Goal: Task Accomplishment & Management: Manage account settings

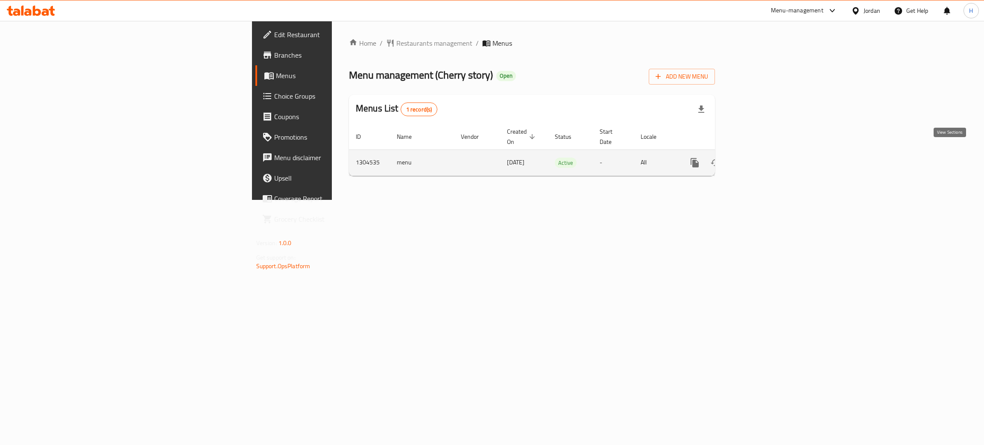
click at [761, 158] on icon "enhanced table" at bounding box center [756, 163] width 10 height 10
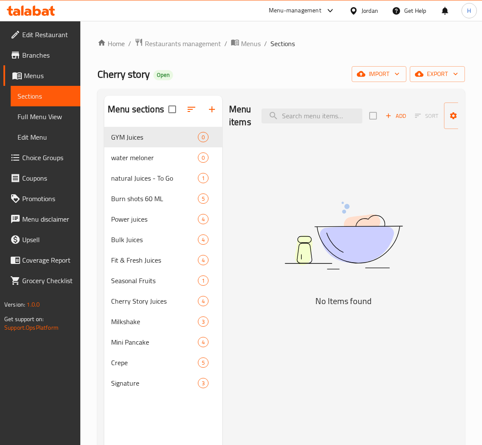
click at [381, 204] on img at bounding box center [343, 235] width 213 height 113
click at [253, 252] on img at bounding box center [343, 235] width 213 height 113
click at [308, 276] on img at bounding box center [343, 235] width 213 height 113
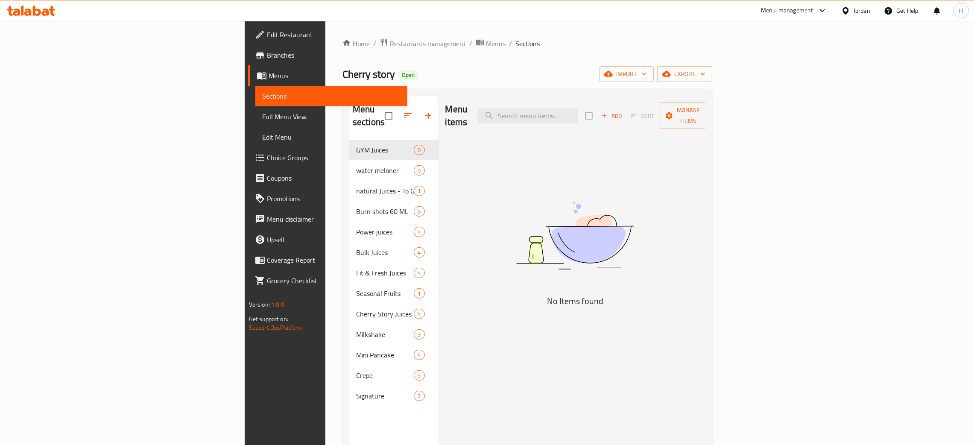
click at [269, 74] on span "Menus" at bounding box center [335, 75] width 132 height 10
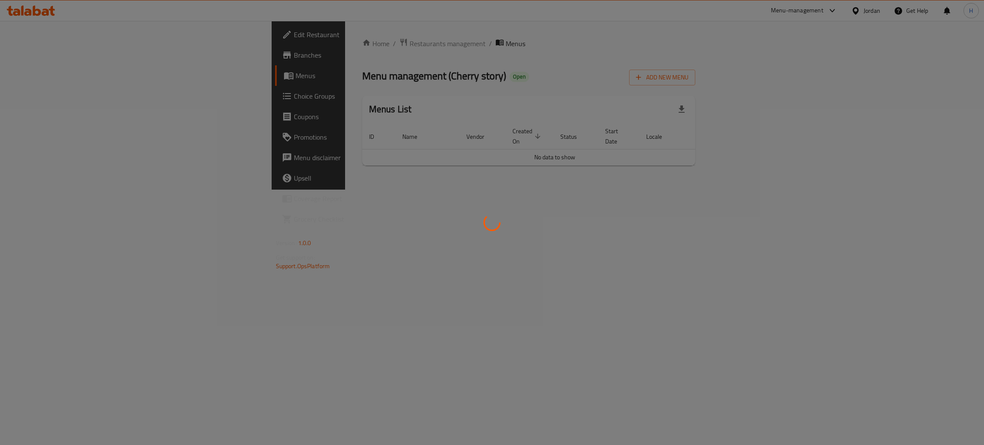
click at [494, 217] on icon at bounding box center [491, 222] width 17 height 17
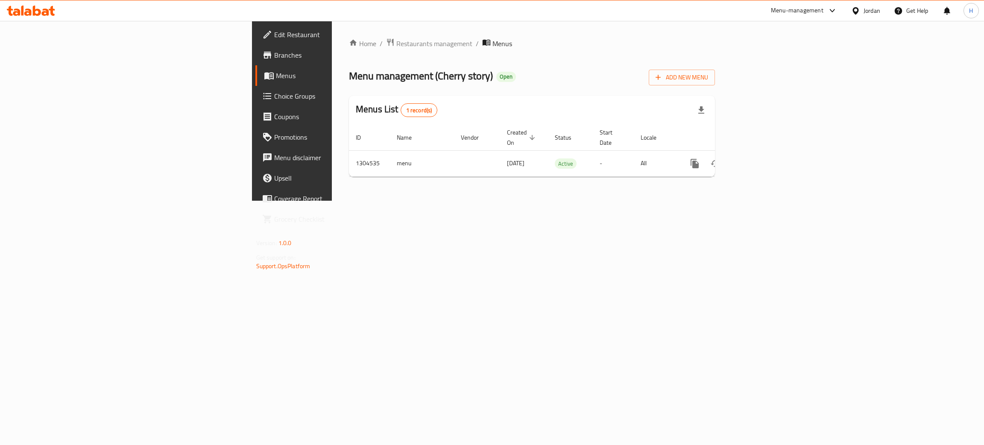
click at [332, 201] on div "Home / Restaurants management / Menus Menu management ( Cherry story ) Open Add…" at bounding box center [532, 111] width 400 height 180
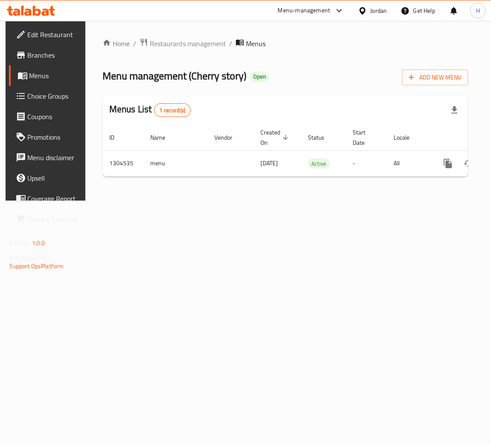
click at [55, 12] on div at bounding box center [31, 10] width 62 height 17
click at [20, 14] on icon at bounding box center [31, 11] width 48 height 10
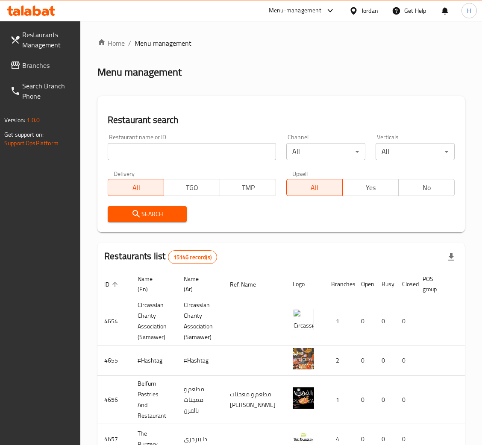
click at [52, 63] on span "Branches" at bounding box center [47, 65] width 51 height 10
click at [46, 70] on span "Branches" at bounding box center [43, 65] width 59 height 10
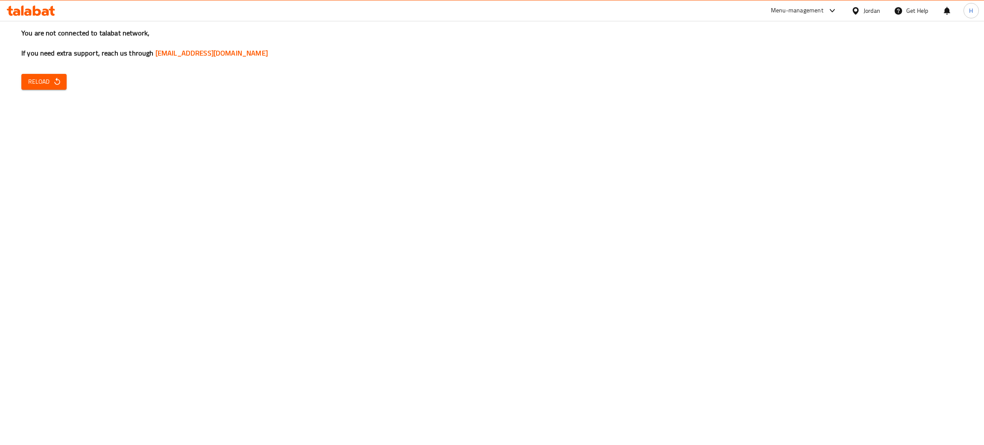
click at [32, 84] on span "Reload" at bounding box center [44, 81] width 32 height 11
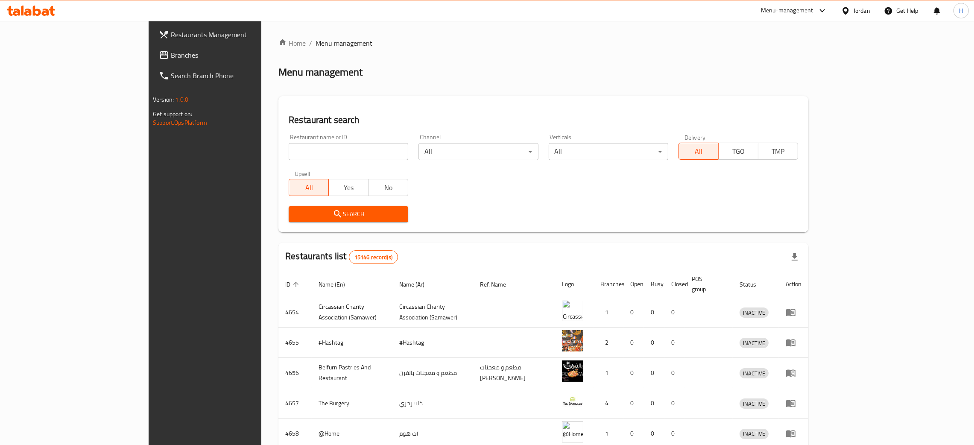
click at [171, 50] on span "Branches" at bounding box center [238, 55] width 134 height 10
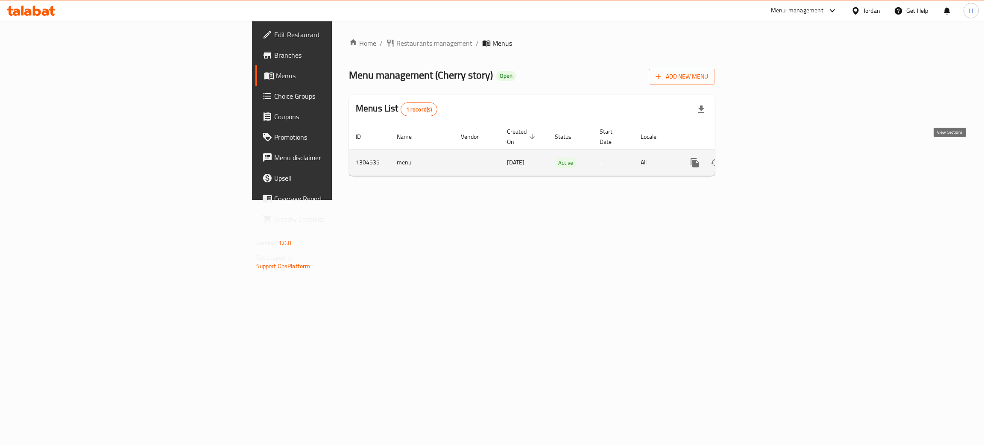
click at [766, 155] on link "enhanced table" at bounding box center [756, 162] width 20 height 20
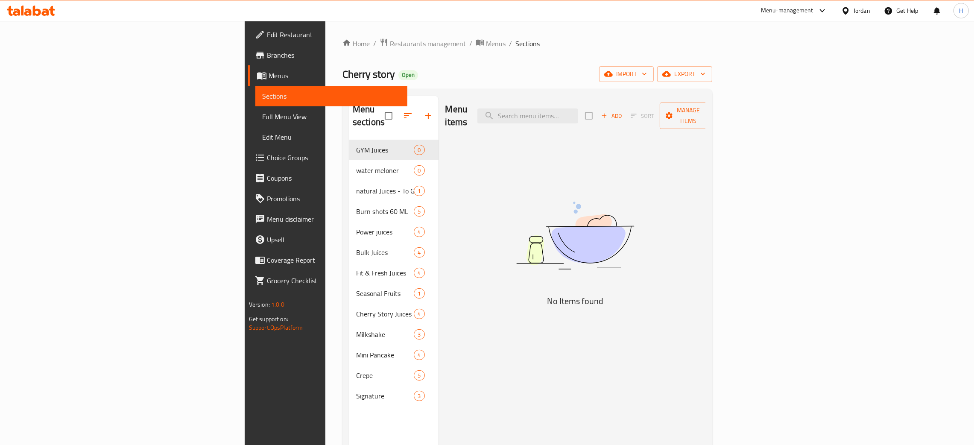
drag, startPoint x: 181, startPoint y: 70, endPoint x: 40, endPoint y: 96, distance: 143.2
click at [342, 70] on span "Cherry story" at bounding box center [368, 73] width 53 height 19
click at [269, 74] on span "Menus" at bounding box center [335, 75] width 132 height 10
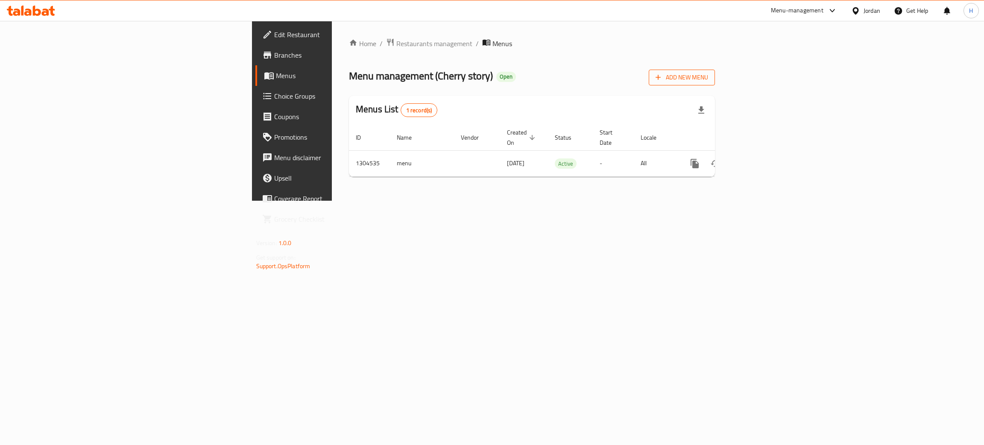
click at [708, 72] on span "Add New Menu" at bounding box center [681, 77] width 53 height 11
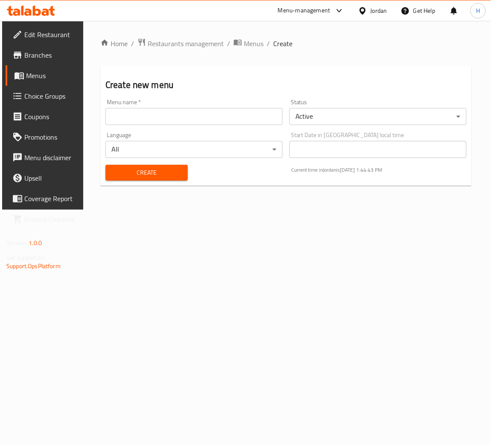
click at [196, 114] on input "text" at bounding box center [193, 116] width 177 height 17
type input "Updated Menu"
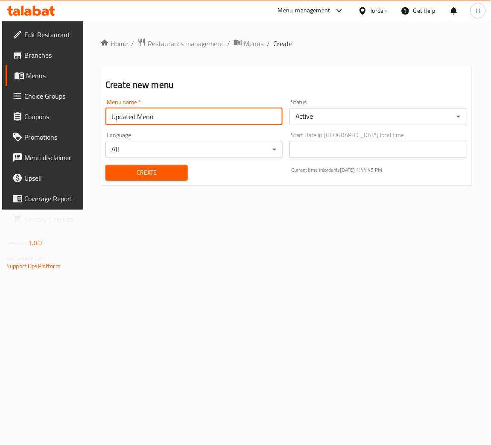
click at [363, 120] on body "​ Menu-management Jordan Get Help H Edit Restaurant Branches Menus Choice Group…" at bounding box center [245, 233] width 491 height 424
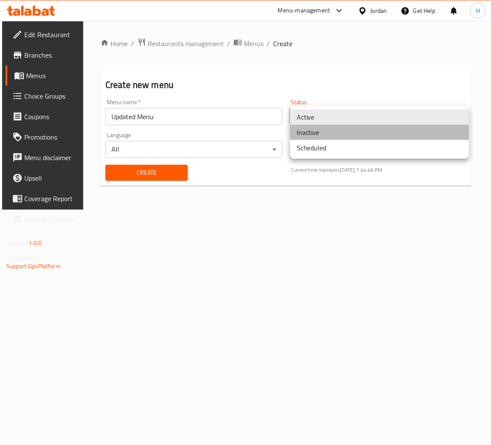
click at [327, 136] on li "Inactive" at bounding box center [379, 132] width 179 height 15
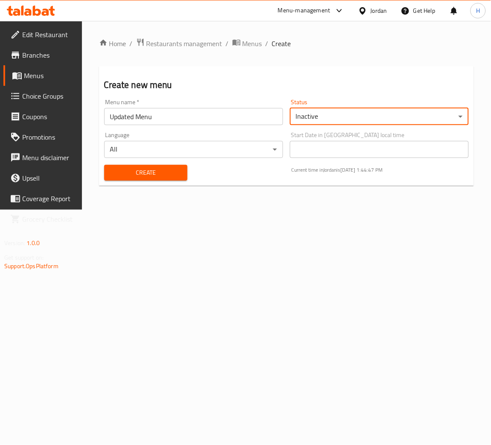
click at [170, 170] on span "Create" at bounding box center [146, 172] width 70 height 11
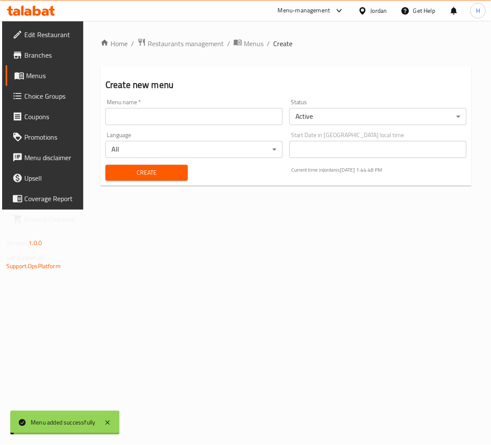
click at [50, 71] on span "Menus" at bounding box center [51, 75] width 51 height 10
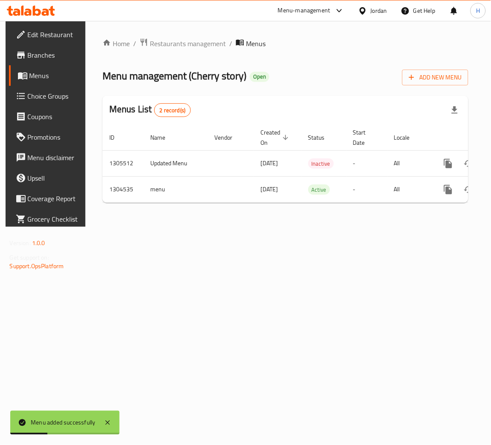
click at [152, 227] on div "Home / Restaurants management / Menus Menu management ( Cherry story ) Open Add…" at bounding box center [285, 124] width 400 height 206
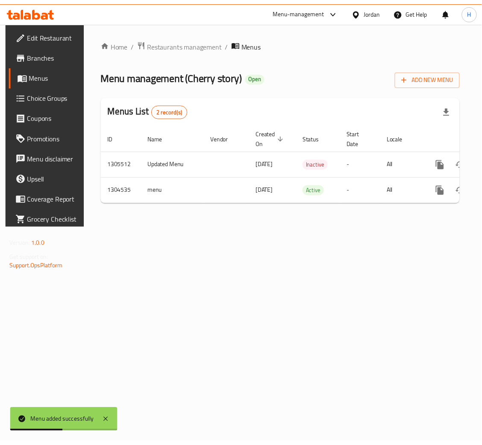
scroll to position [0, 48]
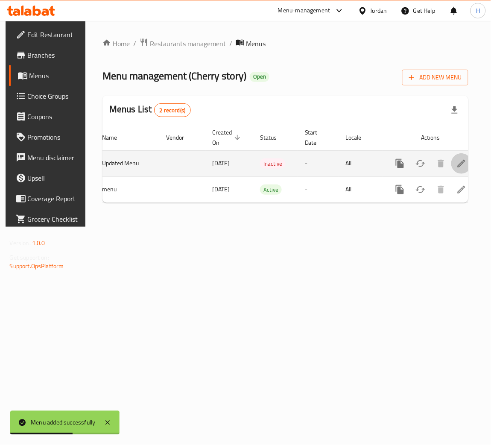
click at [451, 168] on link "enhanced table" at bounding box center [461, 163] width 20 height 20
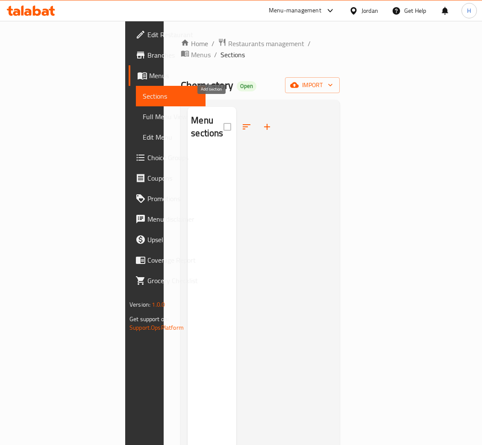
click at [262, 122] on icon "button" at bounding box center [267, 127] width 10 height 10
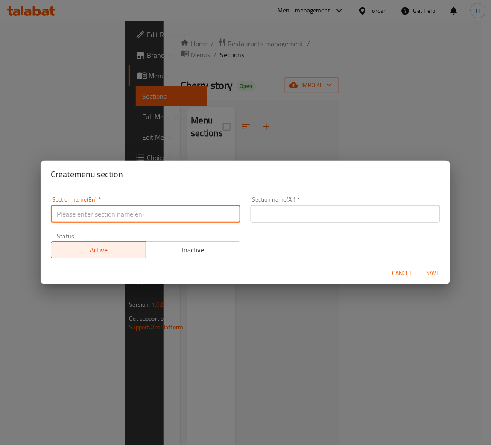
click at [225, 214] on input "text" at bounding box center [146, 213] width 190 height 17
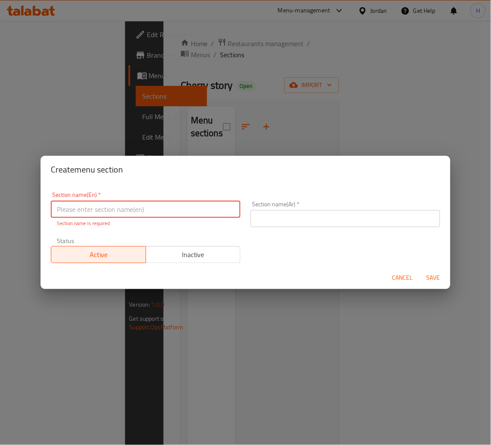
click at [205, 216] on input "text" at bounding box center [146, 209] width 190 height 17
type input "Fresh Juices"
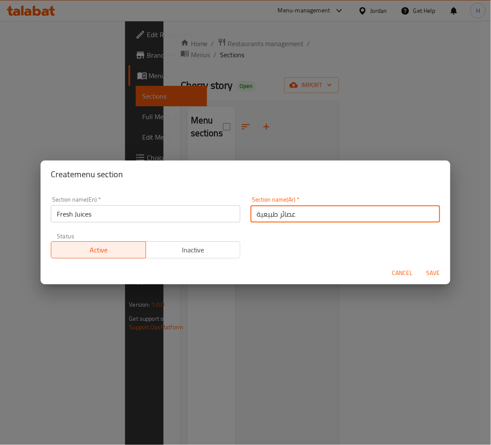
type input "عصائر طبيعية"
type button "0"
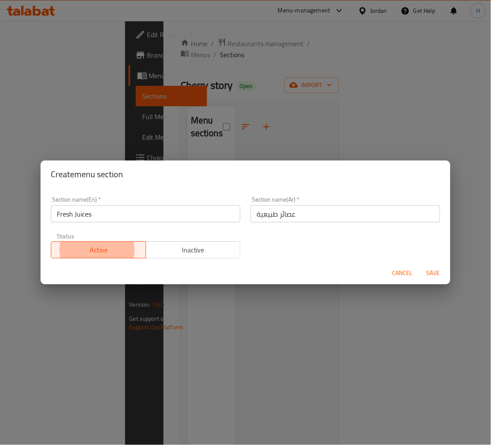
type button "1"
click at [420, 265] on button "Save" at bounding box center [433, 273] width 27 height 16
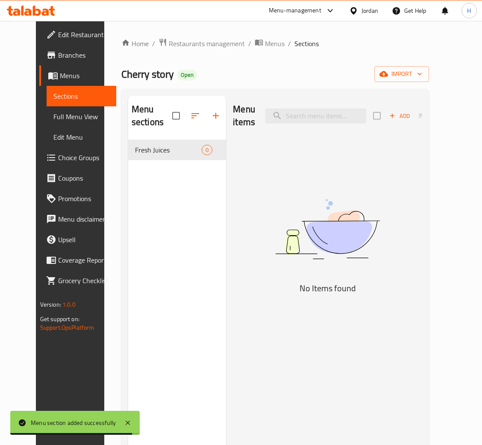
click at [412, 108] on div "Add Sort" at bounding box center [410, 116] width 75 height 18
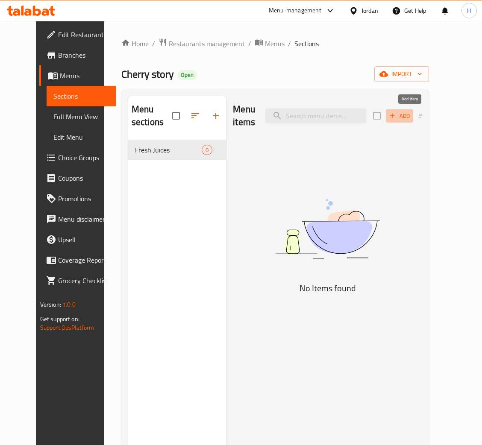
click at [408, 123] on button "Add" at bounding box center [399, 115] width 27 height 13
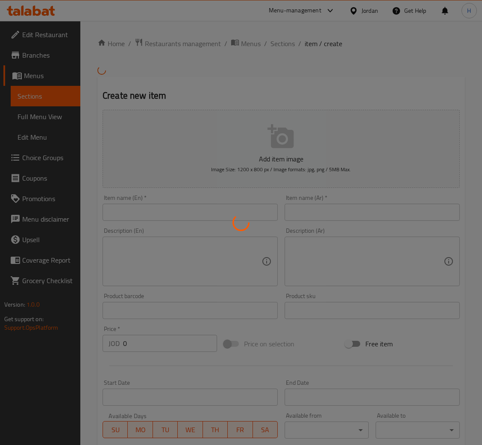
drag, startPoint x: 237, startPoint y: 215, endPoint x: 242, endPoint y: 212, distance: 5.2
click at [237, 215] on circle at bounding box center [241, 222] width 22 height 22
click at [244, 215] on circle at bounding box center [241, 222] width 22 height 22
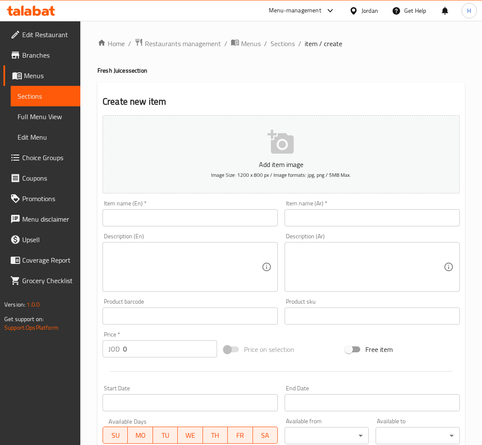
click at [244, 213] on input "text" at bounding box center [189, 217] width 175 height 17
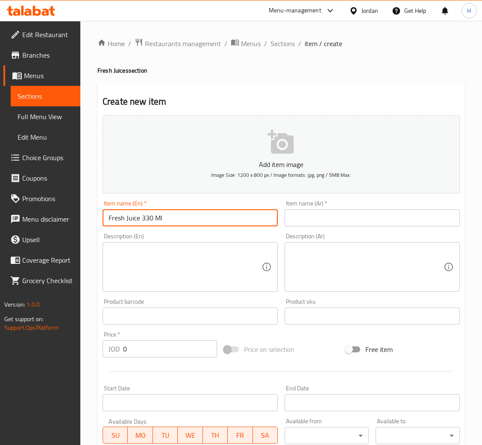
type input "Fresh Juice 330 Ml"
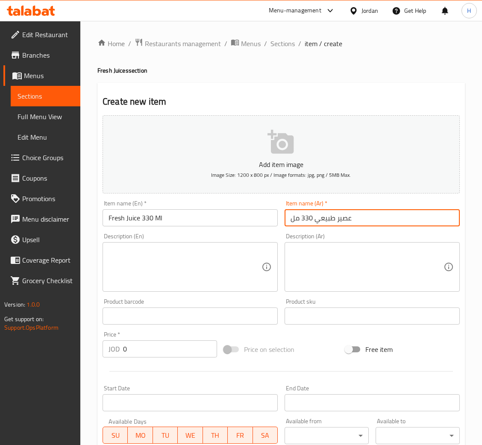
type input "عصير طبيعي 330 مل"
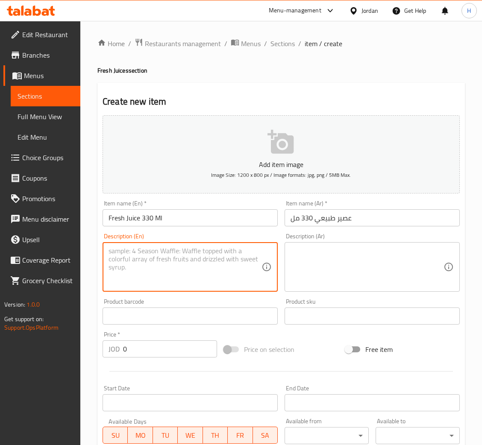
click at [240, 269] on textarea at bounding box center [184, 267] width 153 height 41
paste textarea "Hibiscus"
paste textarea "Frozen raisins"
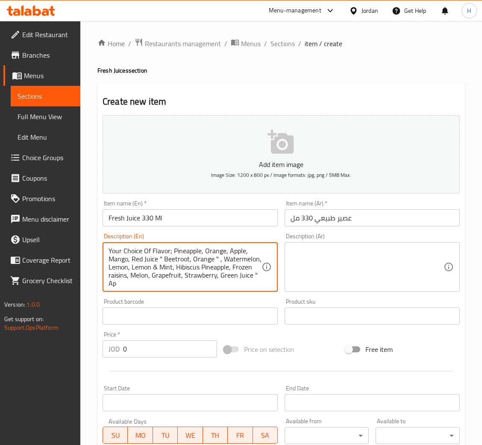
scroll to position [2, 0]
paste textarea "celery"
paste textarea "watercress"
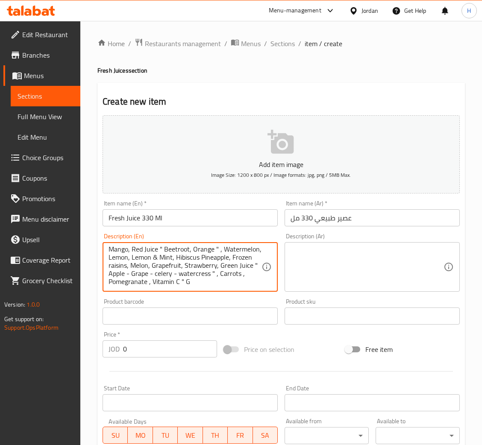
scroll to position [18, 0]
type textarea "Your Choice Of Flavor; Pineapple, Orange, Apple, Mango, Red Juice " Beetroot, O…"
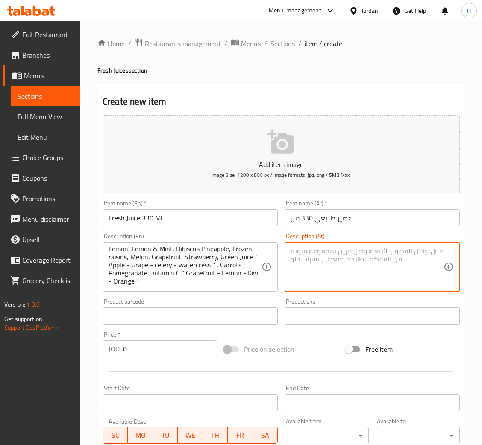
click at [334, 269] on textarea at bounding box center [366, 267] width 153 height 41
paste textarea "اختيارك من النكهة. أناناس، برتقال، تفاح، مانجو، عصير أحمر "شمندر، برتقال"، بطيخ…"
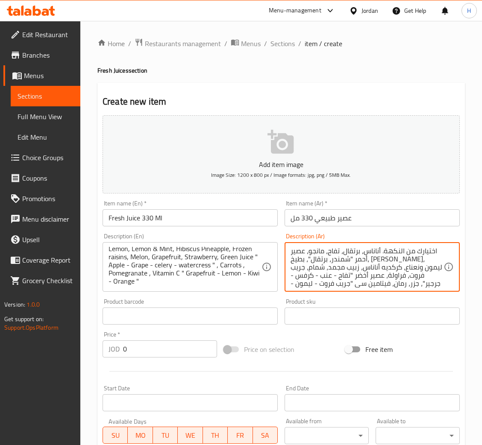
scroll to position [16, 0]
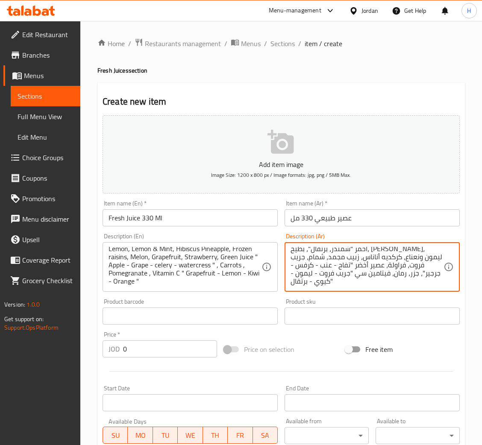
type textarea "اختيارك من النكهة. أناناس، برتقال، تفاح، مانجو، عصير أحمر "شمندر، برتقال"، بطيخ…"
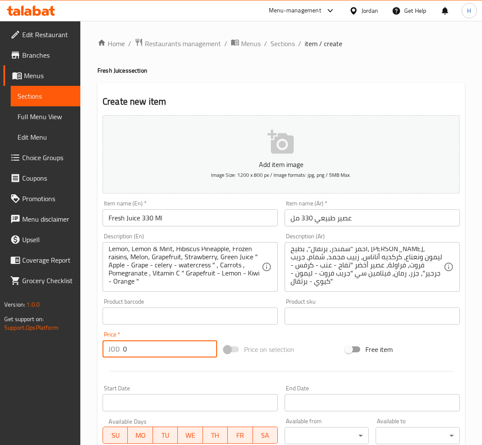
drag, startPoint x: 128, startPoint y: 347, endPoint x: 30, endPoint y: 348, distance: 97.8
click at [30, 348] on div "Edit Restaurant Branches Menus Sections Full Menu View Edit Menu Choice Groups …" at bounding box center [241, 312] width 482 height 582
type input "2"
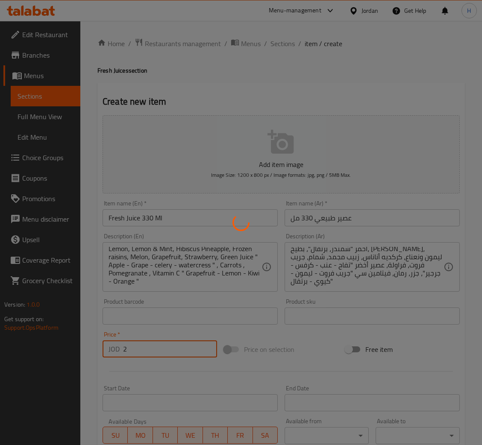
type input "0"
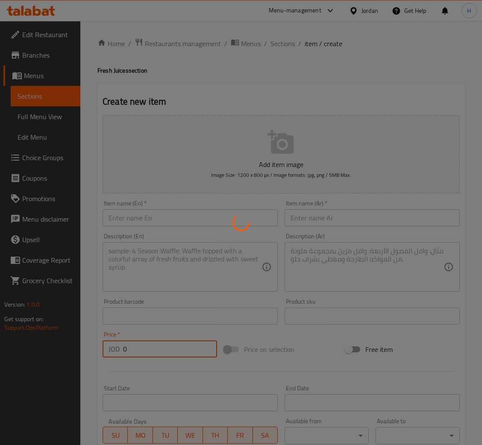
scroll to position [0, 0]
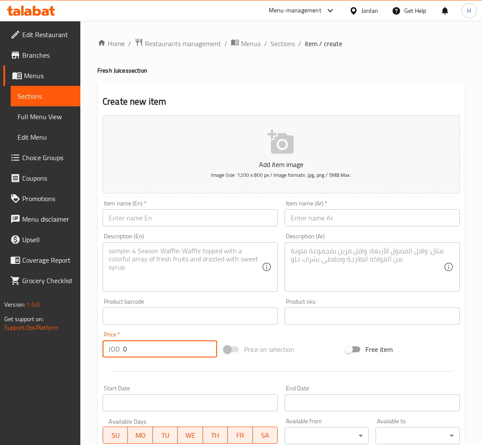
drag, startPoint x: 298, startPoint y: 79, endPoint x: 292, endPoint y: 53, distance: 26.7
click at [298, 79] on div "Home / Restaurants management / Menus / Sections / item / create Fresh Juices s…" at bounding box center [280, 312] width 367 height 548
click at [291, 53] on div "Home / Restaurants management / Menus / Sections / item / create Fresh Juices s…" at bounding box center [280, 312] width 367 height 548
click at [287, 48] on span "Sections" at bounding box center [282, 43] width 24 height 10
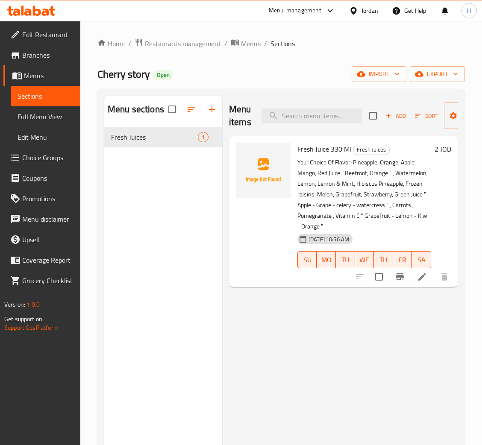
click at [44, 159] on span "Choice Groups" at bounding box center [47, 157] width 51 height 10
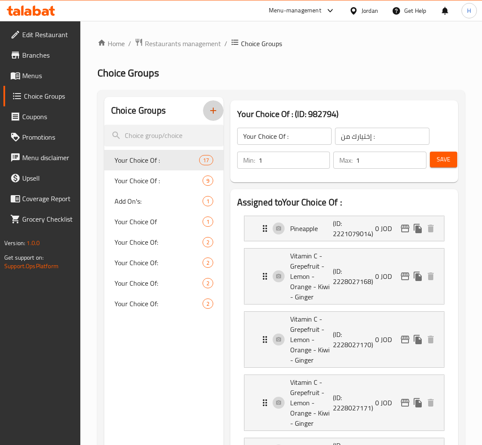
click at [209, 113] on icon "button" at bounding box center [213, 110] width 10 height 10
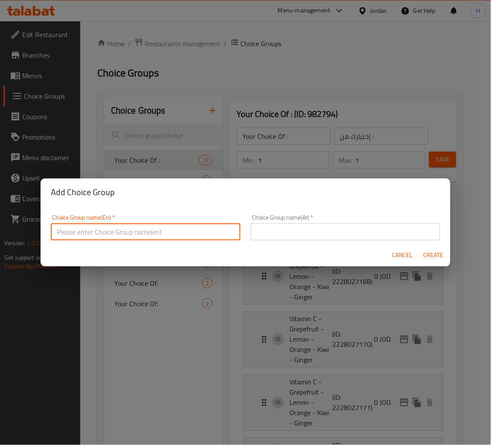
click at [168, 233] on input "text" at bounding box center [146, 231] width 190 height 17
type input "Your Choice Of Flavor For Fresh Juice"
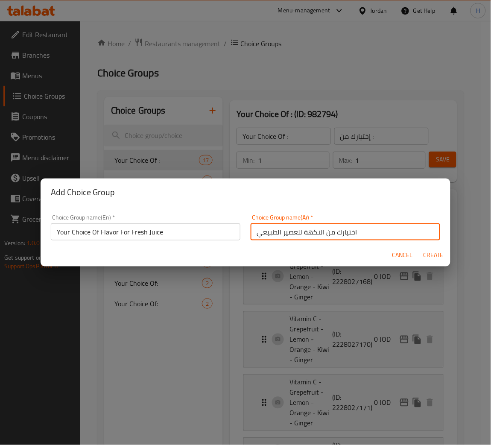
type input "اختيارك من النكهة للعصير الطبيعي"
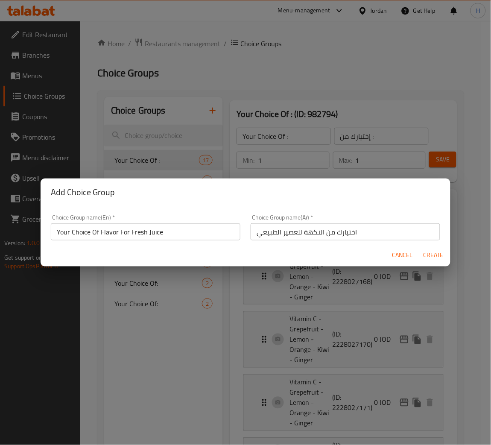
click at [430, 254] on span "Create" at bounding box center [433, 255] width 20 height 11
type input "Your Choice Of Flavor For Fresh Juice"
type input "اختيارك من النكهة للعصير الطبيعي"
type input "0"
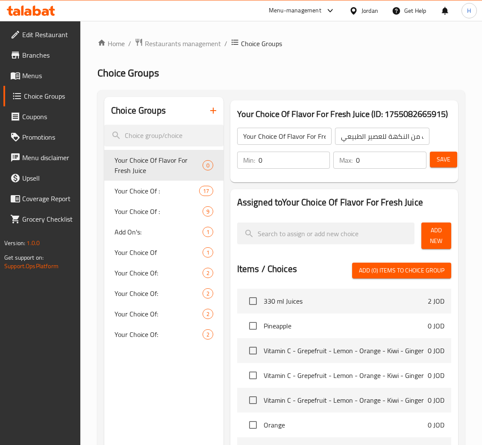
click at [286, 154] on input "0" at bounding box center [294, 160] width 72 height 17
type input "1"
click at [436, 228] on span "Add New" at bounding box center [436, 235] width 16 height 21
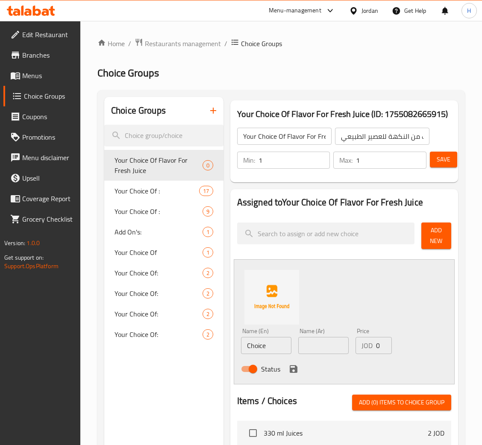
click at [271, 351] on input "Choice" at bounding box center [266, 345] width 50 height 17
type input "Pineapple"
type input "أناناس"
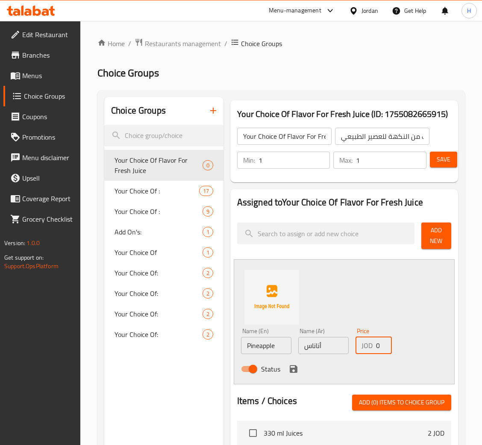
click at [295, 365] on icon "save" at bounding box center [293, 369] width 10 height 10
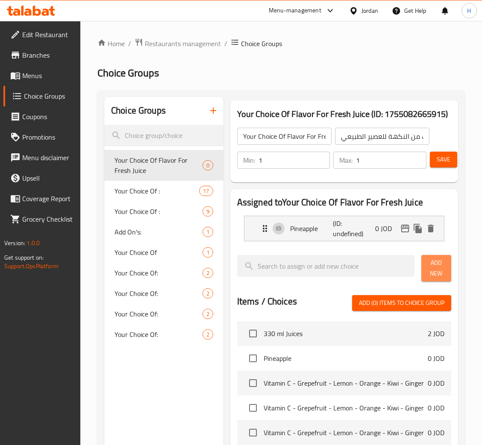
click at [426, 264] on button "Add New" at bounding box center [436, 268] width 30 height 26
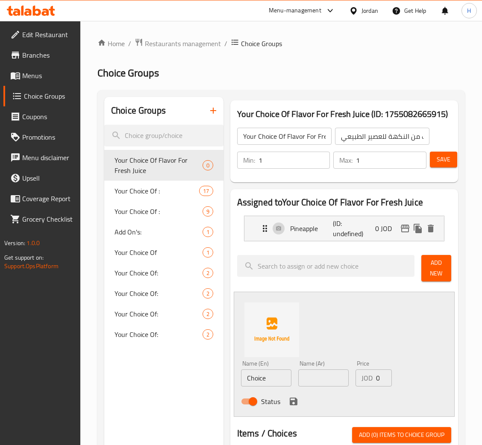
click at [271, 384] on input "Choice" at bounding box center [266, 377] width 50 height 17
click at [272, 384] on input "Choice" at bounding box center [266, 377] width 50 height 17
type input "Orange"
type input "برتقال"
click at [288, 401] on icon "save" at bounding box center [293, 401] width 10 height 10
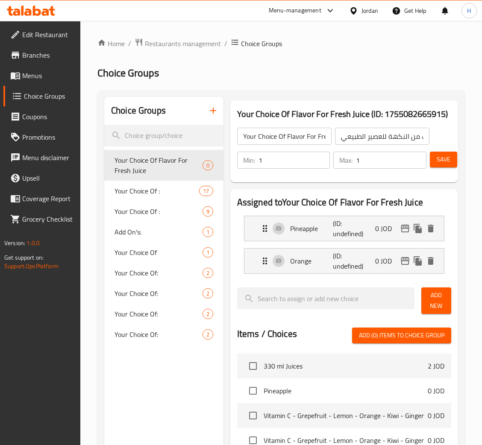
click at [439, 299] on span "Add New" at bounding box center [436, 300] width 16 height 21
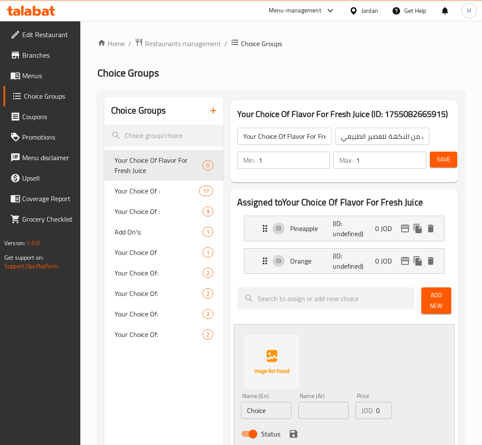
click at [270, 407] on input "Choice" at bounding box center [266, 410] width 50 height 17
type input "Apple"
type input "تفاح"
click at [298, 432] on icon "save" at bounding box center [293, 434] width 10 height 10
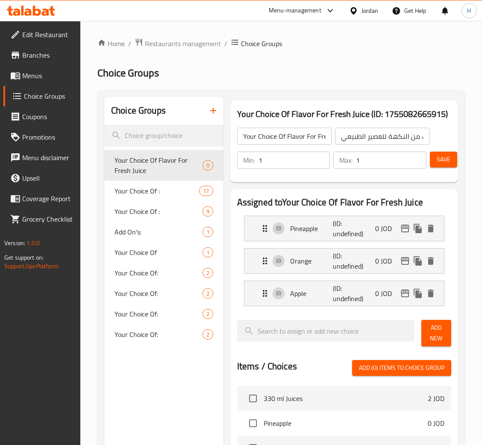
click at [430, 320] on button "Add New" at bounding box center [436, 333] width 30 height 26
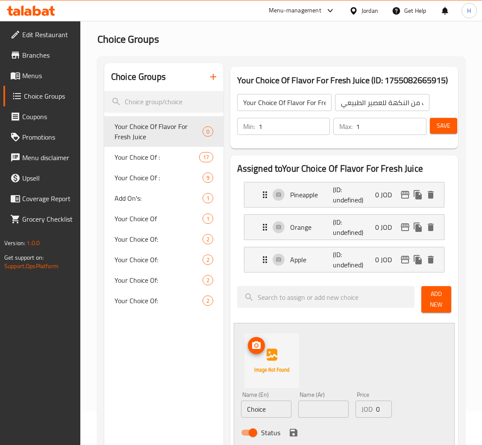
scroll to position [36, 0]
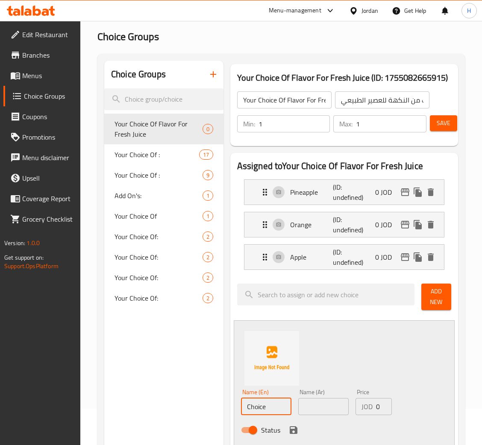
click at [265, 406] on input "Choice" at bounding box center [266, 406] width 50 height 17
type input "Mango"
type input "مانجو"
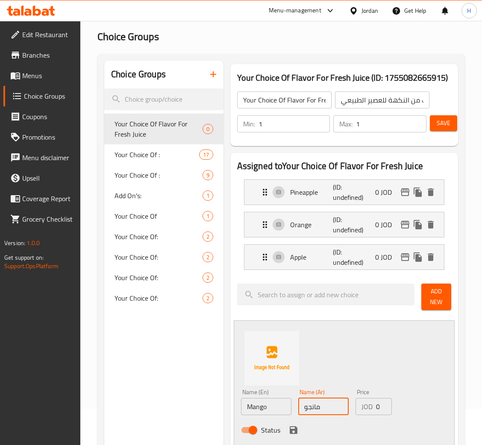
click at [296, 427] on icon "save" at bounding box center [293, 430] width 10 height 10
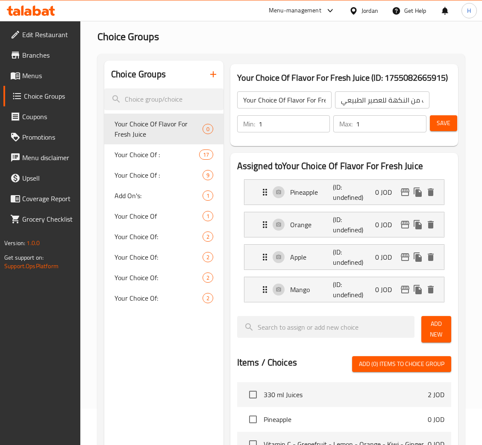
click at [420, 338] on div "Add New" at bounding box center [436, 329] width 37 height 33
click at [425, 336] on button "Add New" at bounding box center [436, 329] width 30 height 26
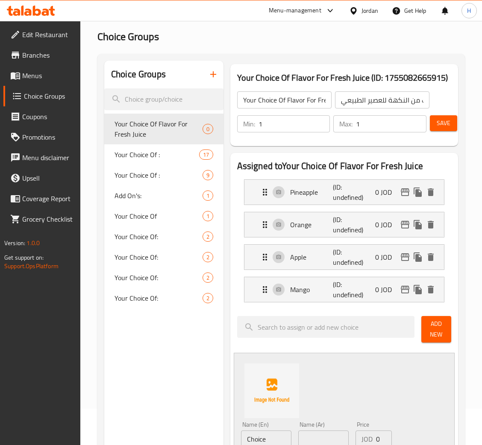
click at [268, 437] on input "Choice" at bounding box center [266, 438] width 50 height 17
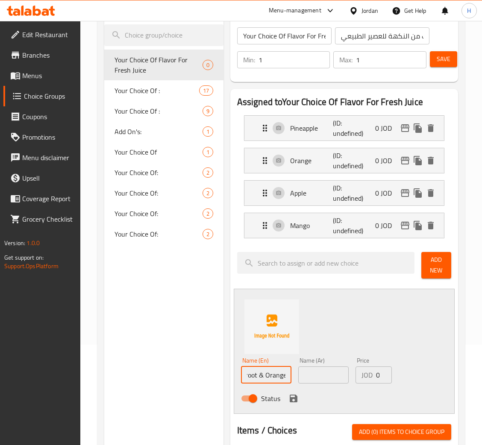
scroll to position [0, 50]
type input "Red Juice " Beetroot & Orange ""
type input "العصير الأحمر " شمندر & برتقال ""
drag, startPoint x: 298, startPoint y: 400, endPoint x: 343, endPoint y: 343, distance: 72.6
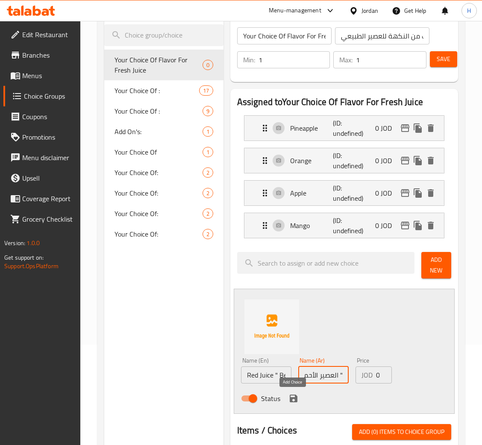
click at [298, 400] on icon "save" at bounding box center [293, 398] width 10 height 10
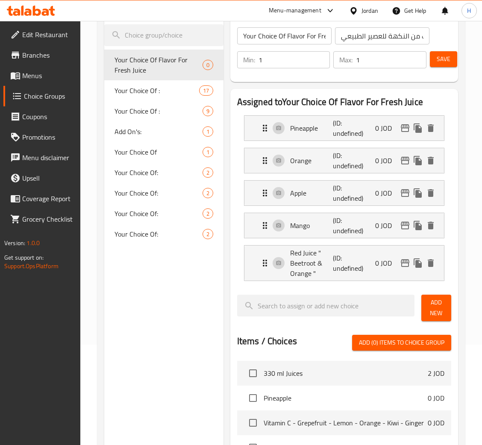
click at [430, 310] on span "Add New" at bounding box center [436, 307] width 16 height 21
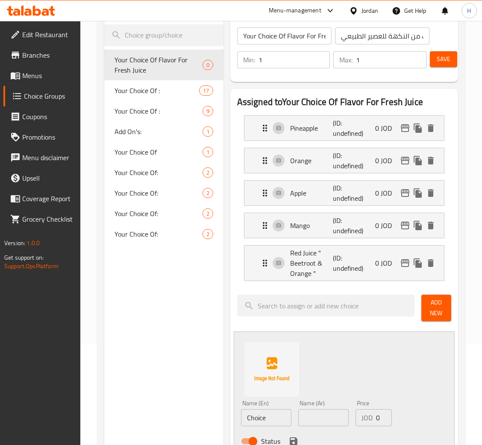
click at [281, 418] on input "Choice" at bounding box center [266, 417] width 50 height 17
type input "Watermelon"
type input "بطيخ"
click at [289, 438] on icon "save" at bounding box center [293, 441] width 10 height 10
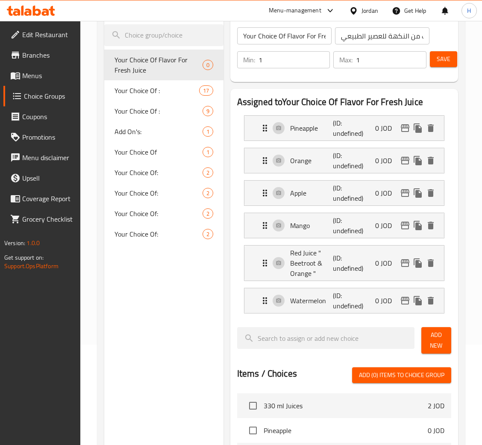
click at [435, 345] on span "Add New" at bounding box center [436, 340] width 16 height 21
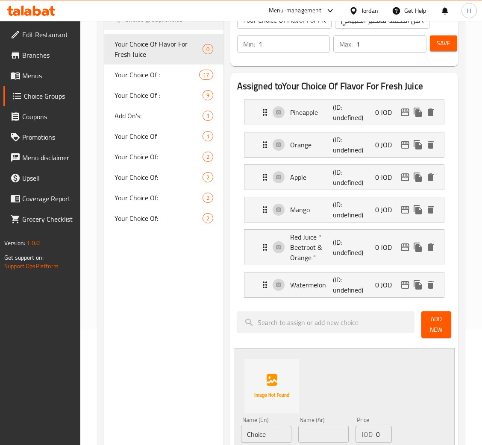
scroll to position [292, 0]
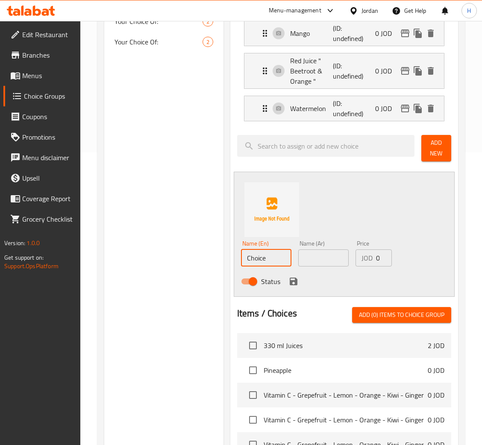
click at [273, 263] on input "Choice" at bounding box center [266, 257] width 50 height 17
type input "Lemon"
type input "ليمون"
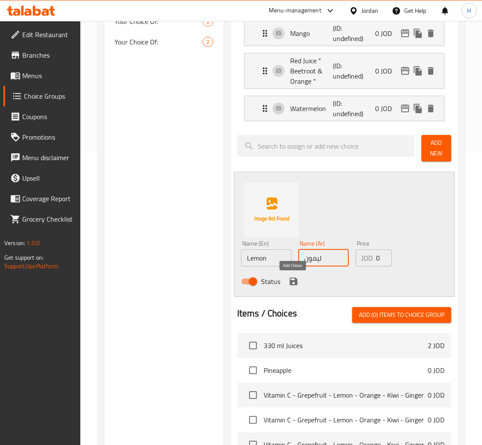
drag, startPoint x: 290, startPoint y: 279, endPoint x: 324, endPoint y: 258, distance: 40.1
click at [289, 279] on icon "save" at bounding box center [293, 282] width 8 height 8
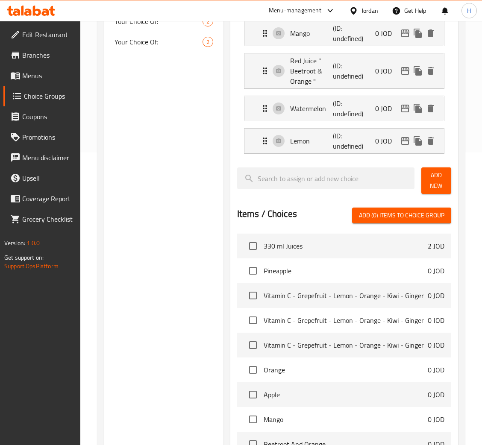
click at [432, 179] on span "Add New" at bounding box center [436, 180] width 16 height 21
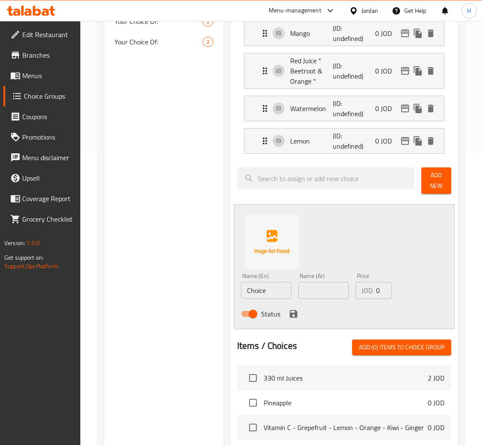
click at [284, 286] on input "Choice" at bounding box center [266, 290] width 50 height 17
type input "Lemon & Mint"
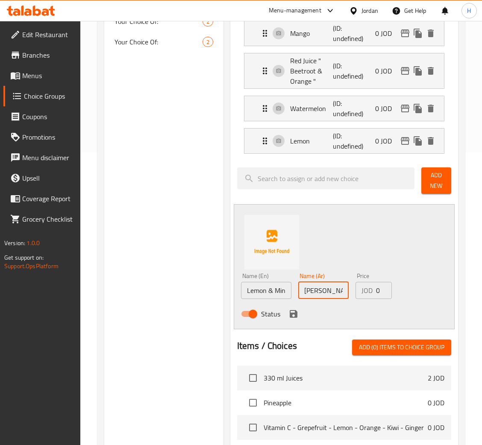
type input "ليمون و نعنع"
click at [293, 315] on icon "save" at bounding box center [293, 314] width 8 height 8
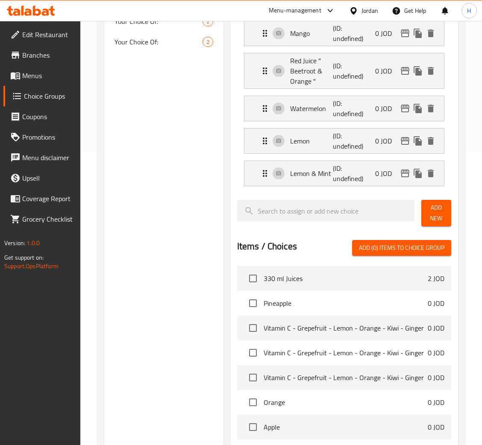
click at [434, 212] on span "Add New" at bounding box center [436, 212] width 16 height 21
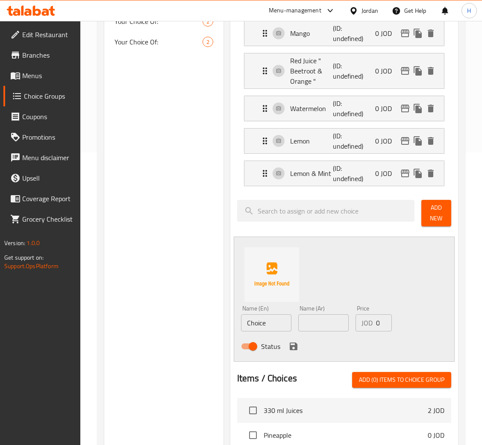
click at [269, 320] on input "Choice" at bounding box center [266, 322] width 50 height 17
click at [272, 317] on input "Choice" at bounding box center [266, 322] width 50 height 17
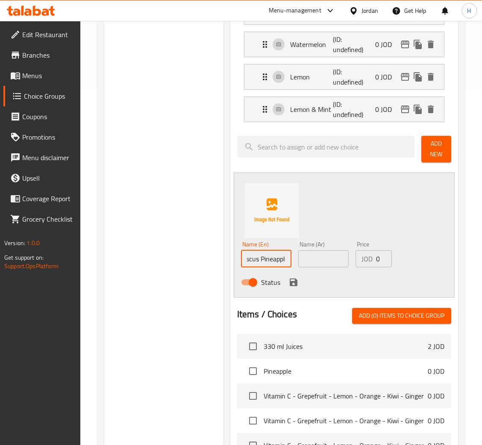
scroll to position [0, 15]
type input "Hibiscus Pineapple"
type input "أناناس كركديه"
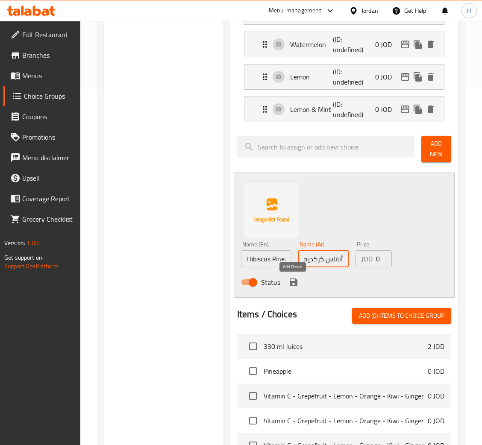
click at [293, 283] on icon "save" at bounding box center [293, 282] width 8 height 8
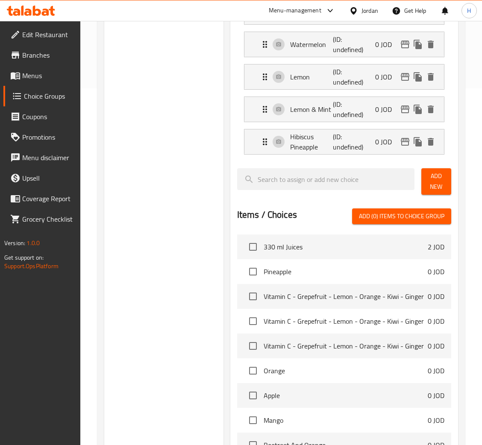
click at [444, 188] on button "Add New" at bounding box center [436, 181] width 30 height 26
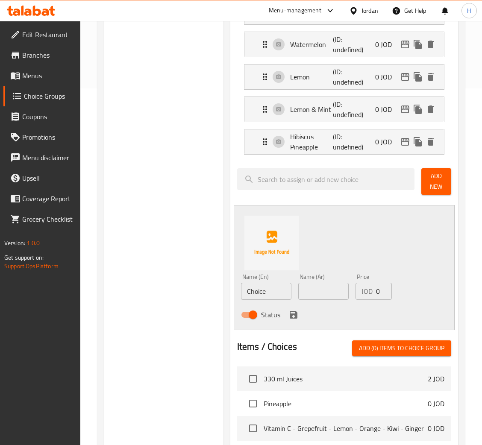
click at [278, 284] on input "Choice" at bounding box center [266, 291] width 50 height 17
type input "Frozen Raisins"
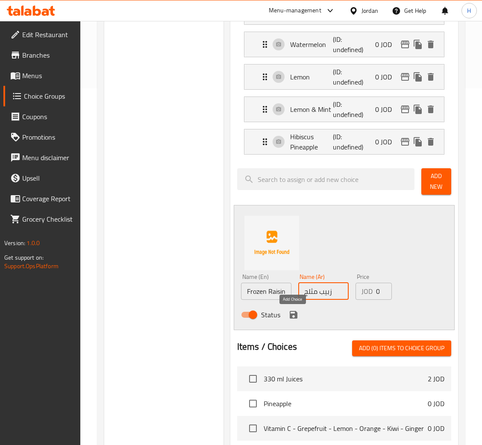
type input "زبيب مثلج"
click at [296, 314] on icon "save" at bounding box center [293, 315] width 8 height 8
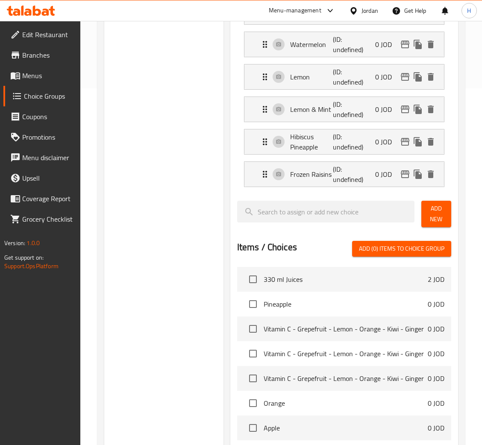
click at [433, 213] on span "Add New" at bounding box center [436, 213] width 16 height 21
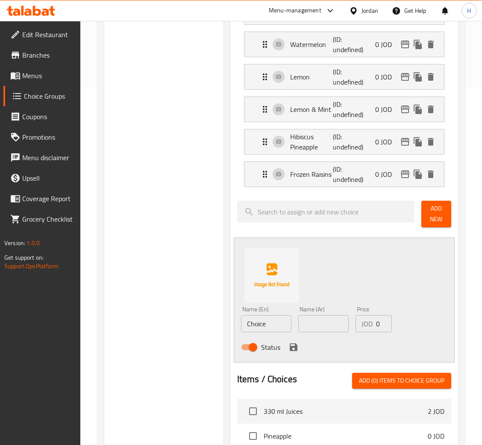
click at [262, 332] on input "Choice" at bounding box center [266, 323] width 50 height 17
type input "Melon"
type input "شمام"
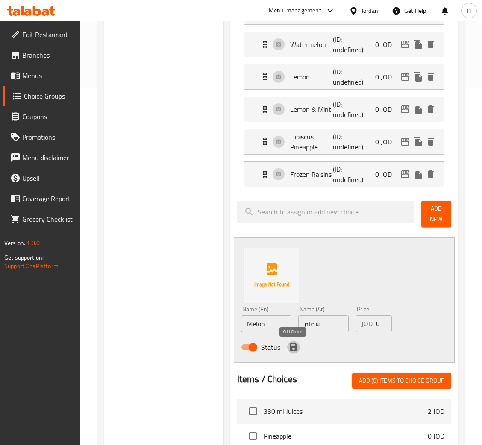
click at [292, 345] on icon "save" at bounding box center [293, 347] width 10 height 10
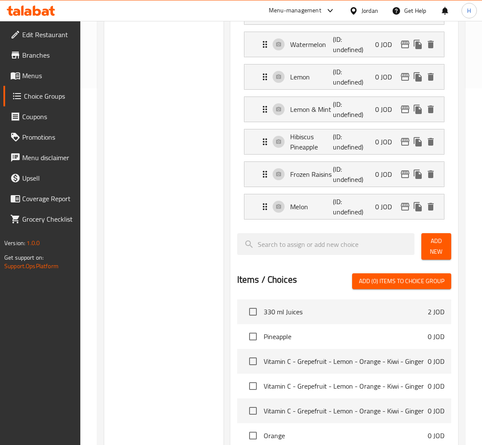
click at [421, 255] on button "Add New" at bounding box center [436, 246] width 30 height 26
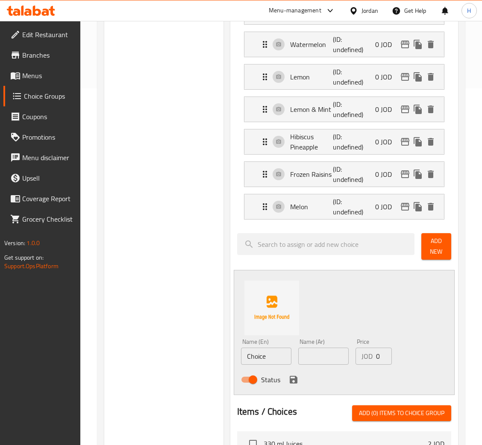
click at [263, 360] on input "Choice" at bounding box center [266, 356] width 50 height 17
type input "Grapefruit"
type input "جريب فروت"
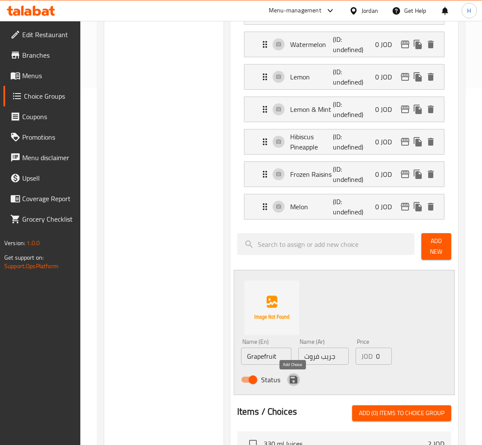
click at [291, 376] on icon "save" at bounding box center [293, 379] width 10 height 10
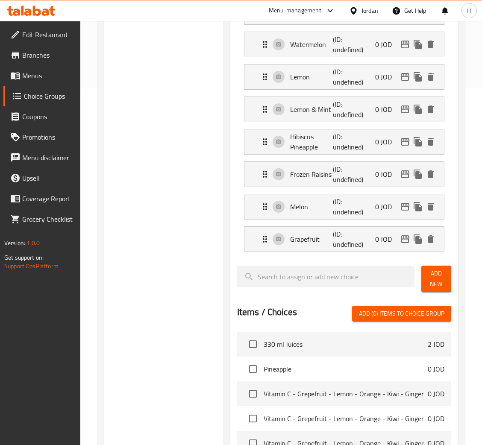
click at [431, 279] on span "Add New" at bounding box center [436, 278] width 16 height 21
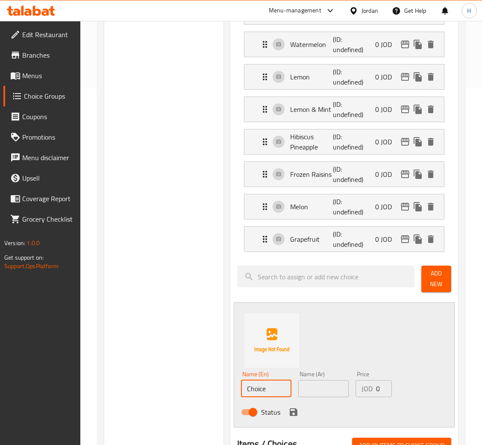
click at [266, 391] on input "Choice" at bounding box center [266, 388] width 50 height 17
type input "Strawberry"
type input "ق"
type input "فراولة"
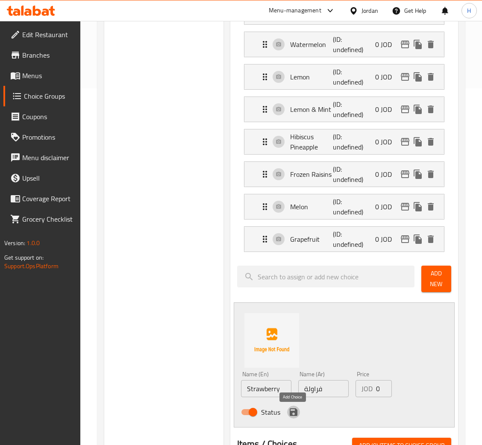
click at [288, 414] on icon "save" at bounding box center [293, 412] width 10 height 10
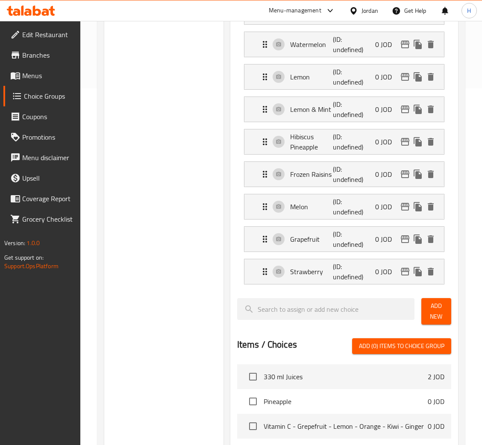
click at [438, 321] on span "Add New" at bounding box center [436, 311] width 16 height 21
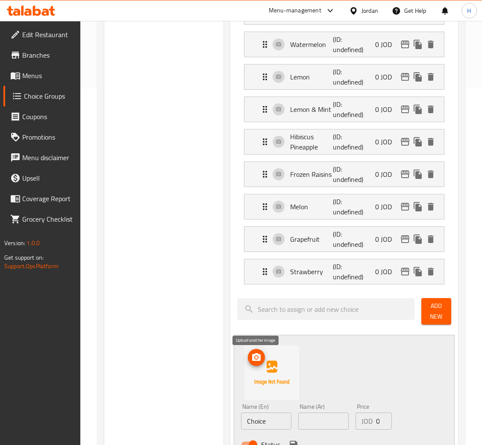
scroll to position [421, 0]
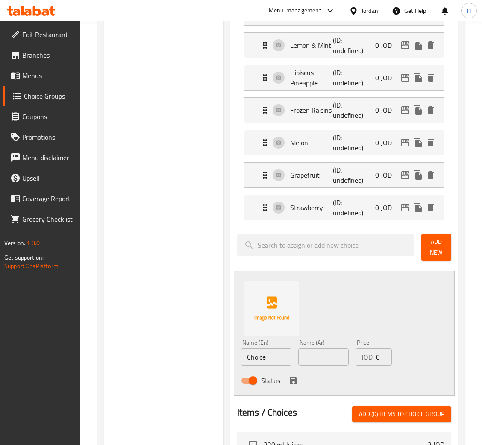
click at [266, 362] on input "Choice" at bounding box center [266, 356] width 50 height 17
click at [267, 361] on input "Choice" at bounding box center [266, 356] width 50 height 17
type input "Greem Juice " Apple - Grapes - Celery -"
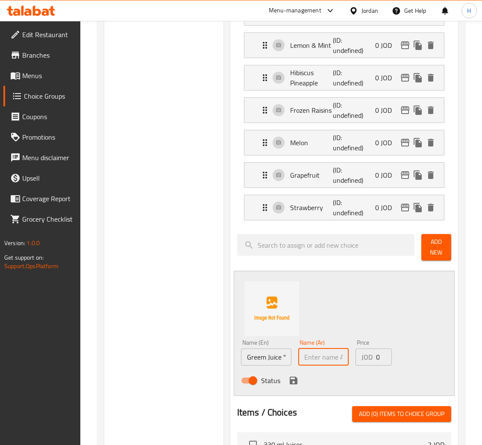
click at [330, 354] on input "text" at bounding box center [323, 356] width 50 height 17
paste input "watercress"
type input "watercress"
drag, startPoint x: 282, startPoint y: 363, endPoint x: 298, endPoint y: 363, distance: 15.8
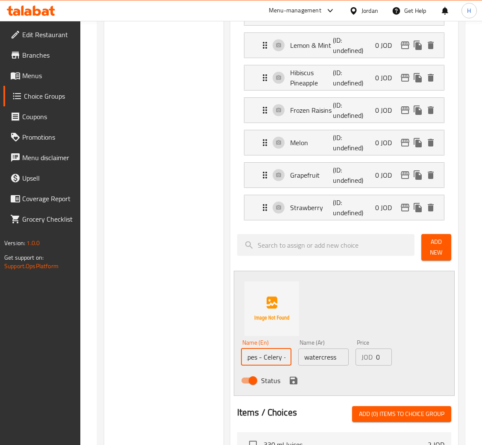
click at [298, 363] on div "Name (En) Greem Juice " Apple - Grapes - Celery - Name (En) Name (Ar) watercres…" at bounding box center [323, 364] width 172 height 56
click at [307, 363] on input "watercress" at bounding box center [323, 356] width 50 height 17
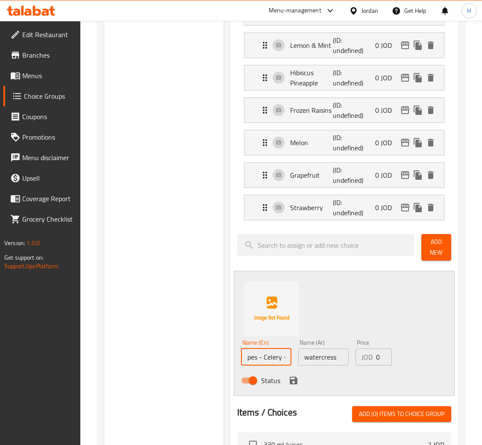
drag, startPoint x: 278, startPoint y: 365, endPoint x: 308, endPoint y: 366, distance: 29.5
click at [308, 366] on div "Name (En) Greem Juice " Apple - Grapes - Celery - Name (En) Name (Ar) watercres…" at bounding box center [323, 364] width 172 height 56
click at [285, 359] on input "Greem Juice " Apple - Grapes - Celery -" at bounding box center [266, 356] width 50 height 17
paste input "watercress"
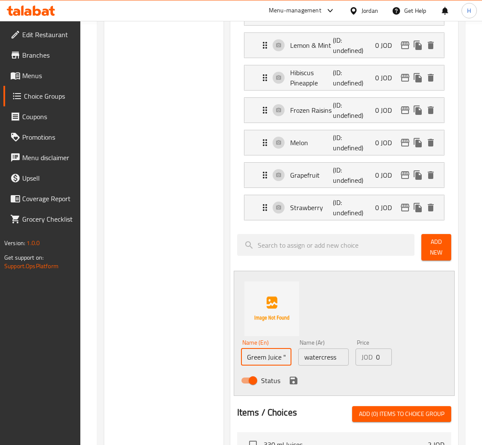
drag, startPoint x: 272, startPoint y: 357, endPoint x: 261, endPoint y: 355, distance: 11.3
click at [260, 355] on input "Greem Juice " Apple - Grapes - Celery - watercress" at bounding box center [266, 356] width 50 height 17
click at [267, 359] on input "Greem Juice " Apple - Grapes - Celery - watercress "" at bounding box center [266, 356] width 50 height 17
click at [265, 359] on input "Greem Juice " Apple - Grapes - Celery - watercress "" at bounding box center [266, 356] width 50 height 17
type input "Green Juice " Apple - Grapes - Celery - watercress ""
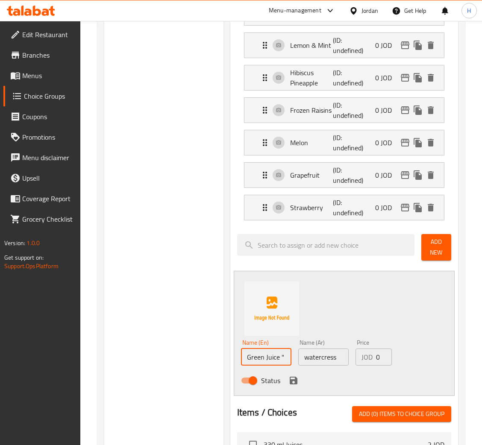
click at [269, 361] on input "Green Juice " Apple - Grapes - Celery - watercress "" at bounding box center [266, 356] width 50 height 17
click at [335, 355] on input "watercress" at bounding box center [323, 356] width 50 height 17
paste input "عصير أخضر " تفاح - عنب - كرفس - جرجير ""
type input "عصير أخضر " تفاح - عنب - كرفس - جرجير ""
drag, startPoint x: 315, startPoint y: 355, endPoint x: 324, endPoint y: 357, distance: 9.2
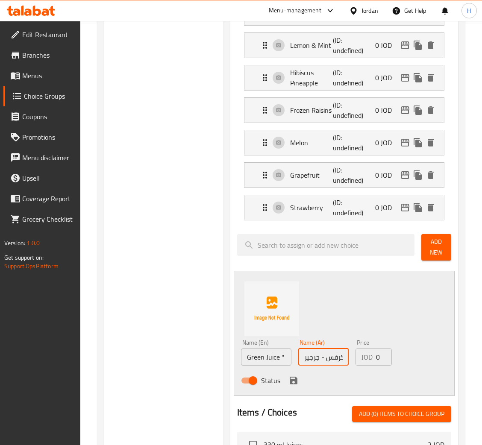
click at [288, 356] on div "Name (En) Green Juice " Apple - Grapes - Celery - watercress " Name (En) Name (…" at bounding box center [323, 364] width 172 height 56
click at [296, 385] on icon "save" at bounding box center [293, 380] width 10 height 10
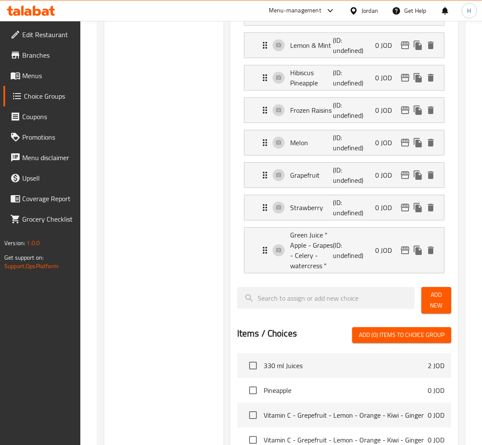
click at [424, 301] on button "Add New" at bounding box center [436, 300] width 30 height 26
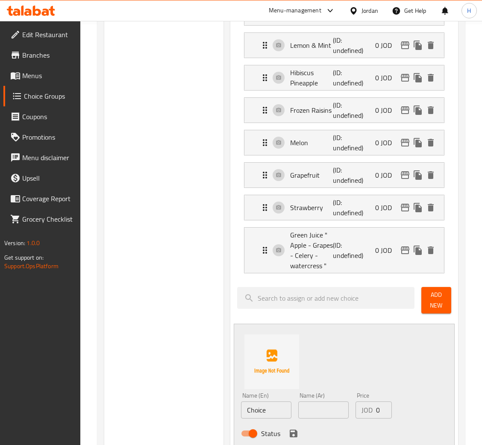
click at [265, 416] on input "Choice" at bounding box center [266, 409] width 50 height 17
type input "ؤ"
type input "Carrots"
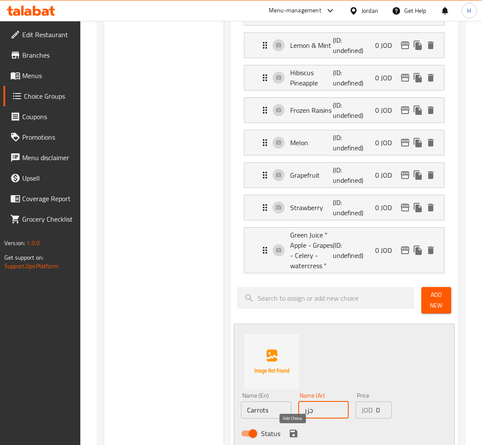
type input "جزر"
click at [294, 432] on icon "save" at bounding box center [293, 434] width 8 height 8
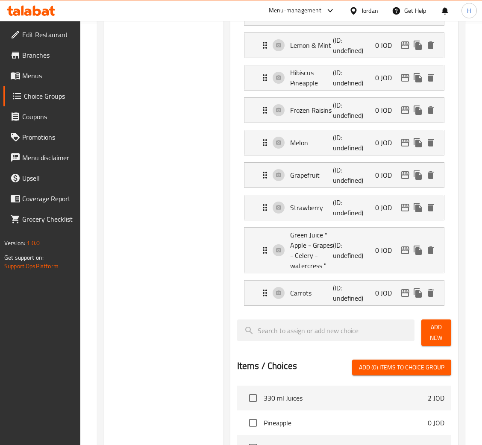
click at [444, 322] on button "Add New" at bounding box center [436, 332] width 30 height 26
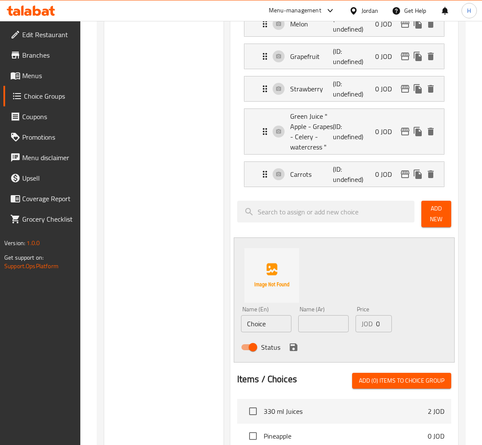
scroll to position [540, 0]
click at [270, 330] on input "Choice" at bounding box center [266, 323] width 50 height 17
type input "Pomegranate"
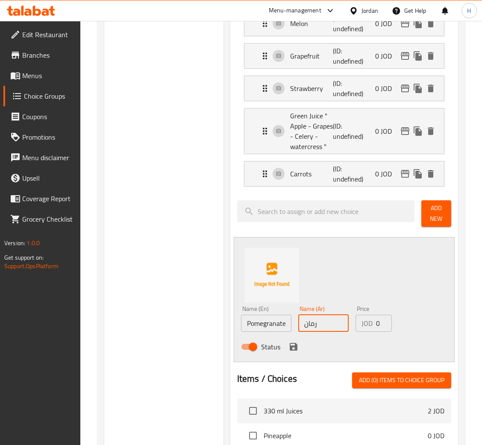
type input "رمان"
click at [292, 351] on icon "save" at bounding box center [293, 347] width 10 height 10
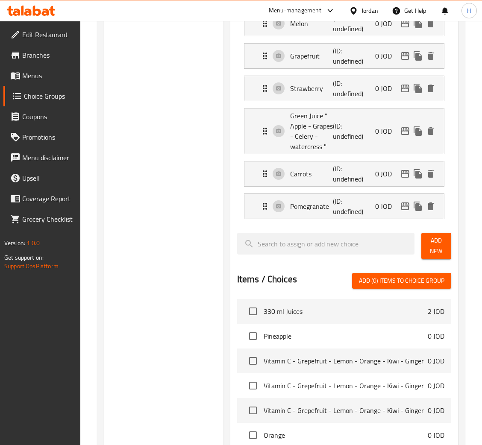
click at [430, 249] on span "Add New" at bounding box center [436, 245] width 16 height 21
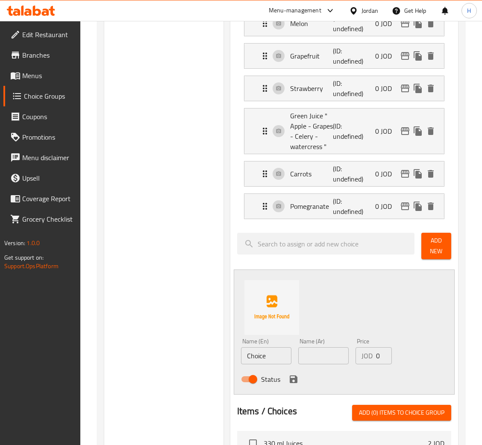
click at [284, 361] on input "Choice" at bounding box center [266, 355] width 50 height 17
click at [277, 361] on input "Vitamin C " Grapefruiut -" at bounding box center [266, 355] width 50 height 17
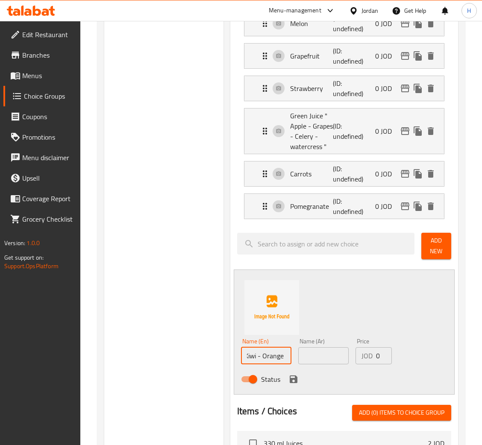
type input "Vitamin C " Grapefruit - Lemon - Kiwi - Orange ""
click at [269, 367] on div "Name (En) Vitamin C " Grapefruit - Lemon - Kiwi - Orange " Name (En)" at bounding box center [265, 351] width 57 height 33
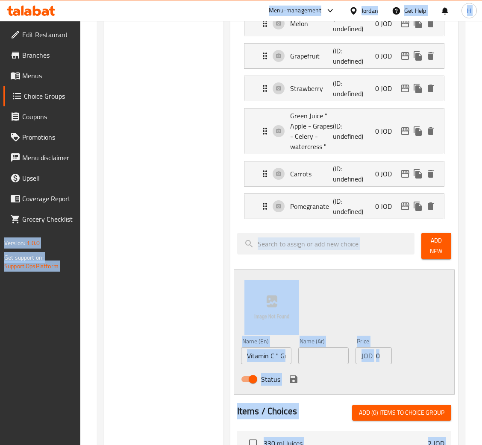
copy body "Menu-management Jordan Get Help H Edit Restaurant Branches Menus Choice Groups …"
click at [206, 328] on div "Choice Groups Your Choice Of Flavor For Fresh Juice 0 Your Choice Of : 17 Your …" at bounding box center [163, 160] width 119 height 1207
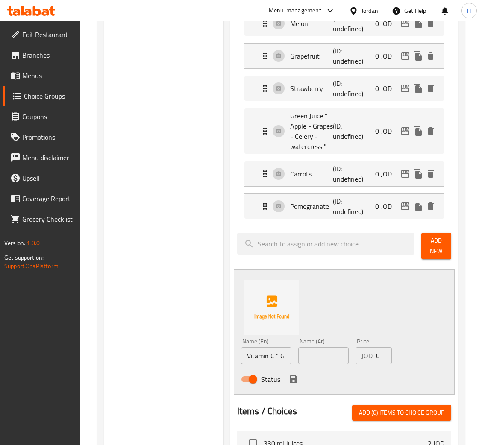
click at [285, 361] on input "Vitamin C " Grapefruit - Lemon - Kiwi - Orange "" at bounding box center [266, 355] width 50 height 17
click at [326, 353] on input "text" at bounding box center [323, 355] width 50 height 17
paste input "فيتامين سي " جريب فروت - ليمون - كيوي - برتقال ""
type input "فيتامين سي " جريب فروت - ليمون - كيوي - برتقال ""
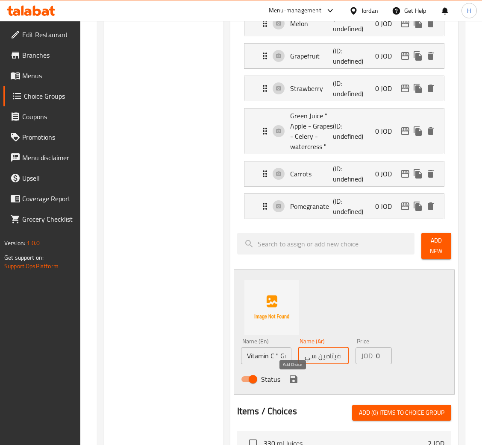
click at [294, 378] on icon "save" at bounding box center [293, 379] width 8 height 8
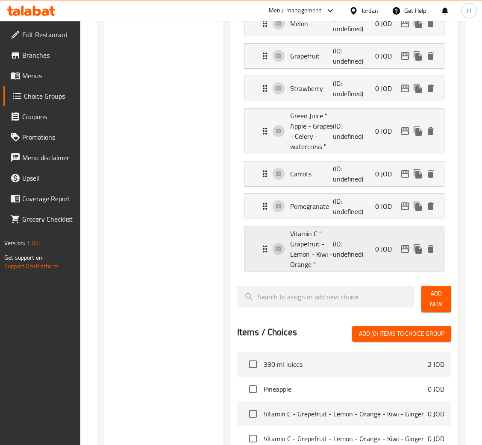
click at [356, 237] on div "Vitamin C " Grapefruit - Lemon - Kiwi - Orange " (ID: undefined) 0 JOD" at bounding box center [347, 248] width 174 height 45
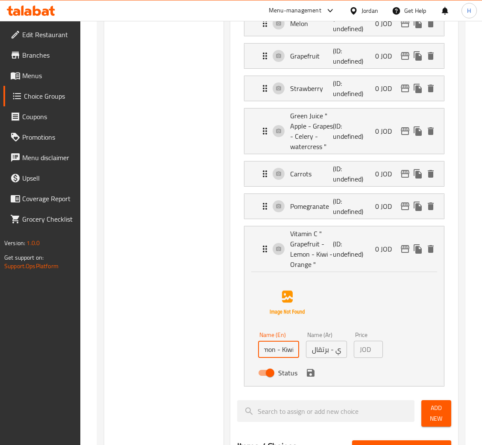
scroll to position [0, 107]
drag, startPoint x: 273, startPoint y: 357, endPoint x: 286, endPoint y: 356, distance: 13.3
click at [286, 356] on input "Vitamin C " Grapefruit - Lemon - Kiwi - Orange "" at bounding box center [278, 349] width 41 height 17
click at [281, 354] on input "Vitamin C " Grapefruit - Lemon - Kiwi - Orange "" at bounding box center [278, 349] width 41 height 17
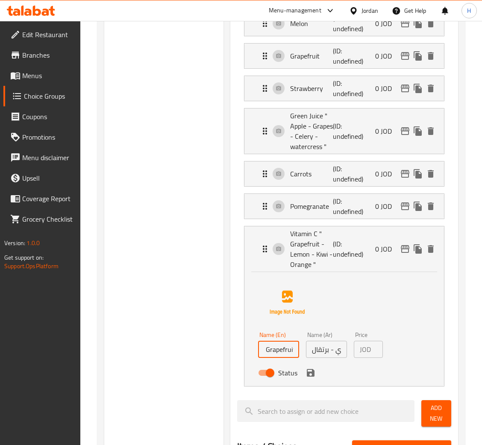
drag, startPoint x: 305, startPoint y: 381, endPoint x: 310, endPoint y: 375, distance: 7.0
click at [307, 381] on nav "Pineapple (ID: undefined) 0 JOD Name (En) Pineapple Name (En) Name (Ar) أناناس …" at bounding box center [344, 31] width 214 height 724
drag, startPoint x: 310, startPoint y: 375, endPoint x: 319, endPoint y: 374, distance: 9.1
click at [311, 374] on icon "save" at bounding box center [310, 373] width 10 height 10
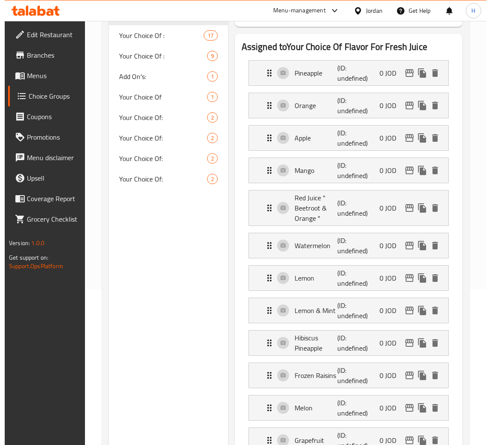
scroll to position [0, 0]
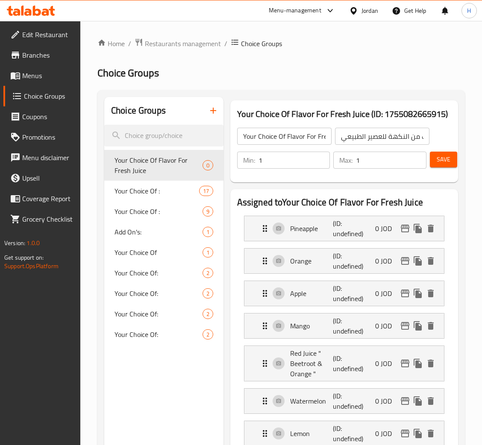
click at [436, 159] on span "Save" at bounding box center [443, 159] width 14 height 11
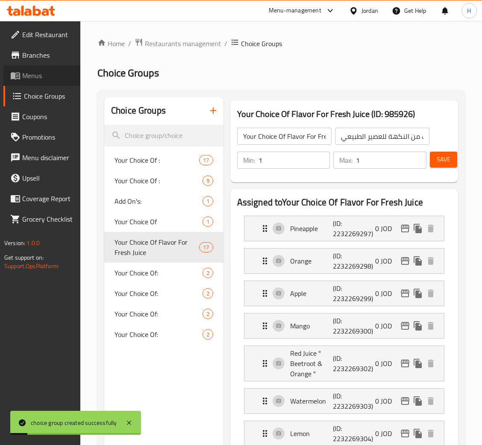
click at [40, 73] on span "Menus" at bounding box center [47, 75] width 51 height 10
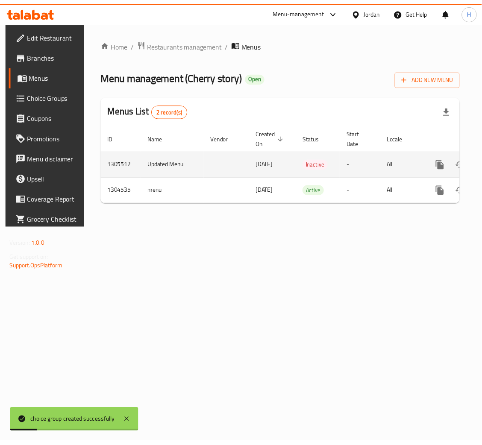
scroll to position [0, 48]
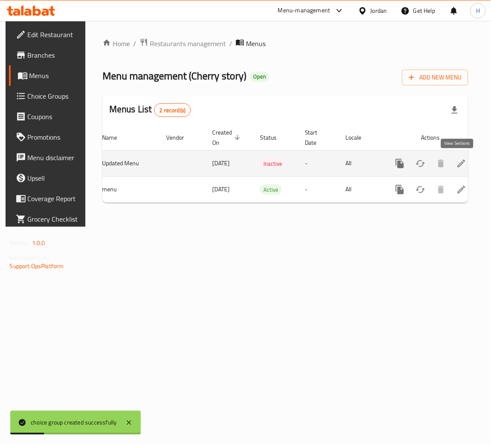
click at [462, 161] on link "enhanced table" at bounding box center [461, 163] width 20 height 20
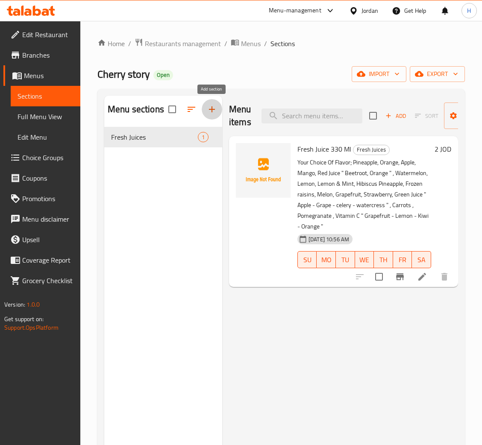
click at [208, 105] on icon "button" at bounding box center [212, 109] width 10 height 10
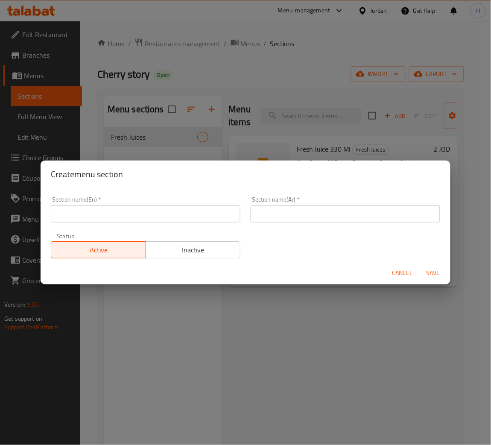
click at [167, 208] on input "text" at bounding box center [146, 213] width 190 height 17
type input "Healthy Shots"
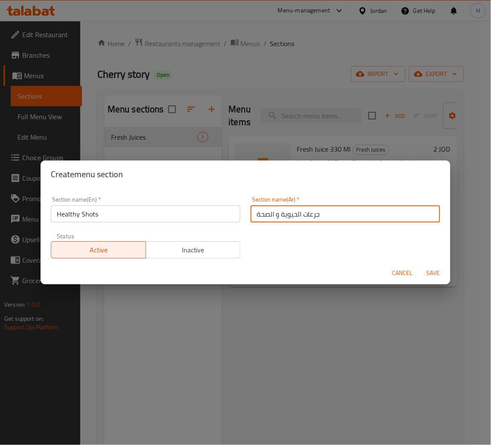
type input "جرعات الحيوية و الصحة"
type button "0"
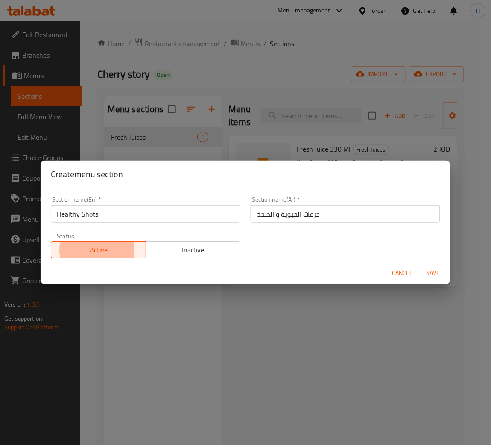
type button "1"
click at [420, 265] on button "Save" at bounding box center [433, 273] width 27 height 16
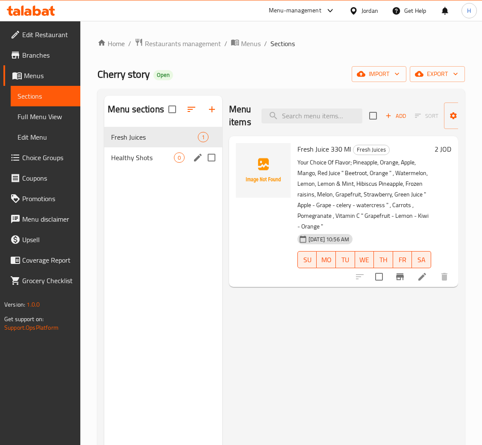
click at [157, 152] on span "Healthy Shots" at bounding box center [142, 157] width 63 height 10
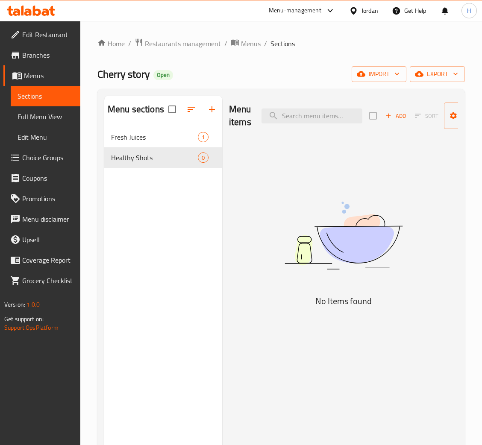
click at [386, 109] on div "Add Sort Manage items" at bounding box center [435, 115] width 132 height 26
drag, startPoint x: 401, startPoint y: 124, endPoint x: 396, endPoint y: 121, distance: 5.9
click at [390, 130] on div "Menu items Add Sort Manage items" at bounding box center [343, 116] width 229 height 41
click at [397, 115] on span "Add" at bounding box center [395, 116] width 23 height 10
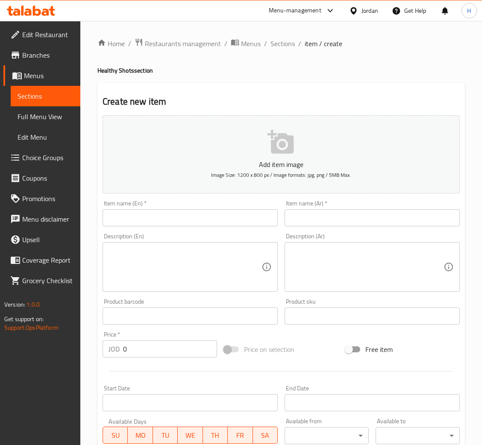
click at [245, 219] on input "text" at bounding box center [189, 217] width 175 height 17
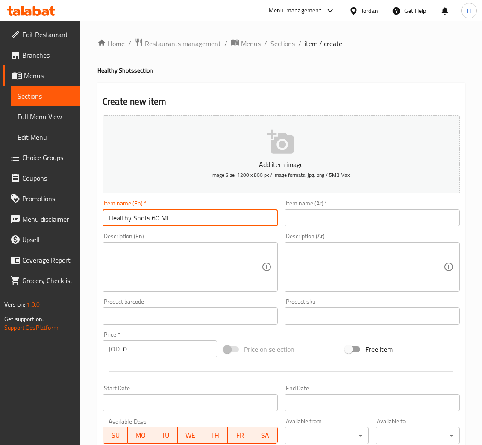
type input "Healthy Shots 60 Ml"
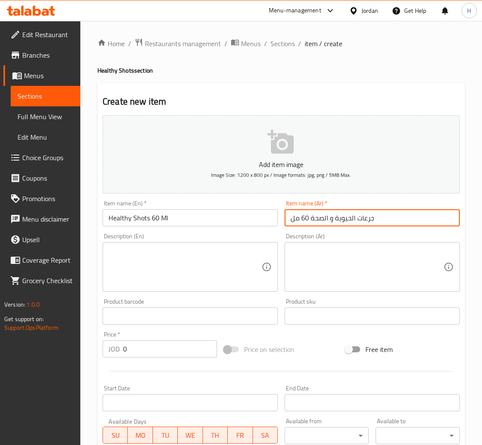
type input "جرعات الحيوية و الصحة 60 مل"
click at [219, 221] on input "Healthy Shots 60 Ml" at bounding box center [189, 217] width 175 height 17
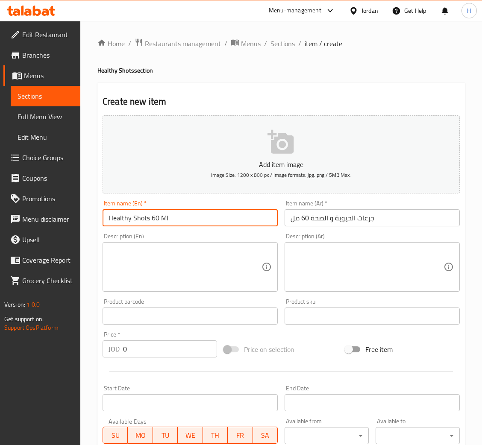
click at [164, 261] on textarea at bounding box center [184, 267] width 153 height 41
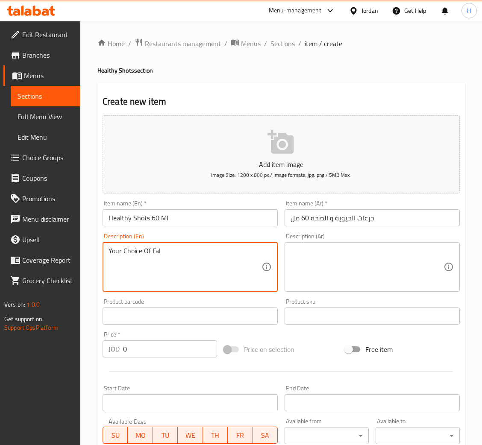
type textarea "Your Choice Of Falv"
click at [257, 252] on textarea "Our secret mix of concentrated natural ingredients" at bounding box center [184, 267] width 153 height 41
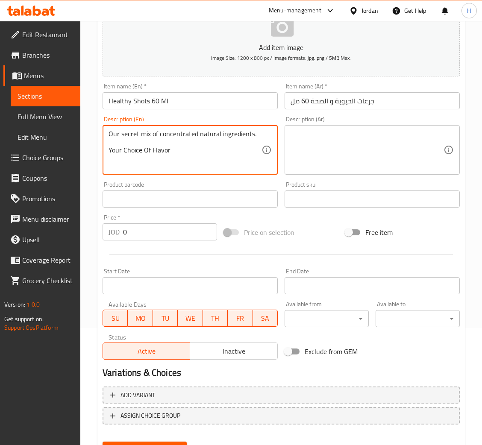
scroll to position [128, 0]
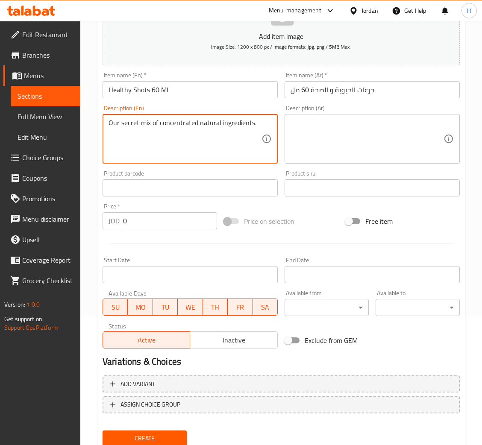
type textarea "Our secret mix of concentrated natural ingredients."
click at [330, 147] on textarea at bounding box center [366, 139] width 153 height 41
paste textarea "مزيجنا السري من المكونات الطبيعية المركزة."
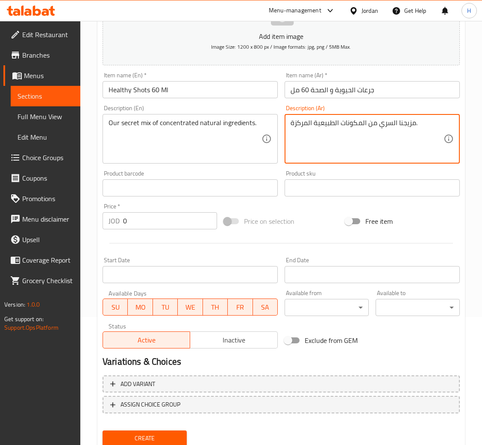
type textarea "مزيجنا السري من المكونات الطبيعية المركزة."
drag, startPoint x: 152, startPoint y: 220, endPoint x: 0, endPoint y: 225, distance: 152.1
click at [0, 225] on html "​ Menu-management Jordan Get Help H Edit Restaurant Branches Menus Sections Ful…" at bounding box center [241, 94] width 482 height 445
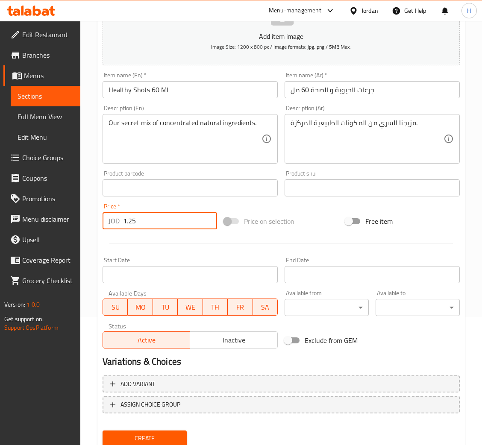
type input "1.25"
click at [102, 430] on button "Create" at bounding box center [144, 438] width 84 height 16
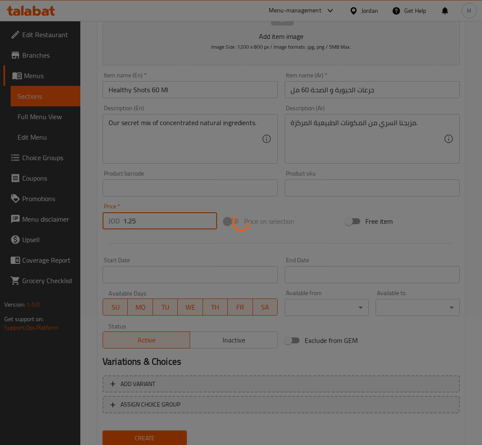
type input "0"
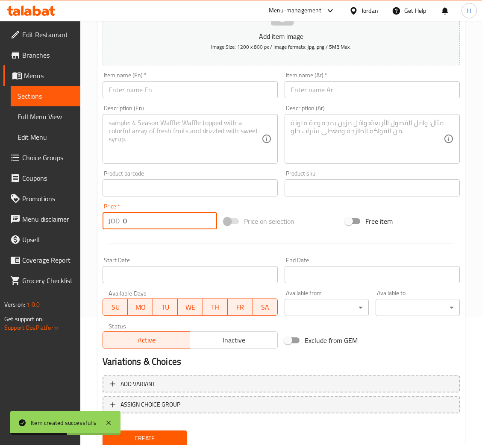
drag, startPoint x: 50, startPoint y: 158, endPoint x: 96, endPoint y: 165, distance: 45.8
click at [50, 158] on span "Choice Groups" at bounding box center [47, 157] width 51 height 10
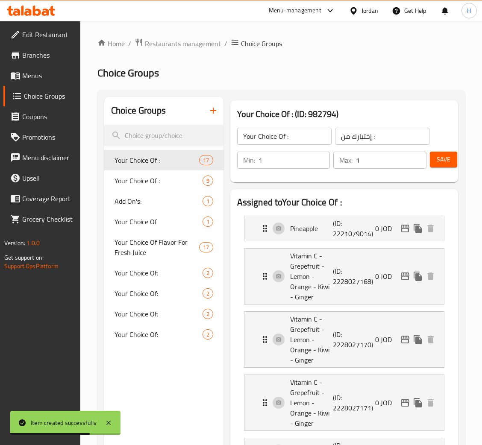
click at [213, 110] on icon "button" at bounding box center [213, 110] width 10 height 10
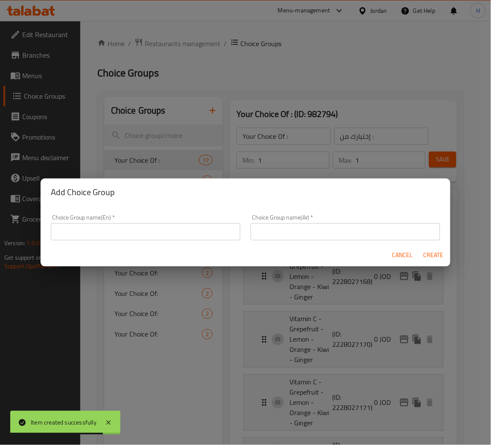
click at [219, 230] on input "text" at bounding box center [146, 231] width 190 height 17
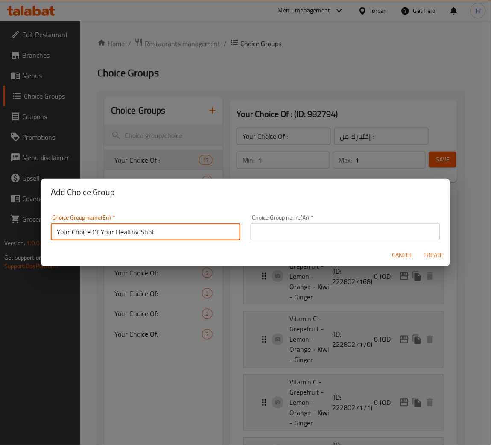
type input "Your Choice Of Your Healthy Shot"
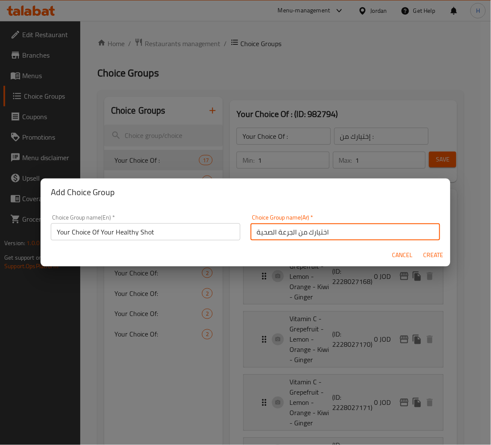
type input "اختيارك من الجرعة الصحية"
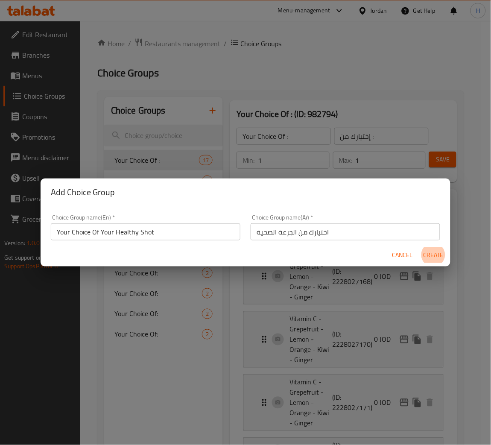
click at [420, 247] on button "Create" at bounding box center [433, 255] width 27 height 16
type input "Your Choice Of Your Healthy Shot"
type input "اختيارك من الجرعة الصحية"
type input "0"
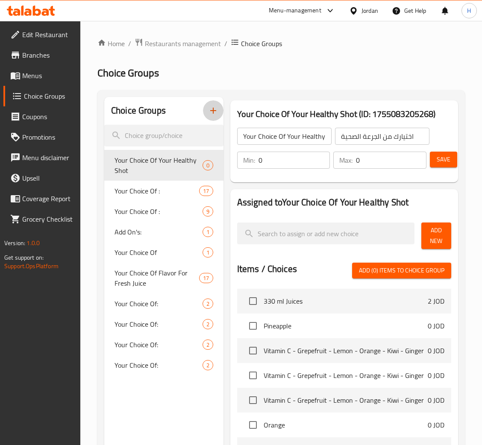
click at [303, 158] on input "0" at bounding box center [294, 160] width 72 height 17
type input "1"
click at [440, 231] on span "Add New" at bounding box center [436, 235] width 16 height 21
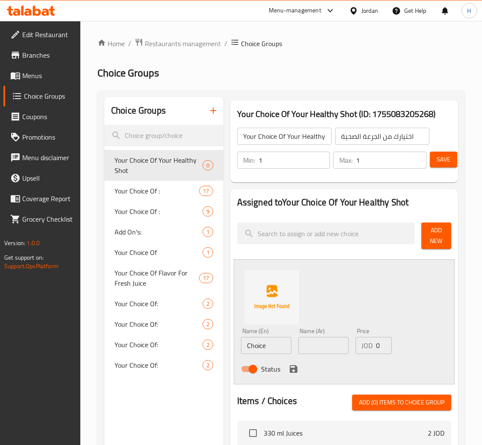
click at [278, 347] on input "Choice" at bounding box center [266, 345] width 50 height 17
type input "Green"
click at [345, 346] on input "الأخضار" at bounding box center [323, 345] width 50 height 17
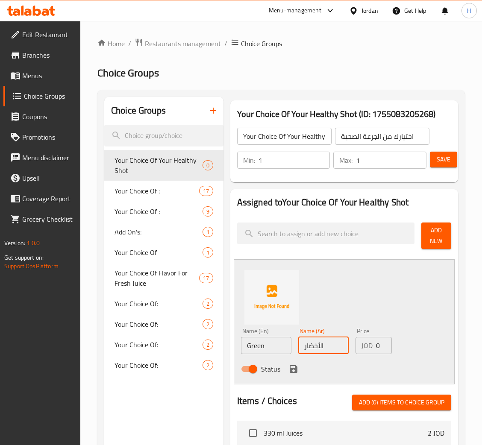
click at [345, 346] on input "الأخضار" at bounding box center [323, 345] width 50 height 17
type input "الأخضر"
click at [294, 362] on div "Status" at bounding box center [323, 368] width 172 height 23
click at [297, 371] on icon "save" at bounding box center [293, 369] width 10 height 10
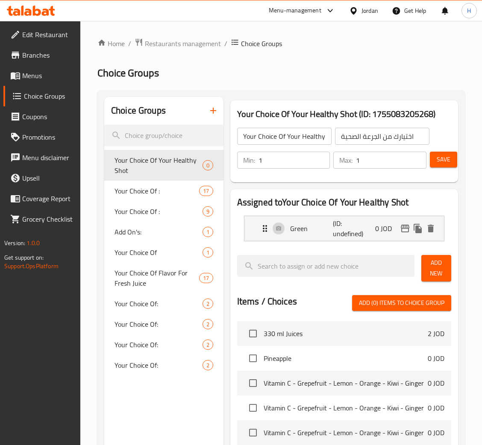
click at [428, 269] on span "Add New" at bounding box center [436, 267] width 16 height 21
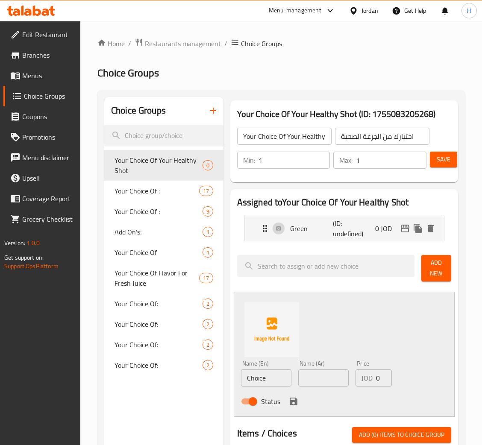
click at [276, 373] on input "Choice" at bounding box center [266, 377] width 50 height 17
type input "Ginger & Brown Grapes"
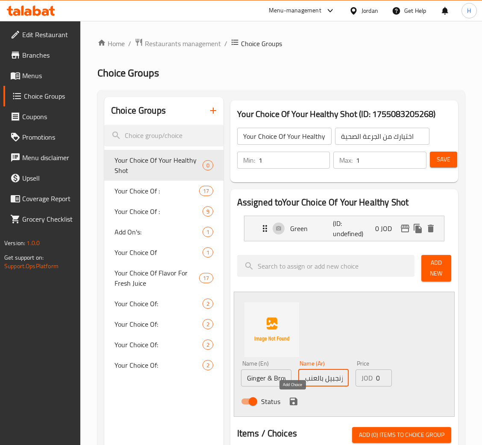
type input "زنجبيل بالعنب البني"
click at [294, 403] on icon "save" at bounding box center [293, 401] width 8 height 8
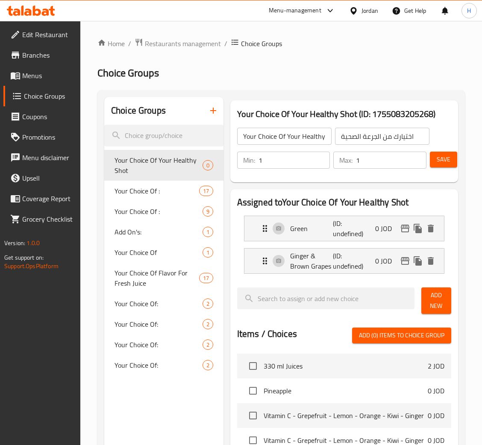
click at [438, 305] on span "Add New" at bounding box center [436, 300] width 16 height 21
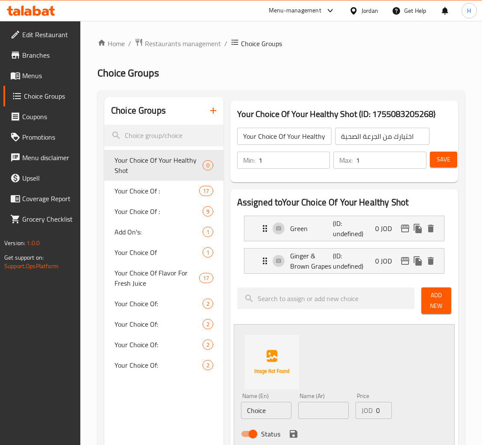
click at [290, 409] on input "Choice" at bounding box center [266, 410] width 50 height 17
type input "Cinnamon & Golden Apples"
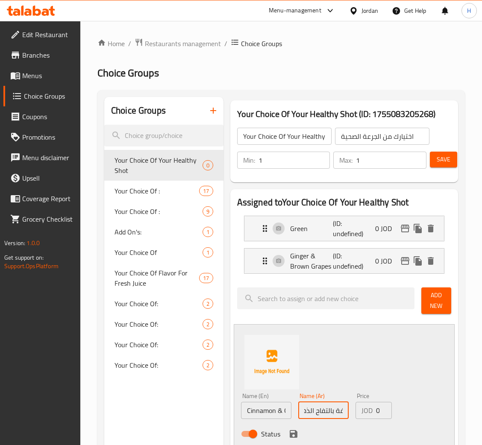
scroll to position [0, 19]
type input "قرفة بالتفاح الذهبي"
drag, startPoint x: 291, startPoint y: 433, endPoint x: 296, endPoint y: 430, distance: 5.7
click at [291, 433] on icon "save" at bounding box center [293, 434] width 10 height 10
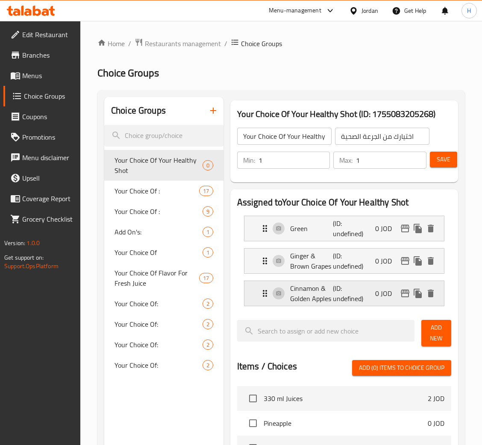
click at [357, 293] on p "(ID: undefined)" at bounding box center [347, 293] width 29 height 20
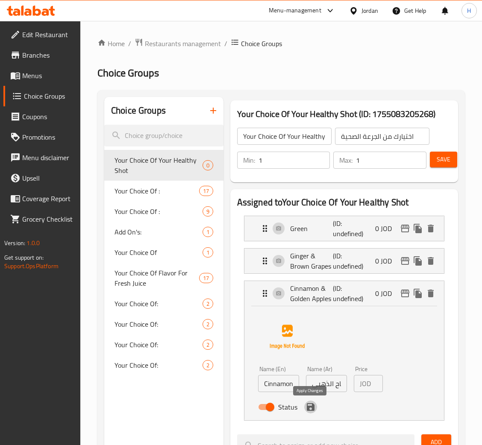
click at [309, 402] on icon "save" at bounding box center [310, 407] width 10 height 10
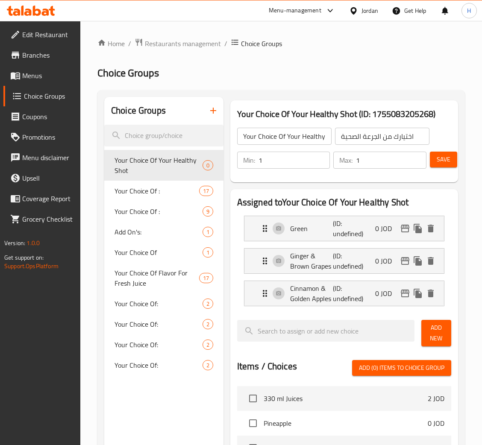
click at [430, 329] on span "Add New" at bounding box center [436, 332] width 16 height 21
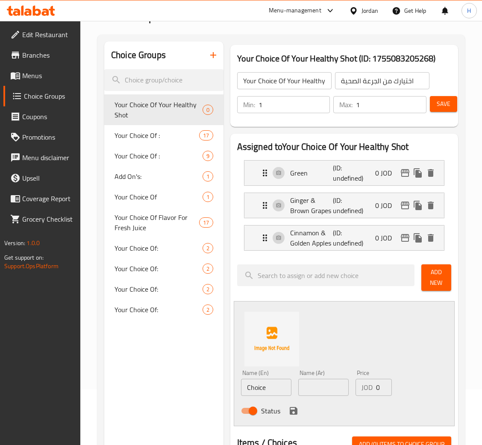
scroll to position [128, 0]
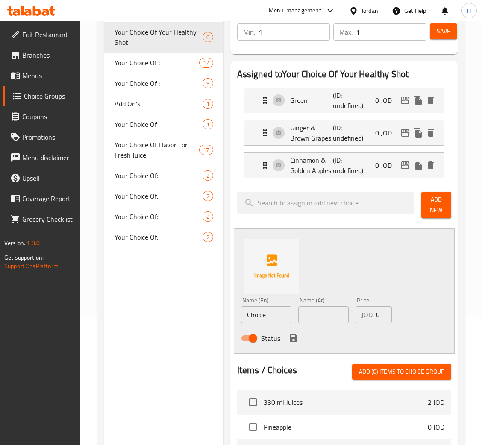
click at [280, 313] on input "Choice" at bounding box center [266, 314] width 50 height 17
click at [280, 314] on input "Choice" at bounding box center [266, 314] width 50 height 17
paste input "turmeric"
click at [265, 318] on input "Lemon & turmeric" at bounding box center [266, 314] width 50 height 17
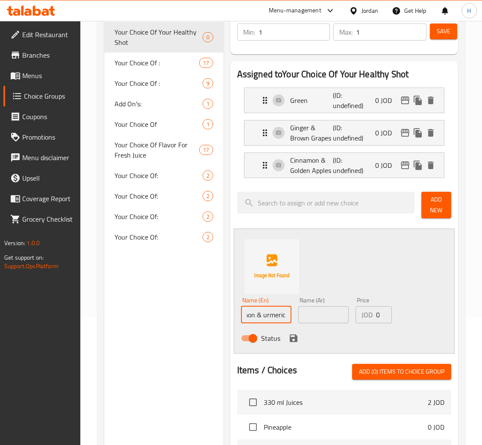
scroll to position [0, 11]
type input "Lemon & Turmeric"
type input "كركم بالليمون الأصفر"
drag, startPoint x: 292, startPoint y: 340, endPoint x: 301, endPoint y: 341, distance: 9.4
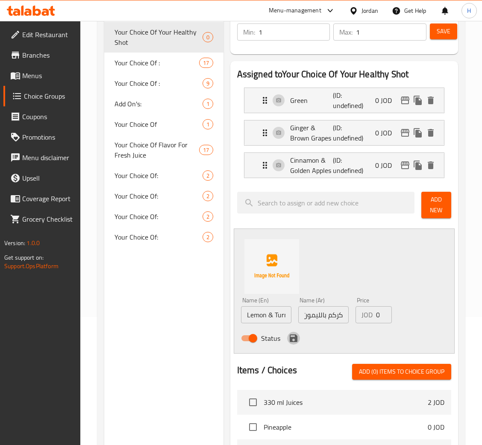
click at [291, 340] on icon "save" at bounding box center [293, 338] width 10 height 10
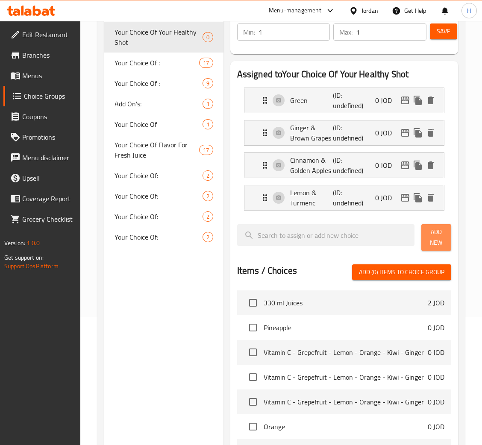
click at [430, 238] on span "Add New" at bounding box center [436, 237] width 16 height 21
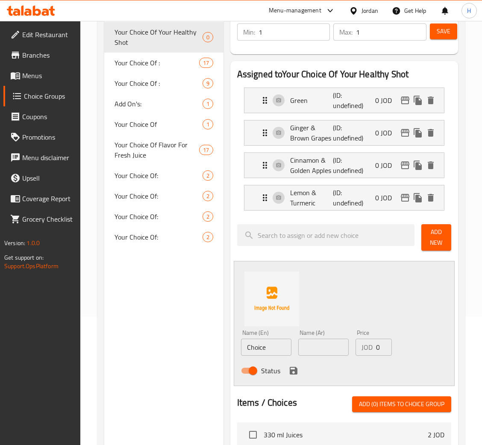
click at [280, 352] on input "Choice" at bounding box center [266, 347] width 50 height 17
drag, startPoint x: 280, startPoint y: 352, endPoint x: 284, endPoint y: 349, distance: 4.9
click at [280, 352] on input "Choice" at bounding box center [266, 347] width 50 height 17
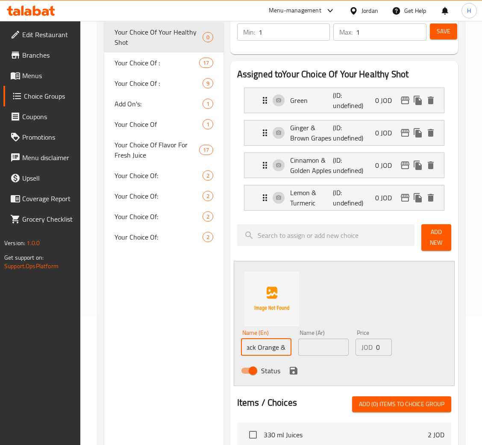
drag, startPoint x: 283, startPoint y: 347, endPoint x: 303, endPoint y: 355, distance: 21.6
click at [303, 355] on div "Name (En) Black Orange & Name (En) Name (Ar) Name (Ar) Price JOD 0 Price Status" at bounding box center [323, 354] width 172 height 56
type input "Black Orange & Cumin"
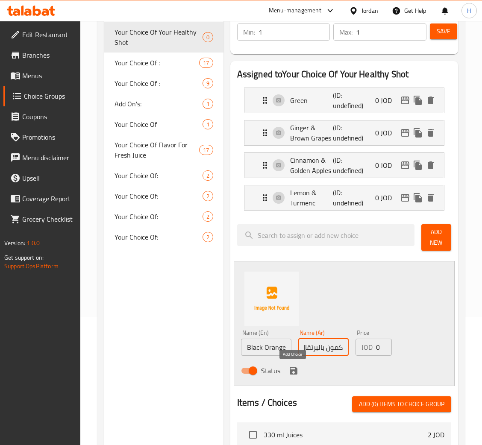
type input "كمون بالبرتقال الأسود"
click at [289, 371] on icon "save" at bounding box center [293, 371] width 8 height 8
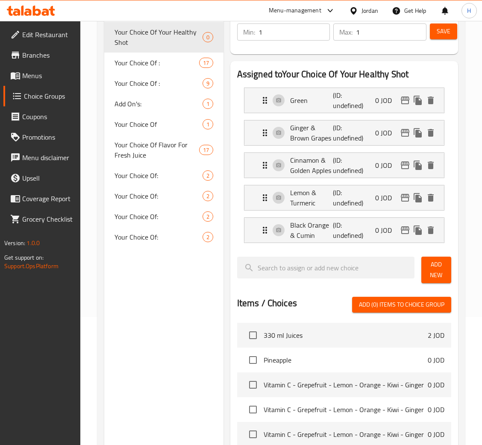
click at [433, 265] on span "Add New" at bounding box center [436, 269] width 16 height 21
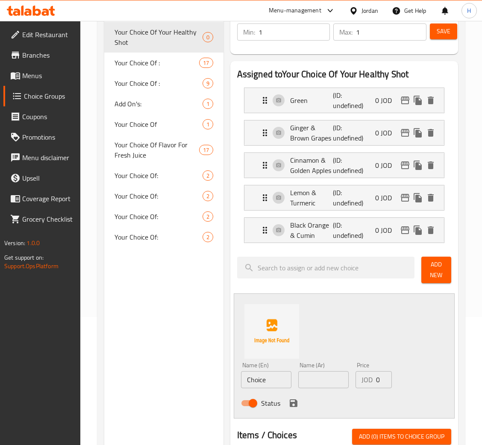
click at [262, 384] on input "Choice" at bounding box center [266, 379] width 50 height 17
click at [263, 383] on input "Choice" at bounding box center [266, 379] width 50 height 17
click at [283, 376] on input "Choice" at bounding box center [266, 379] width 50 height 17
click at [284, 374] on input "Choice" at bounding box center [266, 379] width 50 height 17
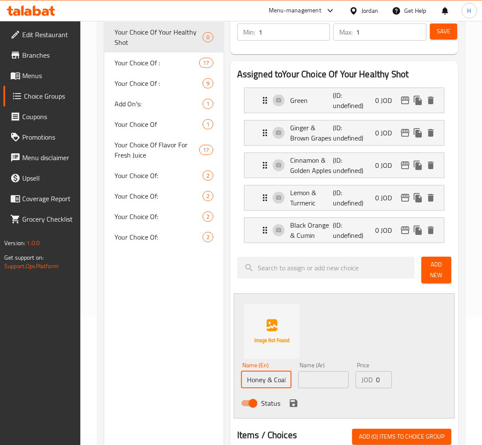
type input "Honey & Coal"
type input "فحم بالعسل"
click at [290, 405] on icon "save" at bounding box center [293, 403] width 8 height 8
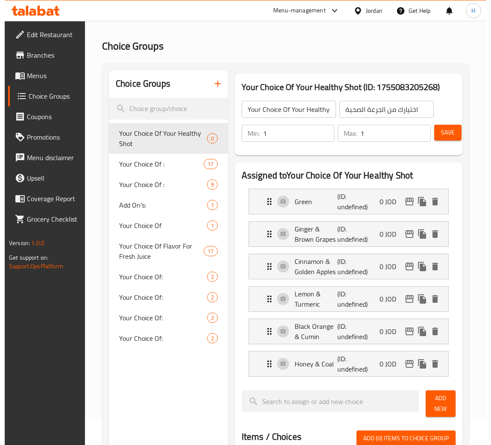
scroll to position [0, 0]
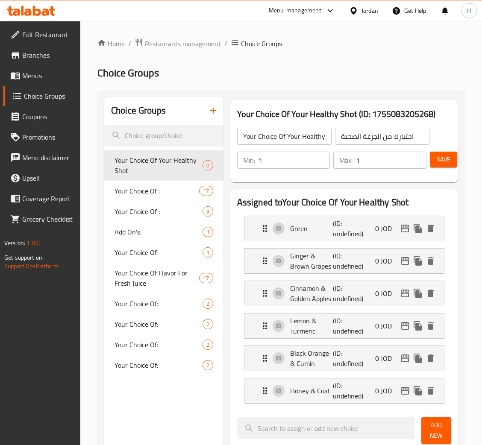
click at [441, 154] on span "Save" at bounding box center [443, 159] width 14 height 11
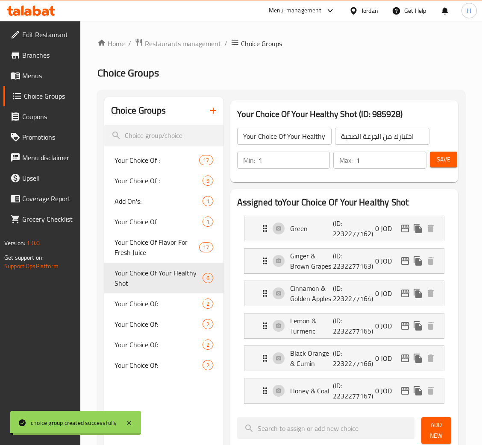
click at [43, 71] on span "Menus" at bounding box center [47, 75] width 51 height 10
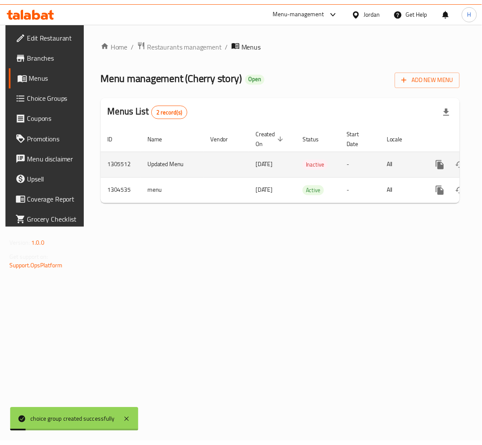
scroll to position [0, 48]
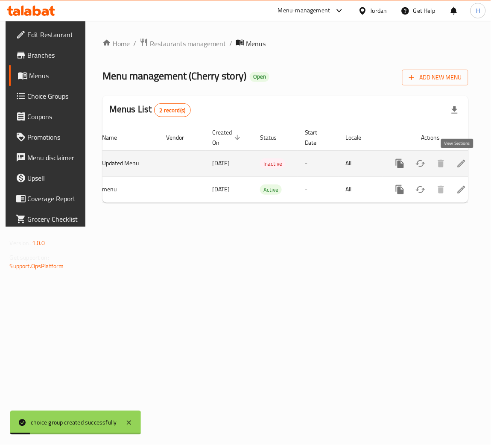
click at [460, 161] on icon "enhanced table" at bounding box center [461, 163] width 10 height 10
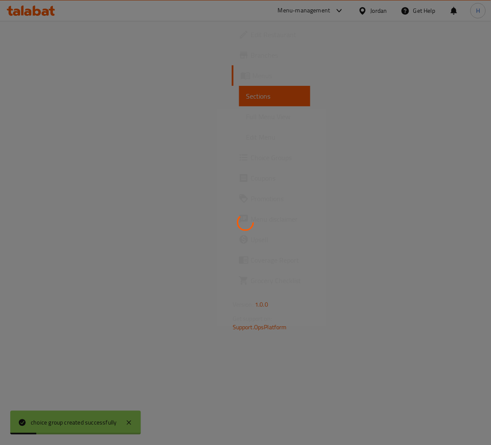
click at [460, 161] on div at bounding box center [245, 222] width 491 height 445
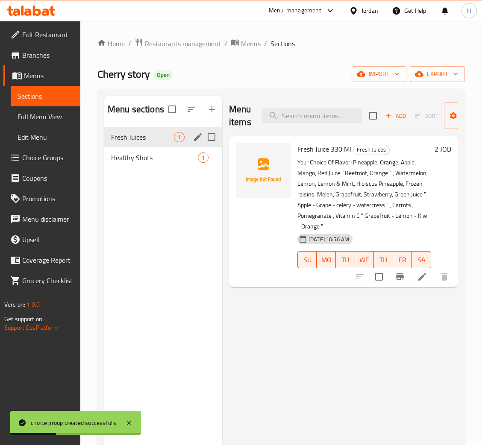
click at [147, 149] on div "Healthy Shots 1" at bounding box center [163, 157] width 118 height 20
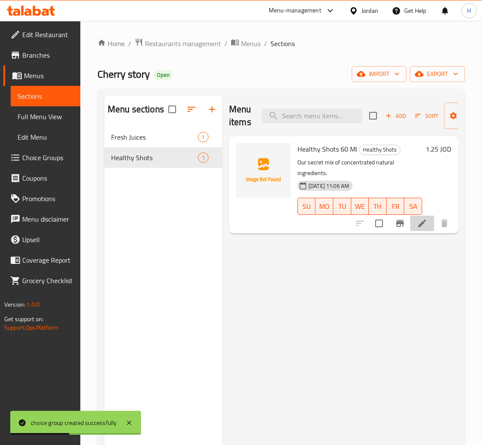
click at [418, 230] on li at bounding box center [422, 223] width 24 height 15
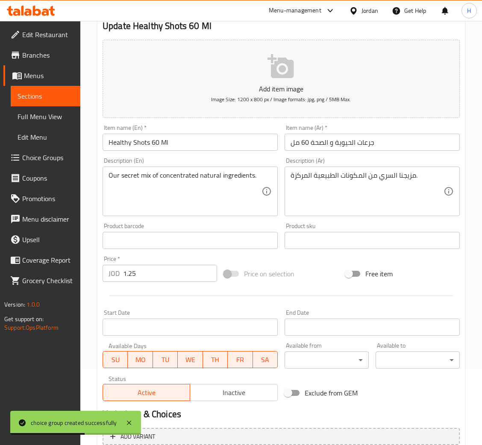
scroll to position [157, 0]
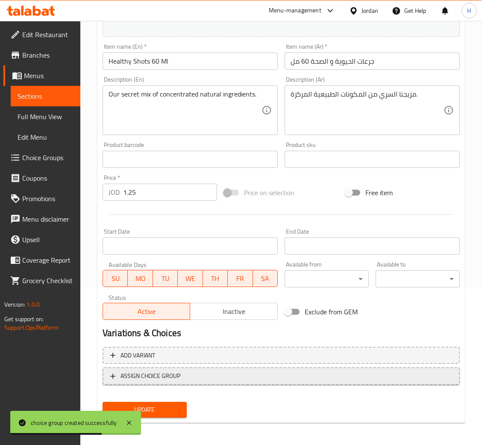
click at [170, 375] on span "ASSIGN CHOICE GROUP" at bounding box center [150, 376] width 60 height 11
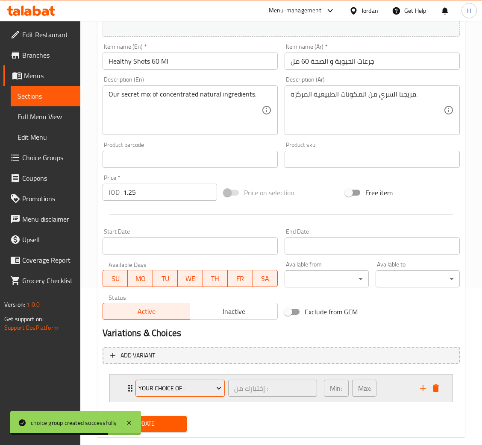
click at [169, 389] on span "Your Choice Of :" at bounding box center [179, 388] width 83 height 11
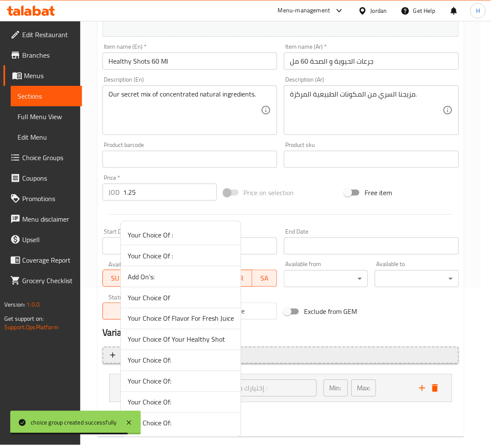
click at [207, 339] on span "Your Choice Of Your Healthy Shot" at bounding box center [181, 339] width 106 height 10
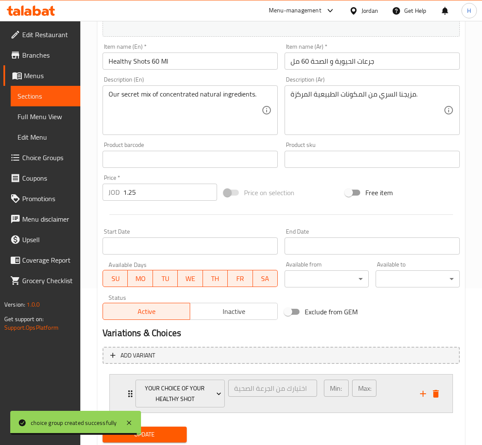
click at [123, 387] on div "Your Choice Of Your Healthy Shot اختيارك من الجرعة الصحية ​ Min: 1 ​ Max: 1 ​" at bounding box center [281, 393] width 342 height 38
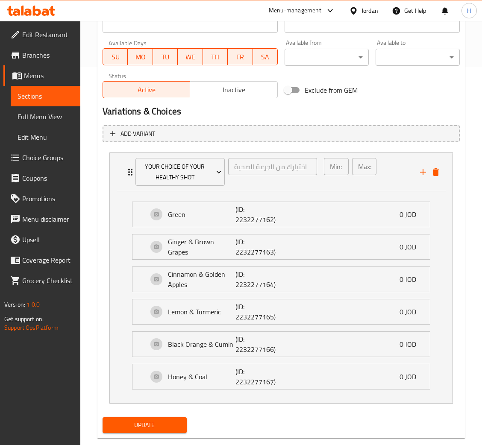
scroll to position [395, 0]
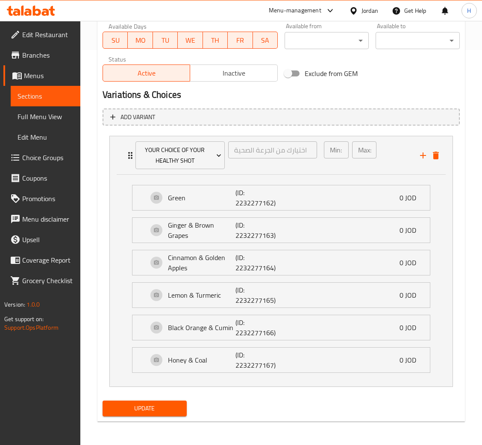
click at [148, 405] on span "Update" at bounding box center [144, 408] width 70 height 11
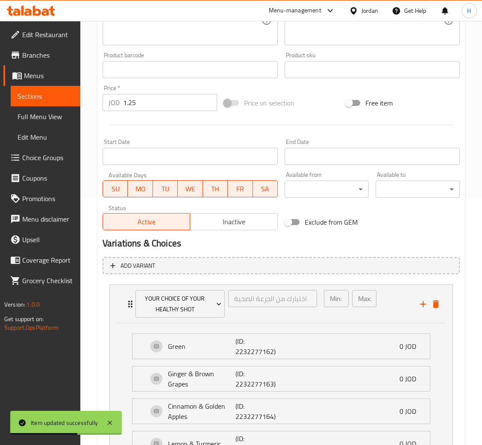
scroll to position [0, 0]
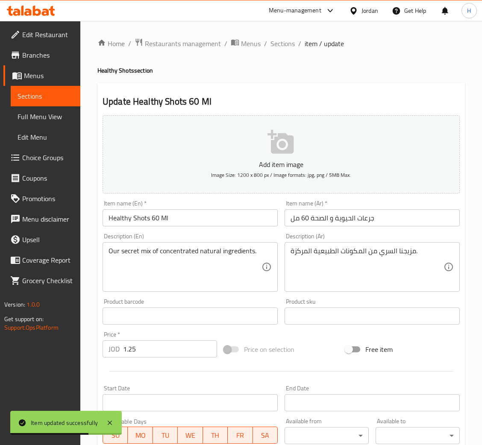
drag, startPoint x: 277, startPoint y: 43, endPoint x: 278, endPoint y: 53, distance: 9.9
click at [278, 42] on span "Sections" at bounding box center [282, 43] width 24 height 10
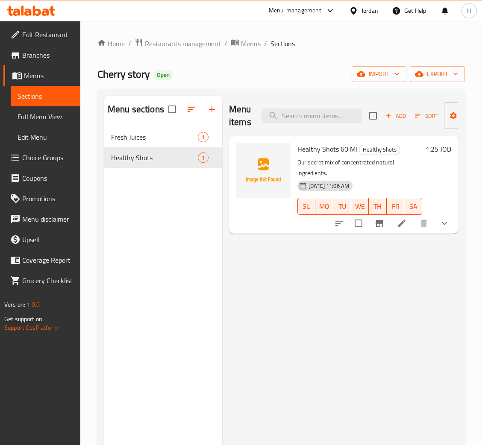
click at [419, 337] on div "Menu items Add Sort Manage items Healthy Shots 60 Ml Healthy Shots Our secret m…" at bounding box center [340, 318] width 236 height 445
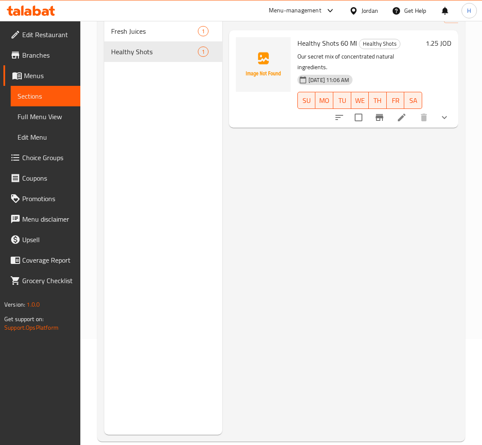
scroll to position [120, 0]
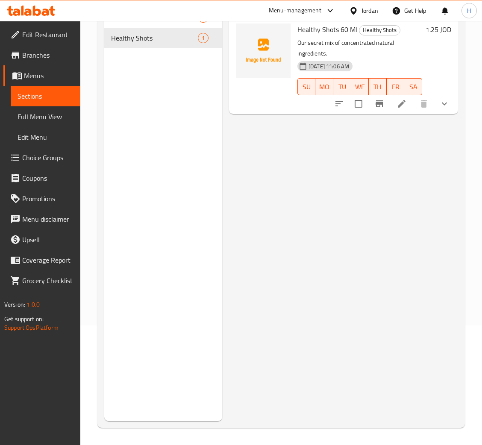
click at [419, 337] on div "Menu items Add Sort Manage items Healthy Shots 60 Ml Healthy Shots Our secret m…" at bounding box center [340, 198] width 236 height 445
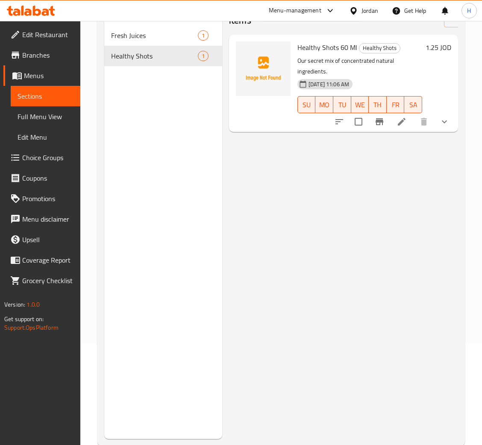
scroll to position [1, 0]
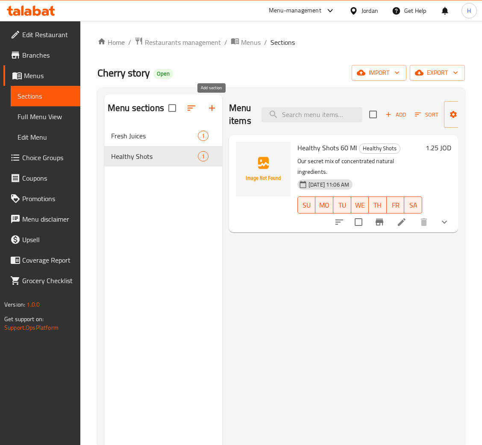
click at [213, 110] on icon "button" at bounding box center [212, 108] width 10 height 10
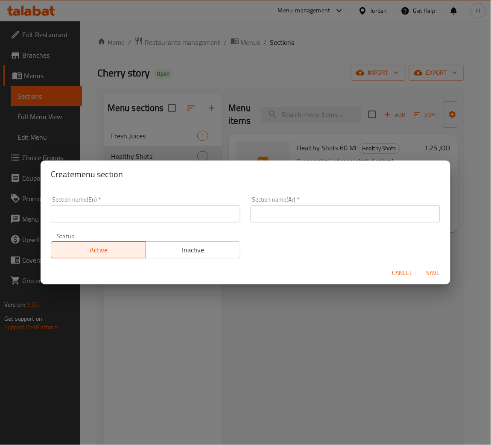
click at [196, 206] on input "text" at bounding box center [146, 213] width 190 height 17
type input "Power Juices"
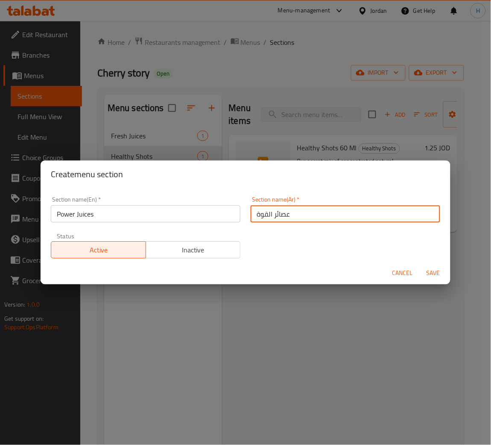
type input "عصائر القوة"
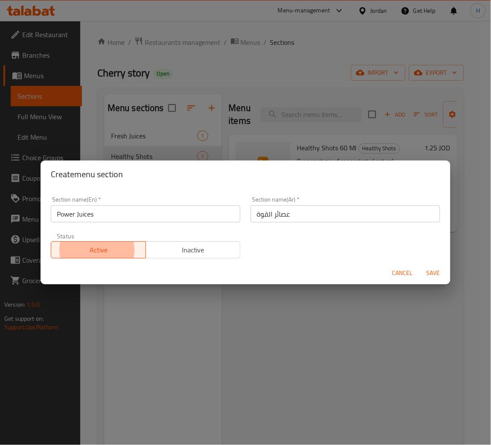
type button "0"
type button "1"
click at [420, 265] on button "Save" at bounding box center [433, 273] width 27 height 16
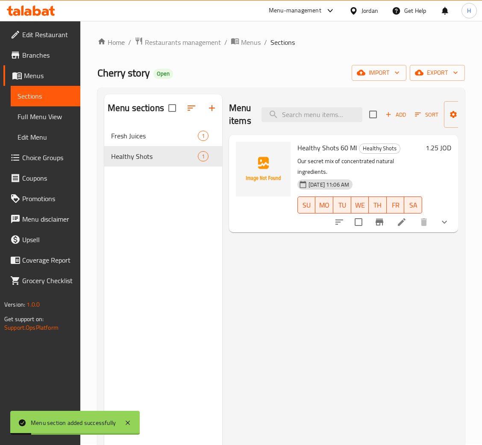
click at [158, 209] on div "Menu sections Fresh Juices 1 Healthy Shots 1" at bounding box center [163, 316] width 118 height 445
click at [156, 183] on div "Power Juices 0" at bounding box center [163, 177] width 118 height 20
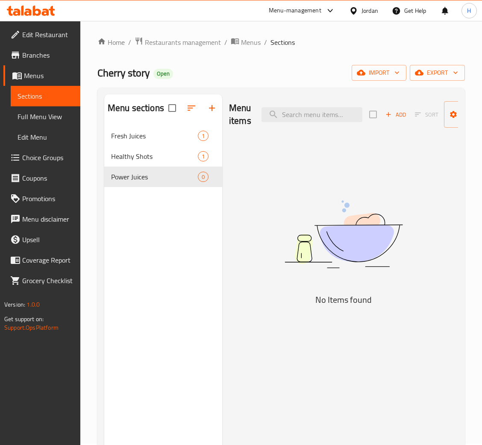
click at [396, 112] on span "Add" at bounding box center [395, 115] width 23 height 10
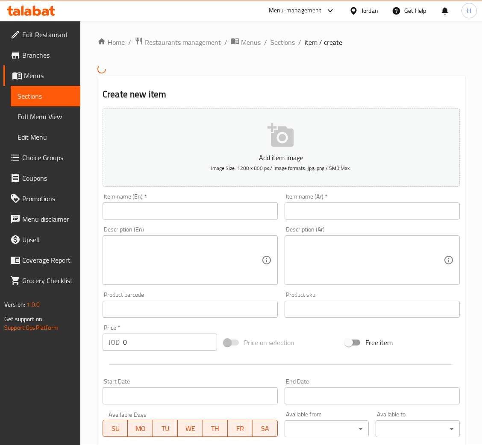
click at [186, 215] on input "text" at bounding box center [189, 210] width 175 height 17
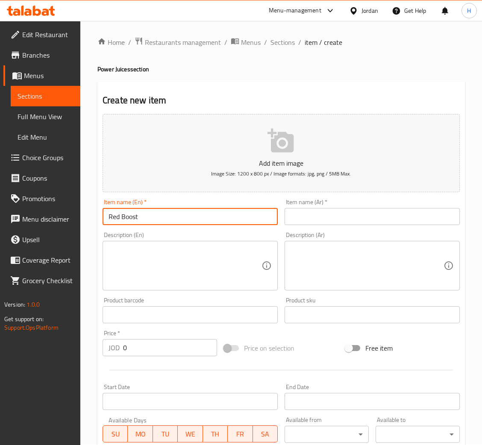
type input "Red Boost"
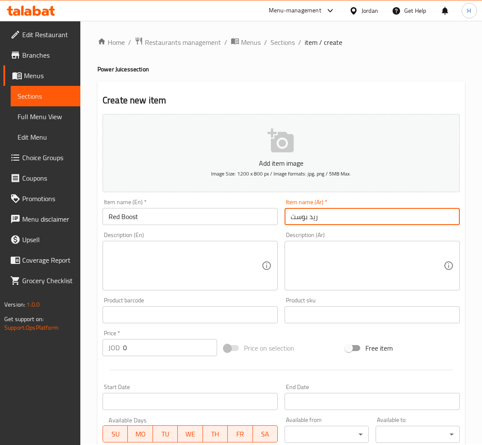
type input "ريد بوست"
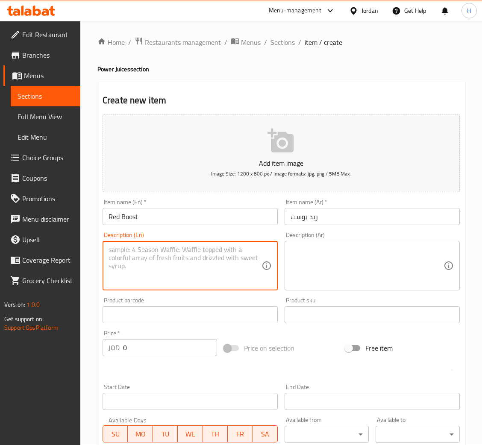
click at [191, 247] on textarea at bounding box center [184, 266] width 153 height 41
click at [199, 273] on textarea "A mix of beetroot &" at bounding box center [184, 266] width 153 height 41
type textarea "A mix of beetroot, carrots, orange, pink salt. Calories 211 Protein 4.4 Fats 1.…"
click at [352, 268] on textarea at bounding box center [366, 266] width 153 height 41
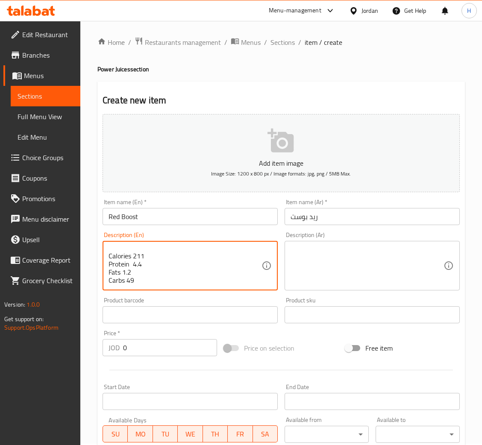
paste textarea "مزيج من الشمندر، الجزر، البرتقال، الملح الوردي. السعرات الحرارية 211 البروتين 4…"
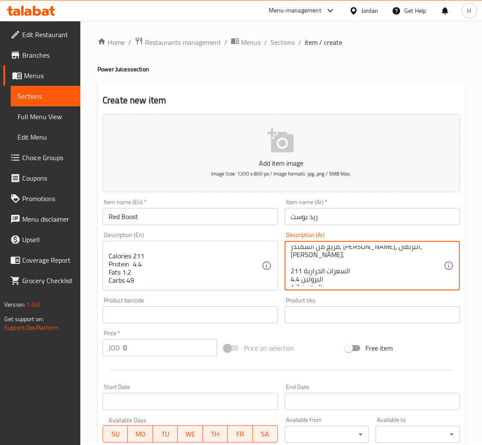
scroll to position [0, 0]
type textarea "مزيج من الشمندر، الجزر، البرتقال، الملح الوردي. السعرات الحرارية 211 البروتين 4…"
click at [164, 351] on input "0" at bounding box center [170, 347] width 94 height 17
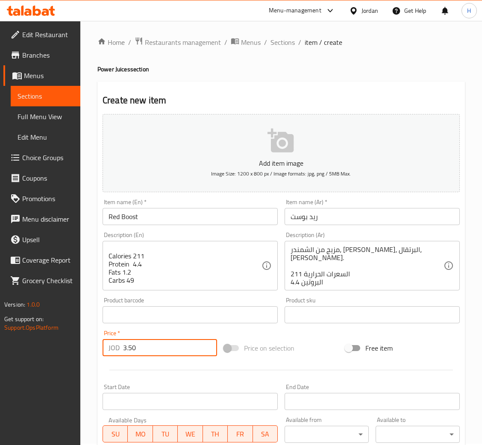
type input "3.50"
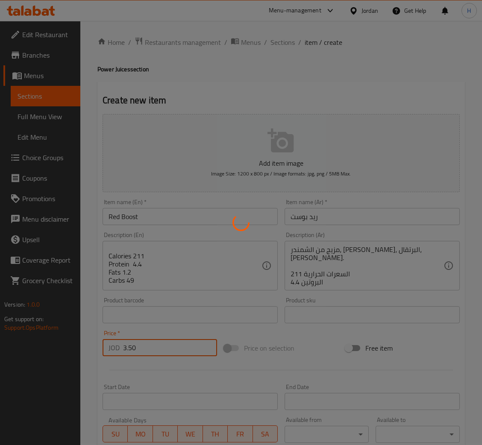
type input "0"
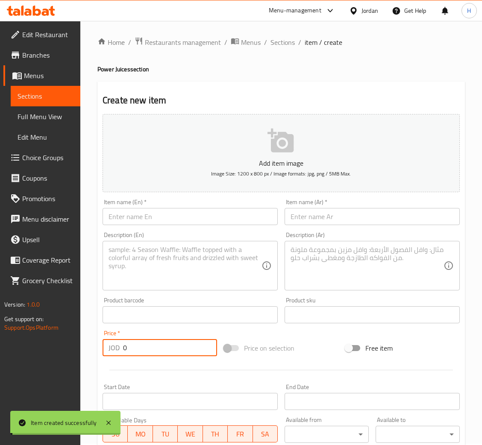
click at [168, 219] on input "text" at bounding box center [189, 216] width 175 height 17
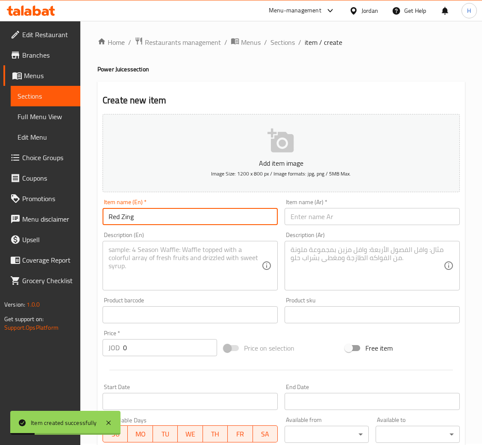
type input "Red Zing"
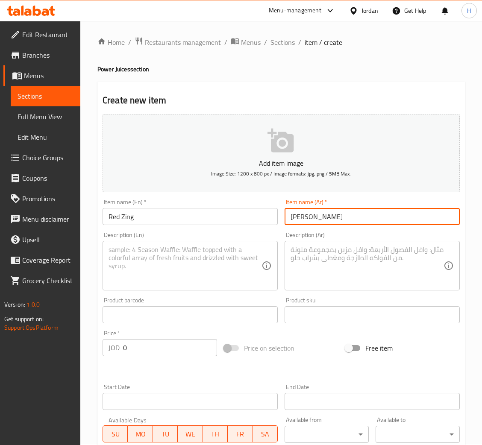
type input "ريد زينج"
click at [152, 243] on div "Description (En)" at bounding box center [189, 266] width 175 height 50
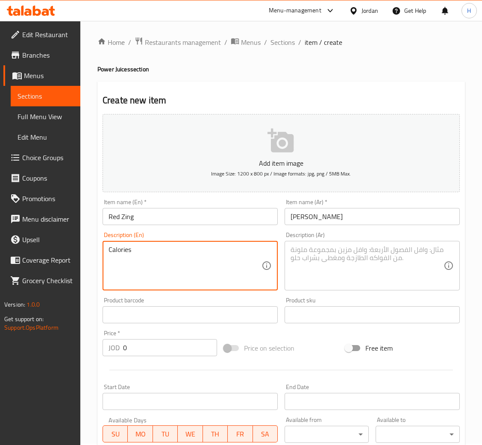
type textarea "Calories"
paste textarea "ginger"
type textarea "A mix of red apple, strawberry, ginger. Calories 177 Protein 1.8 fats 0.8 Carbs…"
click at [345, 250] on textarea at bounding box center [366, 266] width 153 height 41
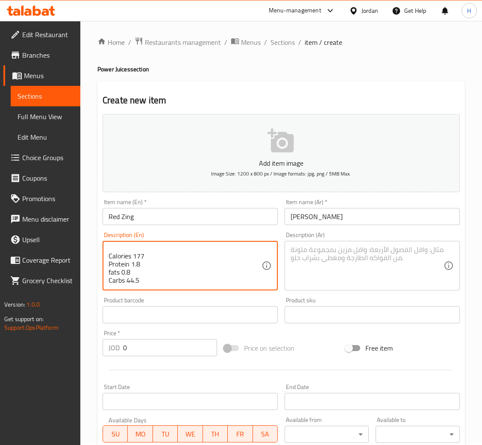
paste textarea "A mix of red apple, strawberry, ginger. Calories 177 Protein 1.8 fats 0.8 Carbs…"
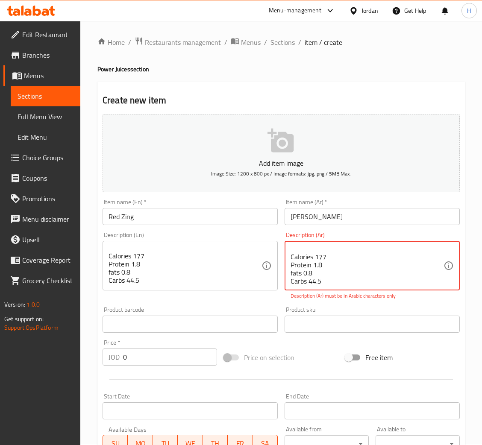
scroll to position [0, 0]
click at [328, 267] on textarea "A mix of red apple, strawberry, ginger. Calories 177 Protein 1.8 fats 0.8 Carbs…" at bounding box center [366, 266] width 153 height 41
paste textarea "مزيج من التفاح الأحمر، الفراولة، الزنجبيل. السعرات الحرارية 177 البروتين 1.8 ال…"
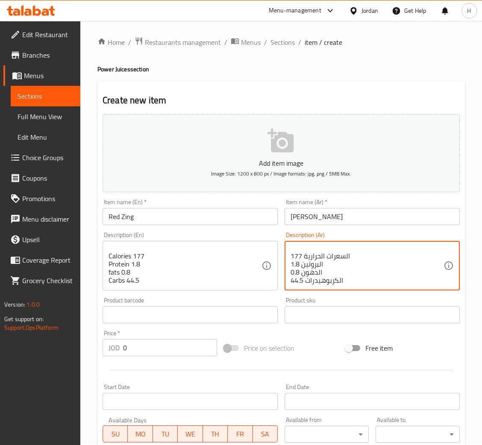
type textarea "مزيج من التفاح الأحمر، الفراولة، الزنجبيل. السعرات الحرارية 177 البروتين 1.8 ال…"
click at [178, 345] on input "0" at bounding box center [170, 347] width 94 height 17
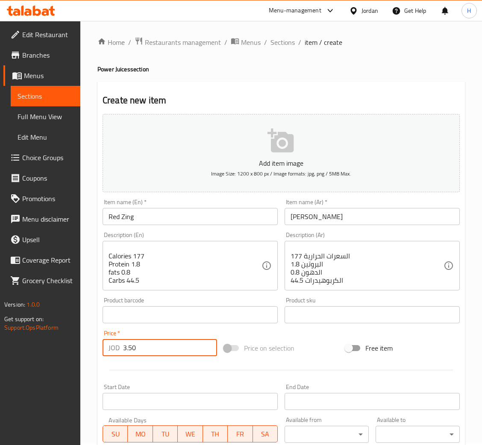
type input "3.50"
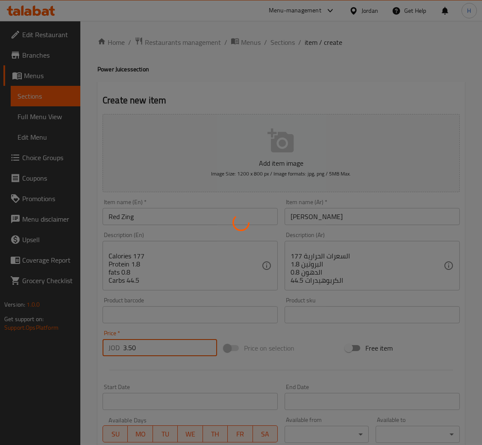
type input "0"
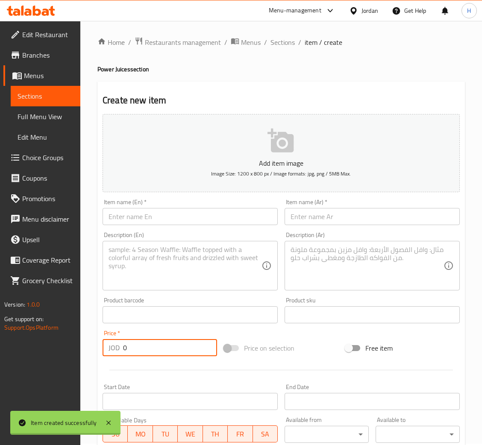
scroll to position [0, 0]
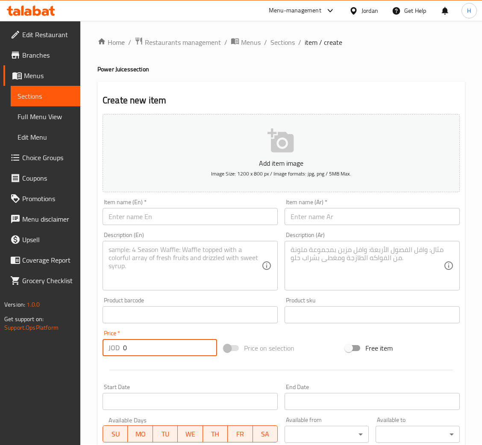
click at [157, 220] on input "text" at bounding box center [189, 216] width 175 height 17
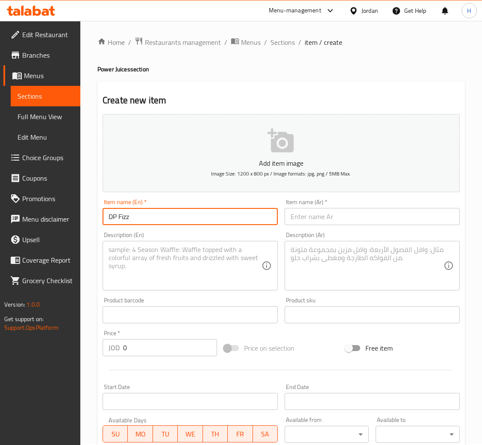
type input "DP Fizz"
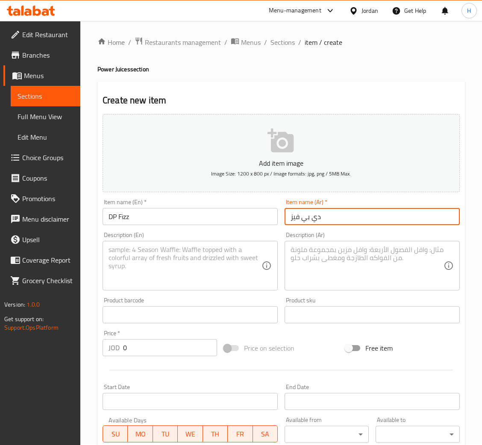
type input "دي بي فيز"
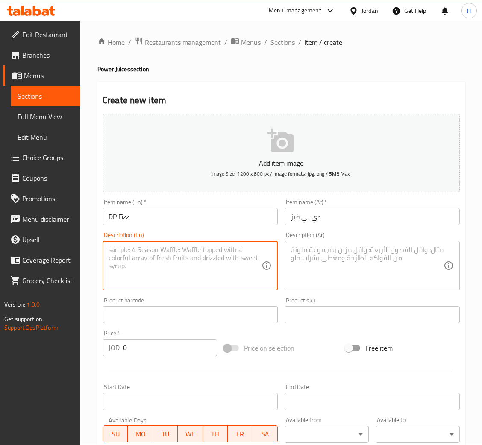
click at [154, 250] on textarea at bounding box center [184, 266] width 153 height 41
type textarea "A mix of peach, orange, pears, flax seeds"
drag, startPoint x: 243, startPoint y: 266, endPoint x: 247, endPoint y: 263, distance: 5.6
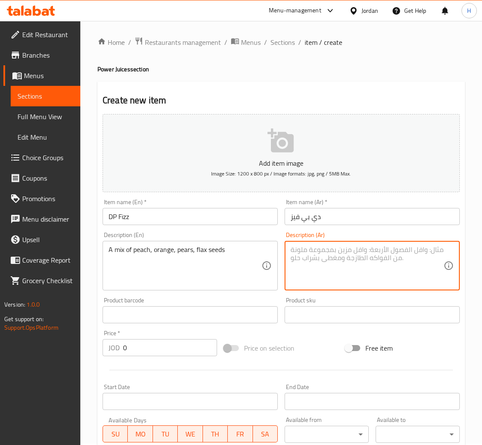
drag, startPoint x: 339, startPoint y: 261, endPoint x: 312, endPoint y: 285, distance: 36.0
click at [338, 261] on textarea at bounding box center [366, 266] width 153 height 41
paste textarea "مزيج من الخوخ، البرتقال، الكمثرى، بذور الكتان"
type textarea "مزيج من الخوخ، البرتقال، الكمثرى، بذور الكتان"
click at [158, 350] on input "0" at bounding box center [170, 347] width 94 height 17
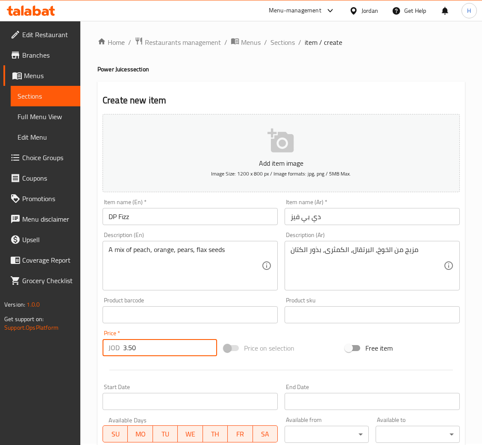
type input "3.50"
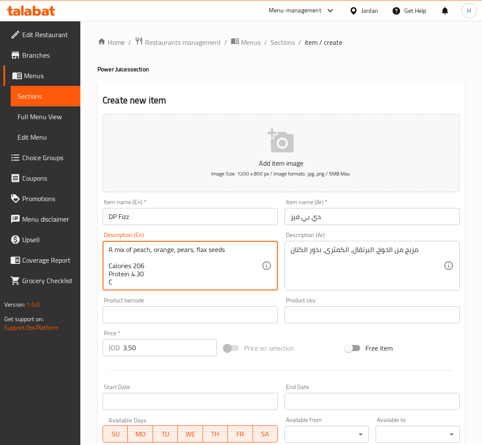
scroll to position [2, 0]
type textarea "A mix of peach, orange, pears, flax seeds Calories 206 Protein 4.30 Carbs 40.50"
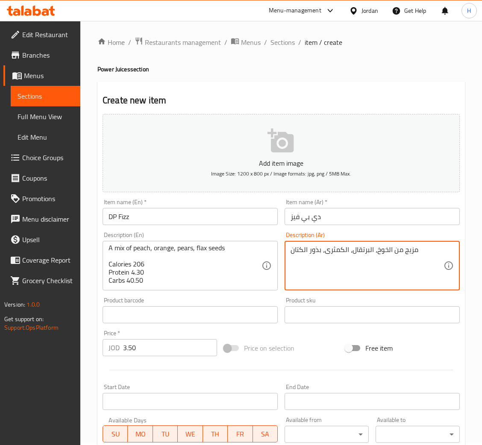
paste textarea "سعرات حرارية 206 بروتين 4.30 الكربوهيدرات 40.50"
drag, startPoint x: 391, startPoint y: 251, endPoint x: 376, endPoint y: 254, distance: 14.8
click at [376, 254] on textarea "مزيج من الخوخ، البرتقال، الكمثرى، بذور الكتان سعرات حرارية 206 بروتين 4.30 الكر…" at bounding box center [366, 266] width 153 height 41
drag, startPoint x: 348, startPoint y: 248, endPoint x: 324, endPoint y: 248, distance: 23.1
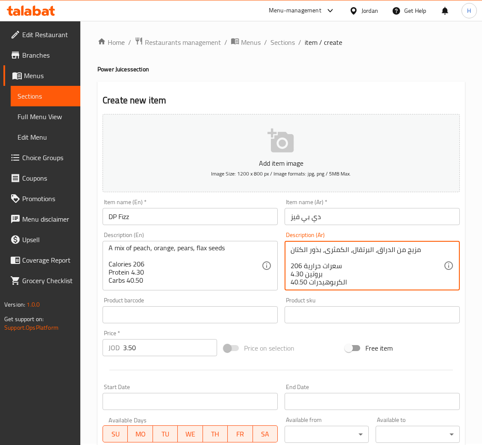
click at [324, 248] on textarea "مزيج من الدراق، البرتقال، الكمثرى، بذور الكتان سعرات حرارية 206 بروتين 4.30 الك…" at bounding box center [366, 266] width 153 height 41
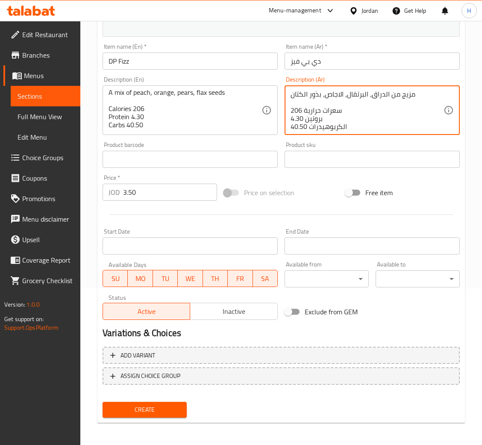
type textarea "مزيج من الدراق، البرتقال، الاجاص، بذور الكتان سعرات حرارية 206 بروتين 4.30 الكر…"
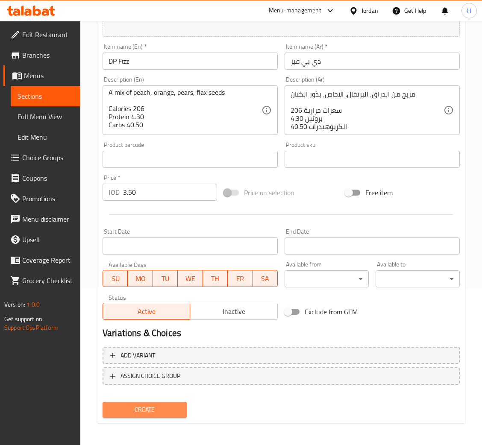
click at [145, 407] on span "Create" at bounding box center [144, 409] width 70 height 11
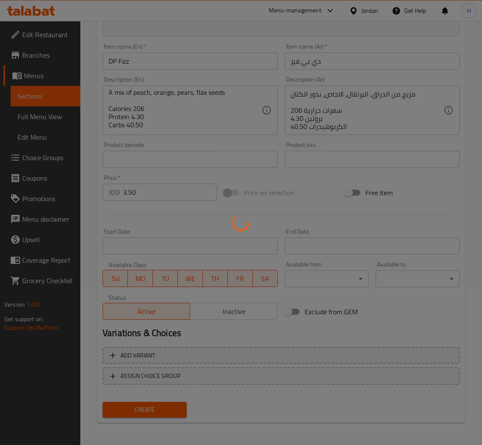
type input "0"
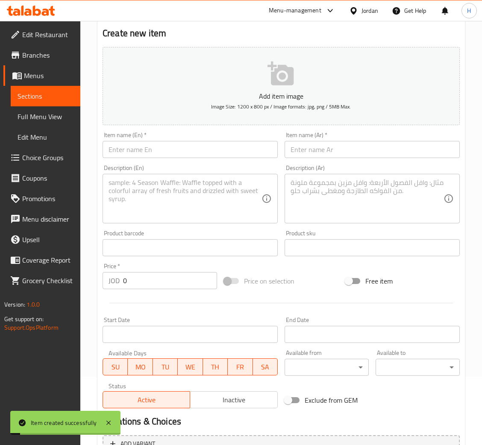
scroll to position [0, 0]
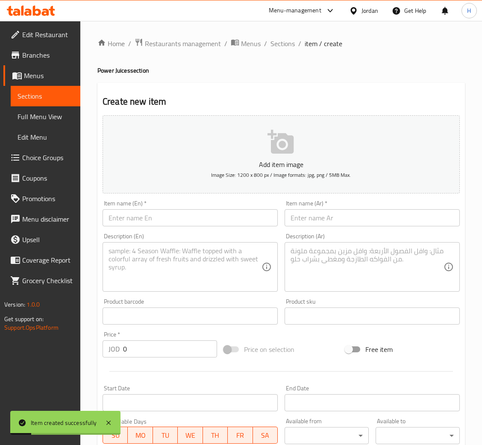
drag, startPoint x: 267, startPoint y: 215, endPoint x: 262, endPoint y: 211, distance: 6.2
click at [266, 215] on input "text" at bounding box center [189, 217] width 175 height 17
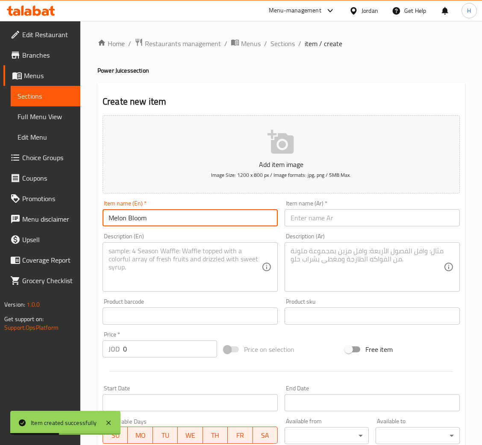
type input "Melon Bloom"
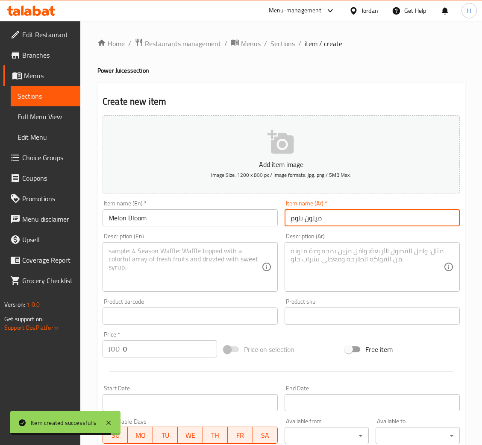
type input "ميلون بلوم"
click at [158, 260] on textarea at bounding box center [184, 267] width 153 height 41
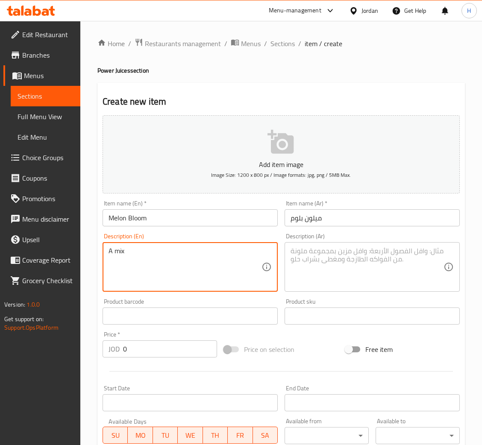
paste textarea "Nectarines"
type textarea "A mix Nectarine, melon, orange, honey , chia seeds Calories 213 Protein 4.1 Fat…"
click at [367, 249] on textarea at bounding box center [366, 267] width 153 height 41
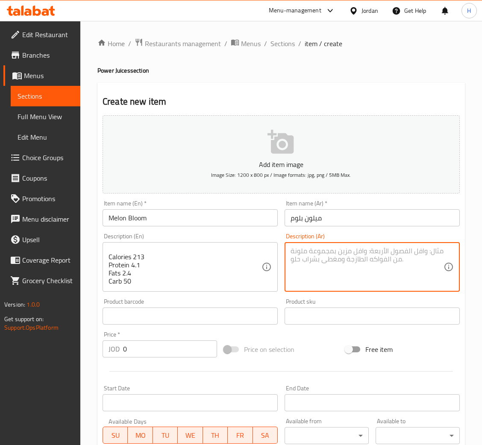
paste textarea "مزيج النكتارين، الشمام، البرتقال، العسل، بذور الشيا السعرات الحرارية 213 البروت…"
type textarea "مزيج النكتارين، الشمام، البرتقال، العسل، بذور الشيا السعرات الحرارية 213 البروت…"
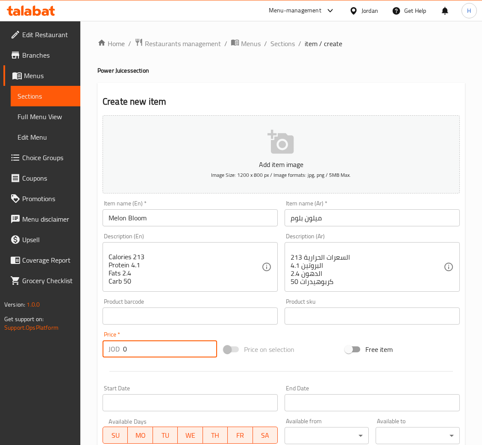
click at [170, 353] on input "0" at bounding box center [170, 348] width 94 height 17
type input "3.5"
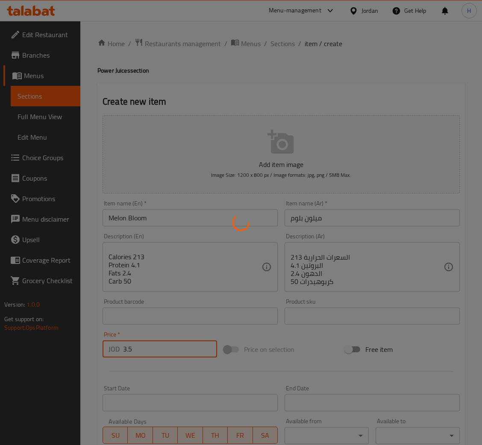
type input "0"
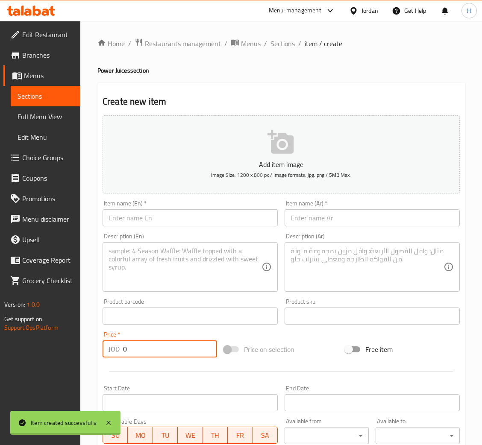
scroll to position [0, 0]
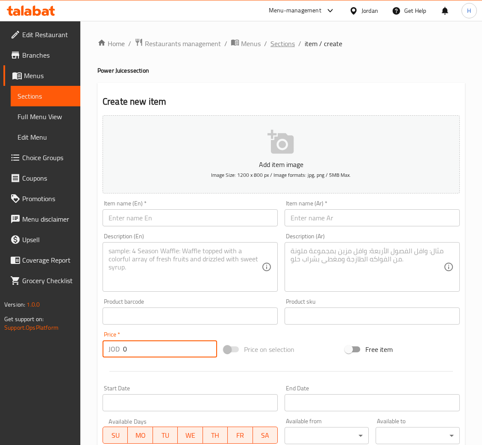
click at [286, 44] on span "Sections" at bounding box center [282, 43] width 24 height 10
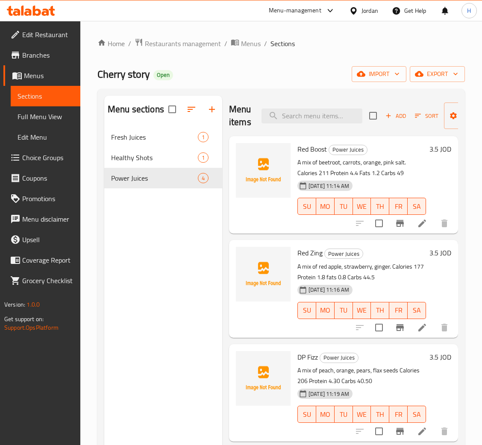
click at [181, 271] on div "Menu sections Fresh Juices 1 Healthy Shots 1 Power Juices 4" at bounding box center [163, 318] width 118 height 445
click at [213, 114] on icon "button" at bounding box center [212, 109] width 10 height 10
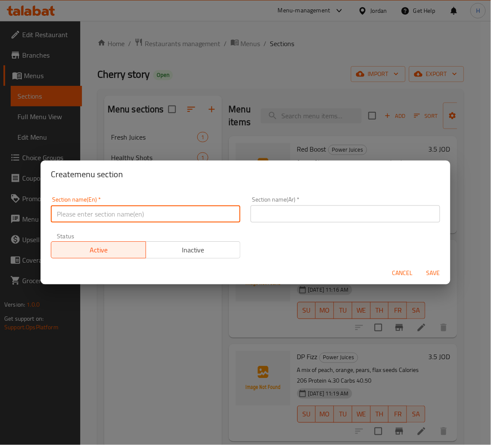
click at [178, 207] on input "text" at bounding box center [146, 213] width 190 height 17
type input "Bulk Juices"
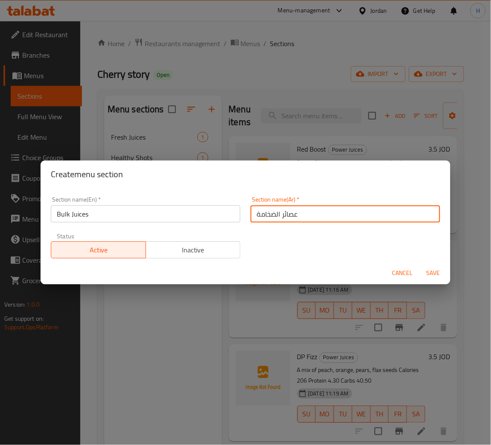
type input "عصائر الضخامة"
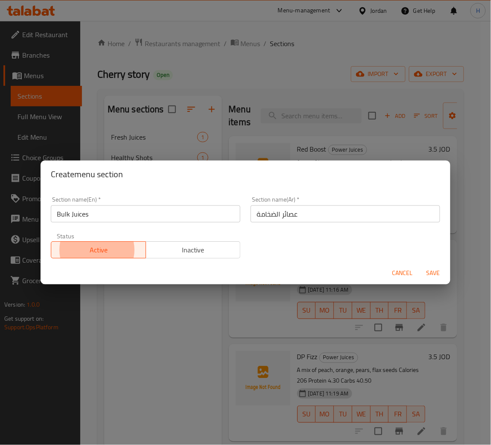
type button "0"
type button "1"
click at [420, 265] on button "Save" at bounding box center [433, 273] width 27 height 16
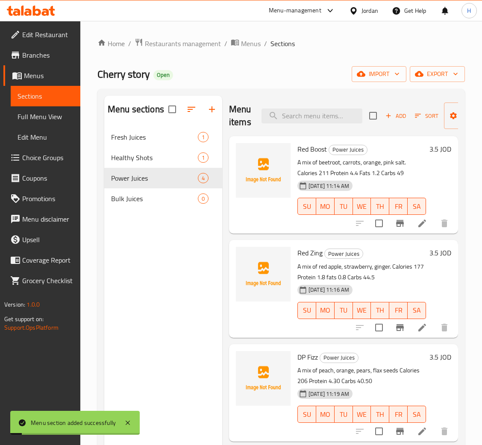
click at [175, 252] on div "Menu sections Fresh Juices 1 Healthy Shots 1 Power Juices 4 Bulk Juices 0" at bounding box center [163, 318] width 118 height 445
click at [164, 197] on span "Bulk Juices" at bounding box center [142, 198] width 63 height 10
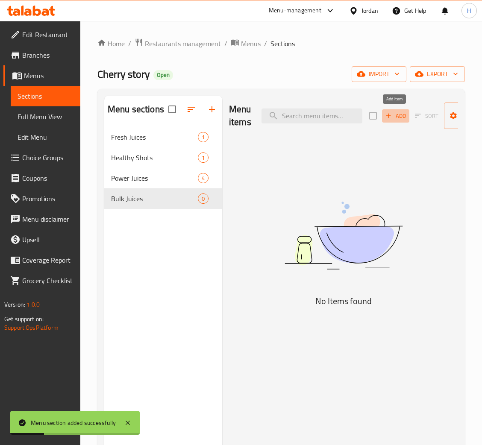
click at [395, 117] on span "Add" at bounding box center [395, 116] width 23 height 10
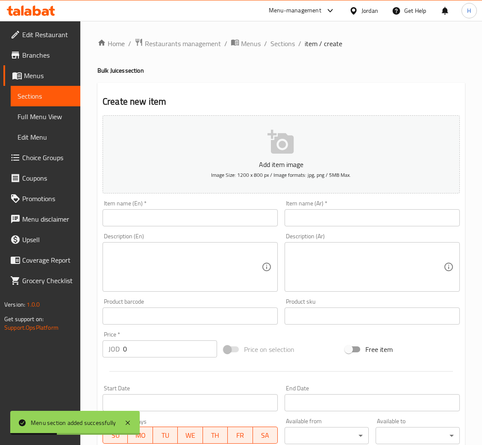
click at [203, 217] on input "text" at bounding box center [189, 217] width 175 height 17
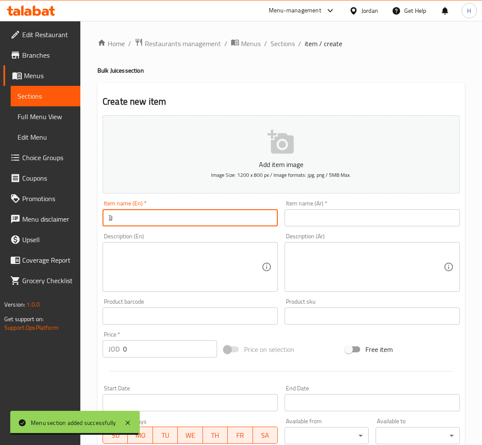
type input "ل"
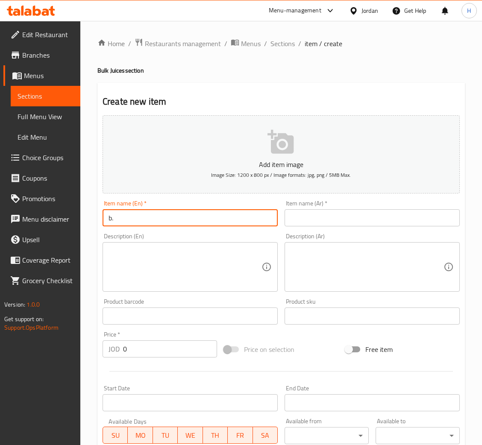
type input "b"
type input "B.B Blast"
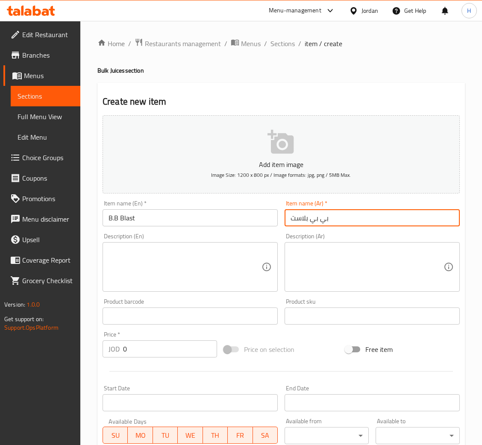
type input "بي بي بلاست"
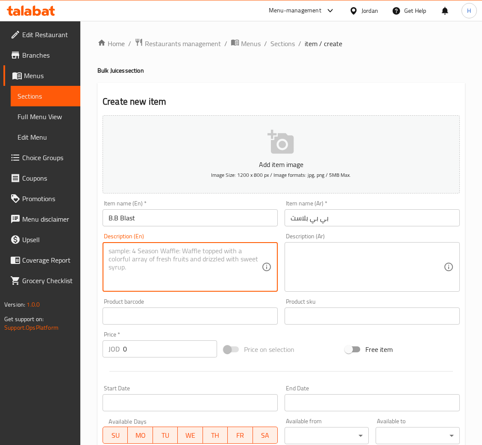
click at [190, 276] on textarea at bounding box center [184, 267] width 153 height 41
type textarea "A mix of banana, blueberry, oatmeal, chia. Calories 615 Protein 11.1 Fats 38.5 …"
click at [326, 261] on textarea at bounding box center [366, 267] width 153 height 41
paste textarea "مزيج من الموز، التوت الأزرق، الشوفان، الشيا. سعرات حرارية 615 البروتين 11.1 الد…"
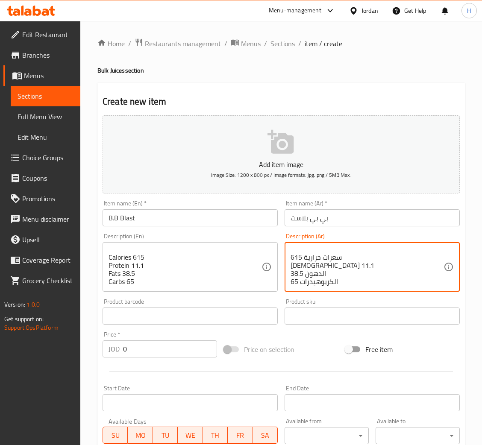
type textarea "مزيج من الموز، التوت الأزرق، الشوفان، الشيا. سعرات حرارية 615 البروتين 11.1 الد…"
click at [173, 345] on input "0" at bounding box center [170, 348] width 94 height 17
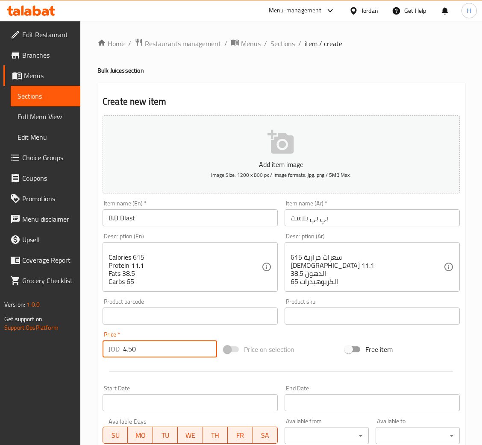
type input "4.50"
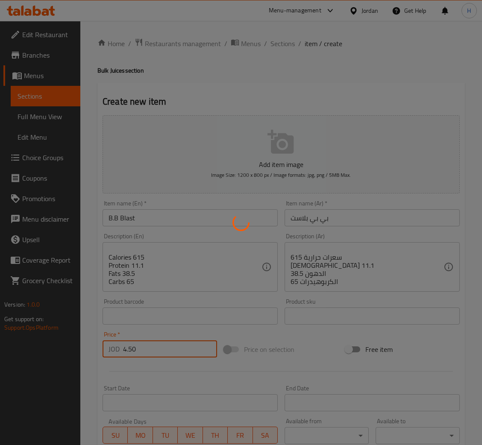
type input "0"
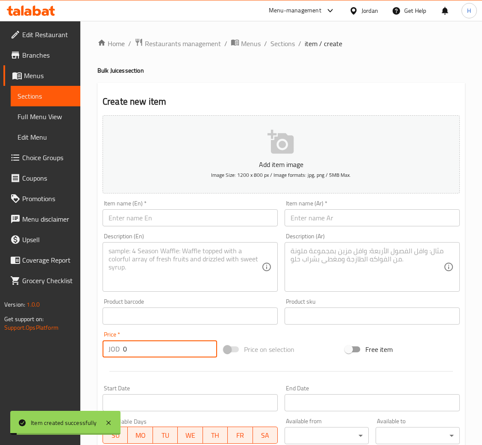
click at [252, 220] on input "text" at bounding box center [189, 217] width 175 height 17
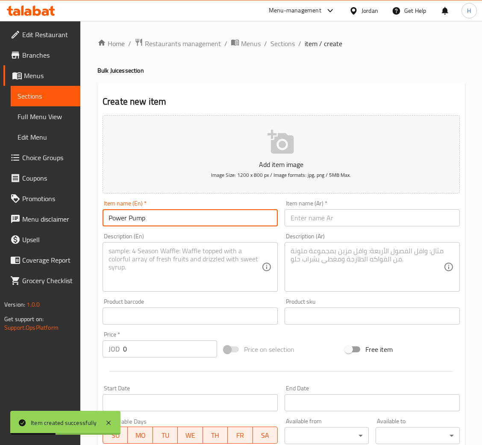
type input "Power Pump"
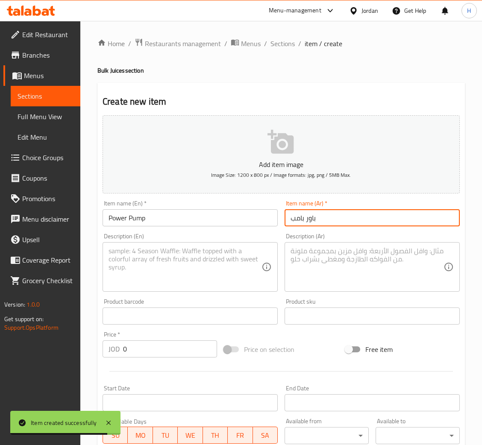
type input "باور بامب"
click at [208, 248] on textarea at bounding box center [184, 267] width 153 height 41
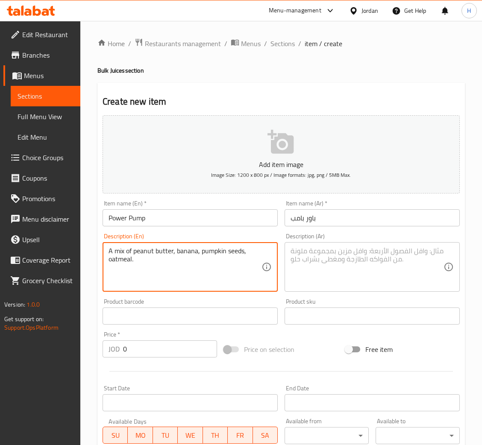
type textarea "A mix of peanut butter, banana, pumpkin seeds, oatmeal."
click at [340, 271] on textarea at bounding box center [366, 267] width 153 height 41
paste textarea "مزيج من زبدة الفول السوداني، الموز، بذور اليقطين، الشوفان."
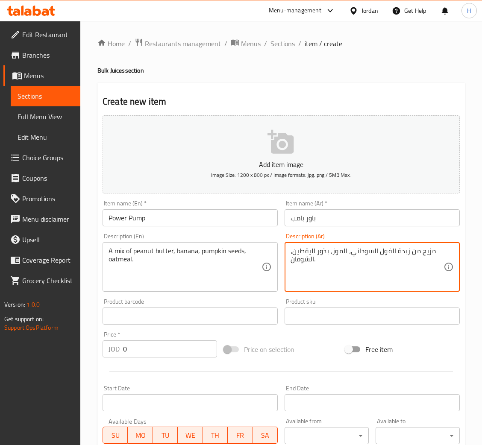
type textarea "مزيج من زبدة الفول السوداني، الموز، بذور اليقطين، الشوفان."
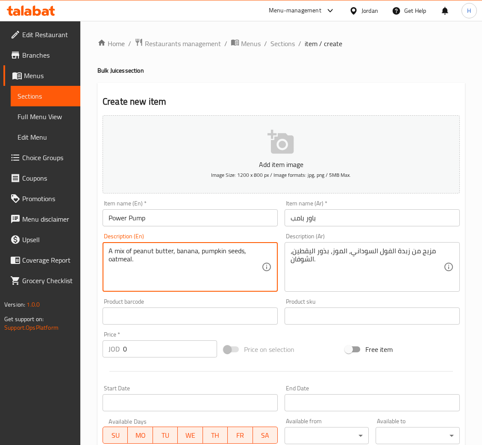
drag, startPoint x: 255, startPoint y: 269, endPoint x: 253, endPoint y: 265, distance: 4.4
type textarea "A mix of peanut butter, banana, pumpkin seeds, oatmeal. Calories 905 Protein 21…"
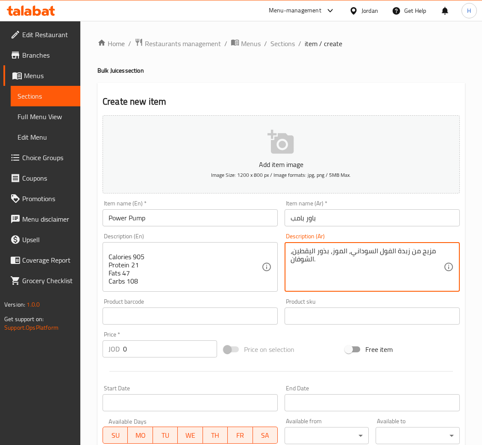
paste textarea "السعرات الحرارية 905 البروتين 21 الدهون 47 الكربوهيدرات 108"
type textarea "مزيج من زبدة الفول السوداني، الموز، بذور اليقطين، الشوفان. السعرات الحرارية 905…"
click at [163, 346] on input "0" at bounding box center [170, 348] width 94 height 17
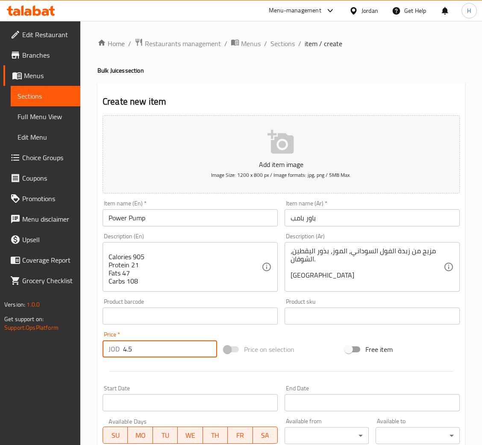
type input "4.5"
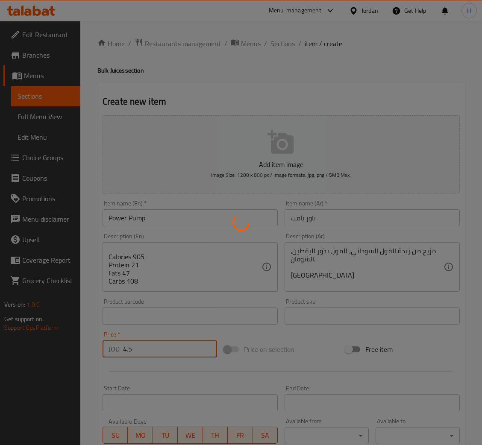
type input "0"
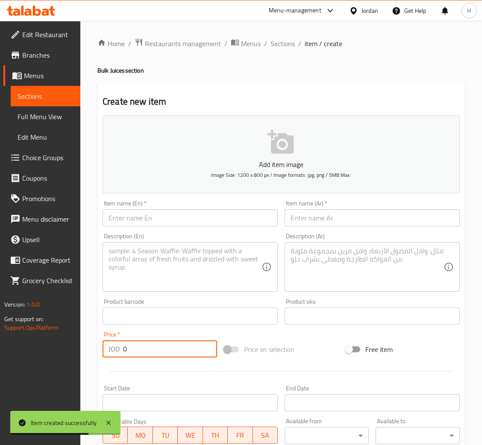
click at [207, 224] on input "text" at bounding box center [189, 217] width 175 height 17
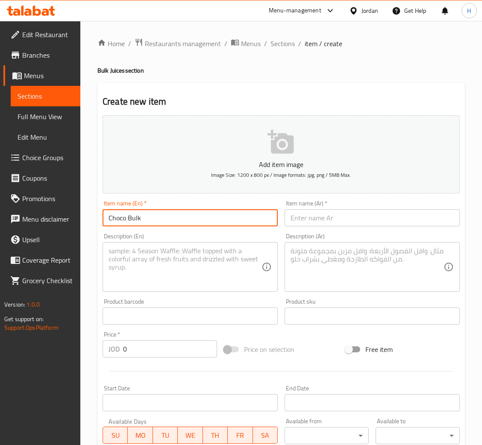
type input "Choco Bulk"
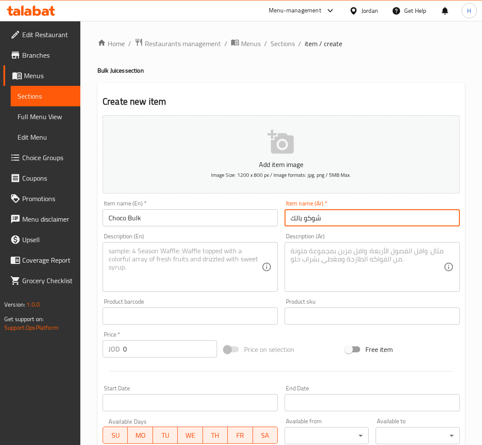
type input "شوكو بالك"
click at [206, 245] on div "Description (En)" at bounding box center [189, 267] width 175 height 50
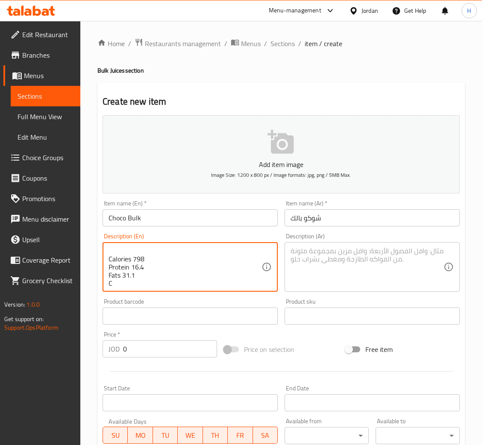
scroll to position [10, 0]
type textarea "A mix of banana, oatmeal, cashews, chocolate Calories 798 Protein 16.4 Fats 31.…"
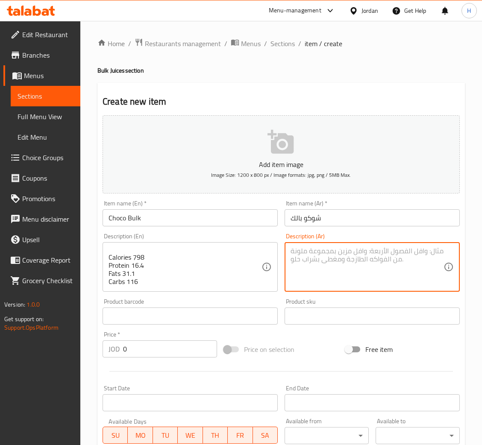
click at [329, 267] on textarea at bounding box center [366, 267] width 153 height 41
paste textarea "مزيج من الموز، الشوفان، الكاجو، الشوكولاتة السعرات الحرارية 798 بروتين 16.4 الد…"
type textarea "مزيج من الموز، الشوفان، الكاجو، الشوكولاتة السعرات الحرارية 798 بروتين 16.4 الد…"
click at [143, 348] on input "0" at bounding box center [170, 348] width 94 height 17
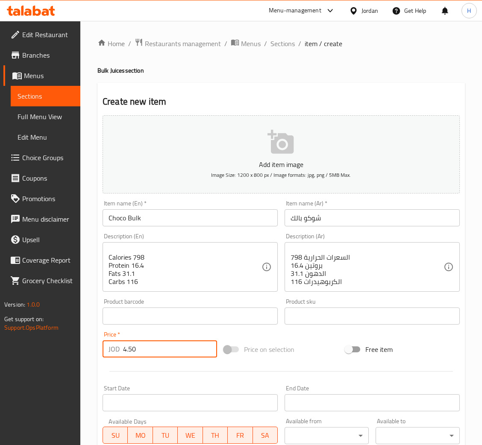
type input "4.50"
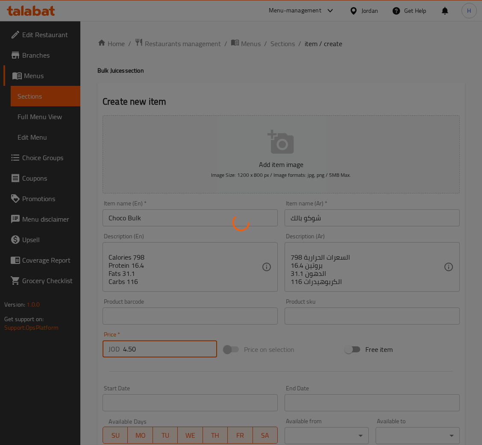
type input "0"
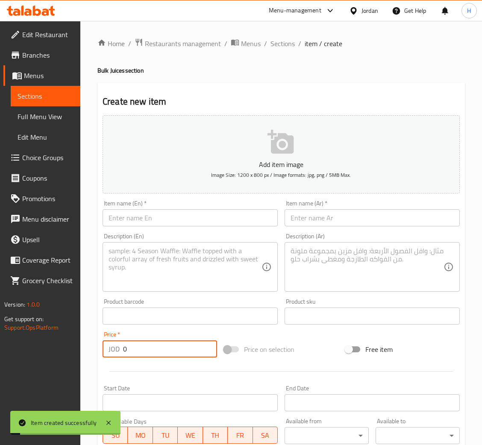
click at [143, 219] on input "text" at bounding box center [189, 217] width 175 height 17
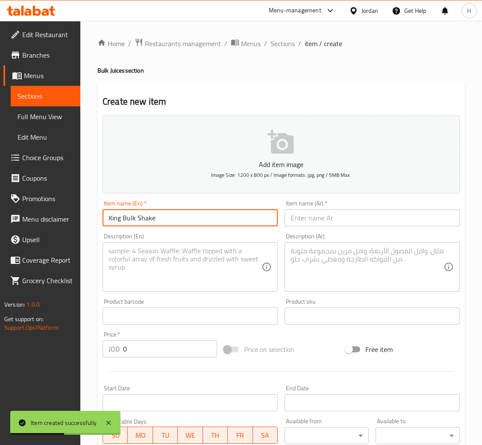
type input "King Bulk Shake"
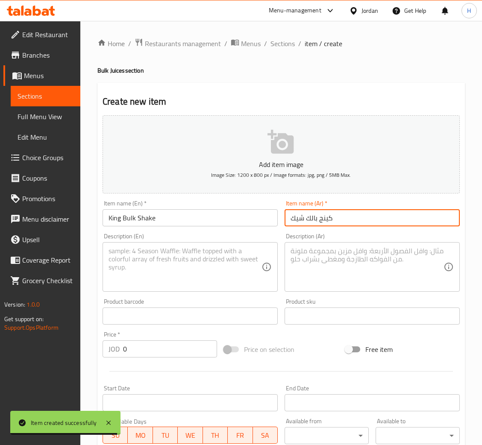
type input "كينج بالك شيك"
click at [146, 263] on textarea at bounding box center [184, 267] width 153 height 41
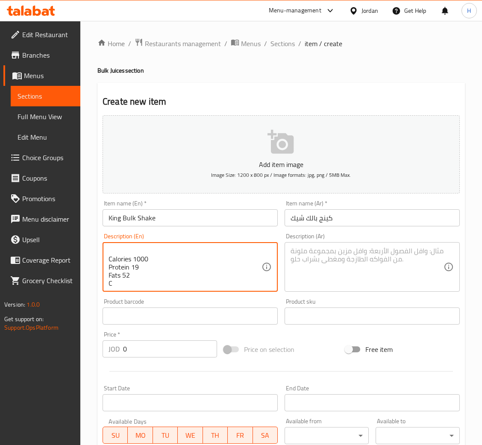
scroll to position [18, 0]
type textarea "A mix of avocado, banana, pumpkin seeds, pumpkin seeds, hazelnut, white chocola…"
click at [345, 275] on textarea at bounding box center [366, 267] width 153 height 41
paste textarea "مزيج من الأفوكادو، الموز، بذور اليقطين، بذور اليقطين، البندق، الشوكولاتة البيضا…"
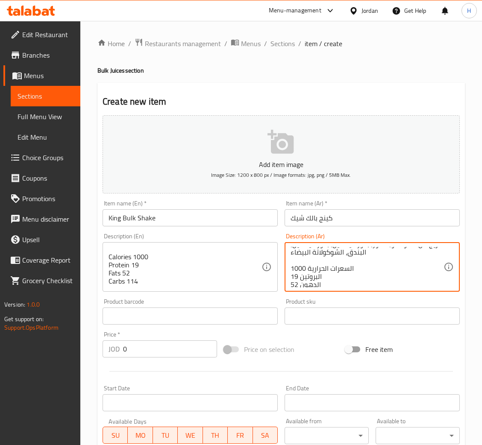
scroll to position [0, 0]
click at [146, 351] on input "0" at bounding box center [170, 348] width 94 height 17
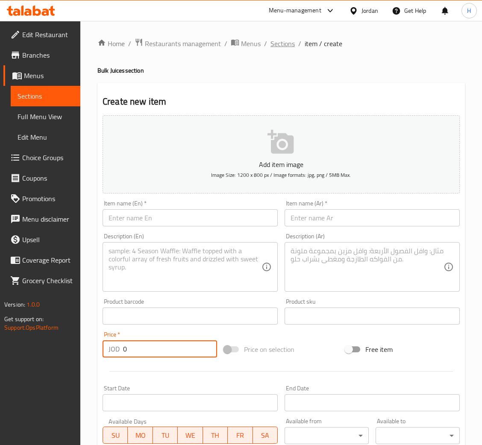
click at [284, 43] on span "Sections" at bounding box center [282, 43] width 24 height 10
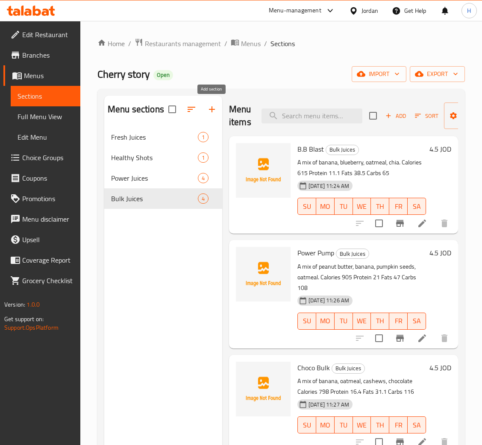
click at [211, 111] on icon "button" at bounding box center [212, 109] width 6 height 6
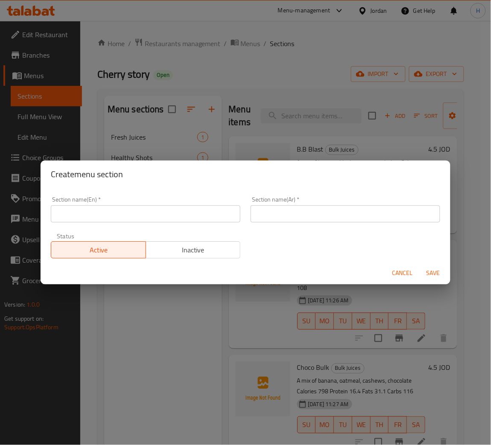
click at [216, 215] on input "text" at bounding box center [146, 213] width 190 height 17
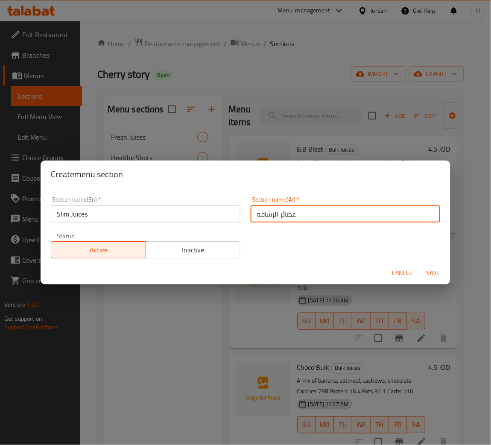
click at [271, 219] on input "عضائر الرشاقة" at bounding box center [346, 213] width 190 height 17
click at [420, 265] on button "Save" at bounding box center [433, 273] width 27 height 16
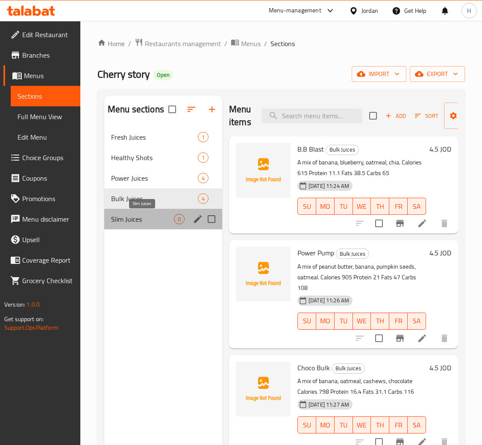
click at [153, 214] on span "Slim Juices" at bounding box center [142, 219] width 63 height 10
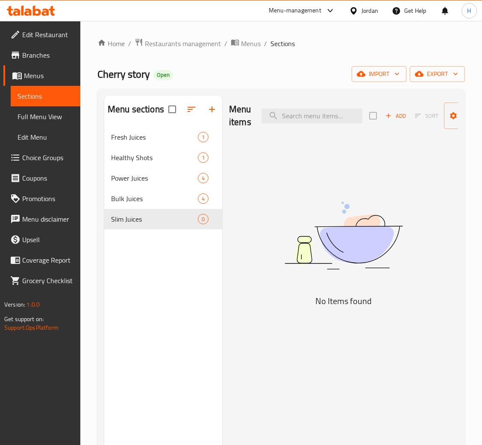
click at [369, 117] on div "Add Sort Manage items" at bounding box center [435, 115] width 132 height 26
click at [386, 120] on icon "button" at bounding box center [388, 116] width 8 height 8
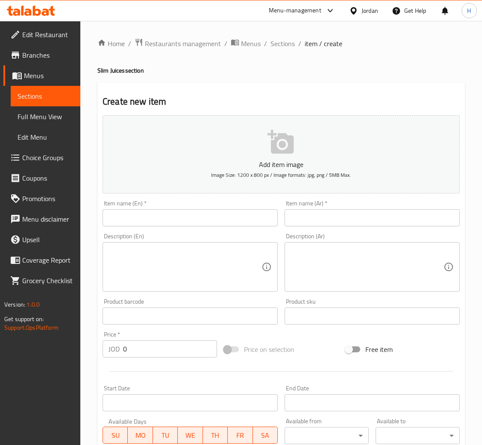
click at [183, 219] on input "text" at bounding box center [189, 217] width 175 height 17
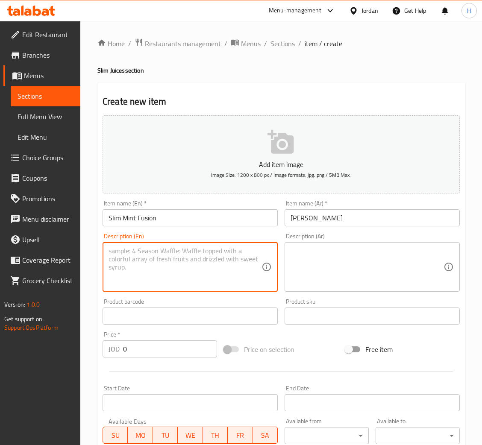
click at [166, 258] on textarea at bounding box center [184, 267] width 153 height 41
click at [121, 272] on textarea "A mix of green apples, grapes, cherries, lemon, cucumber, mint. Colries 197" at bounding box center [184, 267] width 153 height 41
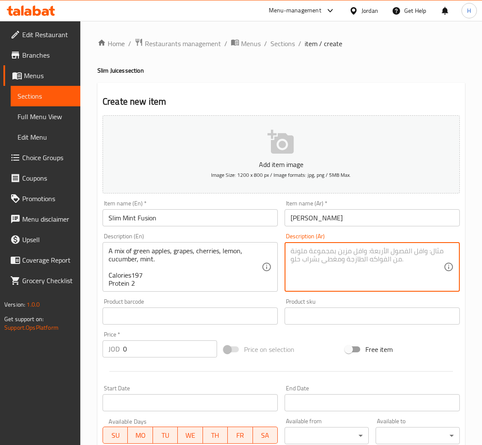
click at [330, 253] on textarea at bounding box center [366, 267] width 153 height 41
paste textarea "مزيج من التفاح الأخضر، العنب، الكرز، الليمون، الخيار، النعناع. السعرات الحرارية…"
click at [161, 351] on input "0" at bounding box center [170, 348] width 94 height 17
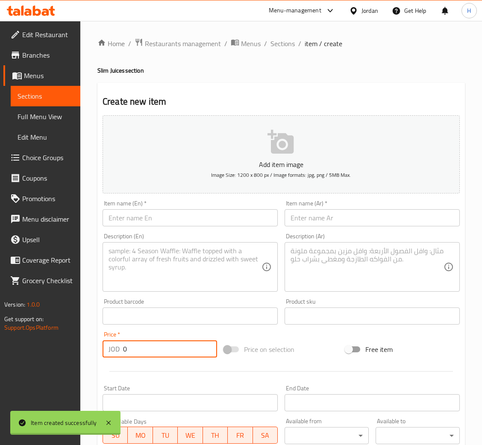
scroll to position [0, 0]
click at [227, 222] on input "text" at bounding box center [189, 217] width 175 height 17
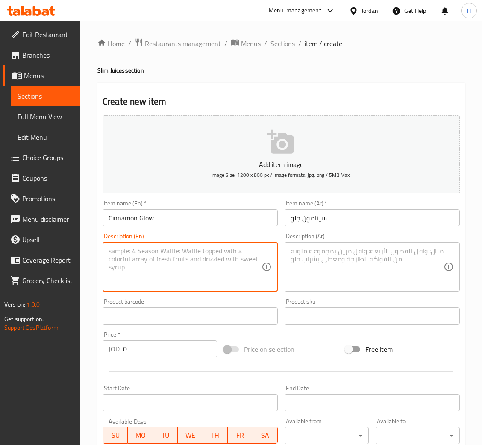
click at [225, 251] on textarea at bounding box center [184, 267] width 153 height 41
click at [343, 273] on textarea at bounding box center [366, 267] width 153 height 41
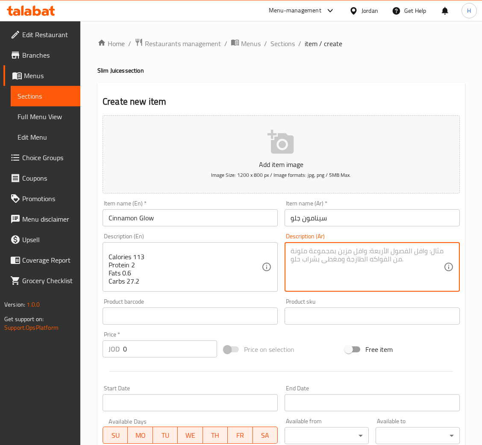
paste textarea "مزيج من الأناناس والكمثرى والتفاح الأخضر والكيوي والقرفة. السعرات الحرارية 113 …"
click at [175, 349] on input "0" at bounding box center [170, 348] width 94 height 17
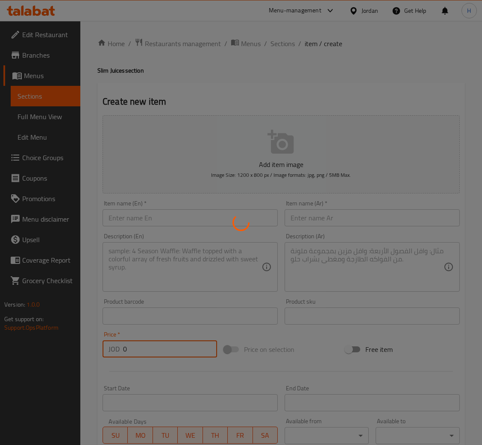
scroll to position [0, 0]
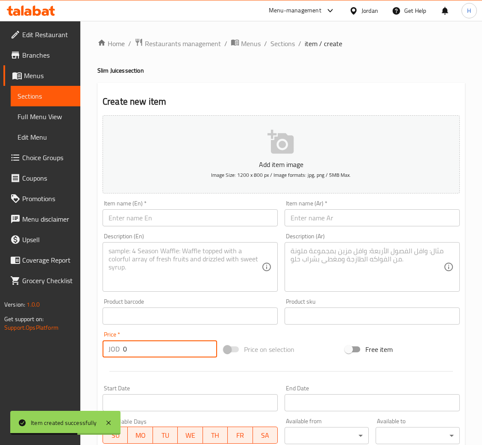
click at [162, 220] on input "text" at bounding box center [189, 217] width 175 height 17
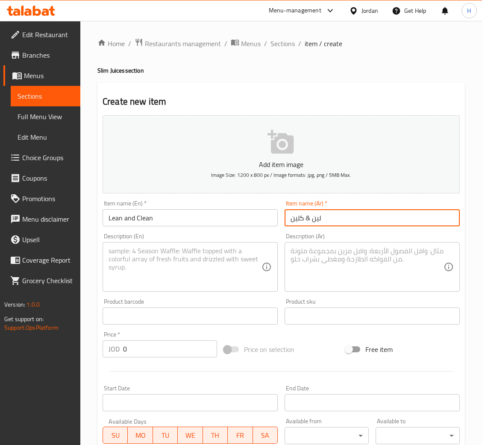
click at [178, 247] on textarea at bounding box center [184, 267] width 153 height 41
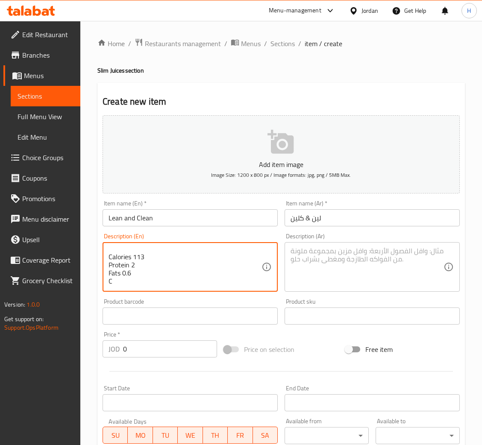
scroll to position [18, 0]
click at [318, 271] on textarea at bounding box center [366, 267] width 153 height 41
paste textarea "مزيج من الكرفس، التفاح، السبانخ، الجرجير، الليمون. السعرات الحرارية 113 البروتي…"
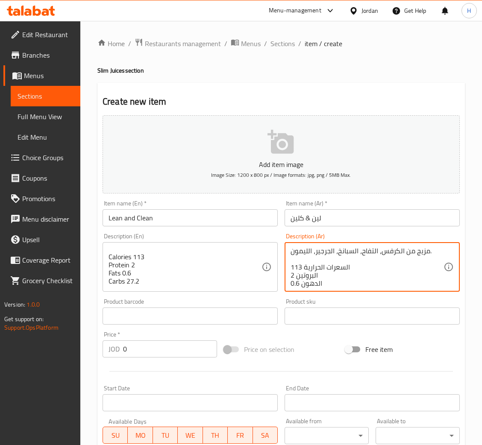
scroll to position [10, 0]
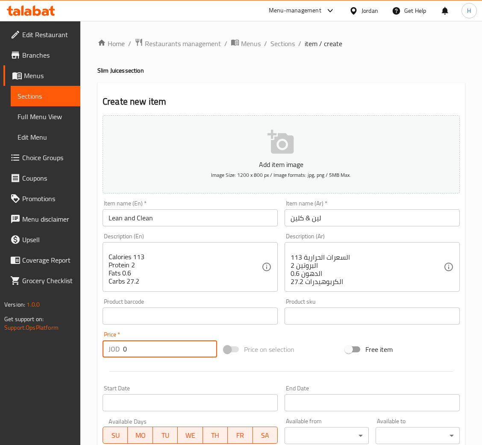
click at [170, 351] on input "0" at bounding box center [170, 348] width 94 height 17
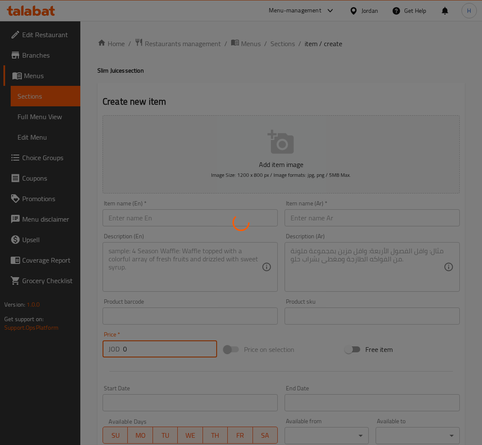
scroll to position [0, 0]
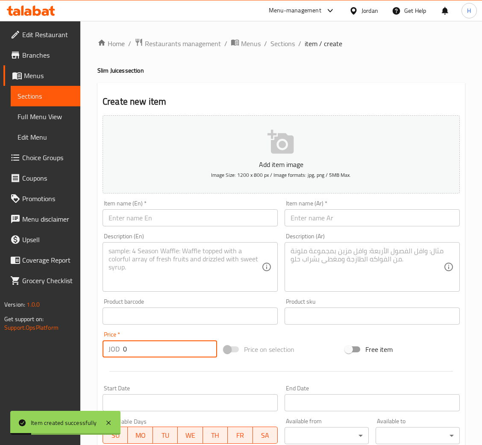
click at [235, 222] on input "text" at bounding box center [189, 217] width 175 height 17
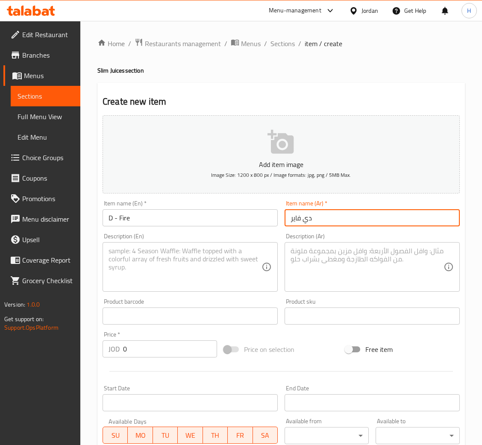
click at [190, 289] on div "Description (En)" at bounding box center [189, 267] width 175 height 50
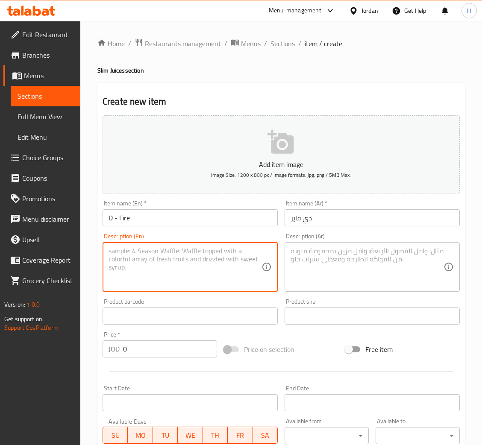
click at [197, 268] on textarea at bounding box center [184, 267] width 153 height 41
drag, startPoint x: 359, startPoint y: 257, endPoint x: 357, endPoint y: 265, distance: 8.6
click at [359, 255] on textarea at bounding box center [366, 267] width 153 height 41
paste textarea "مزيج من الجريب فروت، الريحان، الجرجير، الفلفل الأسود. السعرات الحرارية 52 البرو…"
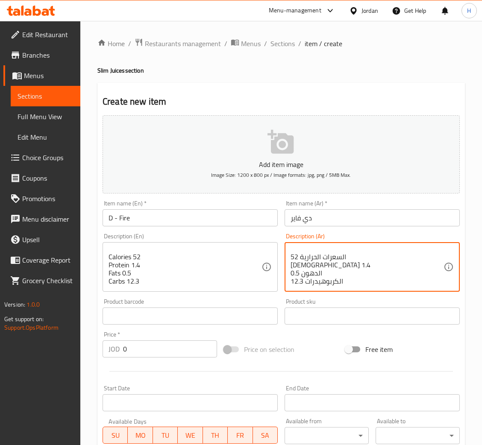
click at [180, 347] on input "0" at bounding box center [170, 348] width 94 height 17
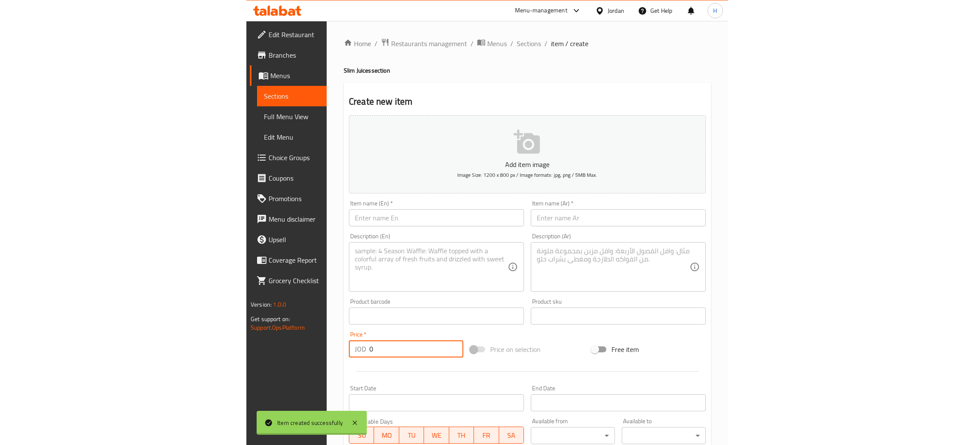
scroll to position [0, 0]
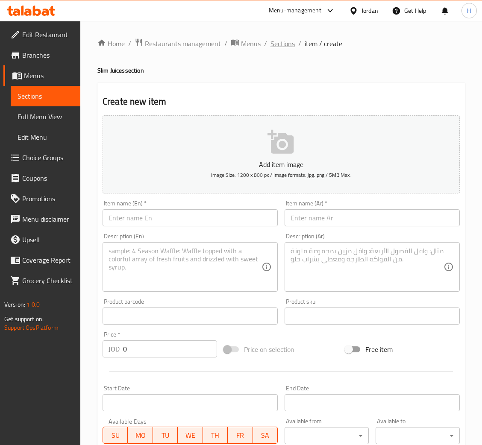
click at [276, 48] on span "Sections" at bounding box center [282, 43] width 24 height 10
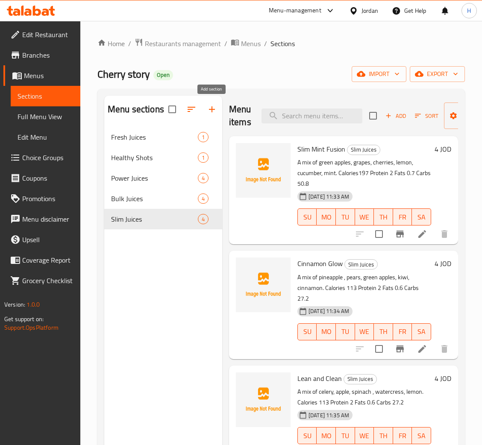
click at [207, 110] on icon "button" at bounding box center [212, 109] width 10 height 10
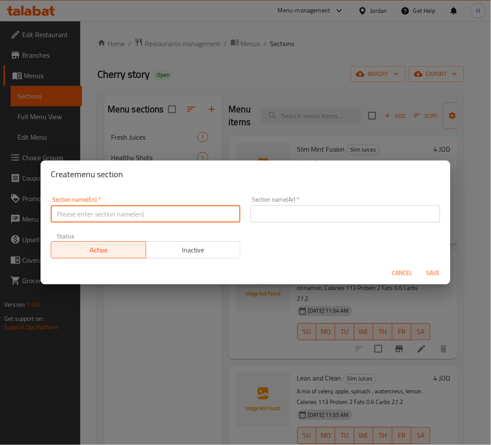
click at [193, 209] on input "text" at bounding box center [146, 213] width 190 height 17
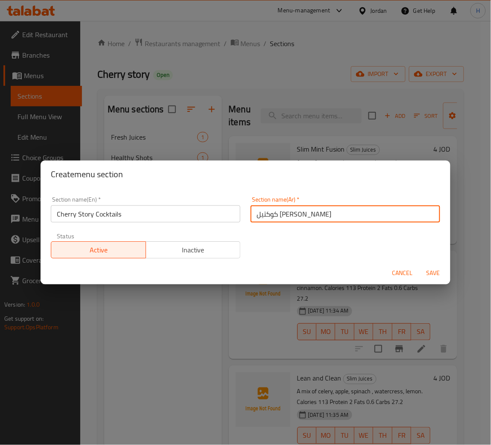
click at [436, 273] on span "Save" at bounding box center [433, 273] width 20 height 11
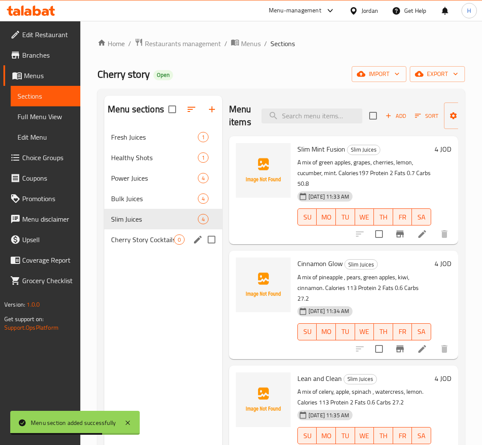
click at [137, 243] on span "Cherry Story Cocktails" at bounding box center [142, 239] width 63 height 10
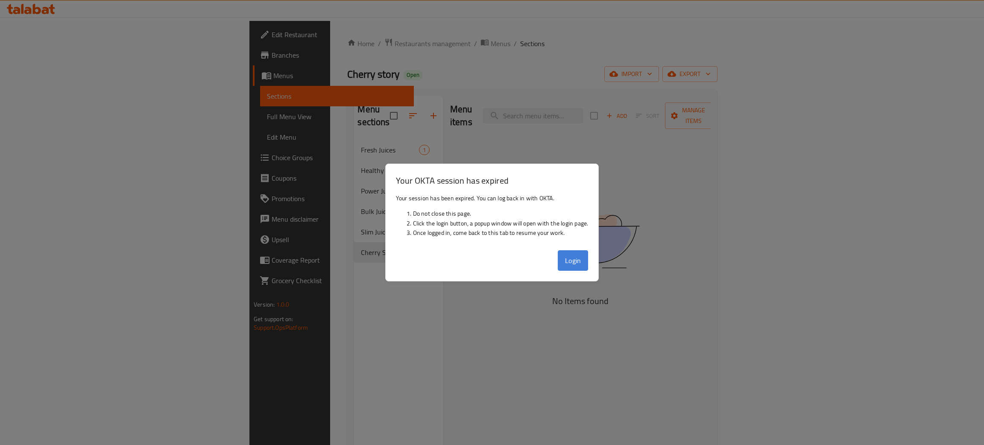
click at [570, 256] on button "Login" at bounding box center [573, 260] width 31 height 20
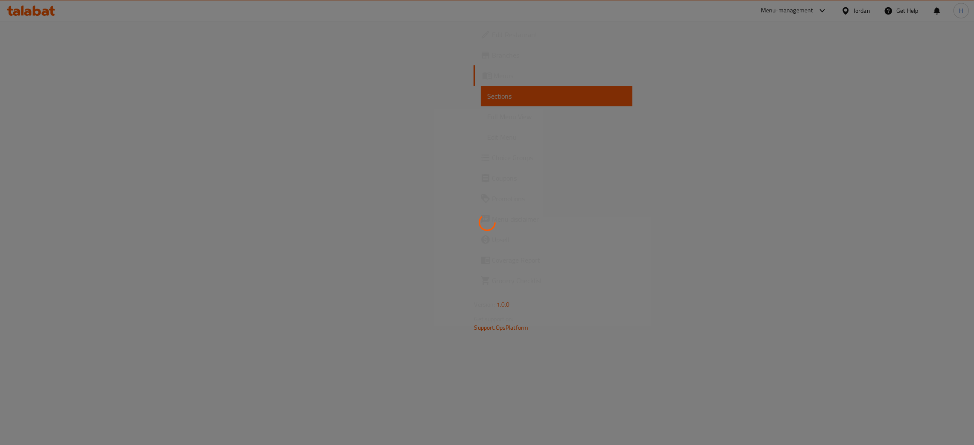
click at [43, 14] on icon at bounding box center [45, 12] width 7 height 7
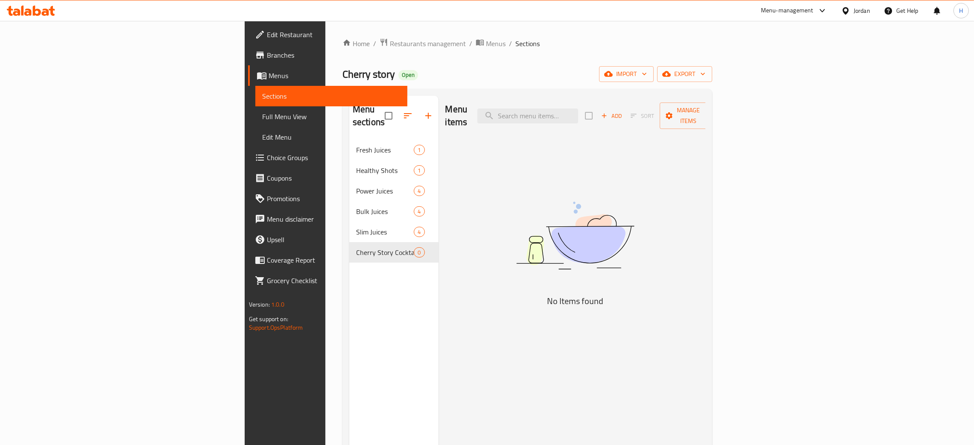
drag, startPoint x: 362, startPoint y: 64, endPoint x: 311, endPoint y: 61, distance: 51.3
click at [342, 61] on div "Home / Restaurants management / Menus / Sections Cherry story Open import expor…" at bounding box center [527, 292] width 370 height 509
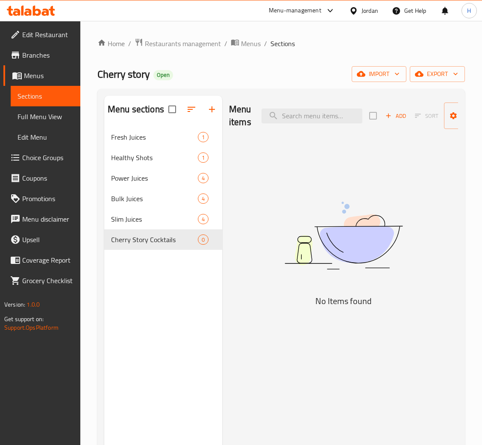
click at [396, 117] on span "Add" at bounding box center [395, 116] width 23 height 10
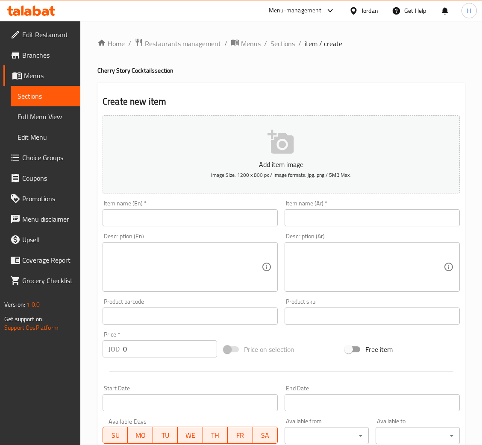
click at [246, 216] on input "text" at bounding box center [189, 217] width 175 height 17
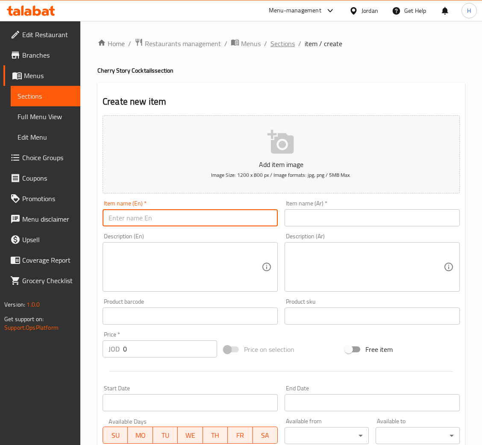
click at [276, 38] on span "Sections" at bounding box center [282, 43] width 24 height 10
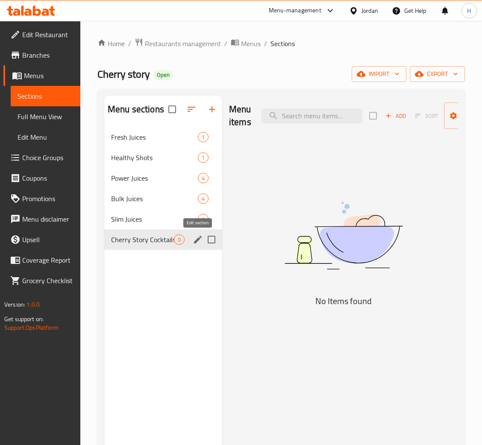
click at [199, 240] on icon "edit" at bounding box center [198, 239] width 10 height 10
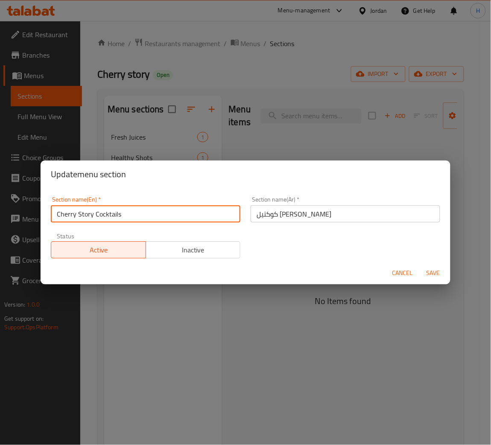
click at [176, 218] on input "Cherry Story Cocktails" at bounding box center [146, 213] width 190 height 17
type input "Special Cocktails"
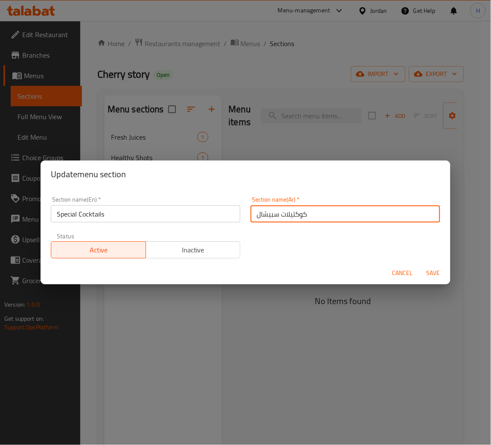
type input "كوكتيلات سبيشال"
type button "0"
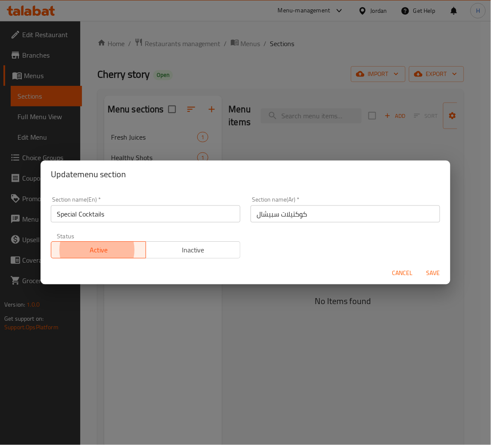
type button "1"
click at [420, 265] on button "Save" at bounding box center [433, 273] width 27 height 16
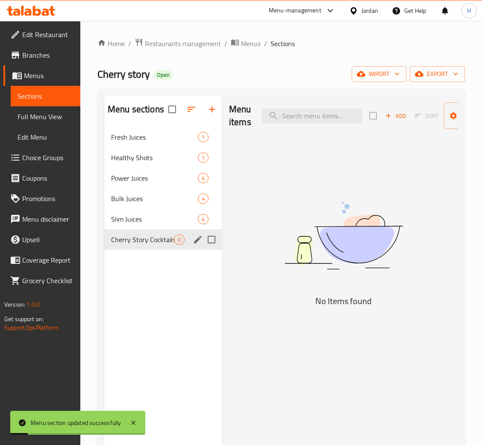
click at [386, 114] on icon "button" at bounding box center [388, 116] width 8 height 8
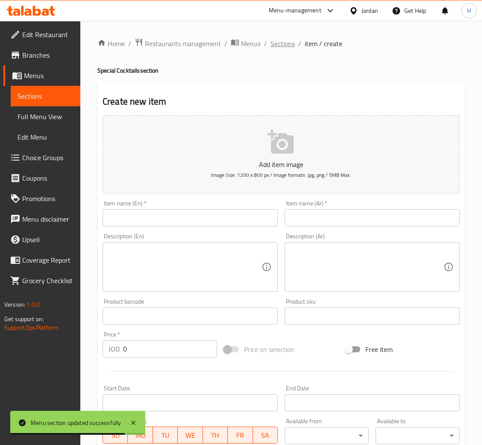
click at [272, 41] on span "Sections" at bounding box center [282, 43] width 24 height 10
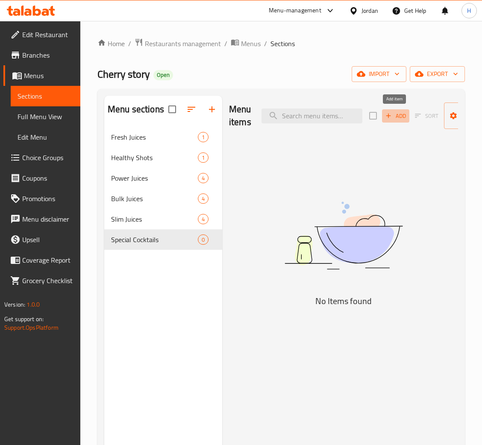
click at [386, 116] on icon "button" at bounding box center [388, 116] width 8 height 8
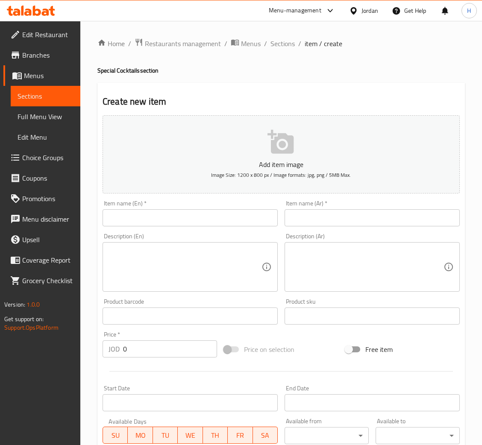
click at [235, 225] on input "text" at bounding box center [189, 217] width 175 height 17
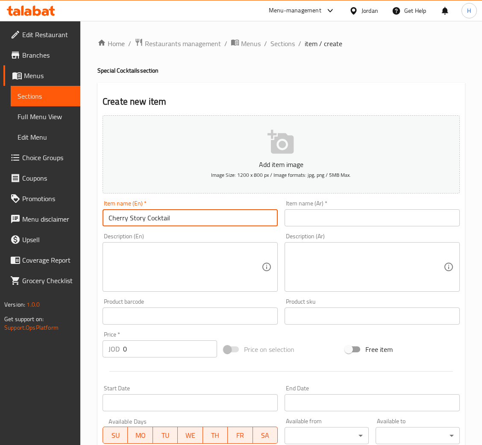
type input "Cherry Story Cocktail"
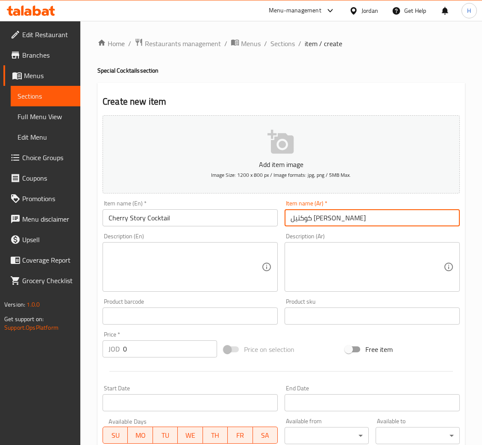
type input "كوكتيل [PERSON_NAME]"
click at [209, 257] on textarea at bounding box center [184, 267] width 153 height 41
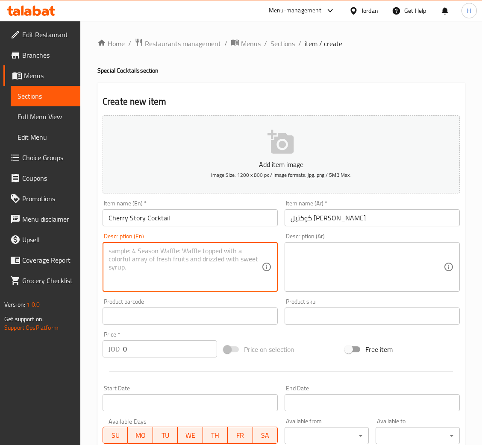
click at [217, 213] on input "Cherry Story Cocktail" at bounding box center [189, 217] width 175 height 17
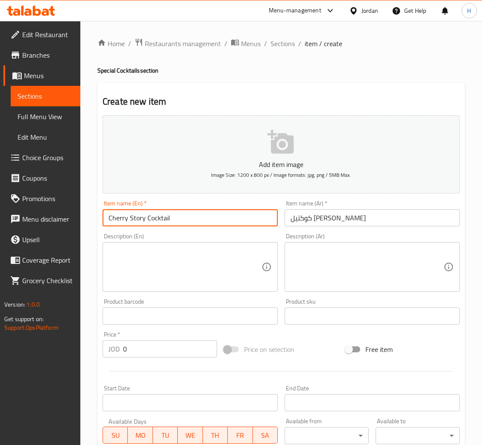
type input "Cherry Story Cocktail"
click at [212, 250] on textarea at bounding box center [184, 267] width 153 height 41
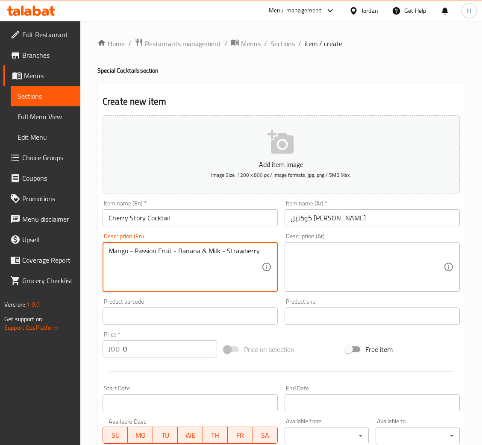
type textarea "Mango - Passion Fruit - Banana & Milk - Strawberry"
click at [326, 266] on textarea at bounding box center [366, 267] width 153 height 41
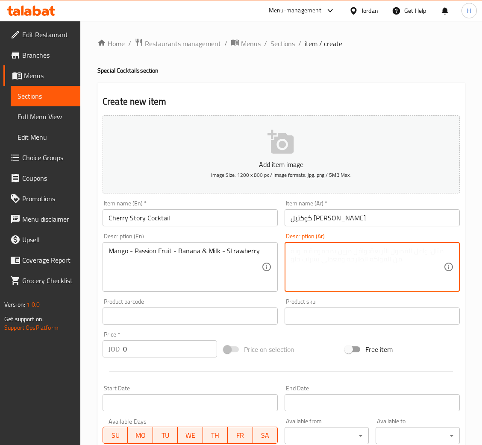
paste textarea "مانجو - باشن فروت - موز و حليب - فراولة"
type textarea "مانجو - باشن فروت - موز و حليب - فراولة"
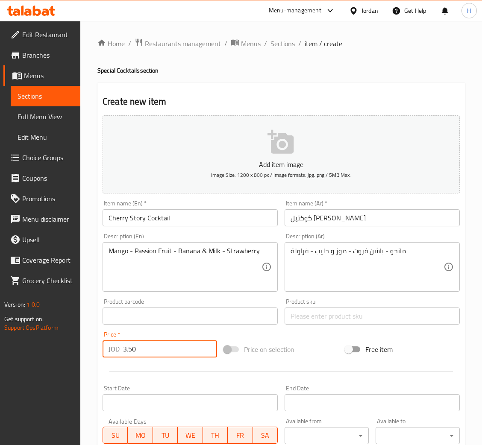
type input "3.50"
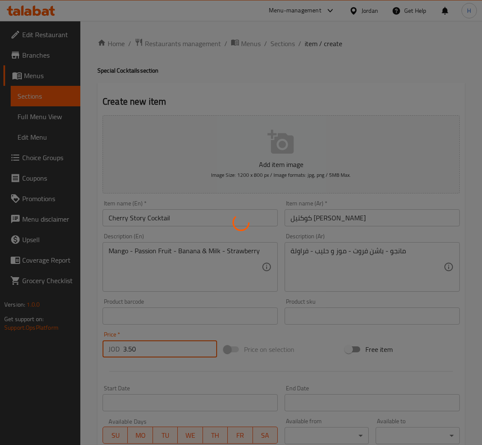
type input "0"
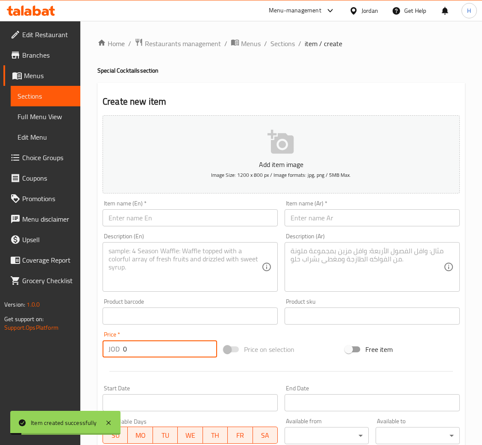
click at [211, 219] on input "text" at bounding box center [189, 217] width 175 height 17
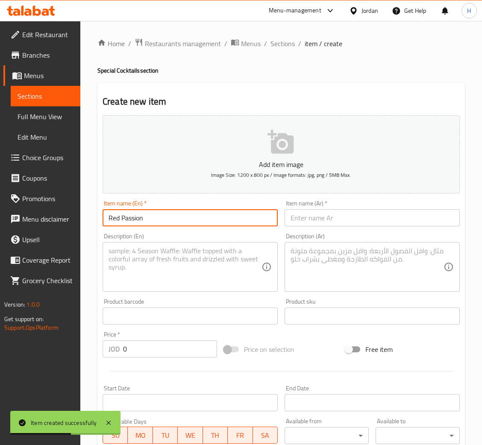
type input "Red Passion"
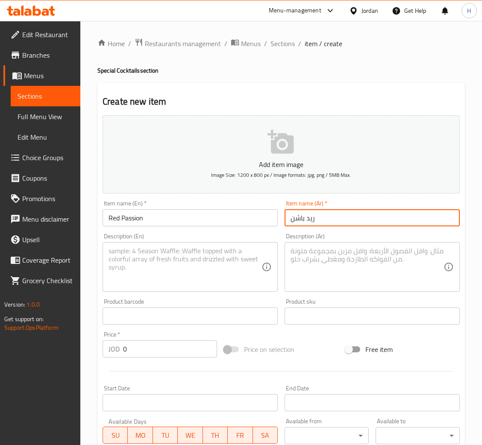
type input "ريد باشن"
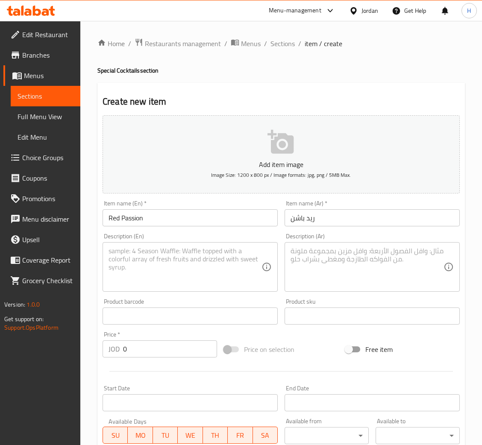
click at [196, 268] on textarea at bounding box center [184, 267] width 153 height 41
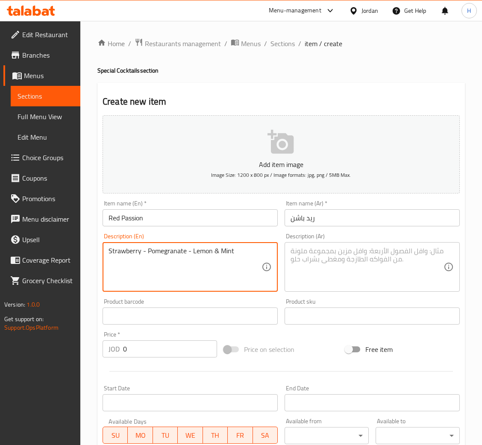
type textarea "Strawberry - Pomegranate - Lemon & Mint"
drag, startPoint x: 352, startPoint y: 248, endPoint x: 252, endPoint y: 294, distance: 109.9
click at [352, 248] on textarea at bounding box center [366, 267] width 153 height 41
paste textarea "فراولة - رمان - ليمون و نعناع"
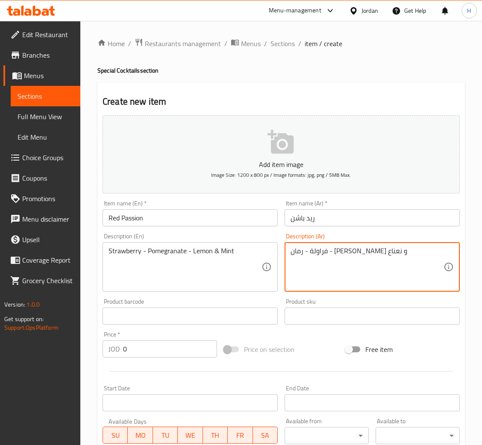
type textarea "فراولة - رمان - ليمون و نعناع"
click at [161, 348] on input "0" at bounding box center [170, 348] width 94 height 17
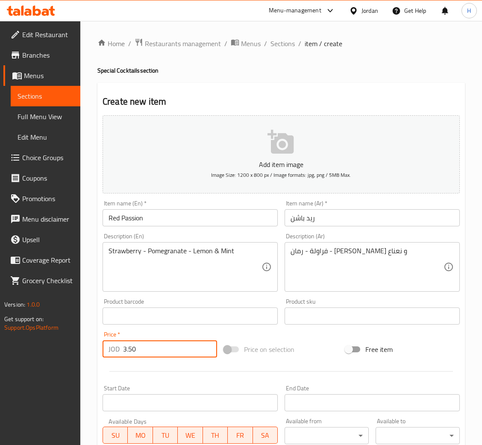
type input "3.50"
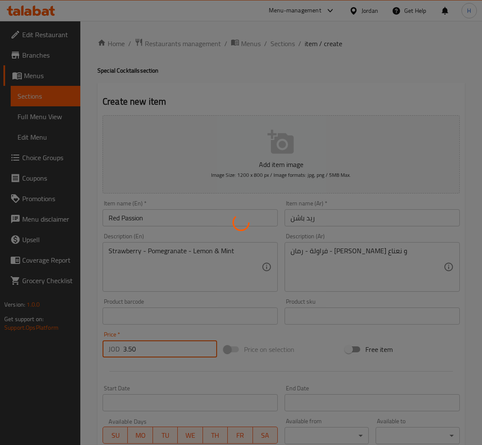
type input "0"
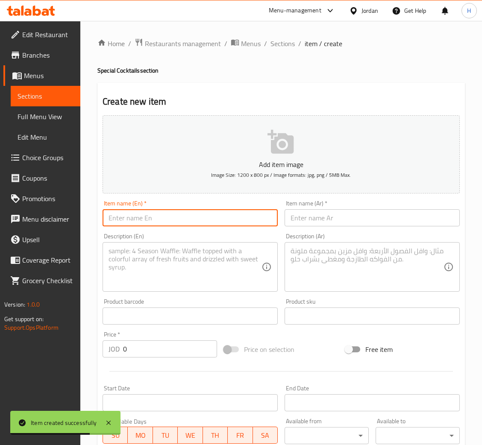
click at [193, 214] on input "text" at bounding box center [189, 217] width 175 height 17
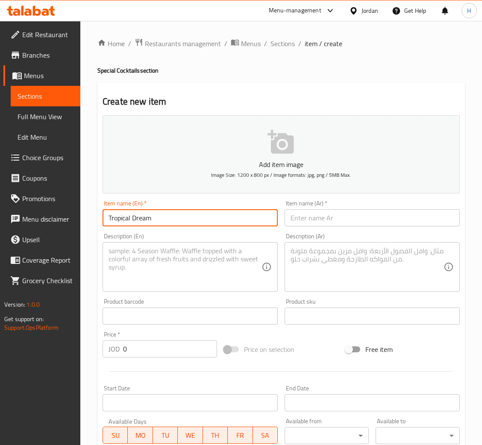
type input "Tropical Dream"
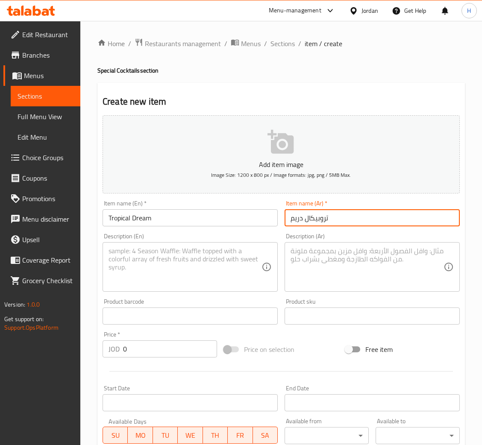
type input "تروبيكال دريم"
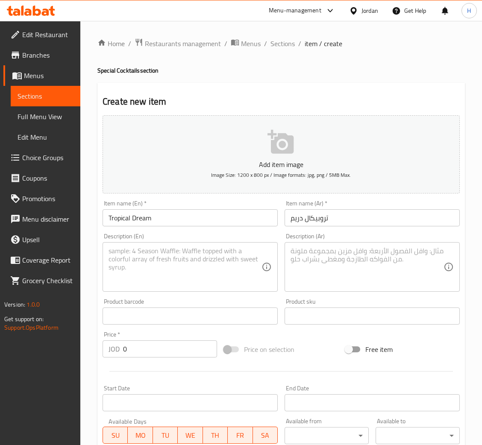
click at [217, 271] on textarea at bounding box center [184, 267] width 153 height 41
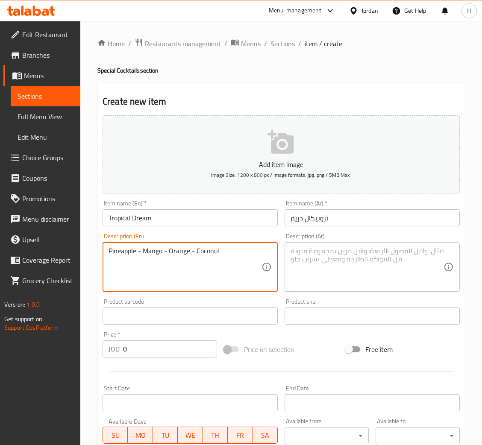
type textarea "Pineapple - Mango - Orange - Coconut"
click at [349, 269] on textarea at bounding box center [366, 267] width 153 height 41
paste textarea "أناناس - مانجو - برتقال - جوز [GEOGRAPHIC_DATA]"
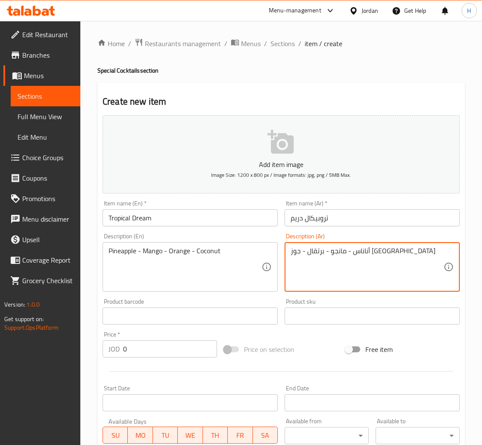
type textarea "أناناس - مانجو - برتقال - جوز [GEOGRAPHIC_DATA]"
click at [160, 350] on input "0" at bounding box center [170, 348] width 94 height 17
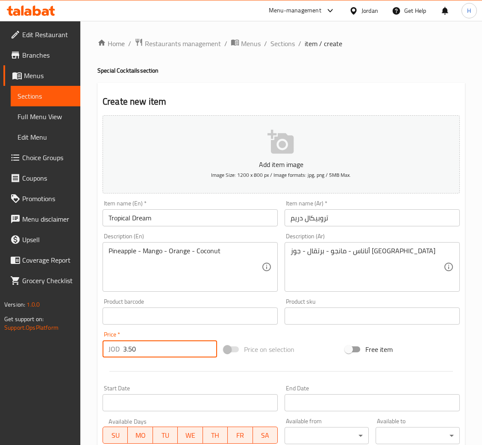
type input "3.50"
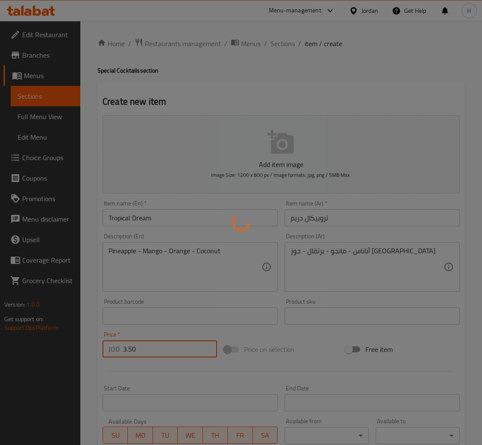
type input "0"
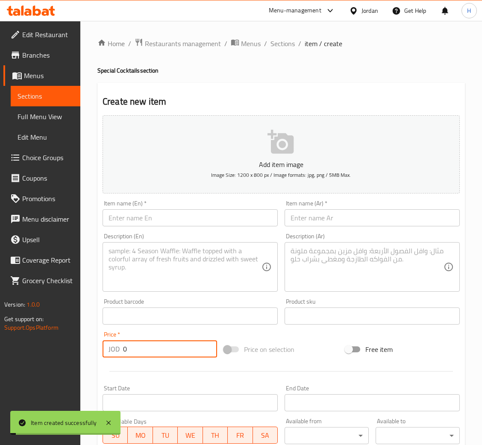
click at [215, 217] on input "text" at bounding box center [189, 217] width 175 height 17
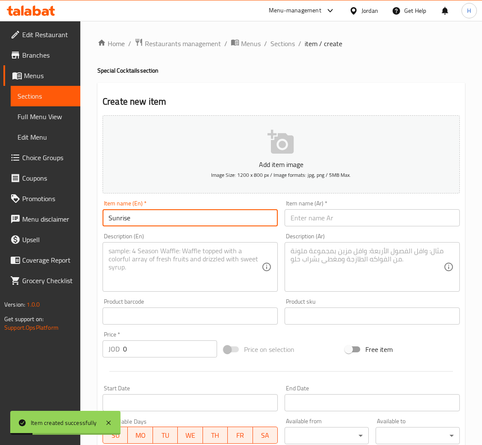
type input "Sunrise"
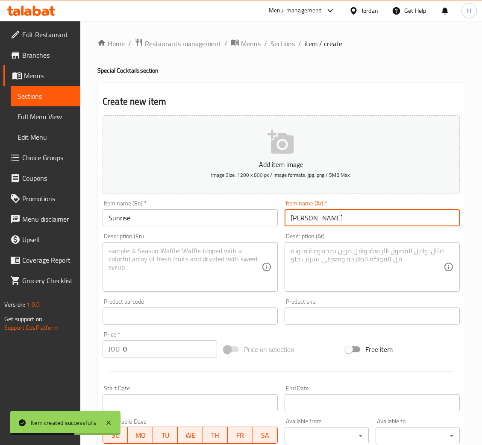
type input "صن رايز"
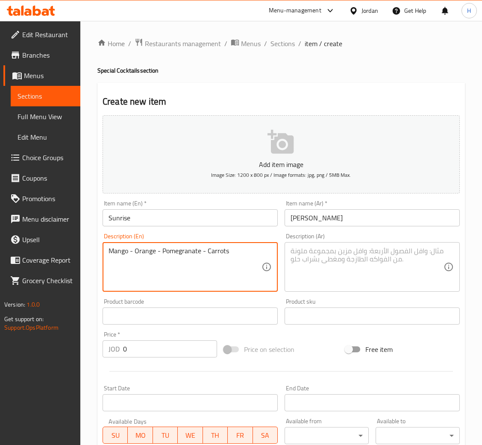
type textarea "Mango - Orange - Pomegranate - Carrots"
click at [349, 263] on textarea at bounding box center [366, 267] width 153 height 41
paste textarea "مانجو - برتقال - رمان - جزر"
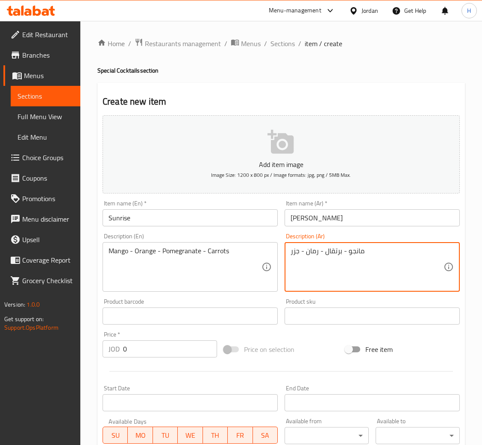
type textarea "مانجو - برتقال - رمان - جزر"
click at [166, 352] on input "0" at bounding box center [170, 348] width 94 height 17
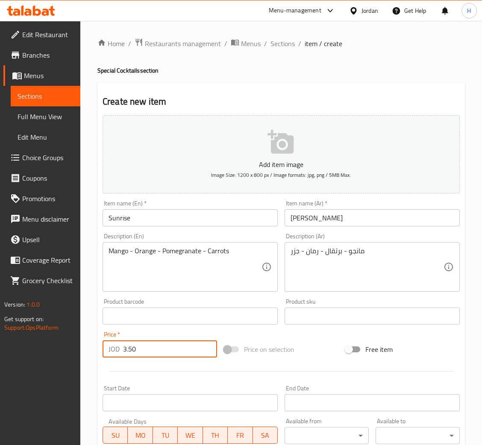
type input "3.50"
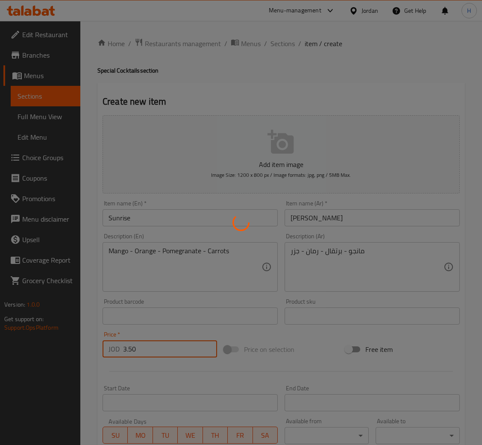
type input "0"
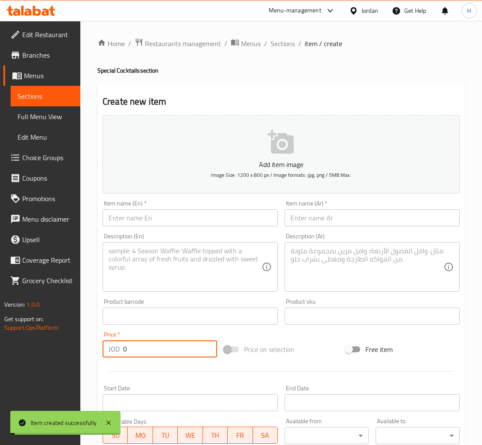
drag, startPoint x: 219, startPoint y: 213, endPoint x: 213, endPoint y: 201, distance: 14.3
click at [219, 209] on input "text" at bounding box center [189, 217] width 175 height 17
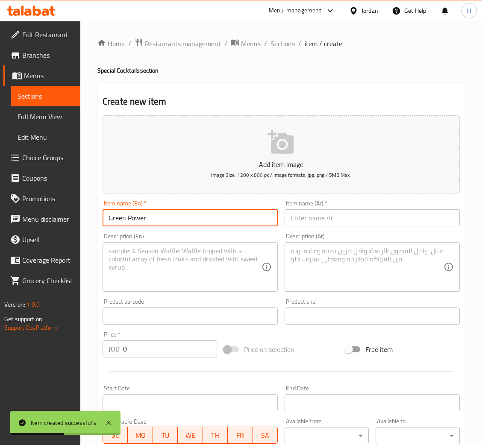
type input "Green Power"
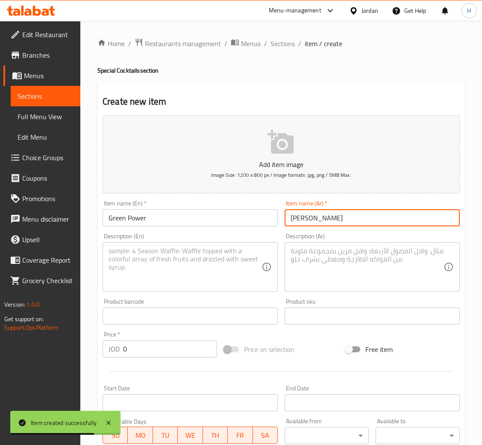
type input "جرين باور"
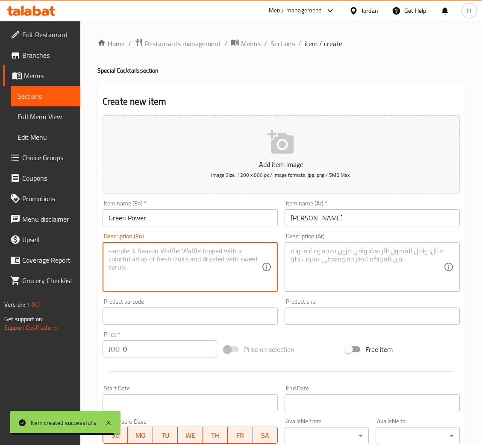
type textarea "A"
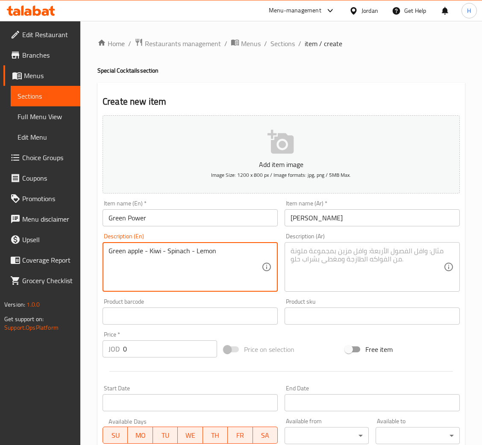
type textarea "Green apple - Kiwi - Spinach - Lemon"
click at [158, 269] on textarea "Green apple - Kiwi - Spinach - Lemon" at bounding box center [184, 267] width 153 height 41
drag, startPoint x: 158, startPoint y: 269, endPoint x: 166, endPoint y: 260, distance: 11.8
click at [158, 269] on textarea "Green apple - Kiwi - Spinach - Lemon" at bounding box center [184, 267] width 153 height 41
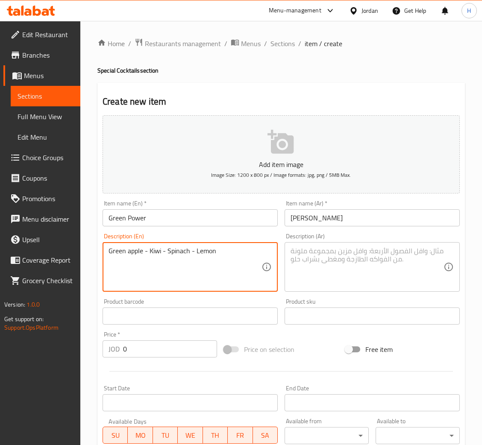
click at [364, 271] on textarea at bounding box center [366, 267] width 153 height 41
paste textarea "تفاح أخضر - كيوي - سبانخ - ليمون"
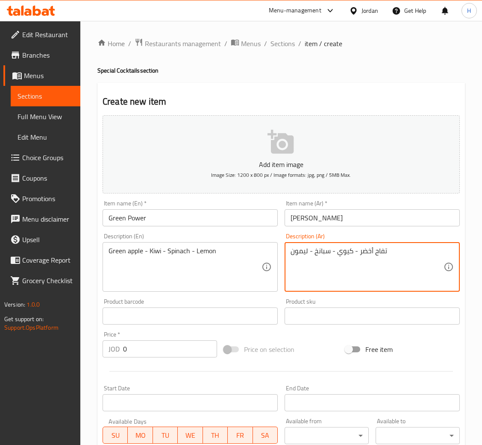
type textarea "تفاح أخضر - كيوي - سبانخ - ليمون"
click at [171, 351] on input "0" at bounding box center [170, 348] width 94 height 17
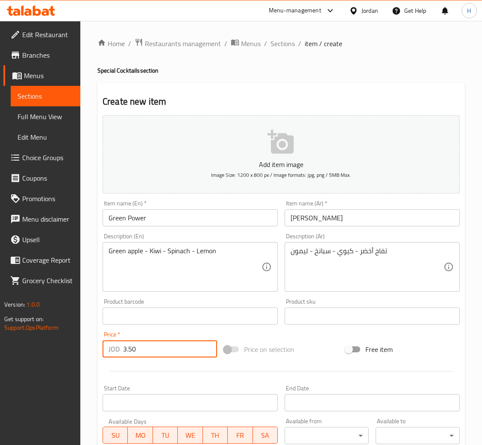
type input "3.50"
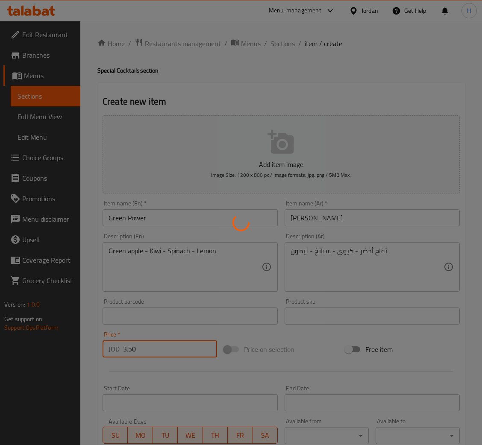
type input "0"
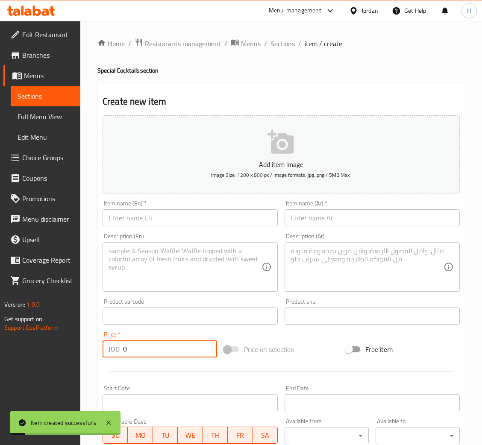
click at [211, 222] on input "text" at bounding box center [189, 217] width 175 height 17
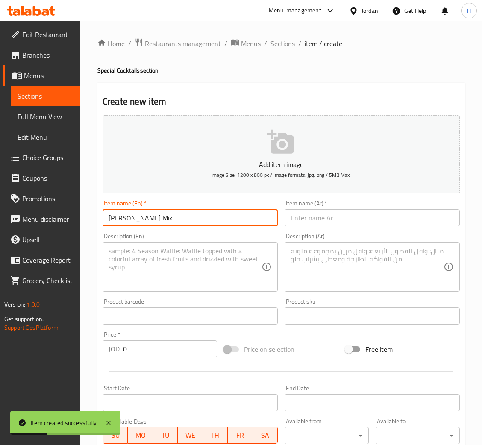
type input "Berry Mix"
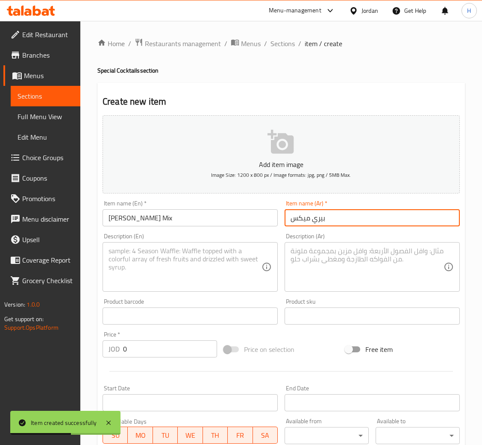
type input "بيري ميكس"
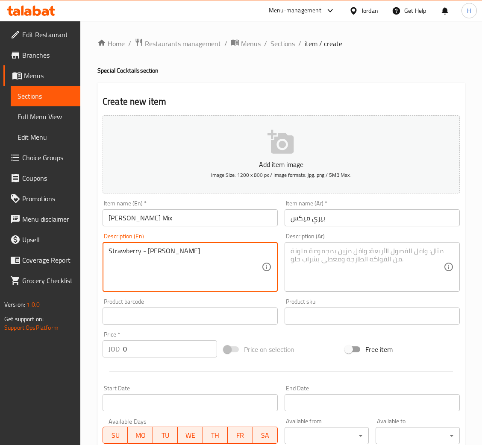
type textarea "Strawberry - Berry - Cherry"
click at [362, 248] on textarea at bounding box center [366, 267] width 153 height 41
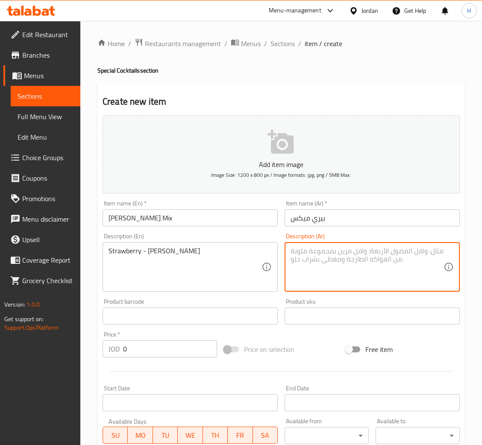
paste textarea "فراولة - توت - كرز"
type textarea "فراولة - توت - كرز"
click at [148, 347] on input "0" at bounding box center [170, 348] width 94 height 17
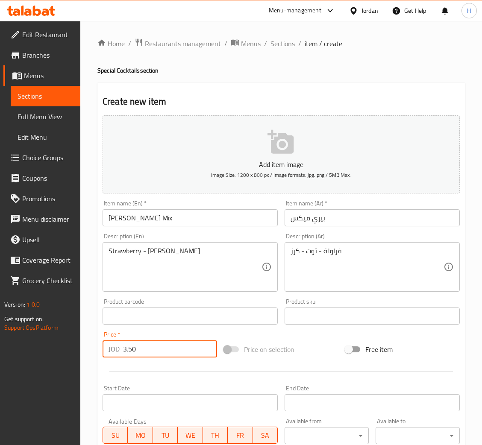
type input "3.50"
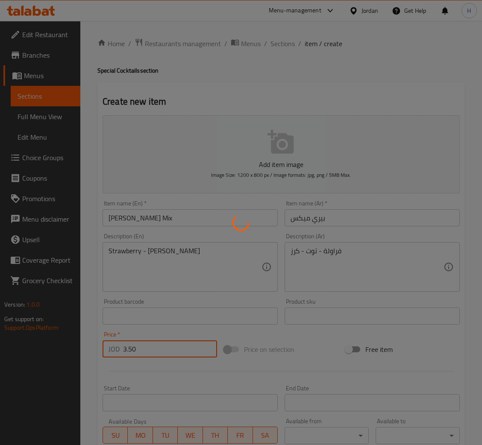
type input "0"
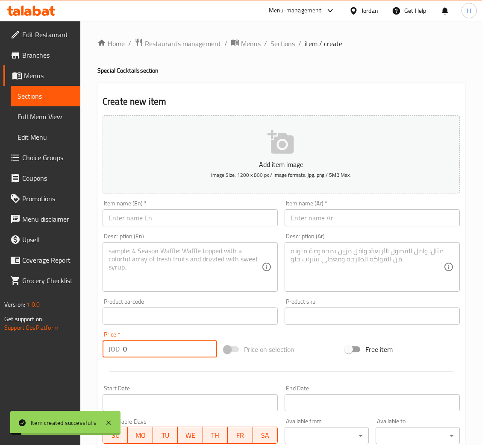
click at [145, 215] on input "text" at bounding box center [189, 217] width 175 height 17
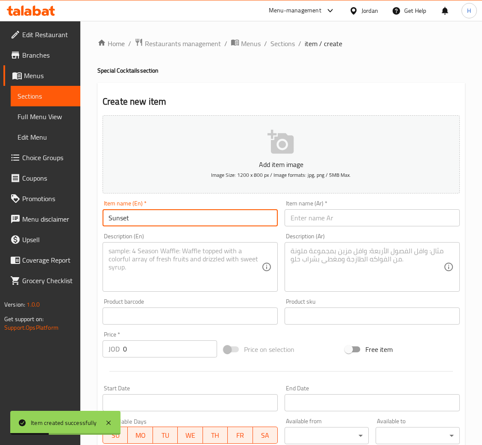
type input "Sunset"
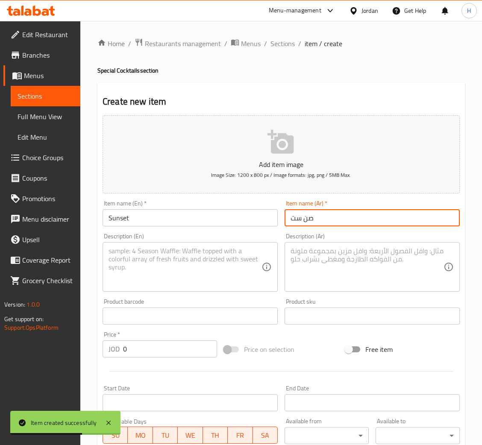
type input "صن ست"
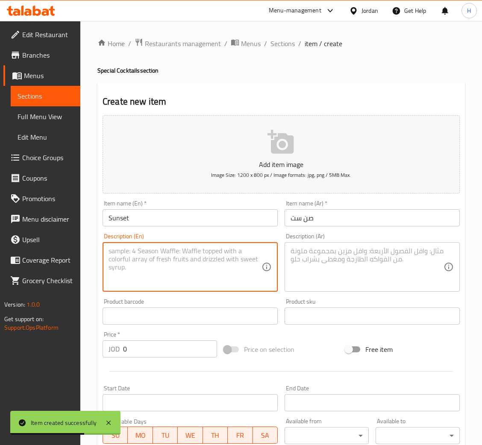
click at [166, 261] on textarea at bounding box center [184, 267] width 153 height 41
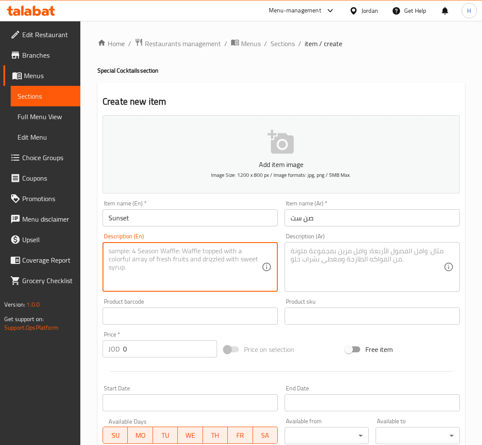
click at [180, 261] on textarea at bounding box center [184, 267] width 153 height 41
type textarea "Peach - Yogurt"
click at [336, 268] on textarea at bounding box center [366, 267] width 153 height 41
paste textarea "خوخ - زبادي"
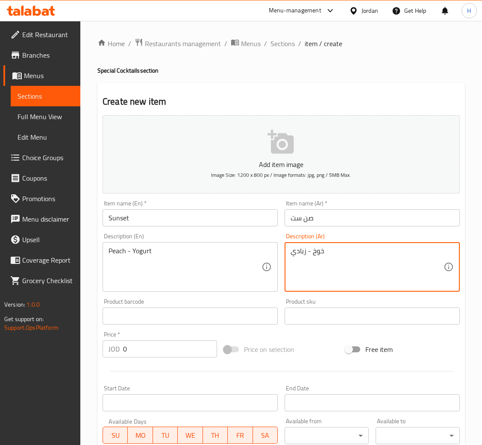
click at [342, 257] on textarea "خوخ - زبادي" at bounding box center [366, 267] width 153 height 41
click at [342, 249] on textarea "خوخ - زبادي" at bounding box center [366, 267] width 153 height 41
type textarea "خوخ - زبادي - دراق"
click at [160, 347] on input "0" at bounding box center [170, 348] width 94 height 17
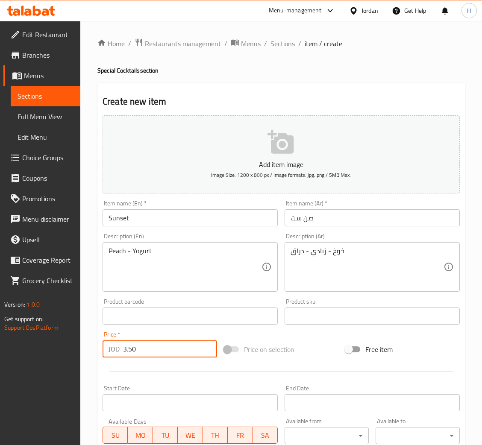
type input "3.50"
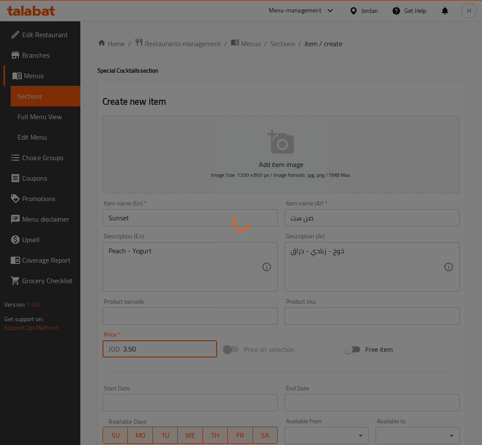
type input "0"
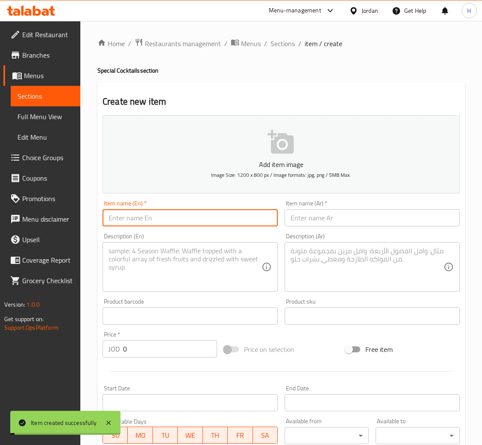
click at [148, 225] on input "text" at bounding box center [189, 217] width 175 height 17
type input "Detox Lime"
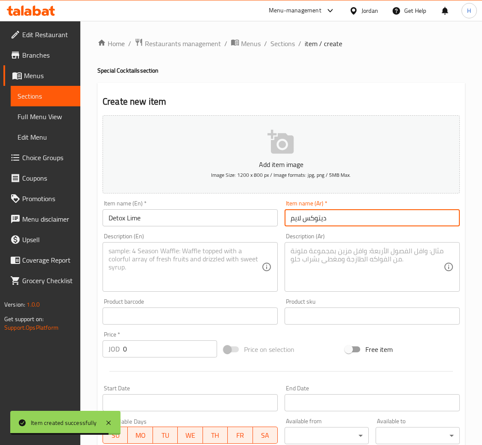
type input "ديتوكس لايم"
click at [129, 279] on textarea at bounding box center [184, 267] width 153 height 41
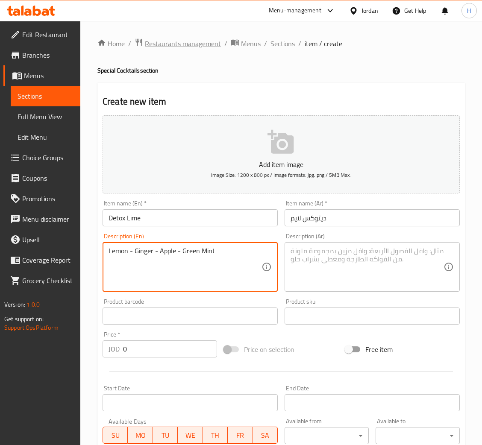
type textarea "Lemon - Ginger - Apple - Green Mint"
click at [349, 275] on textarea at bounding box center [366, 267] width 153 height 41
paste textarea "ليمون - زنجبيل - تفاح - نعناع أخضر"
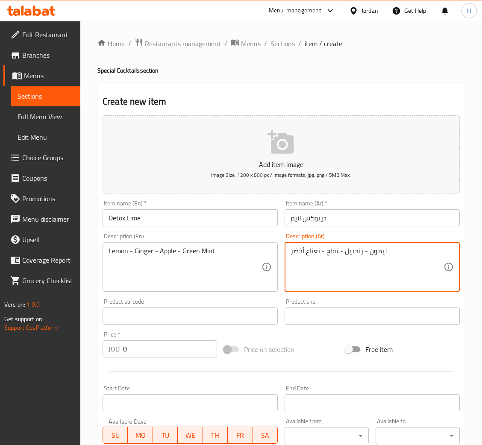
type textarea "ليمون - زنجبيل - تفاح - نعناع أخضر"
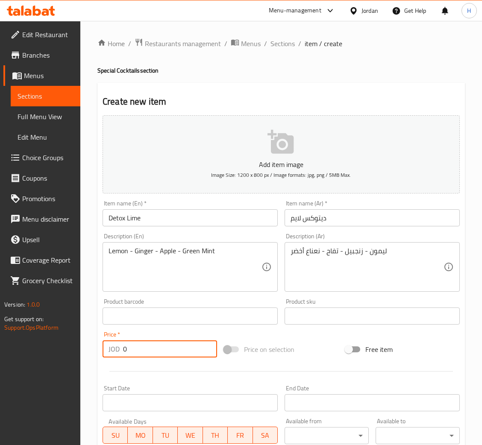
click at [147, 351] on input "0" at bounding box center [170, 348] width 94 height 17
type input "3.50"
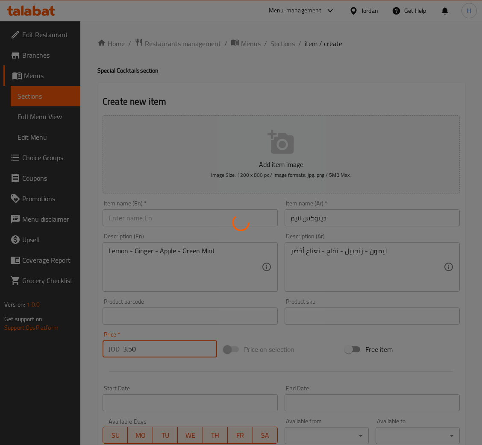
type input "0"
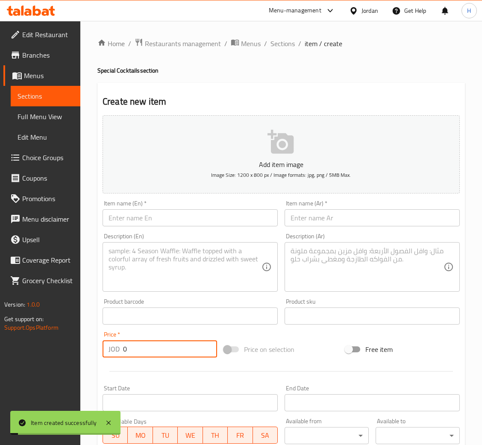
click at [184, 222] on input "text" at bounding box center [189, 217] width 175 height 17
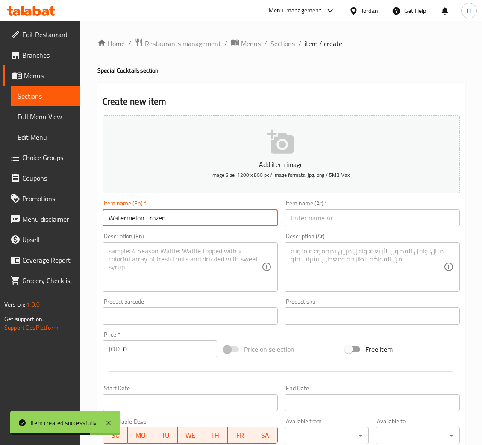
type input "Watermelon Frozen"
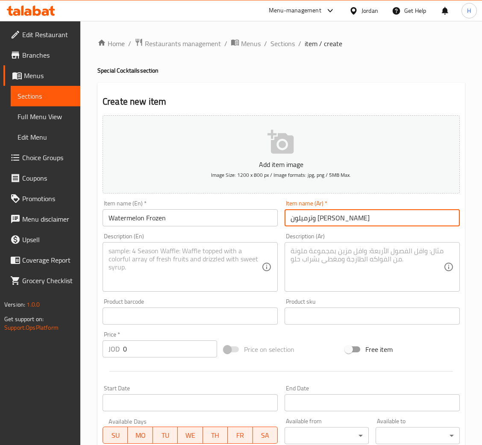
type input "وترميلون [PERSON_NAME]"
click at [150, 269] on textarea at bounding box center [184, 267] width 153 height 41
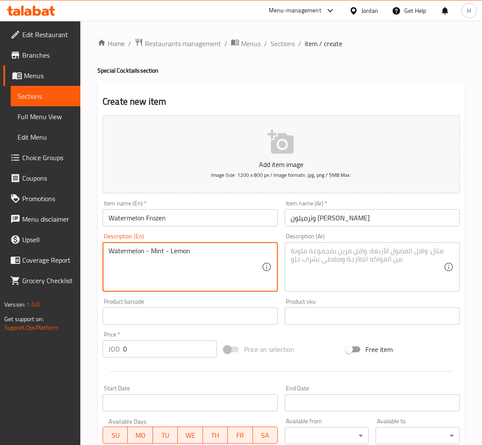
type textarea "Watermelon - Mint - Lemon"
drag, startPoint x: 333, startPoint y: 247, endPoint x: 241, endPoint y: 306, distance: 108.7
click at [332, 247] on textarea at bounding box center [366, 267] width 153 height 41
paste textarea "بطيخ - نعناع - ليمون"
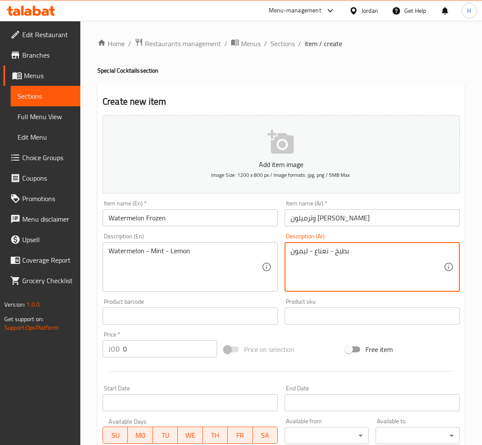
type textarea "بطيخ - نعناع - ليمون"
click at [160, 344] on input "0" at bounding box center [170, 348] width 94 height 17
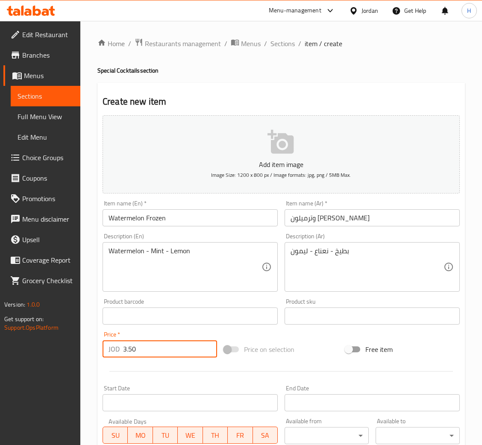
type input "3.50"
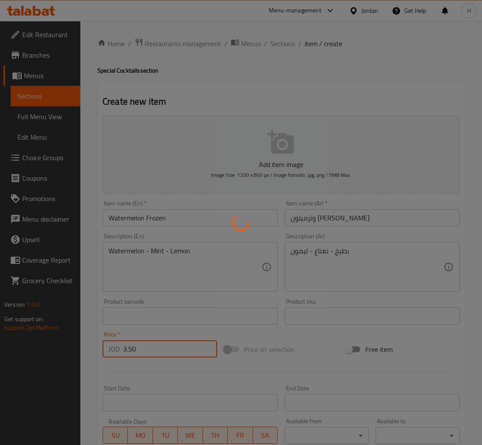
type input "0"
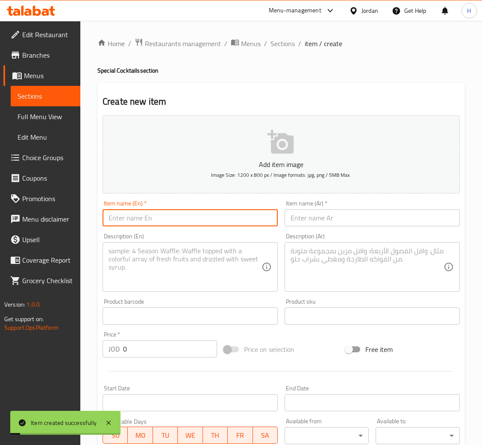
click at [232, 219] on input "text" at bounding box center [189, 217] width 175 height 17
type input "Fruit Pump"
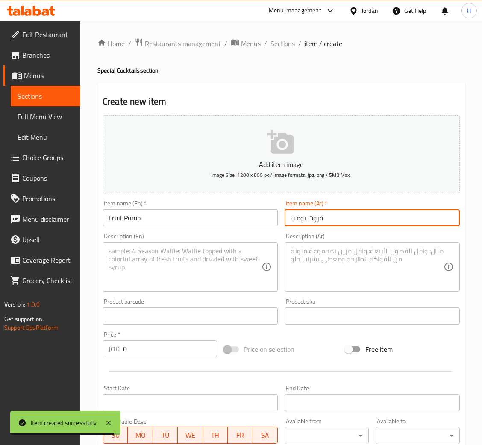
type input "فروت بومب"
click at [181, 255] on textarea at bounding box center [184, 267] width 153 height 41
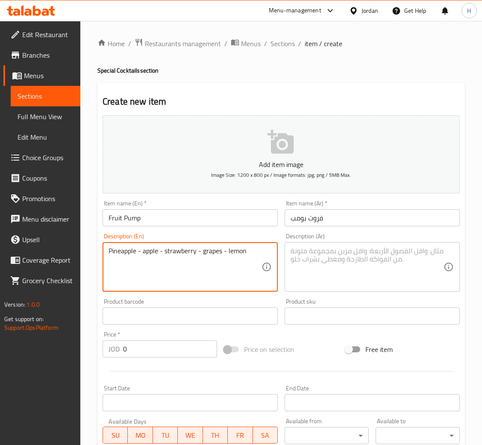
type textarea "Pineapple - apple - strawberry - grapes - lemon"
click at [317, 252] on textarea at bounding box center [366, 267] width 153 height 41
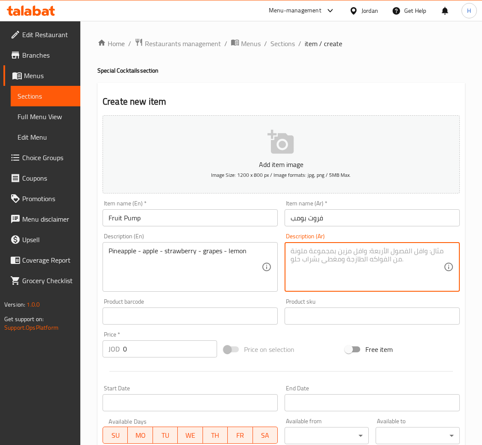
paste textarea "اناناس - تفاح - فراولة - عنب - ليمون"
type textarea "اناناس - تفاح - فراولة - عنب - ليمون"
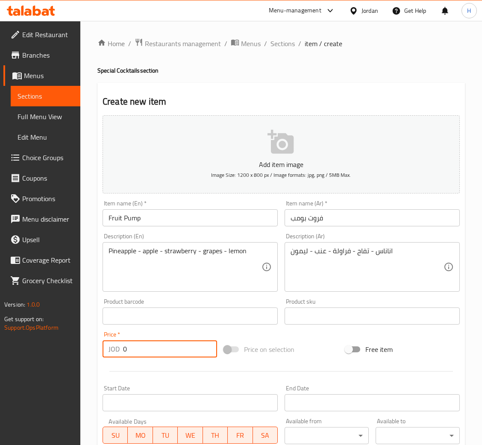
click at [150, 347] on input "0" at bounding box center [170, 348] width 94 height 17
type input "3.50"
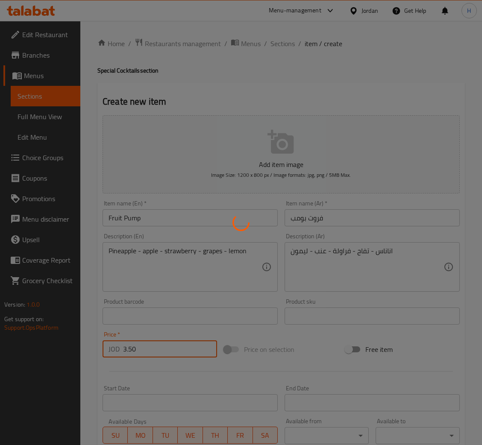
type input "0"
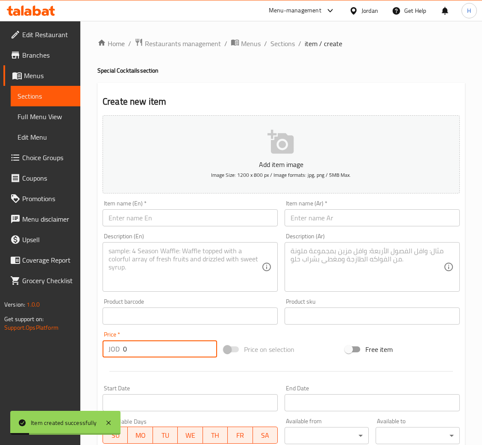
click at [212, 221] on input "text" at bounding box center [189, 217] width 175 height 17
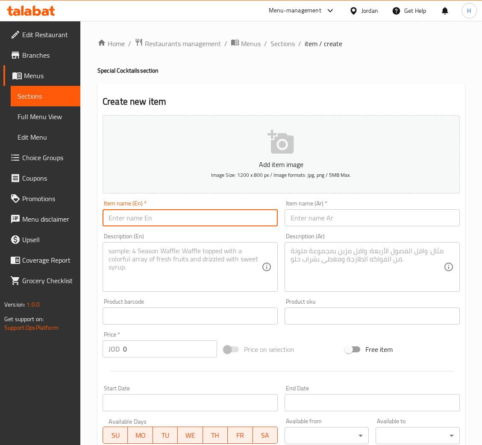
click at [248, 213] on input "text" at bounding box center [189, 217] width 175 height 17
type input "Green Bomb"
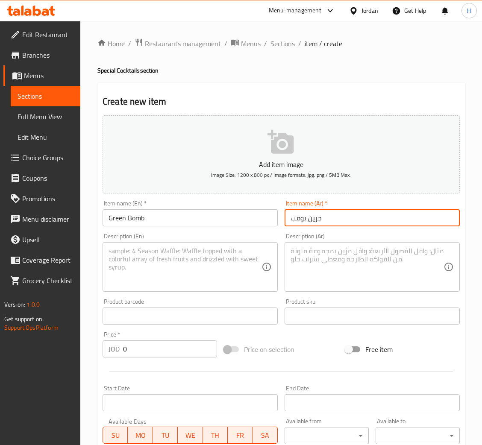
type input "جرين بومب"
click at [165, 265] on textarea at bounding box center [184, 267] width 153 height 41
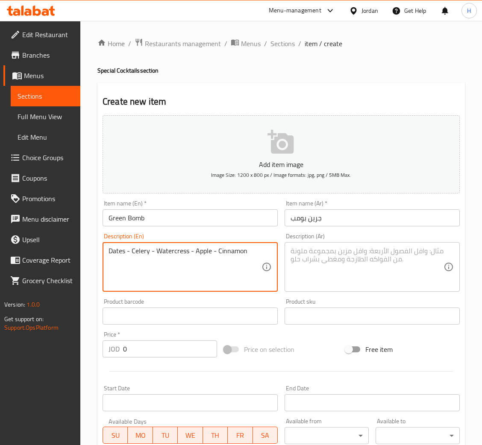
type textarea "Dates - Celery - Watercress - Apple - Cinnamon"
click at [324, 260] on textarea at bounding box center [366, 267] width 153 height 41
paste textarea "التمر - الكرفس - الجرجير - التفاح - القرفة"
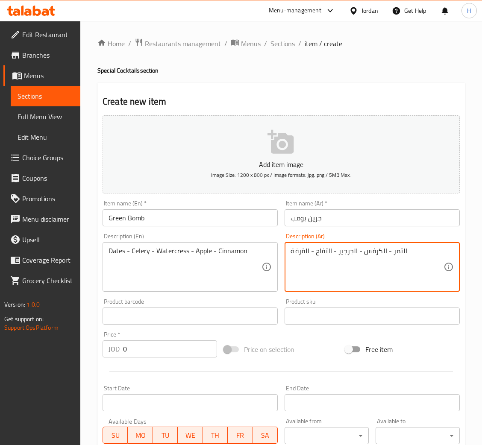
type textarea "التمر - الكرفس - الجرجير - التفاح - القرفة"
click at [141, 356] on input "0" at bounding box center [170, 348] width 94 height 17
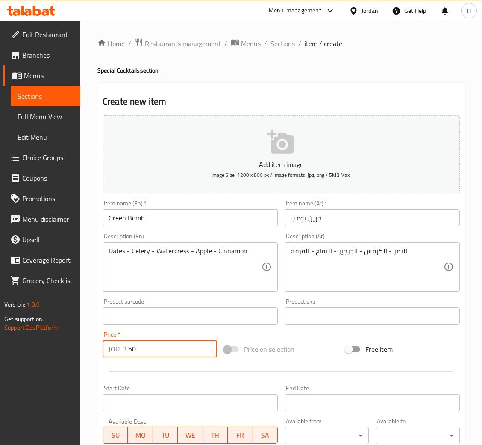
type input "3.50"
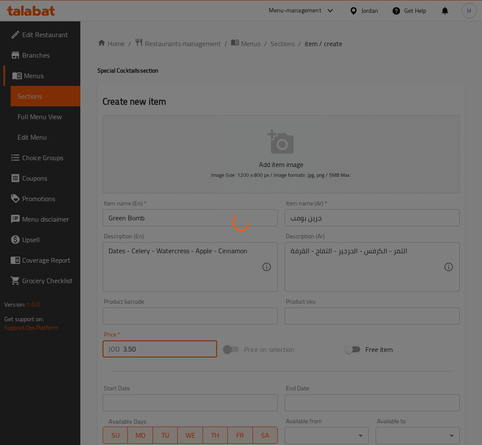
type input "0"
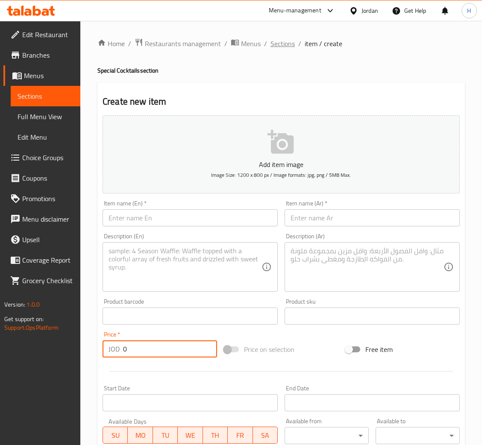
click at [285, 40] on span "Sections" at bounding box center [282, 43] width 24 height 10
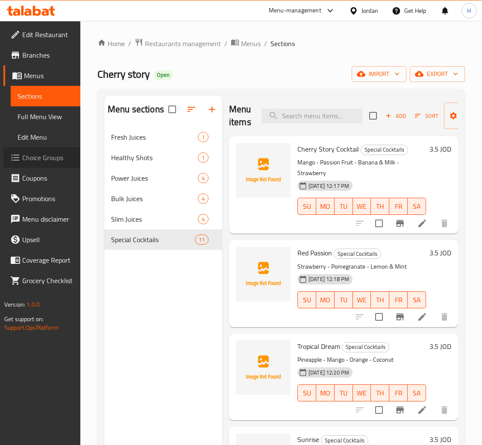
click at [35, 156] on span "Choice Groups" at bounding box center [47, 157] width 51 height 10
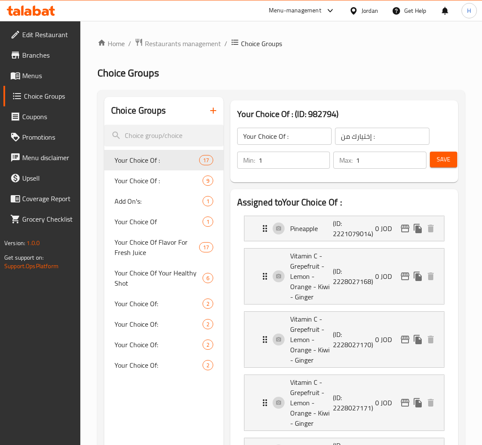
click at [213, 112] on icon "button" at bounding box center [213, 110] width 10 height 10
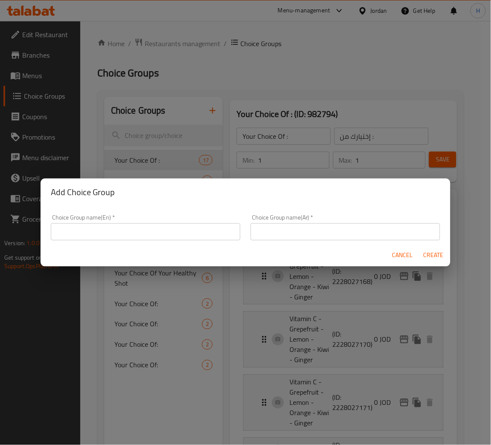
click at [206, 237] on input "text" at bounding box center [146, 231] width 190 height 17
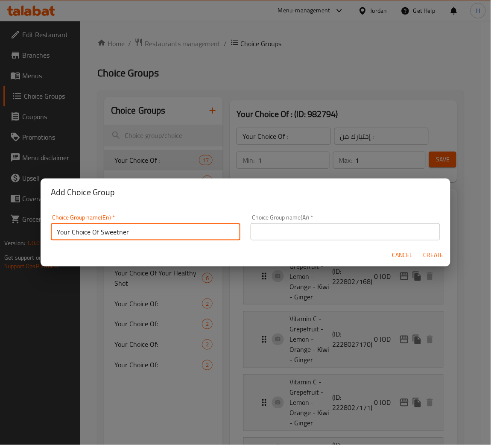
type input "Your Choice Of Sweetner"
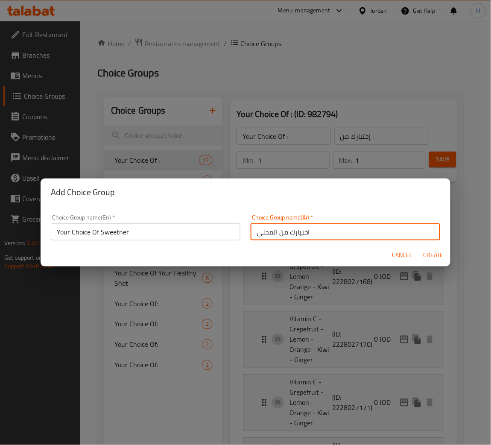
type input "اختيارك من المحلي"
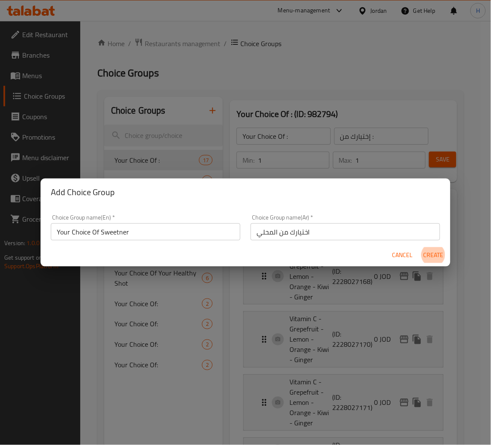
click at [420, 247] on button "Create" at bounding box center [433, 255] width 27 height 16
type input "Your Choice Of Sweetner"
type input "اختيارك من المحلي"
type input "0"
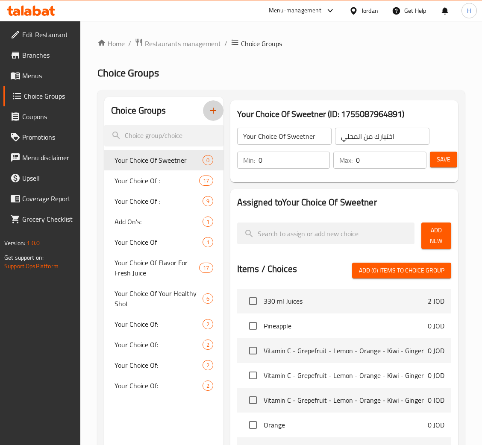
click at [289, 168] on input "0" at bounding box center [294, 160] width 72 height 17
type input "1"
drag, startPoint x: 436, startPoint y: 229, endPoint x: 418, endPoint y: 257, distance: 33.0
click at [435, 229] on span "Add New" at bounding box center [436, 235] width 16 height 21
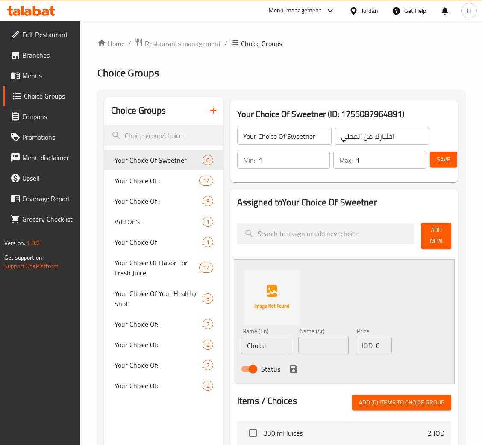
click at [286, 346] on input "Choice" at bounding box center [266, 345] width 50 height 17
click at [285, 345] on input "Choice" at bounding box center [266, 345] width 50 height 17
type input "Sugar"
type input "سكر"
click at [289, 370] on icon "save" at bounding box center [293, 369] width 8 height 8
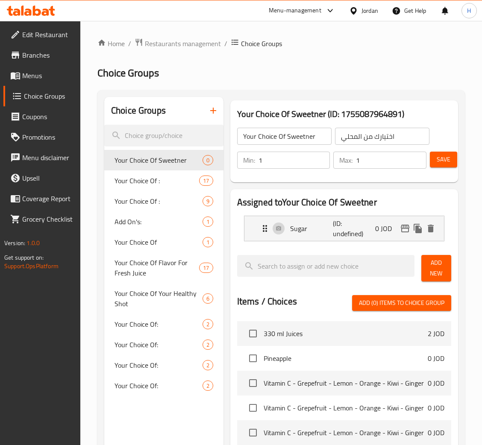
click at [431, 274] on span "Add New" at bounding box center [436, 267] width 16 height 21
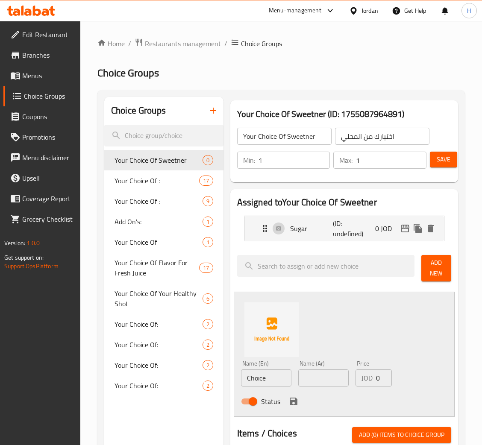
click at [264, 383] on input "Choice" at bounding box center [266, 377] width 50 height 17
type input "honey"
type input "عسل"
click at [288, 401] on icon "save" at bounding box center [293, 401] width 10 height 10
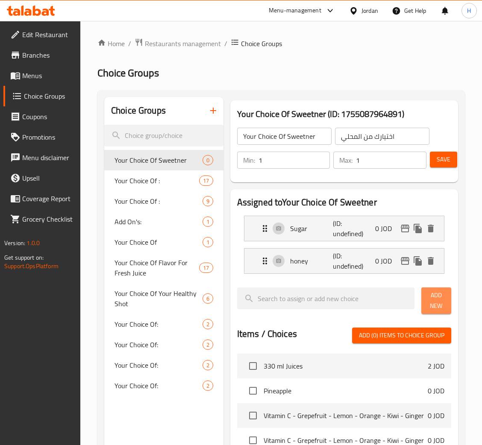
drag, startPoint x: 436, startPoint y: 310, endPoint x: 421, endPoint y: 322, distance: 19.4
click at [435, 310] on span "Add New" at bounding box center [436, 300] width 16 height 21
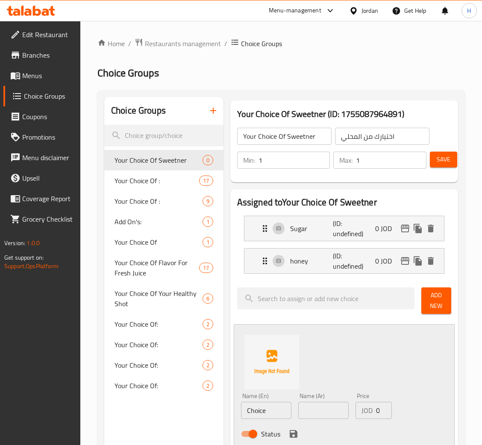
click at [270, 409] on input "Choice" at bounding box center [266, 410] width 50 height 17
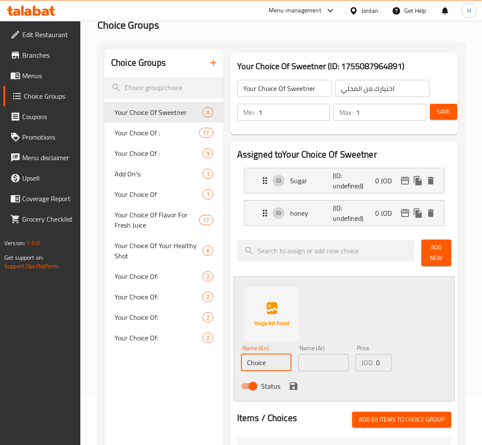
scroll to position [48, 0]
paste input "Grape sugar"
type input "Grape sugar"
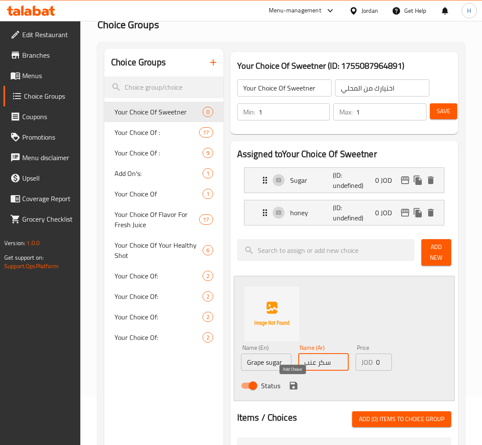
type input "سكر عنب"
click at [294, 389] on icon "save" at bounding box center [293, 386] width 8 height 8
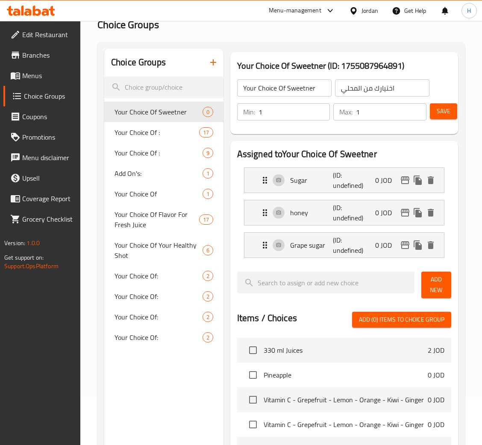
click at [437, 284] on span "Add New" at bounding box center [436, 284] width 16 height 21
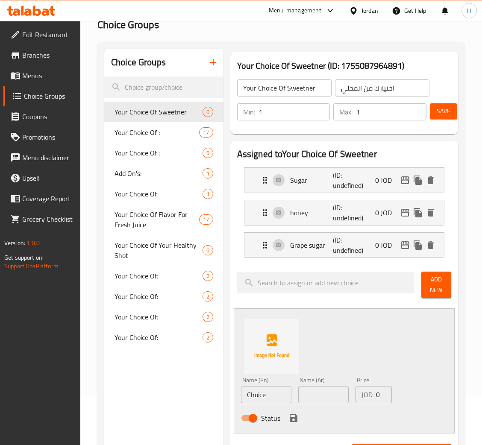
click at [269, 398] on input "Choice" at bounding box center [266, 394] width 50 height 17
paste input "ane sugar"
type input "Cane sugar"
type input "سكر قصب"
click at [290, 419] on icon "save" at bounding box center [293, 418] width 8 height 8
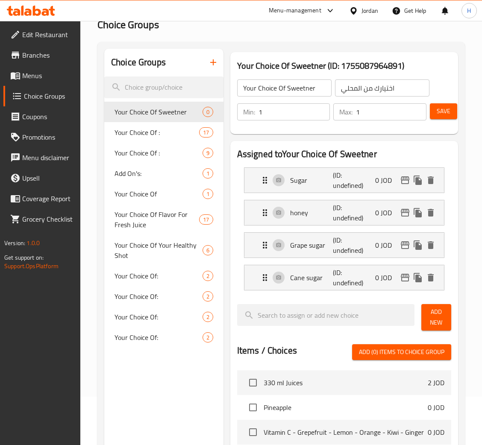
click at [442, 334] on div "Add New" at bounding box center [436, 317] width 37 height 33
click at [432, 310] on span "Add New" at bounding box center [436, 317] width 16 height 21
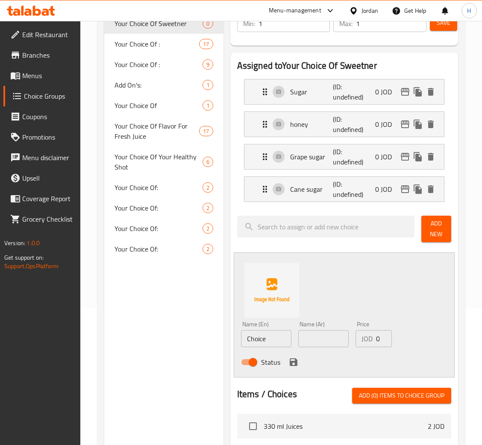
scroll to position [176, 0]
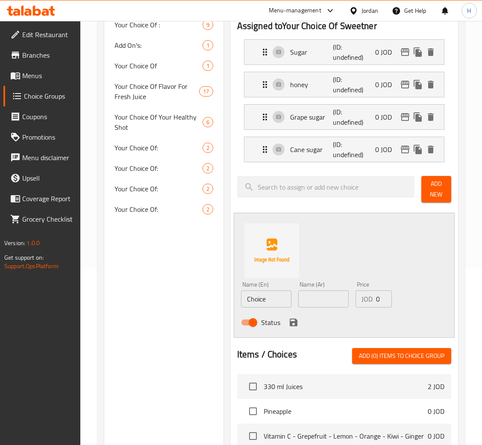
click at [269, 301] on input "Choice" at bounding box center [266, 298] width 50 height 17
type input "White Honey"
type input "عسل أبيض"
drag, startPoint x: 295, startPoint y: 322, endPoint x: 323, endPoint y: 303, distance: 34.1
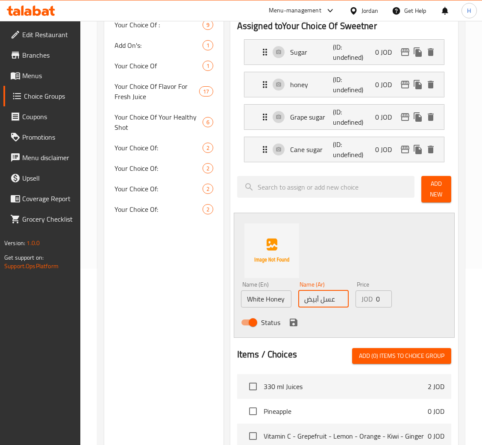
click at [294, 321] on icon "save" at bounding box center [293, 323] width 8 height 8
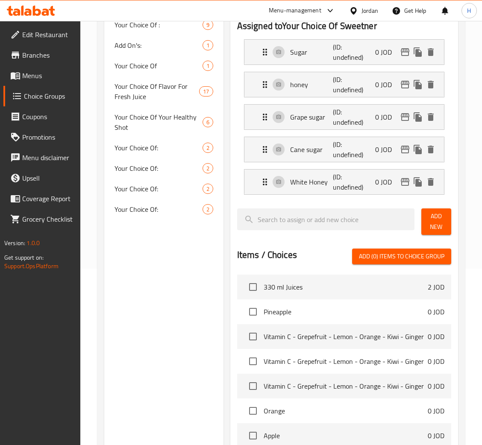
drag, startPoint x: 431, startPoint y: 223, endPoint x: 427, endPoint y: 236, distance: 13.6
click at [432, 223] on span "Add New" at bounding box center [436, 221] width 16 height 21
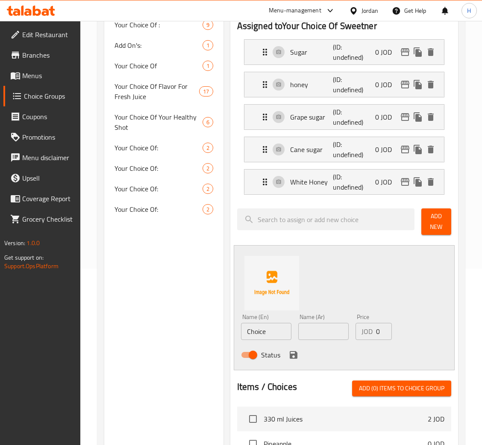
click at [277, 327] on input "Choice" at bounding box center [266, 331] width 50 height 17
type input "Dates"
type input "تمر"
click at [293, 359] on icon "save" at bounding box center [293, 355] width 8 height 8
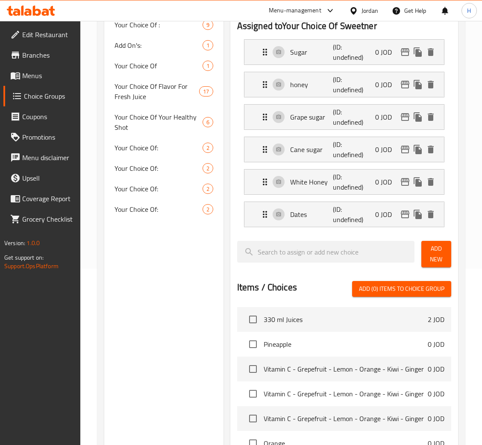
click at [442, 253] on span "Add New" at bounding box center [436, 253] width 16 height 21
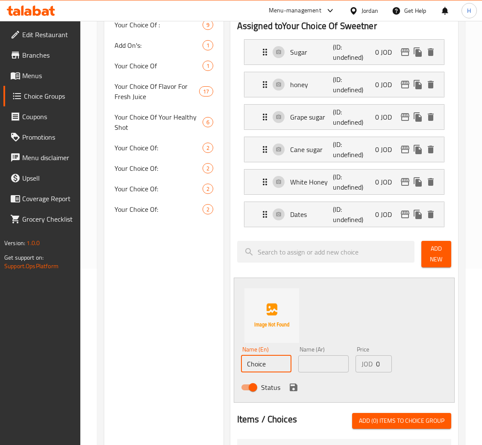
click at [274, 356] on input "Choice" at bounding box center [266, 363] width 50 height 17
click at [273, 356] on input "Choice" at bounding box center [266, 363] width 50 height 17
type input "Without Sugar"
type input "بدون سكر"
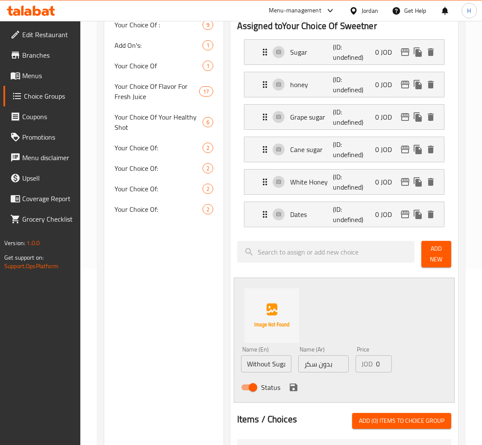
click at [296, 382] on div "Status" at bounding box center [323, 387] width 172 height 23
click at [289, 389] on icon "save" at bounding box center [293, 387] width 8 height 8
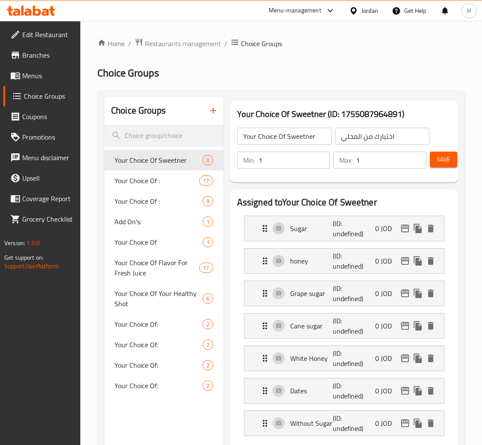
click at [442, 151] on div "Save" at bounding box center [437, 160] width 18 height 20
click at [436, 163] on span "Save" at bounding box center [443, 159] width 14 height 11
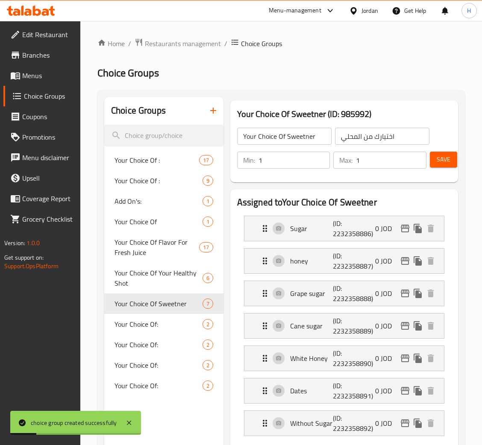
click at [29, 71] on span "Menus" at bounding box center [47, 75] width 51 height 10
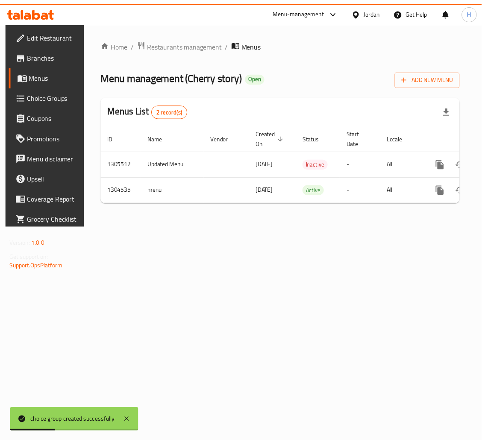
scroll to position [0, 48]
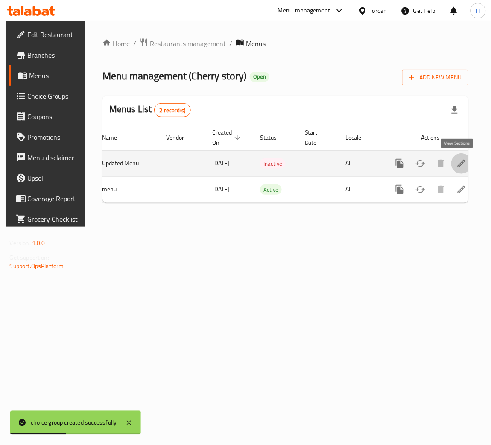
click at [456, 168] on icon "enhanced table" at bounding box center [461, 163] width 10 height 10
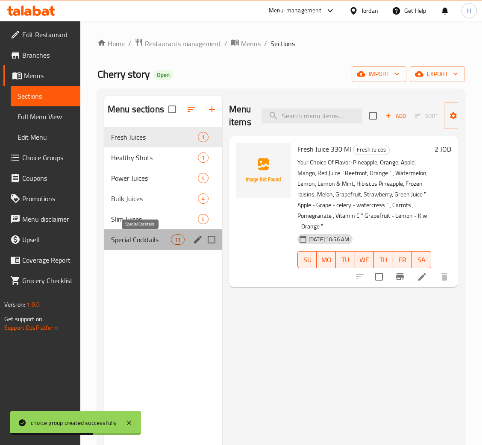
click at [149, 243] on span "Special Cocktails" at bounding box center [141, 239] width 60 height 10
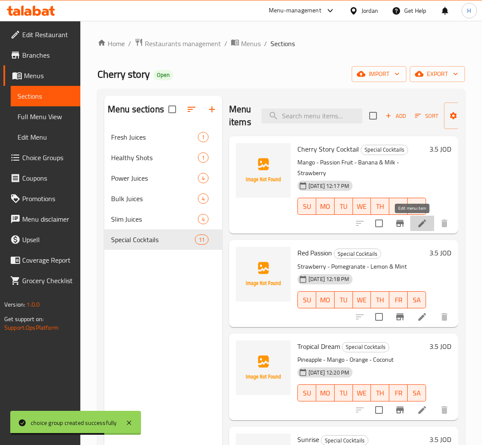
drag, startPoint x: 407, startPoint y: 225, endPoint x: 416, endPoint y: 296, distance: 71.9
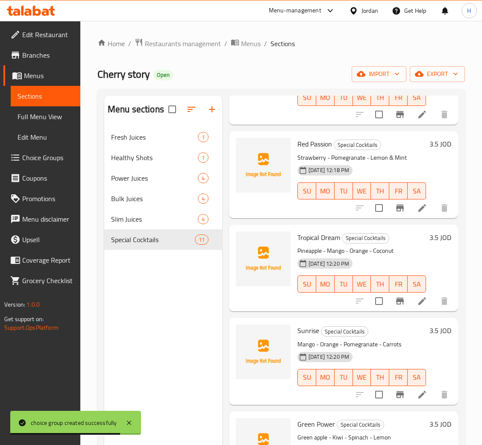
scroll to position [128, 0]
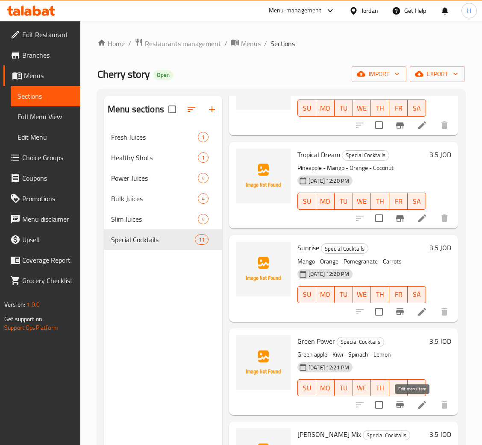
drag, startPoint x: 411, startPoint y: 406, endPoint x: 415, endPoint y: 410, distance: 5.5
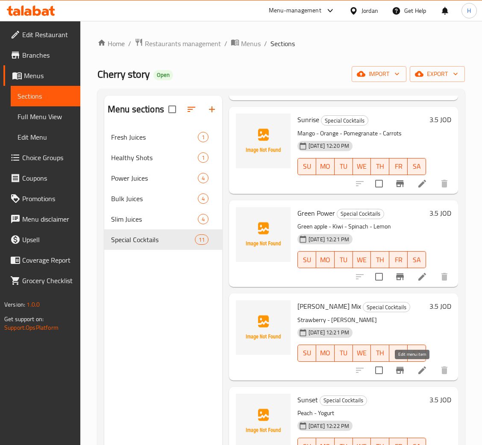
drag, startPoint x: 414, startPoint y: 371, endPoint x: 413, endPoint y: 388, distance: 17.1
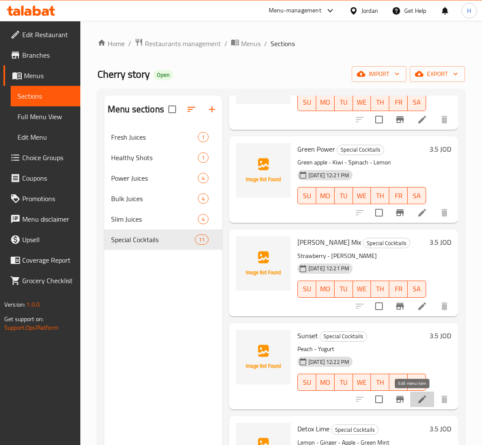
drag, startPoint x: 409, startPoint y: 398, endPoint x: 412, endPoint y: 403, distance: 6.2
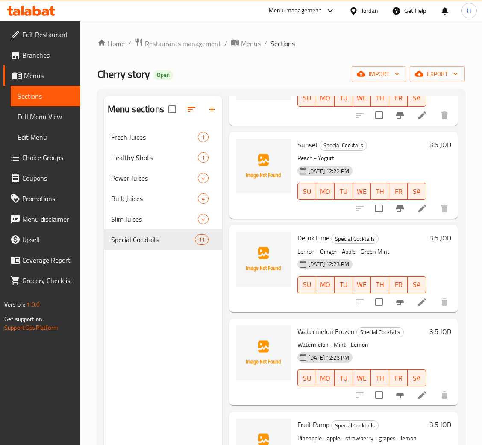
scroll to position [576, 0]
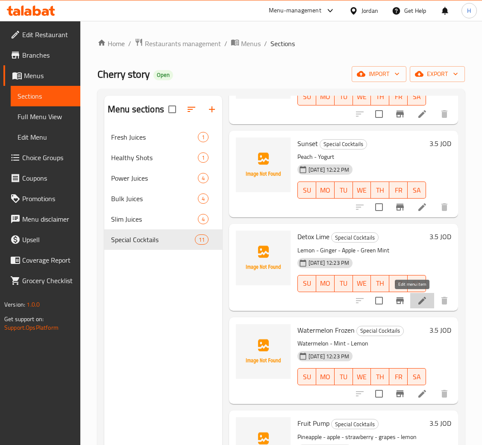
drag, startPoint x: 410, startPoint y: 302, endPoint x: 412, endPoint y: 310, distance: 8.3
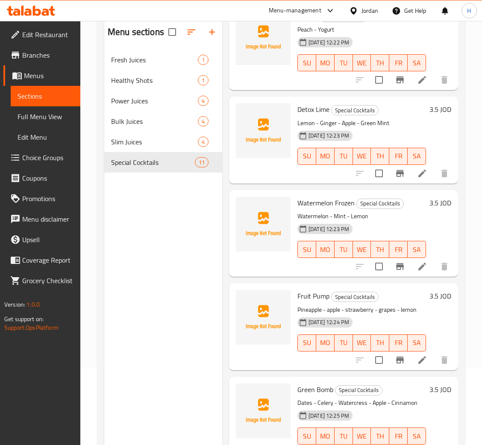
scroll to position [0, 0]
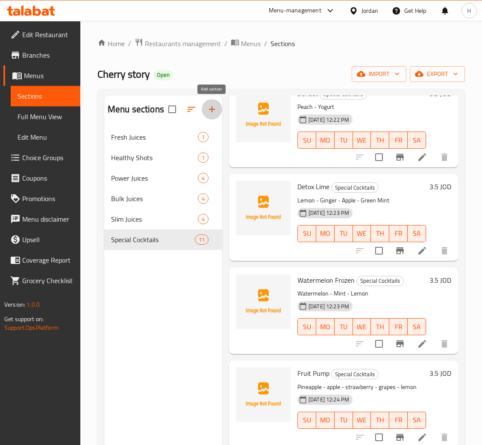
click at [217, 111] on button "button" at bounding box center [212, 109] width 20 height 20
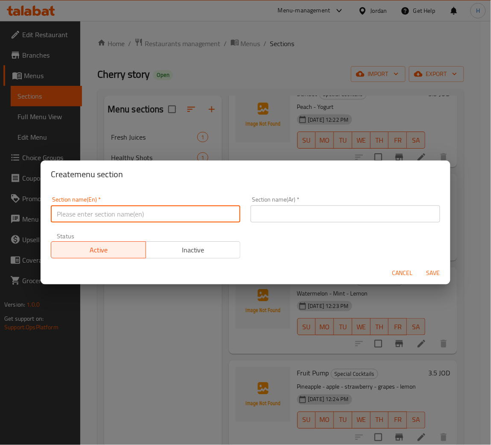
click at [190, 213] on input "text" at bounding box center [146, 213] width 190 height 17
type input "Special Juices with Nuts & Honey"
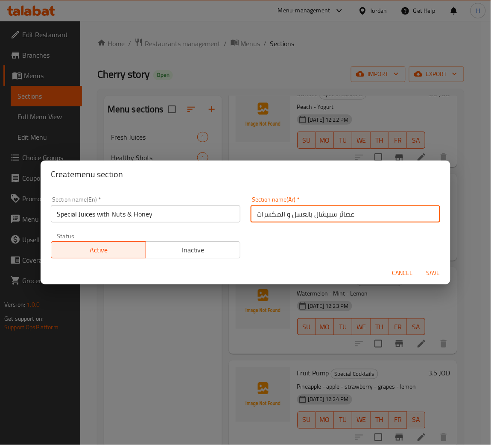
type input "عصائر سبيشال بالعسل و المكسرات"
type button "0"
type button "1"
click at [420, 265] on button "Save" at bounding box center [433, 273] width 27 height 16
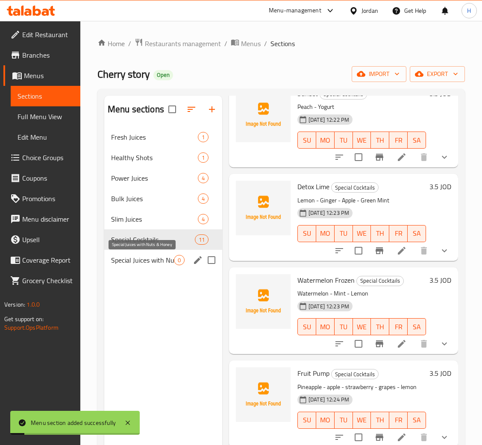
click at [152, 268] on div "Special Juices with Nuts & Honey 0" at bounding box center [163, 260] width 118 height 20
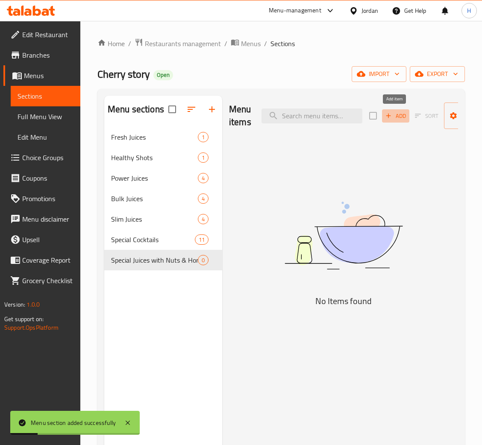
click at [390, 120] on icon "button" at bounding box center [388, 116] width 8 height 8
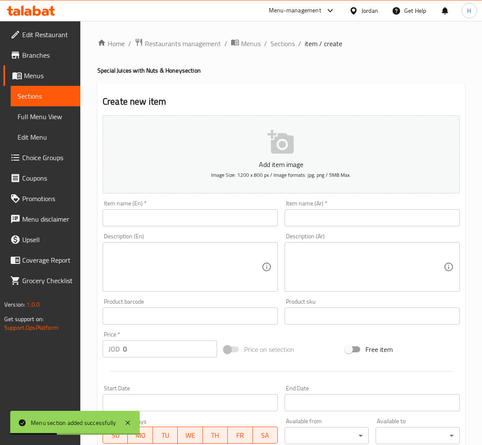
click at [262, 225] on input "text" at bounding box center [189, 217] width 175 height 17
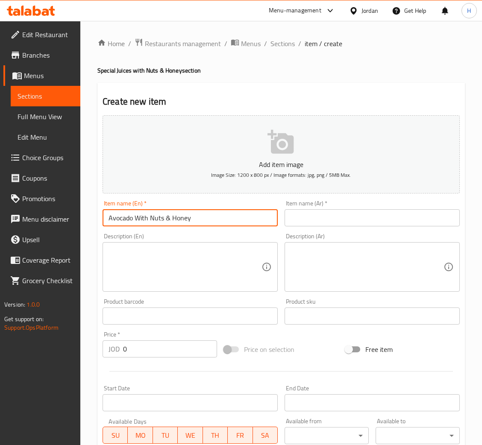
type input "Avocado With Nuts & Honey"
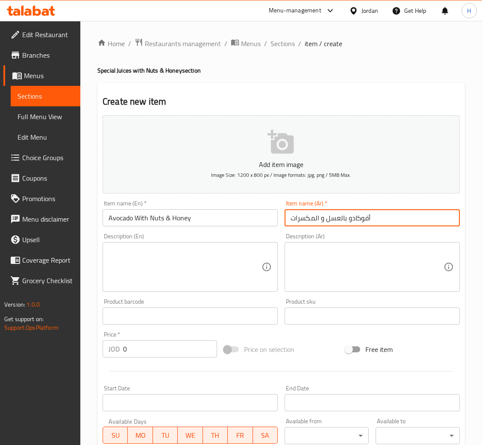
type input "أفوكادو بالعسل و المكسرات"
click at [164, 348] on input "0" at bounding box center [170, 348] width 94 height 17
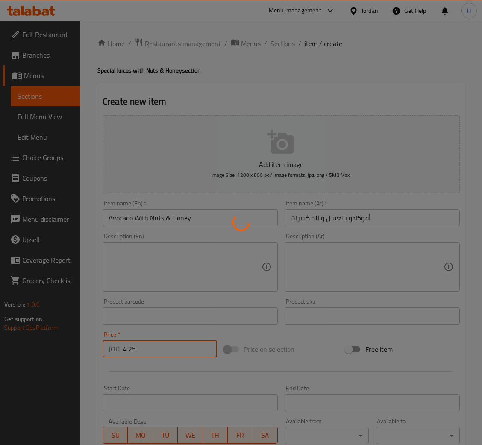
type input "0"
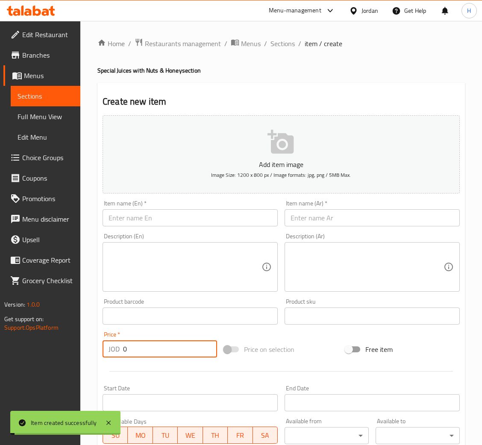
click at [232, 214] on input "text" at bounding box center [189, 217] width 175 height 17
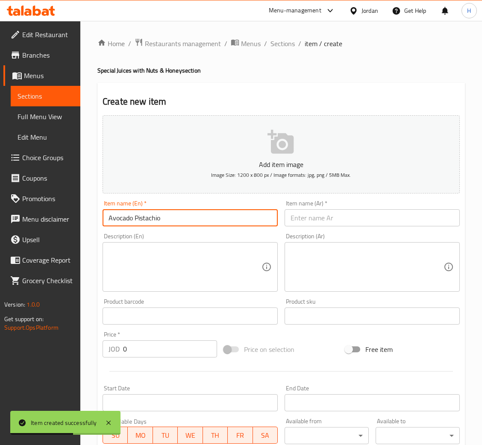
type input "Avocado Pistachio"
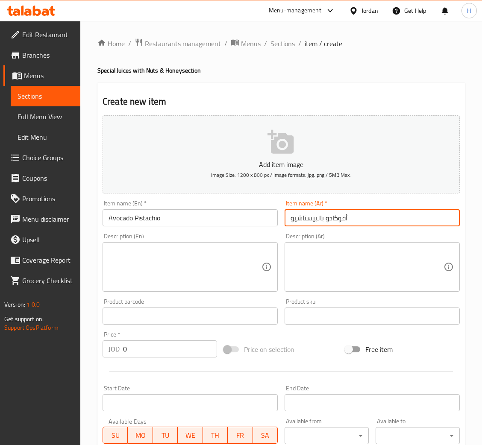
type input "أفوكادو بالبيستاشيو"
click at [162, 348] on input "0" at bounding box center [170, 348] width 94 height 17
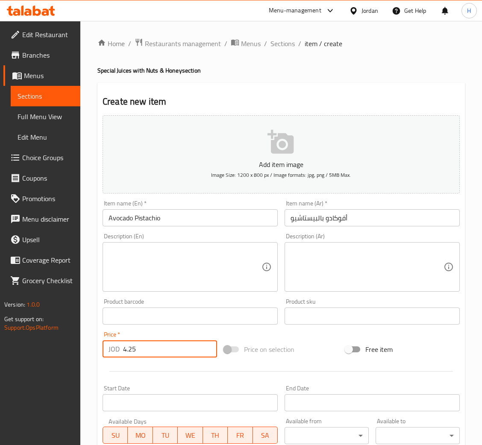
type input "4.25"
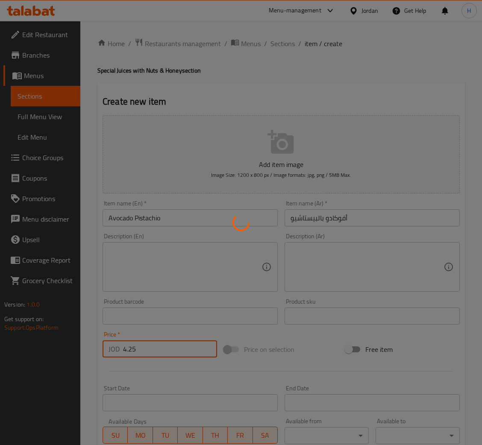
type input "0"
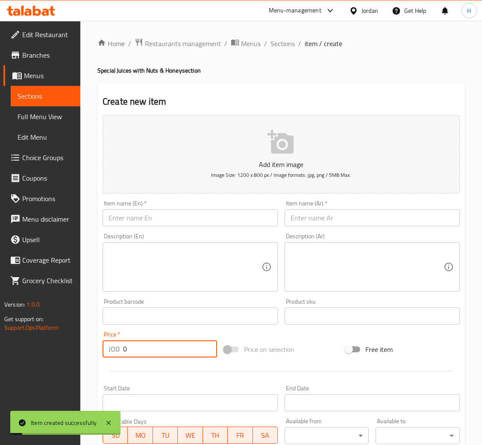
click at [206, 218] on input "text" at bounding box center [189, 217] width 175 height 17
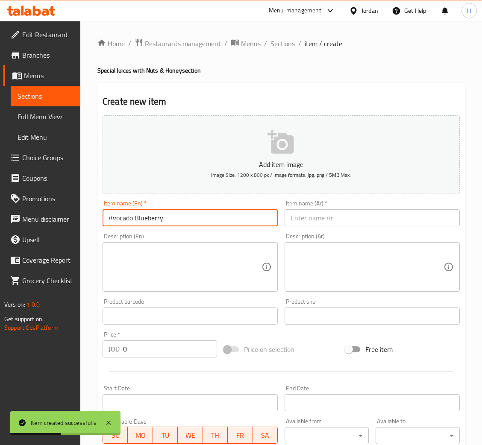
type input "Avocado Blueberry"
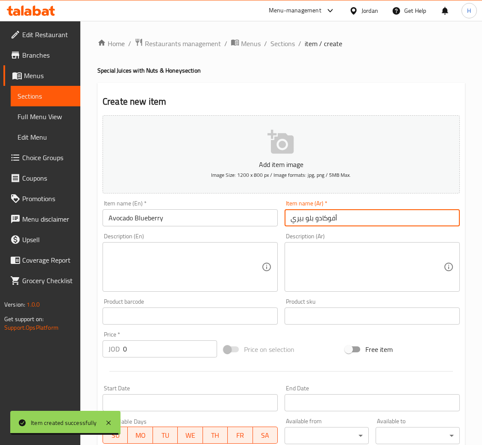
type input "أفوكادو بلو بيري"
click at [164, 351] on input "0" at bounding box center [170, 348] width 94 height 17
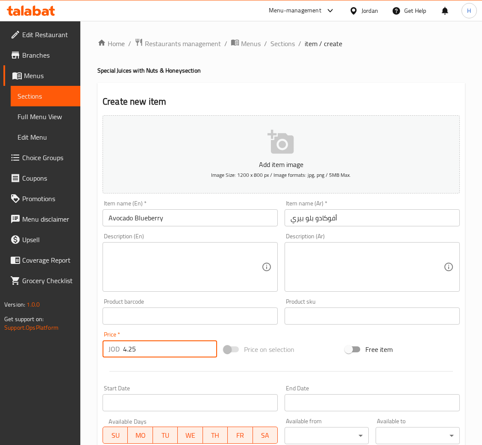
type input "4.25"
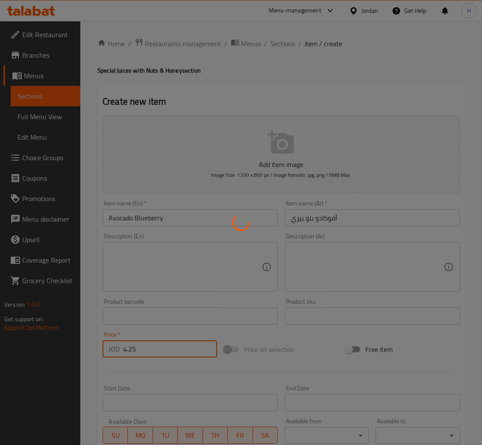
type input "0"
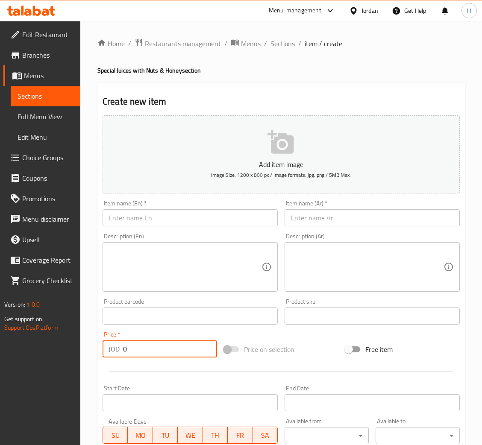
click at [191, 227] on div "Item name (En)   * Item name (En) *" at bounding box center [190, 213] width 182 height 33
drag, startPoint x: 194, startPoint y: 222, endPoint x: 188, endPoint y: 221, distance: 6.0
click at [194, 221] on input "text" at bounding box center [189, 217] width 175 height 17
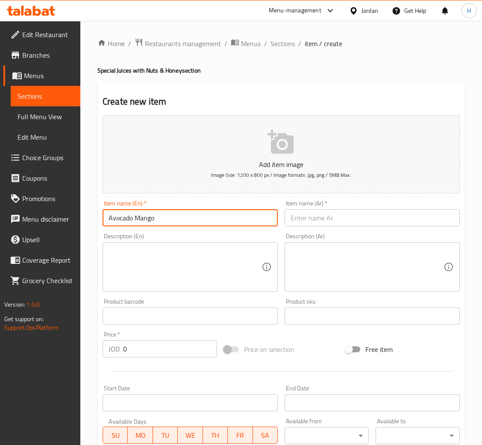
type input "Avocado Mango"
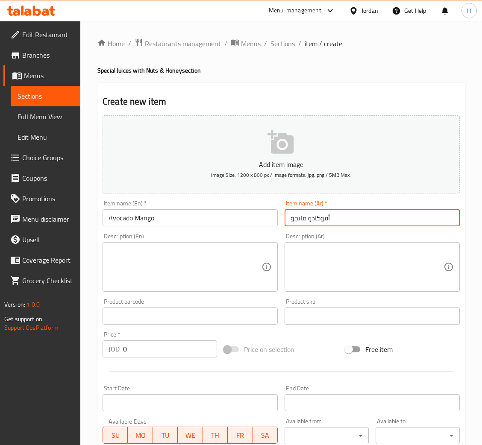
type input "أفوكادو مانجو"
click at [170, 340] on input "0" at bounding box center [170, 348] width 94 height 17
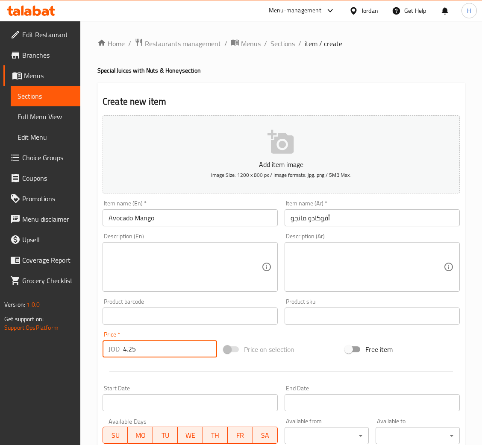
type input "4.25"
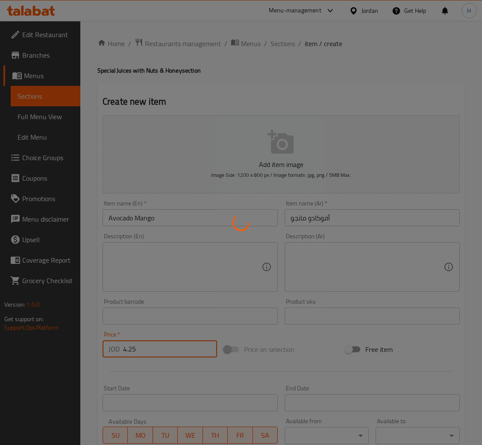
type input "0"
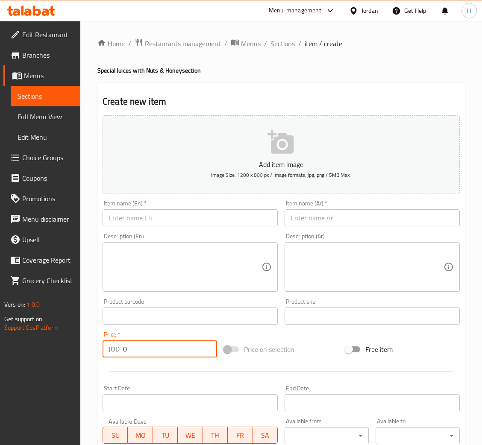
click at [196, 219] on input "text" at bounding box center [189, 217] width 175 height 17
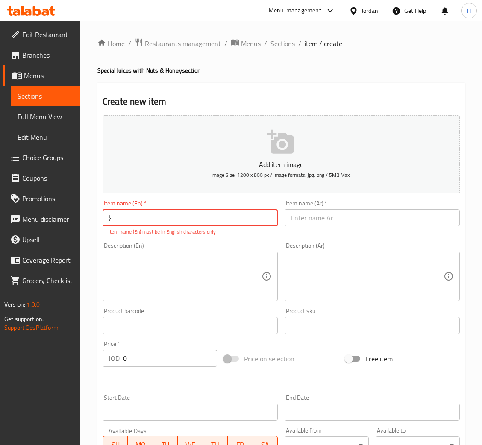
type input "}"
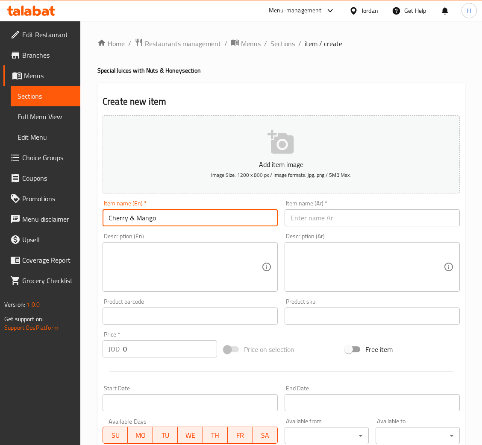
type input "Cherry & Mango"
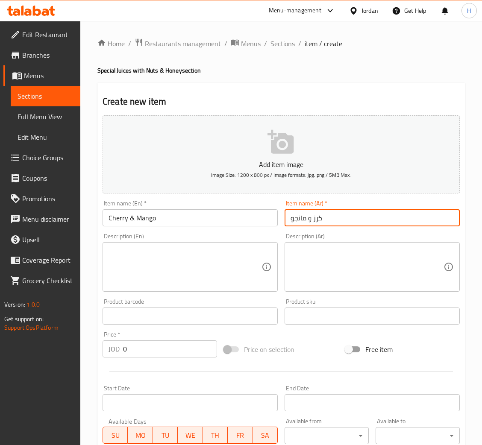
type input "كرز و مانجو"
click at [175, 349] on input "0" at bounding box center [170, 348] width 94 height 17
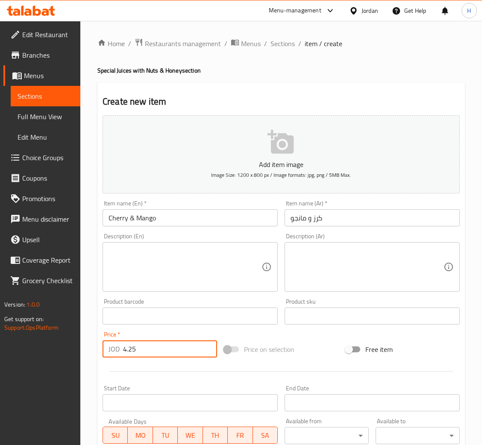
type input "4.25"
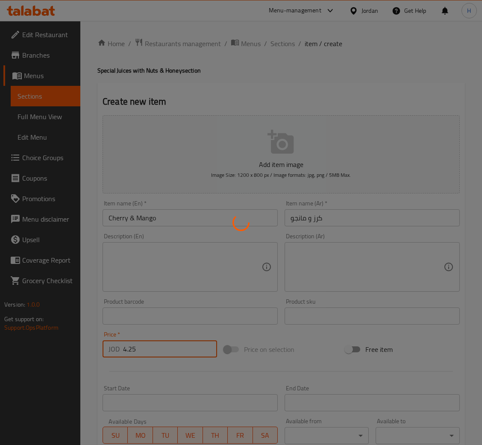
type input "0"
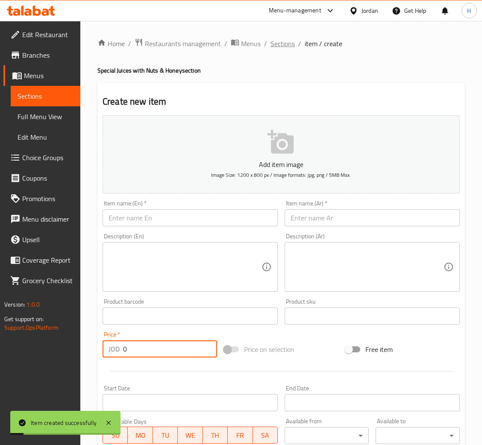
click at [285, 45] on span "Sections" at bounding box center [282, 43] width 24 height 10
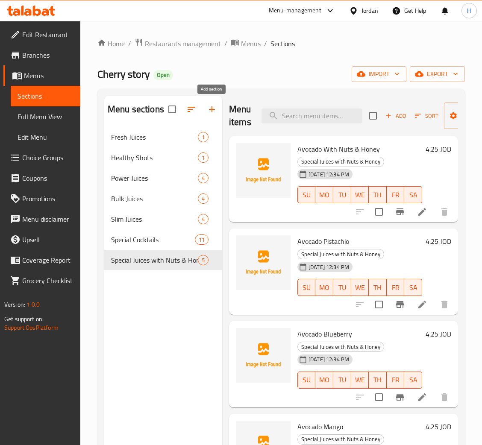
click at [209, 107] on icon "button" at bounding box center [212, 109] width 10 height 10
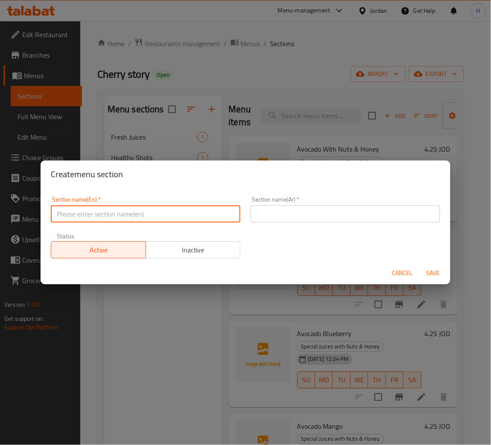
click at [108, 219] on input "text" at bounding box center [146, 213] width 190 height 17
type input "Milkshake"
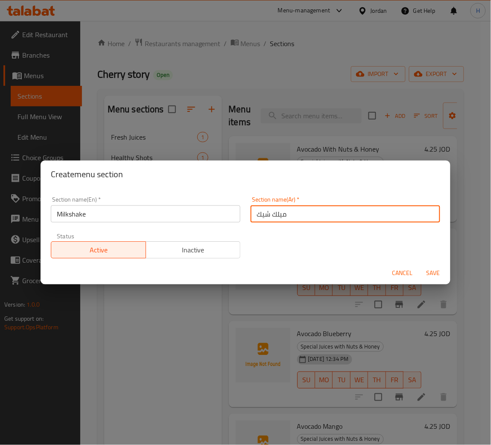
type input "ميلك شيك"
type button "0"
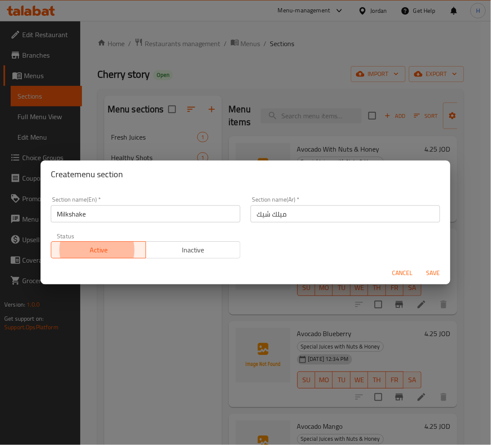
type button "1"
click at [420, 265] on button "Save" at bounding box center [433, 273] width 27 height 16
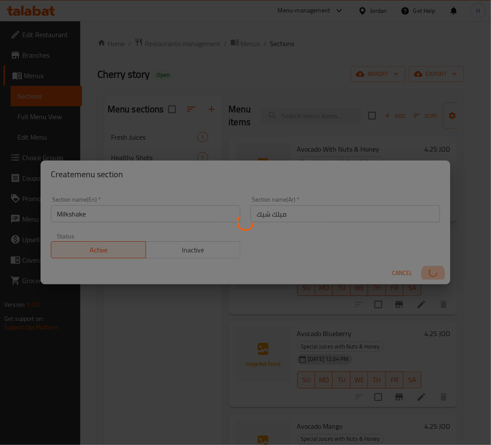
click at [271, 416] on div at bounding box center [245, 222] width 491 height 445
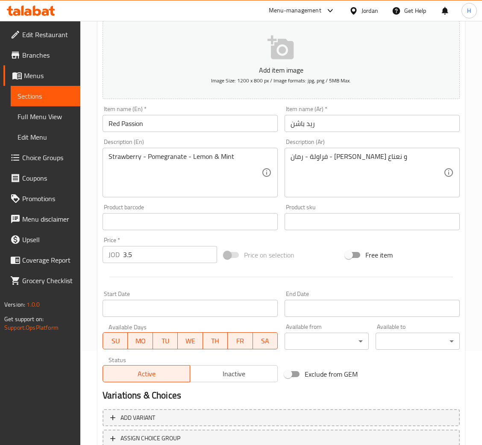
scroll to position [157, 0]
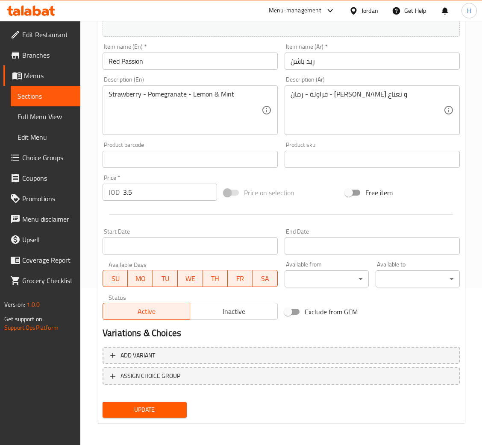
click at [164, 371] on span "ASSIGN CHOICE GROUP" at bounding box center [150, 376] width 60 height 11
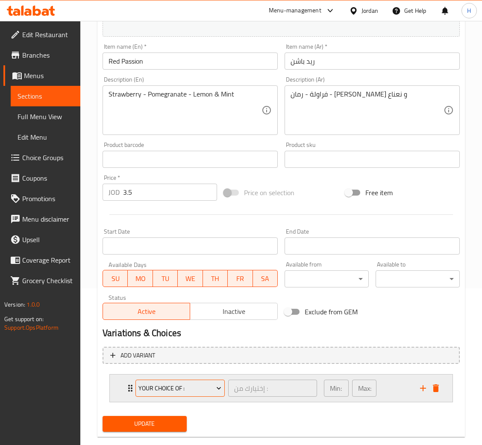
click at [153, 387] on span "Your Choice Of :" at bounding box center [179, 388] width 83 height 11
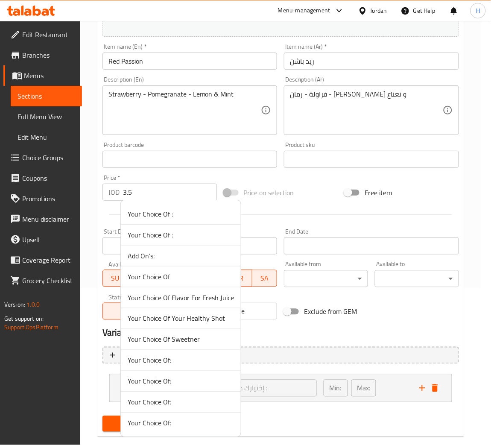
click at [185, 339] on span "Your Choice Of Sweetner" at bounding box center [181, 339] width 106 height 10
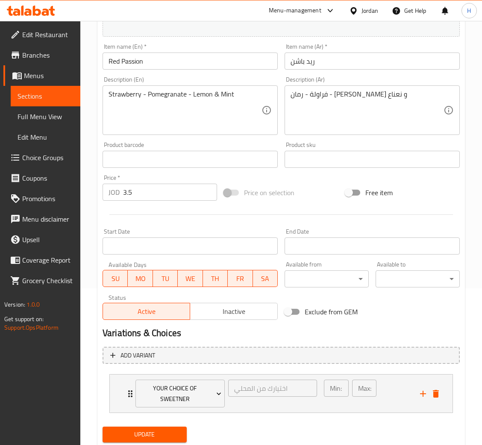
click at [139, 430] on span "Update" at bounding box center [144, 434] width 70 height 11
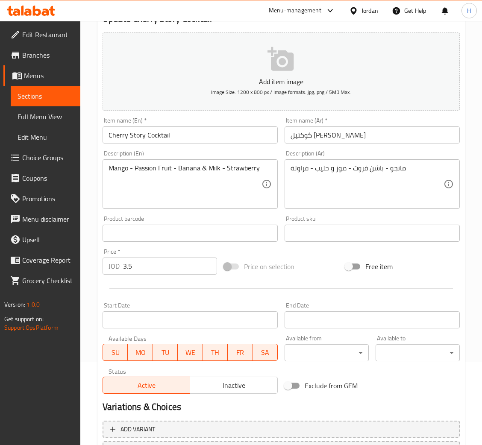
scroll to position [157, 0]
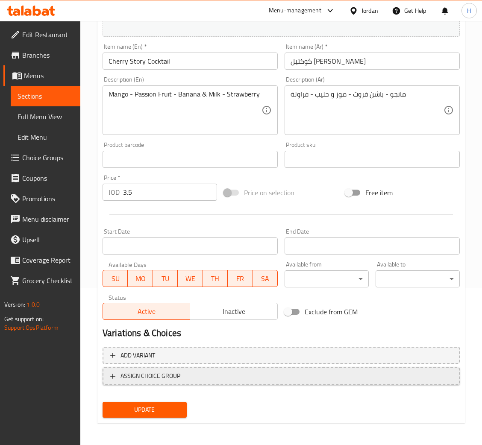
click at [126, 371] on span "ASSIGN CHOICE GROUP" at bounding box center [150, 376] width 60 height 11
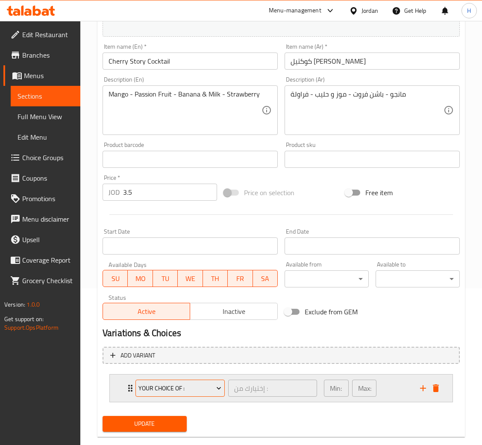
click at [156, 380] on button "Your Choice Of :" at bounding box center [179, 388] width 89 height 17
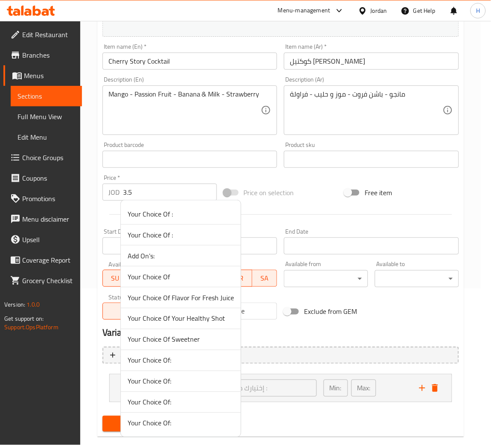
click at [176, 339] on span "Your Choice Of Sweetner" at bounding box center [181, 339] width 106 height 10
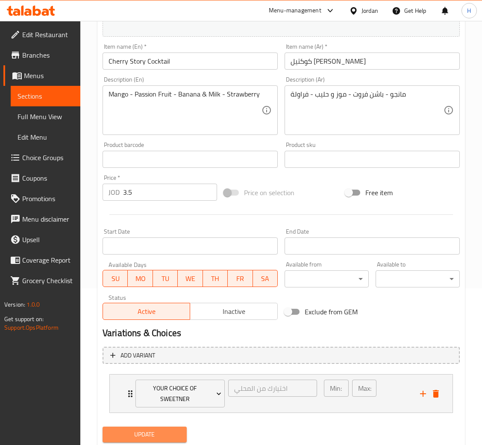
click at [139, 430] on span "Update" at bounding box center [144, 434] width 70 height 11
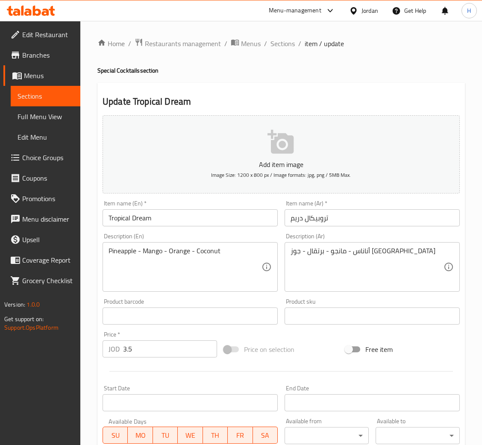
scroll to position [157, 0]
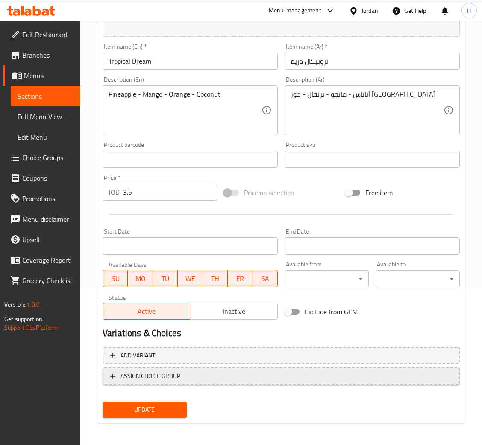
click at [129, 374] on span "ASSIGN CHOICE GROUP" at bounding box center [150, 376] width 60 height 11
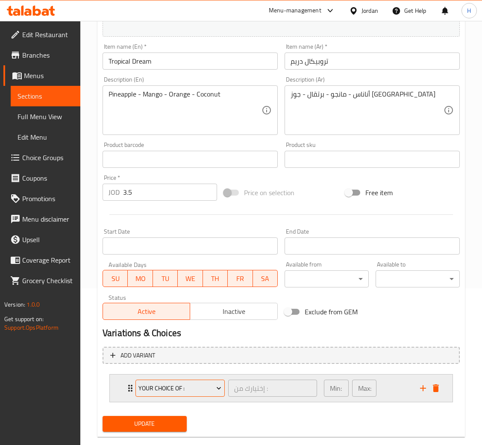
click at [161, 383] on span "Your Choice Of :" at bounding box center [179, 388] width 83 height 11
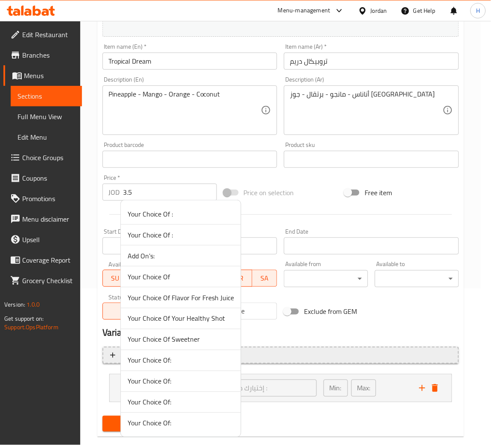
click at [181, 348] on li "Your Choice Of Sweetner" at bounding box center [181, 339] width 120 height 21
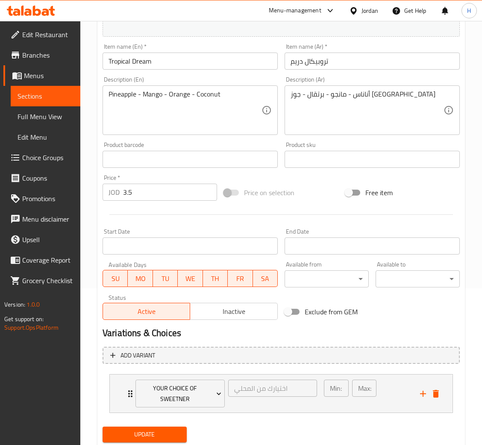
click at [149, 427] on button "Update" at bounding box center [144, 435] width 84 height 16
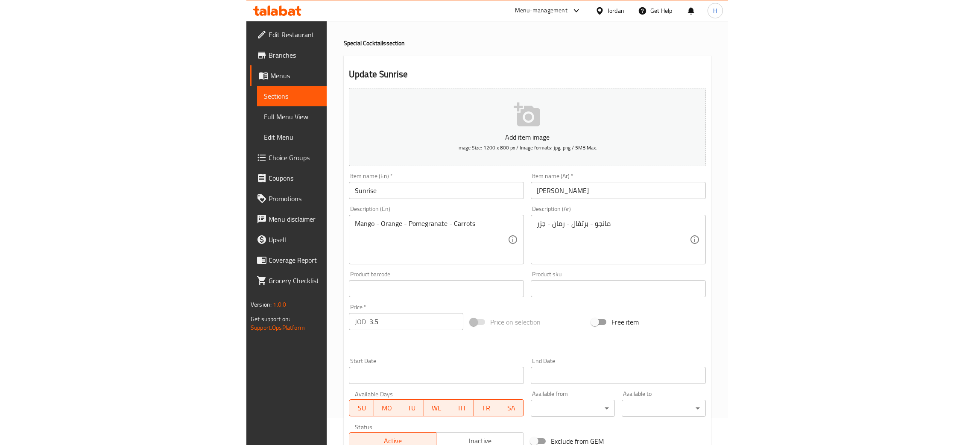
scroll to position [157, 0]
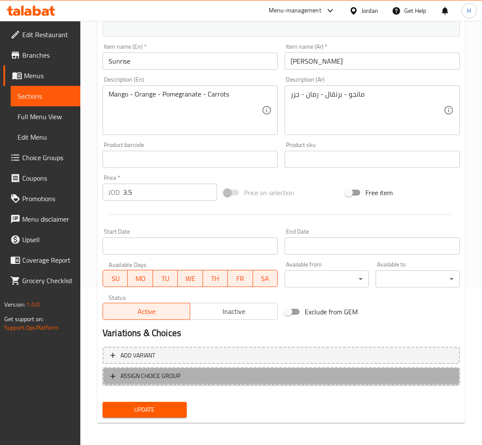
click at [134, 368] on button "ASSIGN CHOICE GROUP" at bounding box center [280, 376] width 357 height 18
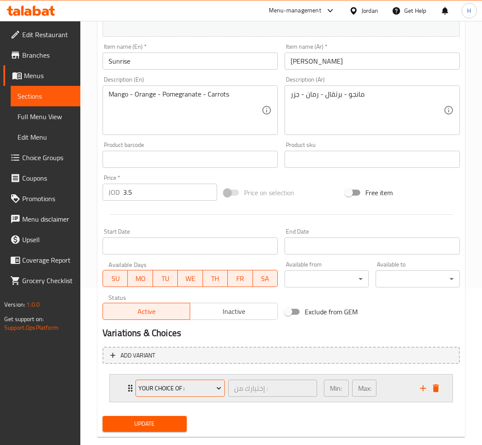
click at [164, 390] on span "Your Choice Of :" at bounding box center [179, 388] width 83 height 11
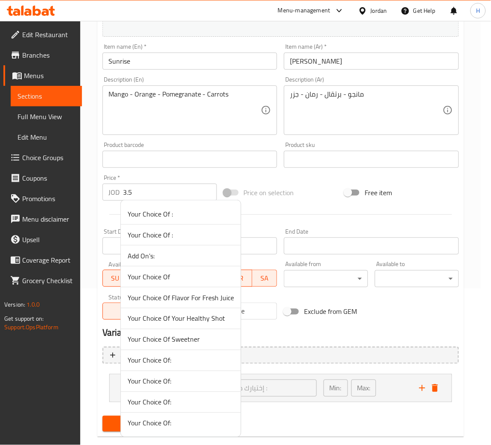
click at [187, 342] on span "Your Choice Of Sweetner" at bounding box center [181, 339] width 106 height 10
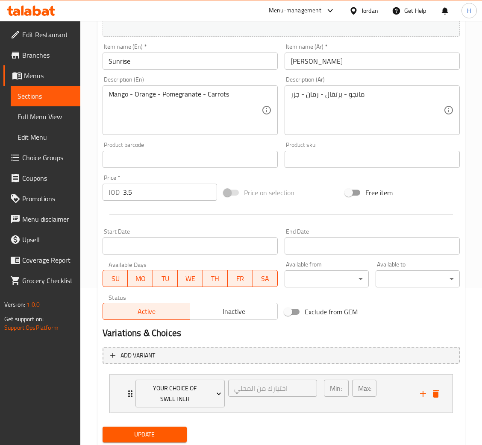
click at [134, 435] on span "Update" at bounding box center [144, 434] width 70 height 11
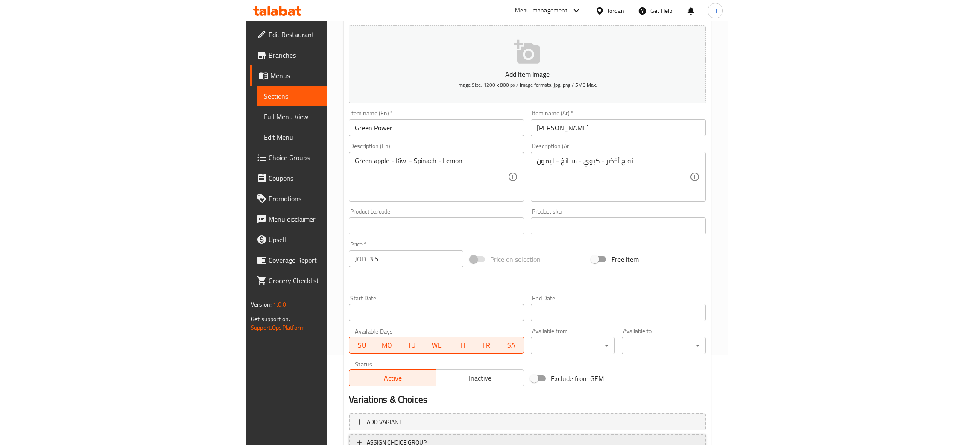
scroll to position [157, 0]
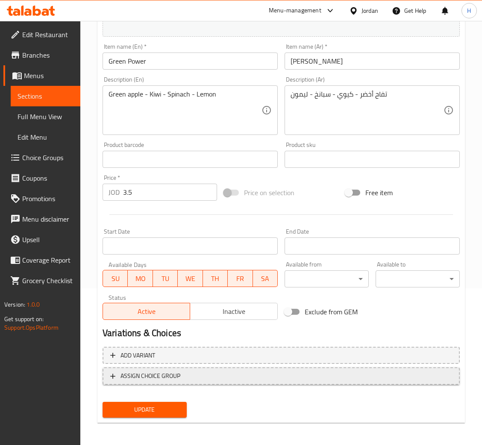
click at [142, 376] on span "ASSIGN CHOICE GROUP" at bounding box center [150, 376] width 60 height 11
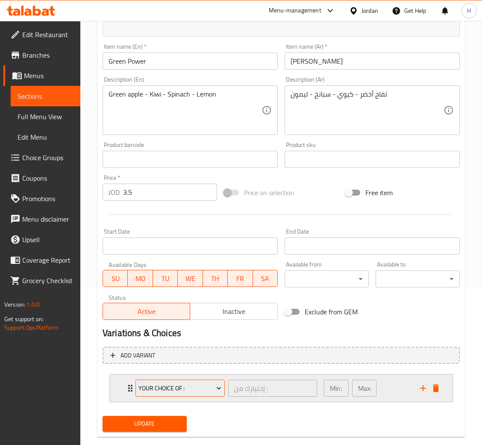
click at [172, 388] on span "Your Choice Of :" at bounding box center [179, 388] width 83 height 11
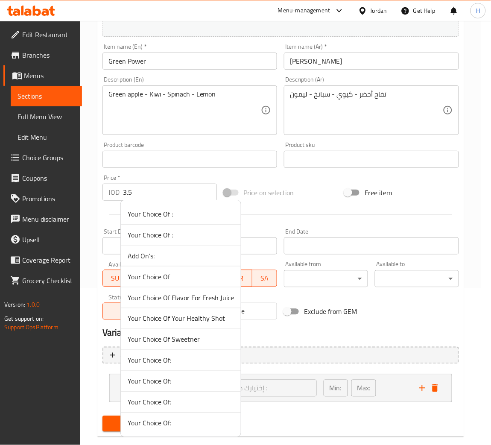
click at [205, 336] on span "Your Choice Of Sweetner" at bounding box center [181, 339] width 106 height 10
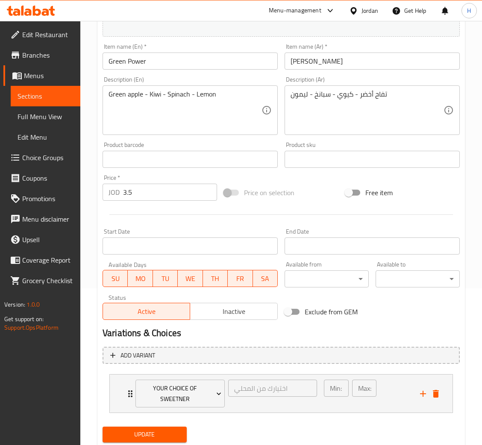
click at [164, 430] on span "Update" at bounding box center [144, 434] width 70 height 11
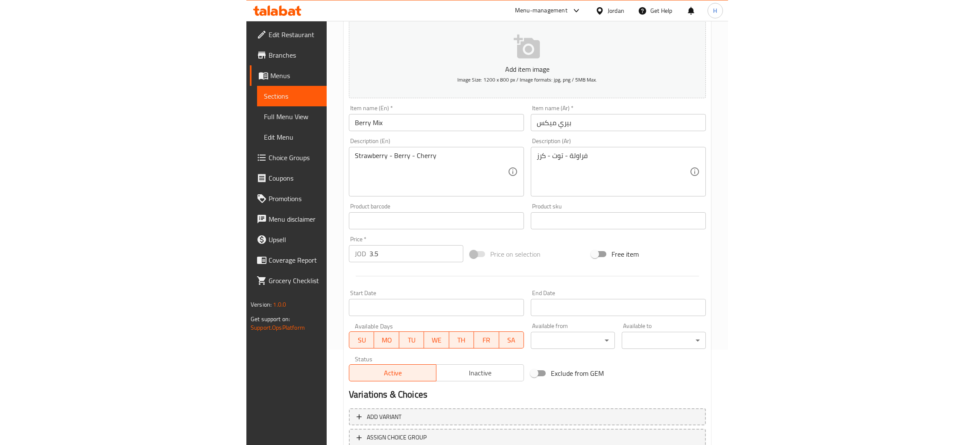
scroll to position [157, 0]
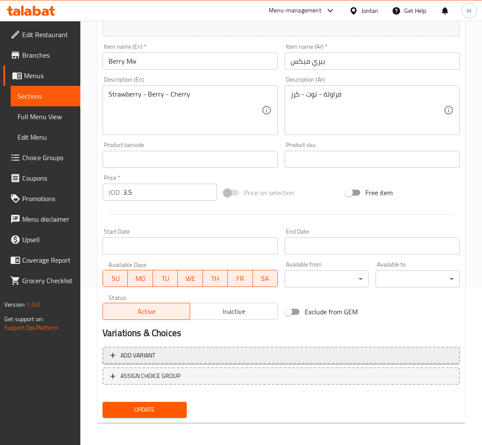
drag, startPoint x: 170, startPoint y: 376, endPoint x: 178, endPoint y: 355, distance: 22.6
click at [170, 376] on span "ASSIGN CHOICE GROUP" at bounding box center [150, 376] width 60 height 11
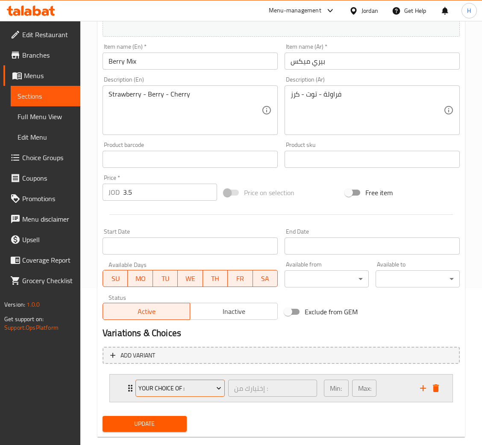
click at [191, 385] on span "Your Choice Of :" at bounding box center [179, 388] width 83 height 11
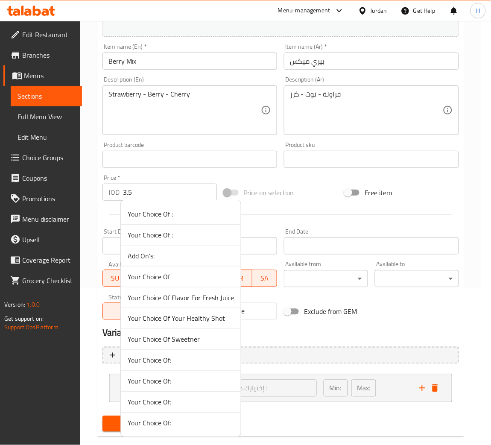
click at [190, 334] on span "Your Choice Of Sweetner" at bounding box center [181, 339] width 106 height 10
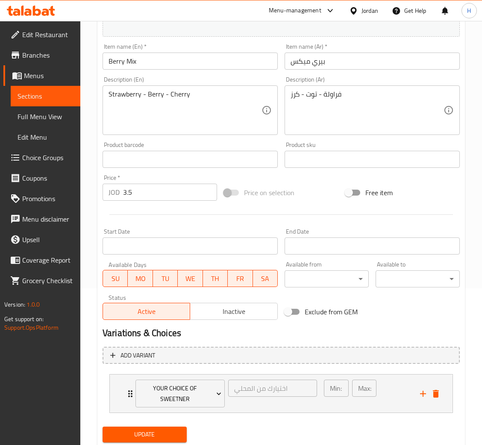
click at [161, 430] on span "Update" at bounding box center [144, 434] width 70 height 11
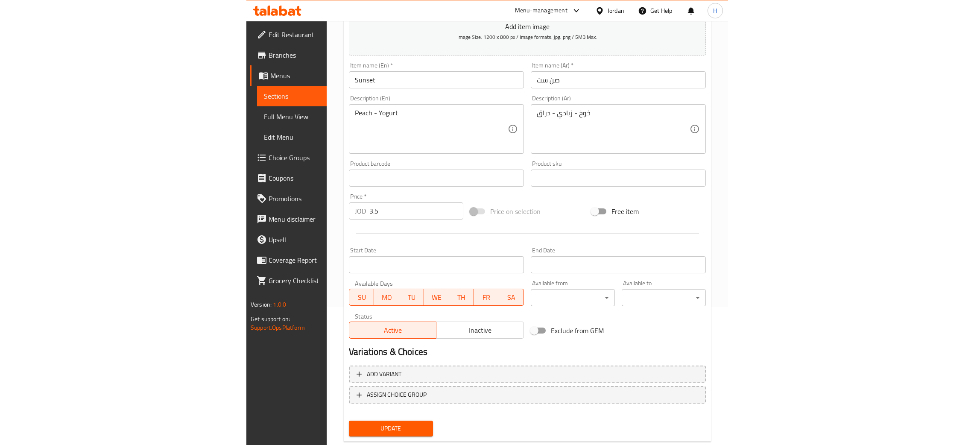
scroll to position [157, 0]
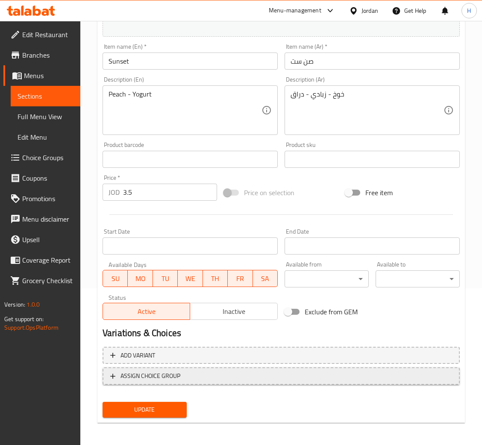
click at [160, 374] on span "ASSIGN CHOICE GROUP" at bounding box center [150, 376] width 60 height 11
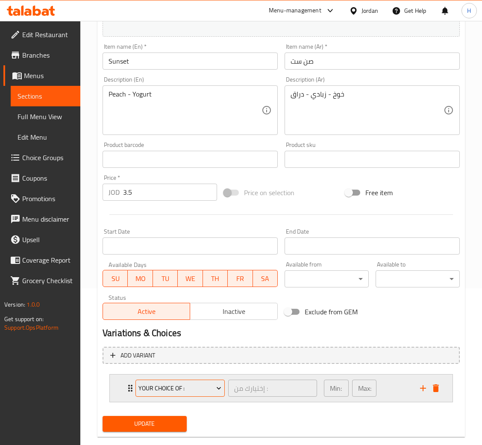
click at [172, 383] on span "Your Choice Of :" at bounding box center [179, 388] width 83 height 11
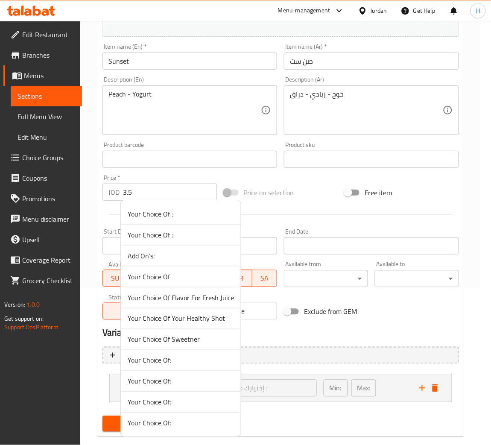
click at [194, 336] on span "Your Choice Of Sweetner" at bounding box center [181, 339] width 106 height 10
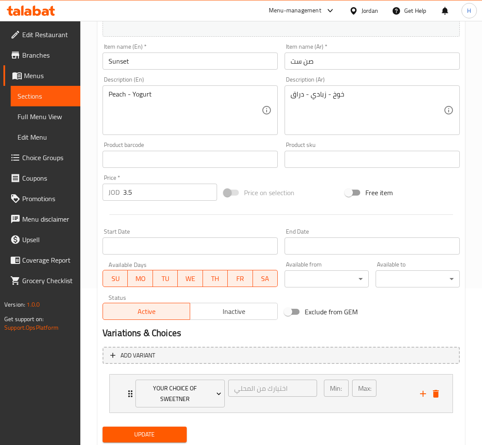
click at [170, 430] on span "Update" at bounding box center [144, 434] width 70 height 11
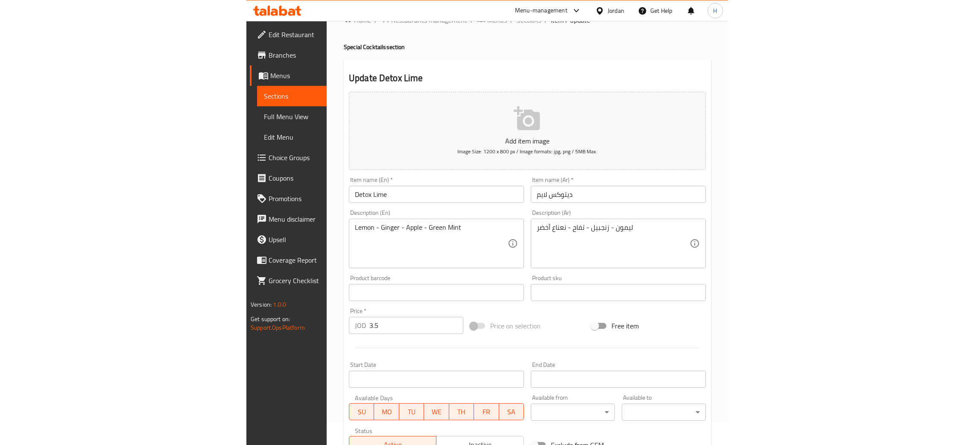
scroll to position [157, 0]
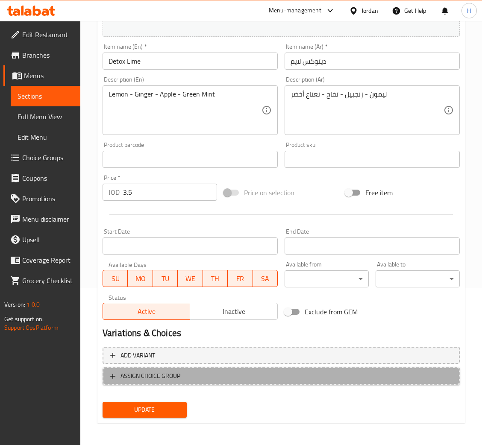
click at [182, 371] on span "ASSIGN CHOICE GROUP" at bounding box center [281, 376] width 342 height 11
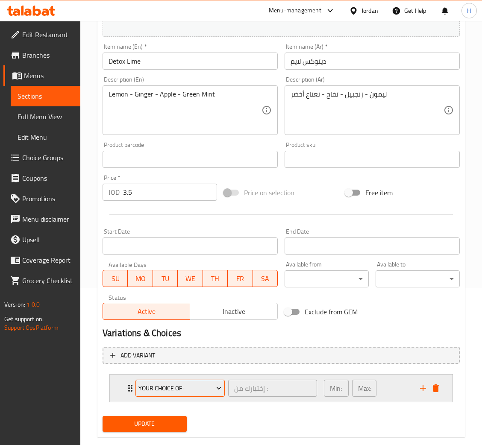
click at [173, 389] on span "Your Choice Of :" at bounding box center [179, 388] width 83 height 11
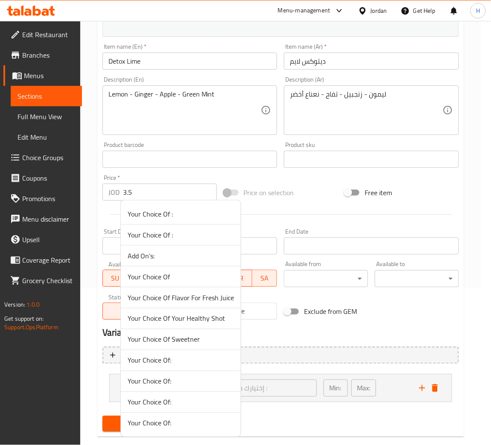
click at [188, 336] on span "Your Choice Of Sweetner" at bounding box center [181, 339] width 106 height 10
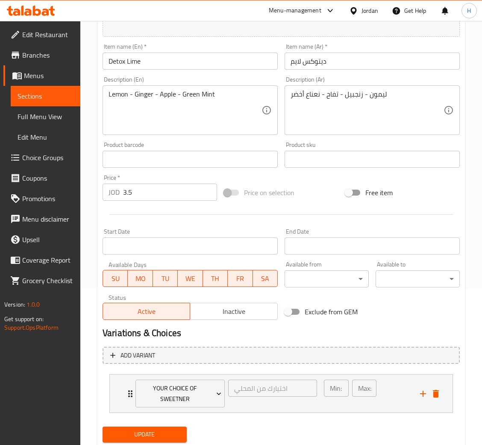
click at [151, 436] on span "Update" at bounding box center [144, 434] width 70 height 11
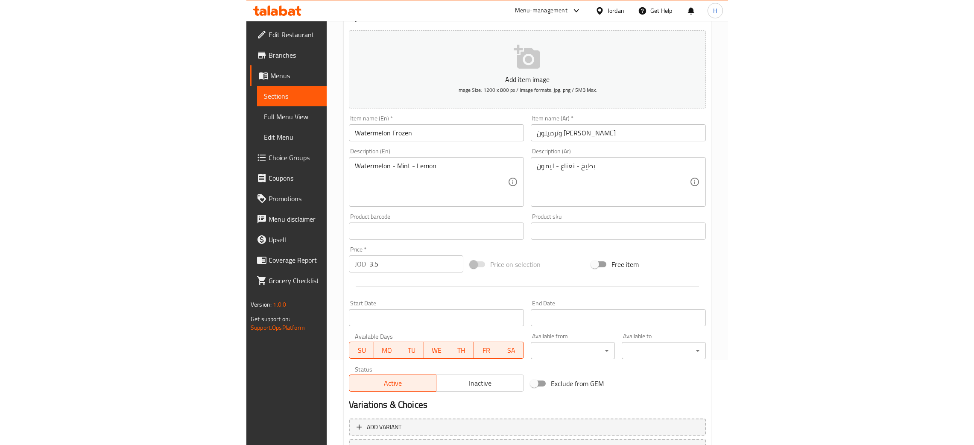
scroll to position [157, 0]
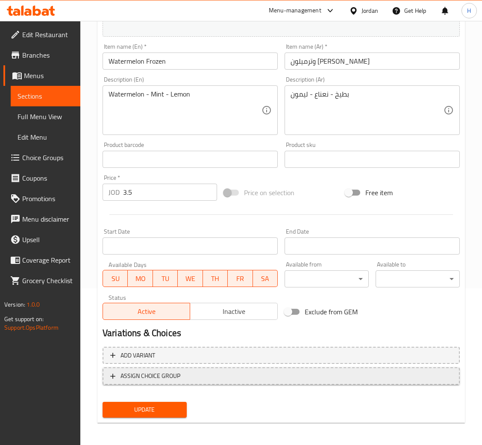
click at [167, 373] on span "ASSIGN CHOICE GROUP" at bounding box center [150, 376] width 60 height 11
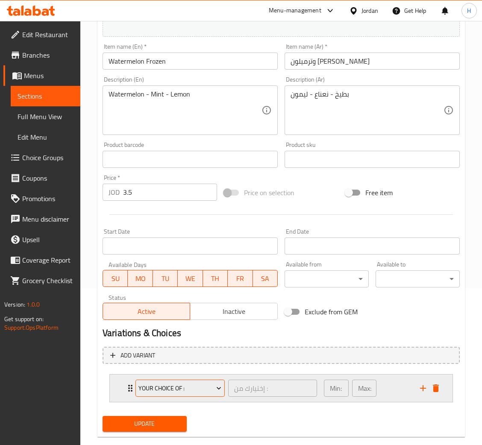
click at [184, 383] on span "Your Choice Of :" at bounding box center [179, 388] width 83 height 11
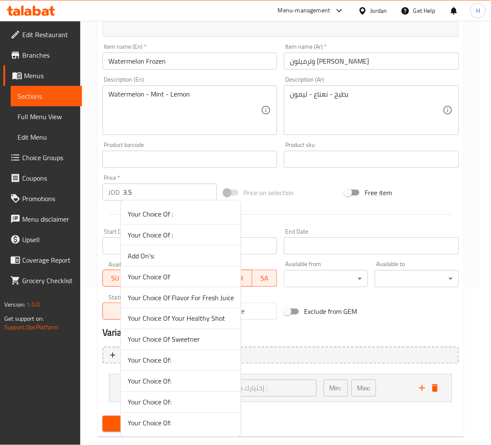
click at [192, 343] on span "Your Choice Of Sweetner" at bounding box center [181, 339] width 106 height 10
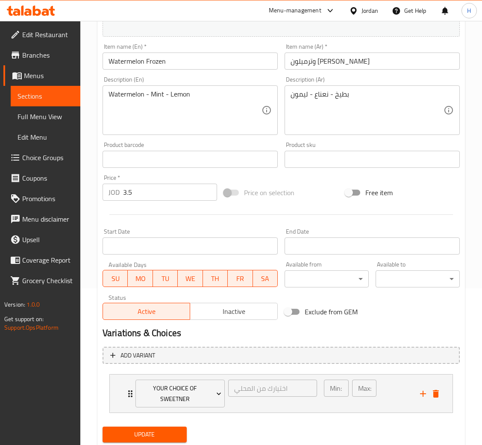
drag, startPoint x: 176, startPoint y: 434, endPoint x: 176, endPoint y: 419, distance: 14.9
click at [175, 434] on span "Update" at bounding box center [144, 434] width 70 height 11
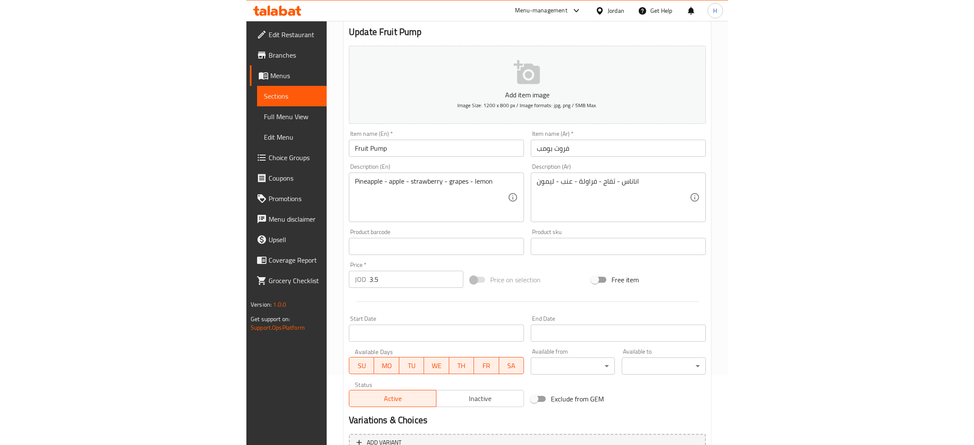
scroll to position [157, 0]
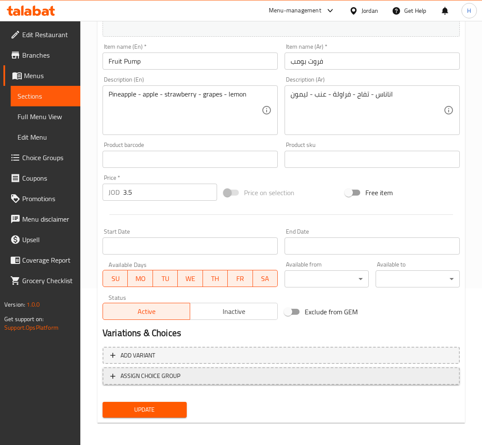
click at [155, 373] on span "ASSIGN CHOICE GROUP" at bounding box center [150, 376] width 60 height 11
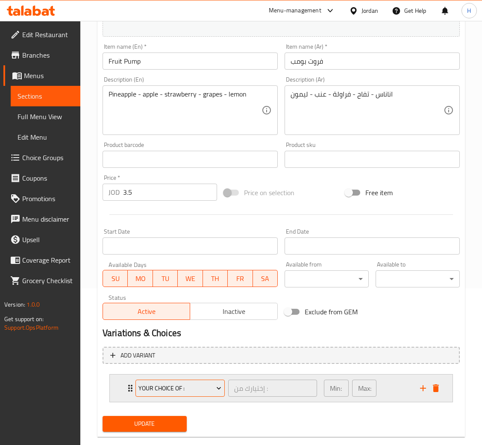
click at [165, 380] on button "Your Choice Of :" at bounding box center [179, 388] width 89 height 17
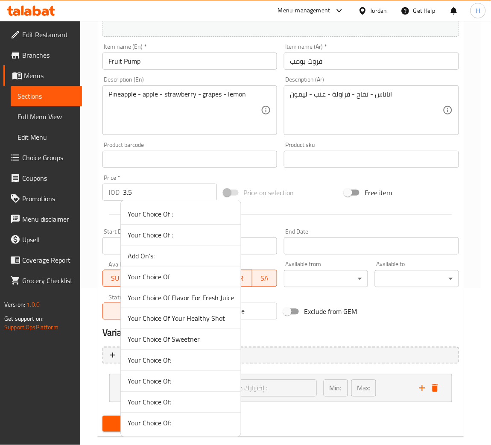
drag, startPoint x: 190, startPoint y: 338, endPoint x: 158, endPoint y: 418, distance: 85.8
click at [189, 338] on span "Your Choice Of Sweetner" at bounding box center [181, 339] width 106 height 10
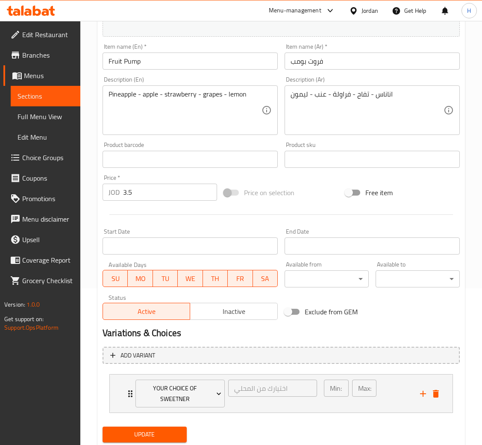
click at [150, 434] on span "Update" at bounding box center [144, 434] width 70 height 11
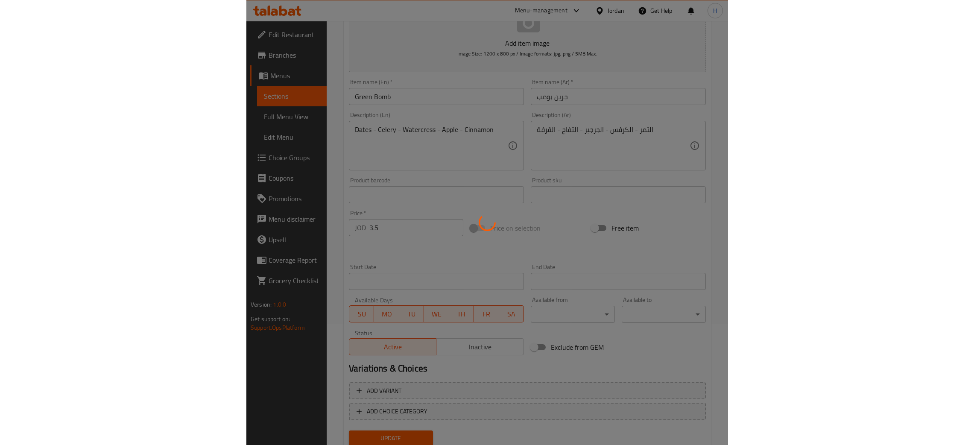
scroll to position [149, 0]
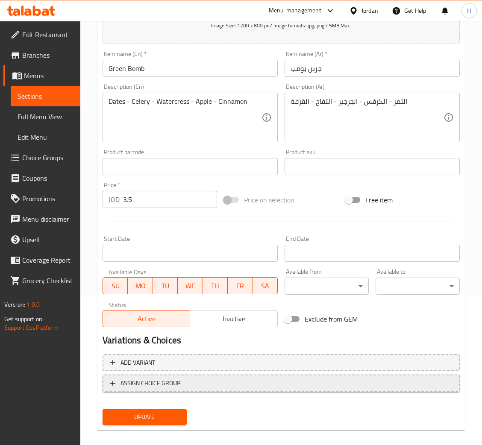
click at [175, 386] on span "ASSIGN CHOICE GROUP" at bounding box center [150, 383] width 60 height 11
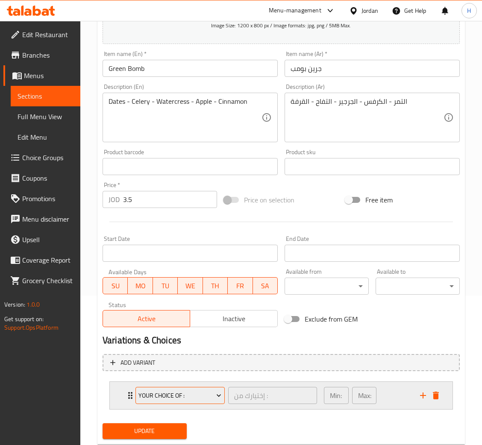
click at [178, 387] on button "Your Choice Of :" at bounding box center [179, 395] width 89 height 17
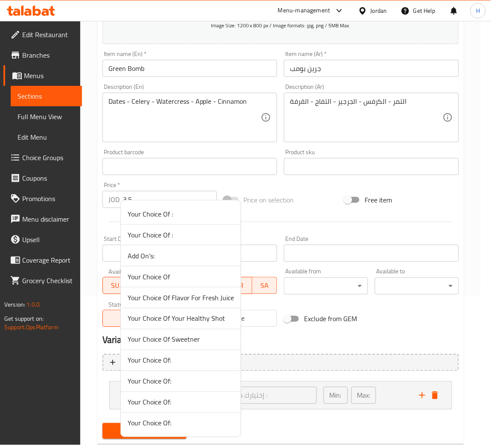
click at [201, 336] on span "Your Choice Of Sweetner" at bounding box center [181, 339] width 106 height 10
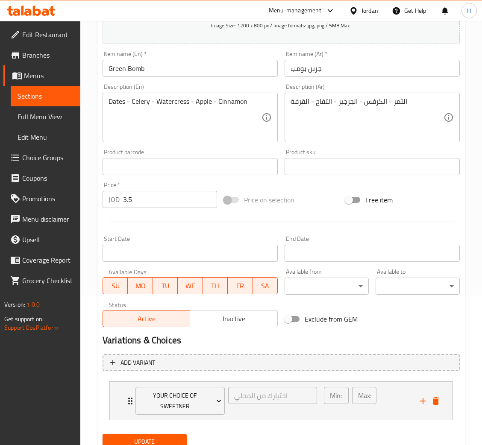
drag, startPoint x: 170, startPoint y: 436, endPoint x: 171, endPoint y: 430, distance: 7.0
click at [169, 436] on span "Update" at bounding box center [144, 441] width 70 height 11
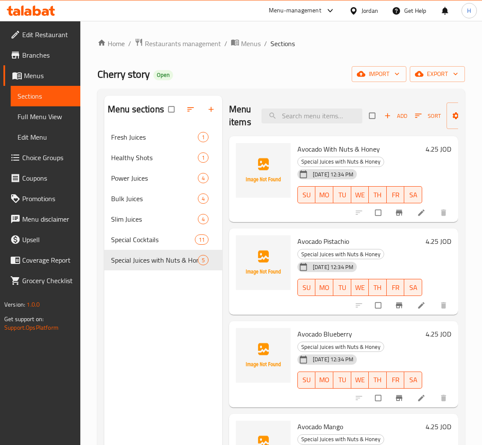
click at [213, 114] on icon "button" at bounding box center [211, 109] width 9 height 9
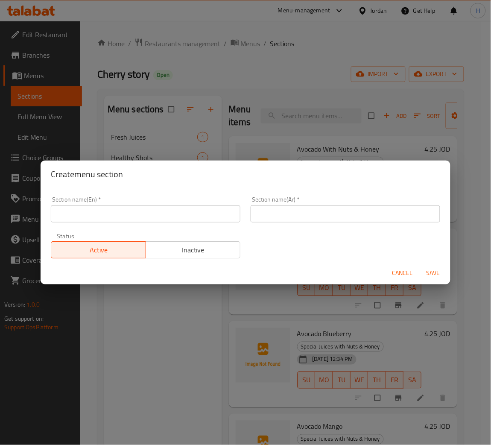
click at [163, 211] on input "text" at bounding box center [146, 213] width 190 height 17
click at [111, 216] on input "Milks" at bounding box center [146, 213] width 190 height 17
type input "Milkshake"
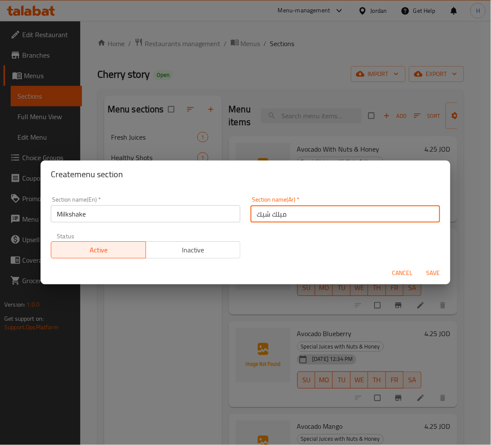
type input "ميلك شيك"
type button "0"
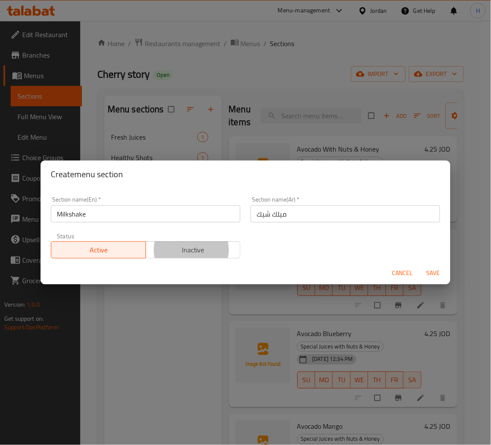
type button "1"
click at [420, 265] on button "Save" at bounding box center [433, 273] width 27 height 16
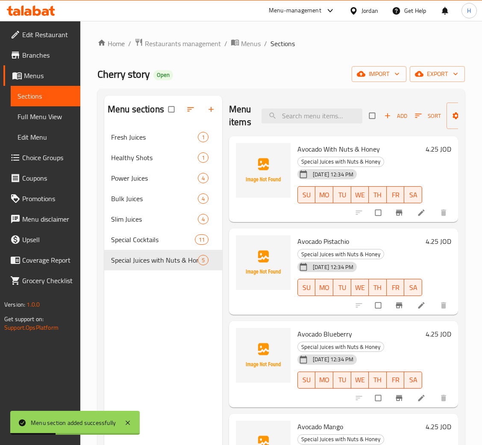
click at [190, 330] on div "Menu sections Fresh Juices 1 Healthy Shots 1 Power Juices 4 Bulk Juices 4 Slim …" at bounding box center [163, 318] width 118 height 445
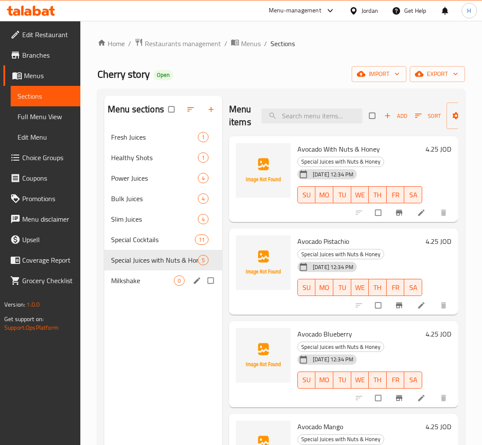
click at [161, 275] on div "Milkshake 0" at bounding box center [163, 280] width 118 height 20
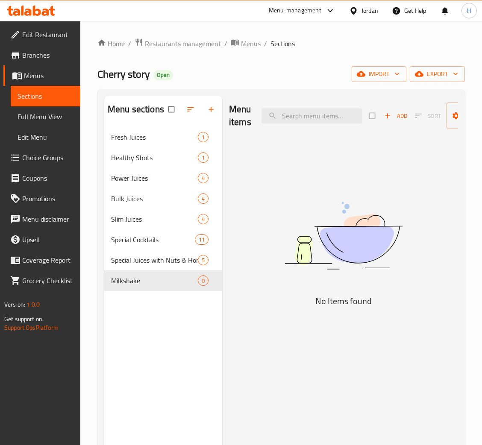
click at [370, 120] on div "Add Sort Manage items" at bounding box center [438, 115] width 138 height 26
click at [388, 117] on icon "button" at bounding box center [387, 115] width 9 height 9
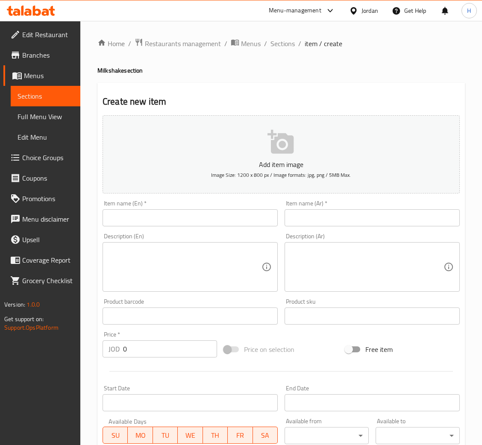
click at [245, 224] on input "text" at bounding box center [189, 217] width 175 height 17
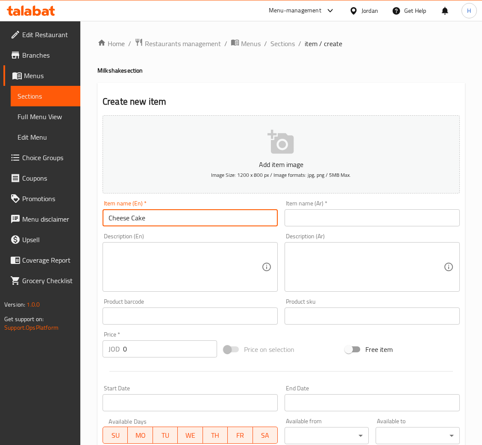
type input "Cheese Cake"
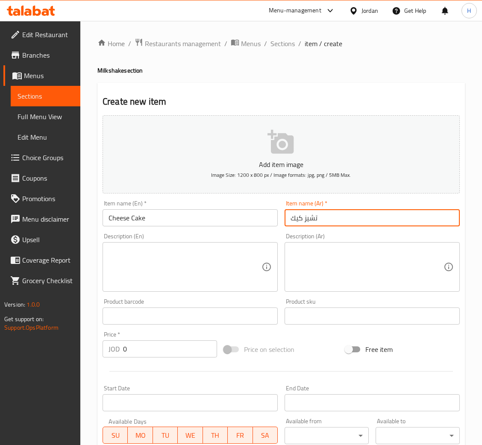
type input "تشيز كيك"
click at [219, 317] on input "text" at bounding box center [189, 315] width 175 height 17
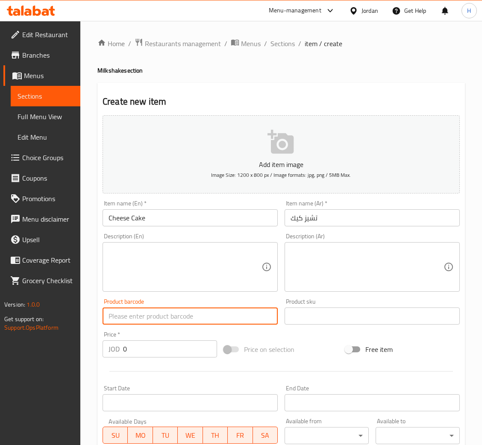
click at [178, 351] on input "0" at bounding box center [170, 348] width 94 height 17
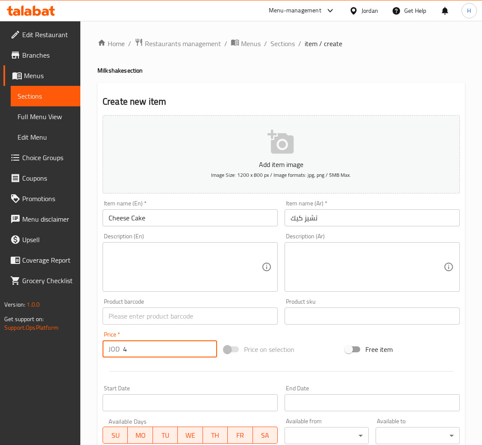
type input "4"
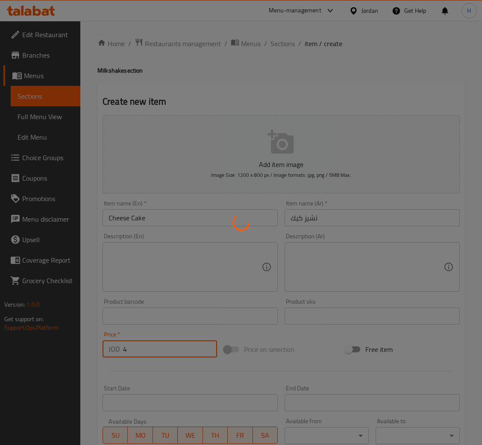
type input "0"
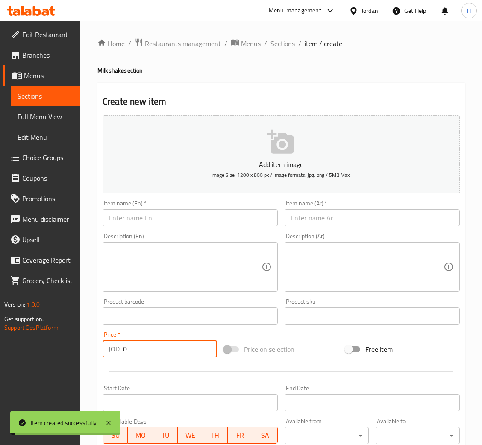
click at [174, 216] on input "text" at bounding box center [189, 217] width 175 height 17
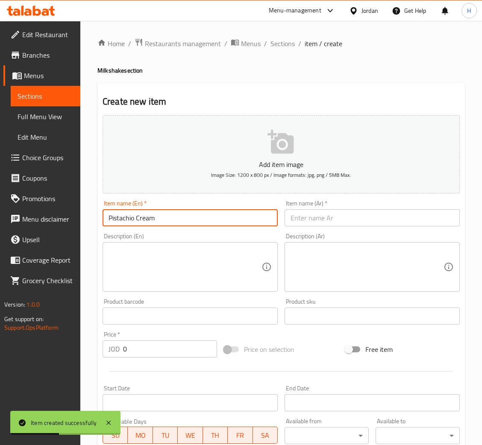
type input "Pistachio Cream"
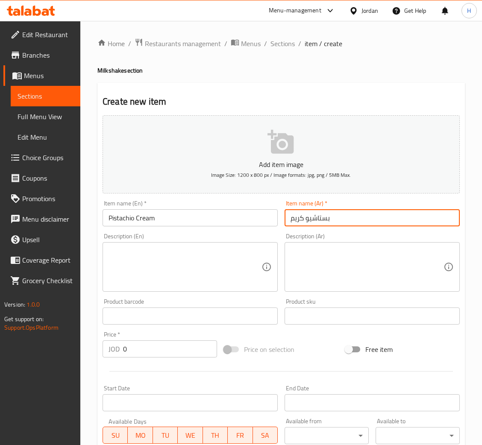
type input "بستاشيو كريم"
click at [158, 352] on input "0" at bounding box center [170, 348] width 94 height 17
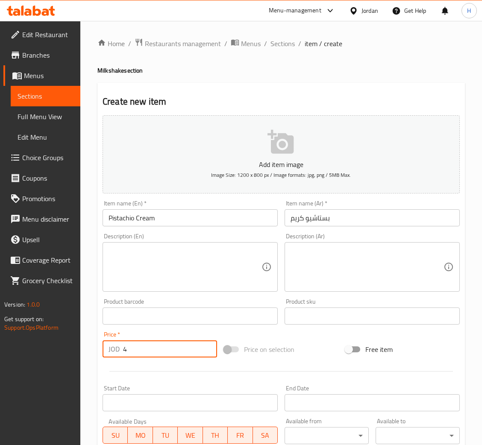
type input "4"
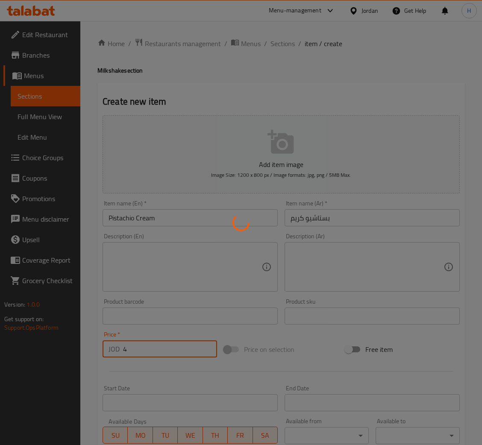
type input "0"
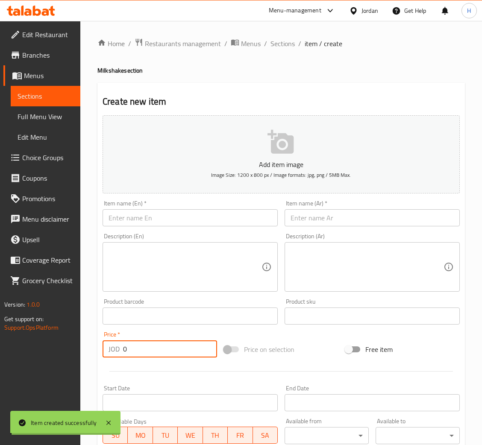
click at [191, 224] on input "text" at bounding box center [189, 217] width 175 height 17
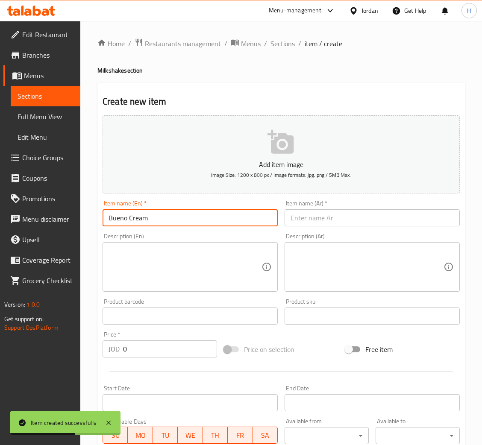
type input "Bueno Cream"
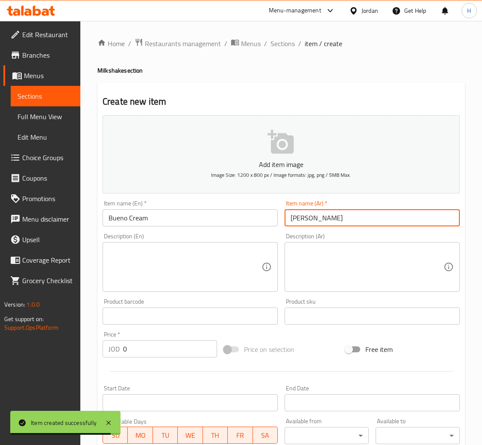
type input "بوينو كريم"
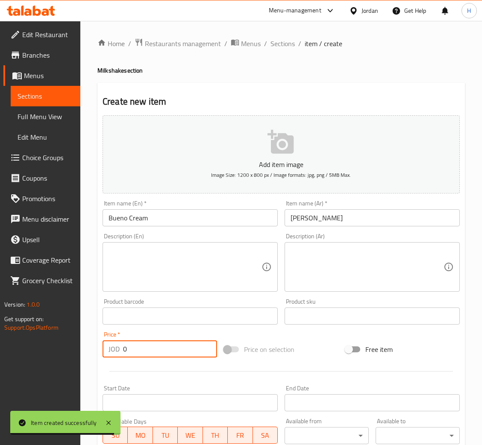
click at [146, 350] on input "0" at bounding box center [170, 348] width 94 height 17
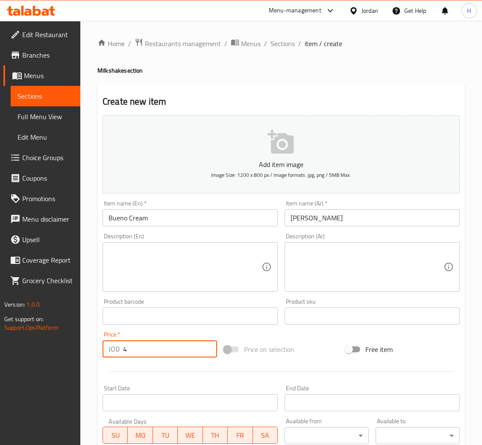
type input "4"
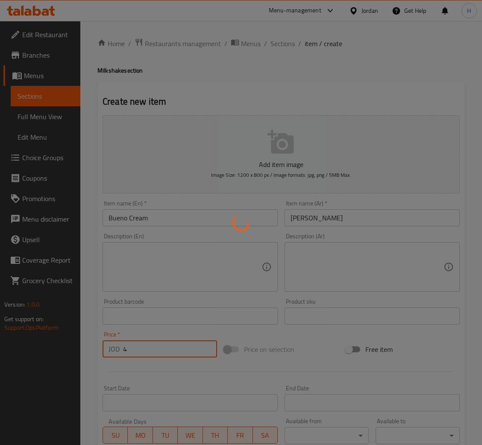
type input "0"
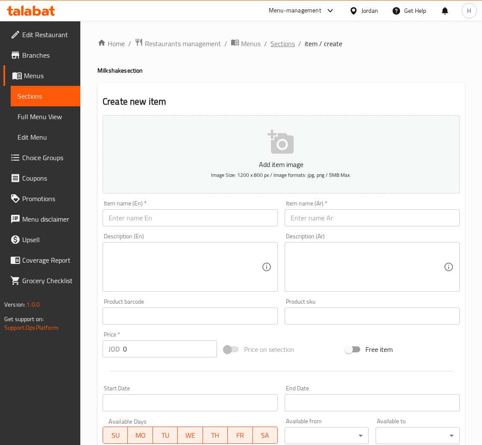
click at [278, 43] on span "Sections" at bounding box center [282, 43] width 24 height 10
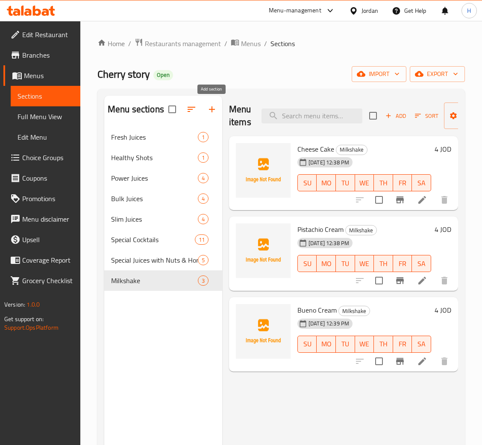
click at [213, 108] on icon "button" at bounding box center [212, 109] width 10 height 10
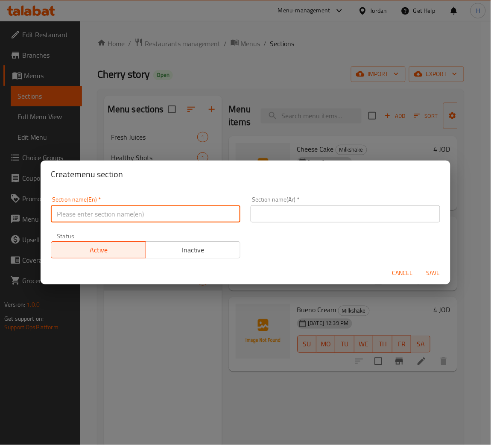
click at [194, 219] on input "text" at bounding box center [146, 213] width 190 height 17
type input "Ice Cream"
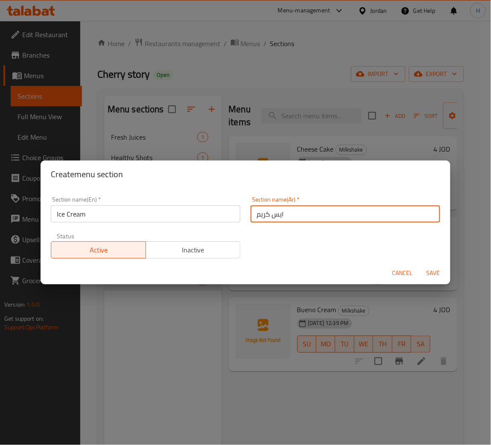
type input "ايس كريم"
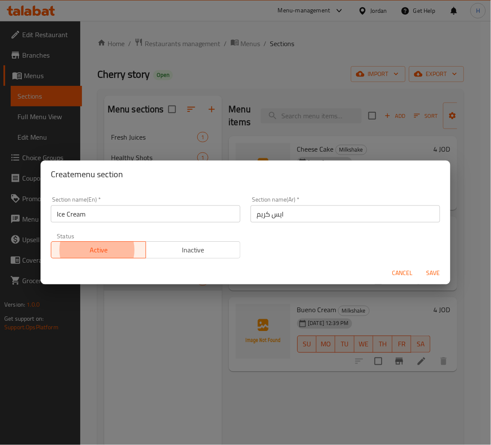
type button "0"
type button "1"
click at [420, 265] on button "Save" at bounding box center [433, 273] width 27 height 16
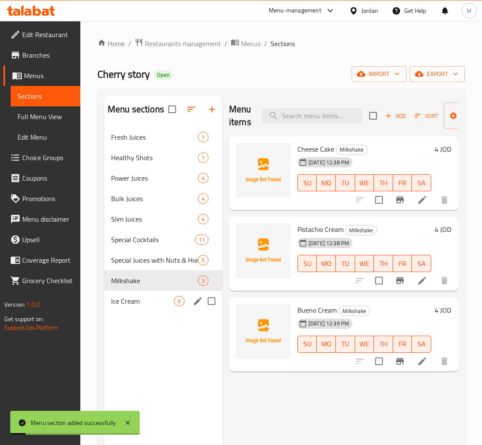
click at [139, 298] on span "Ice Cream" at bounding box center [142, 301] width 63 height 10
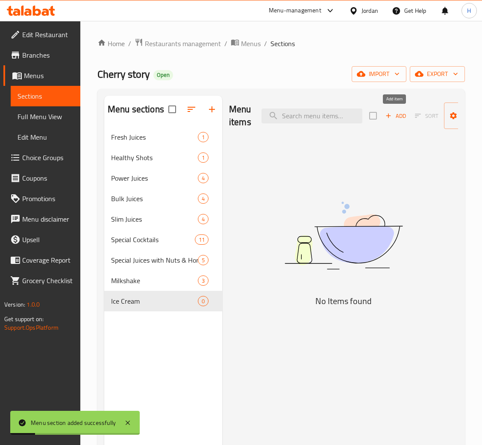
click at [400, 117] on span "Add" at bounding box center [395, 116] width 23 height 10
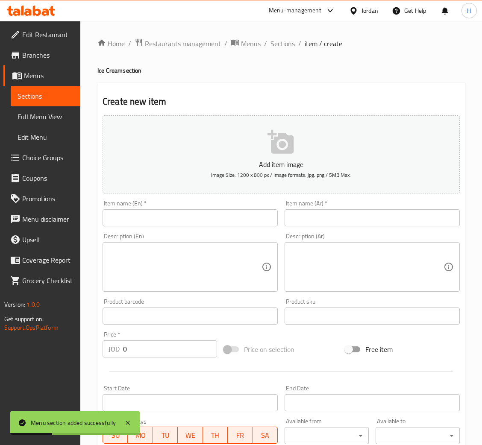
click at [234, 219] on input "text" at bounding box center [189, 217] width 175 height 17
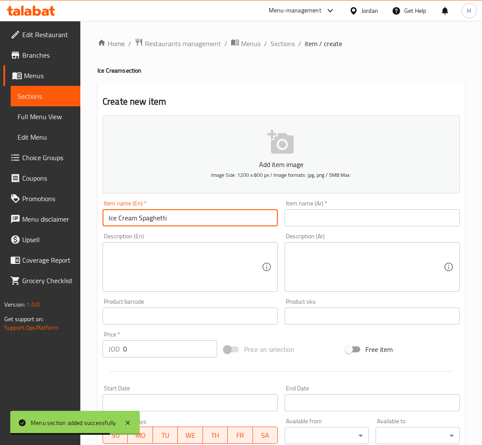
type input "Ice Cream Spaghetti"
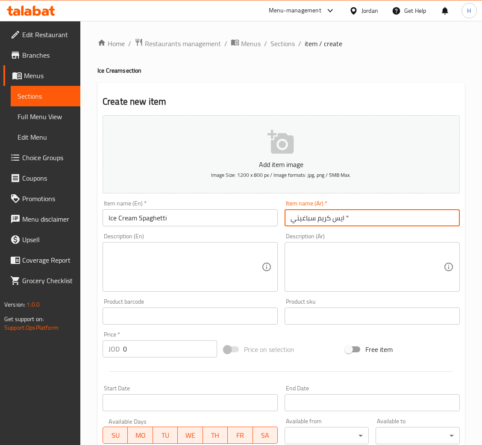
paste input "باد غودسبيرغ"
type input "ايس كريم"
click at [218, 271] on textarea at bounding box center [184, 267] width 153 height 41
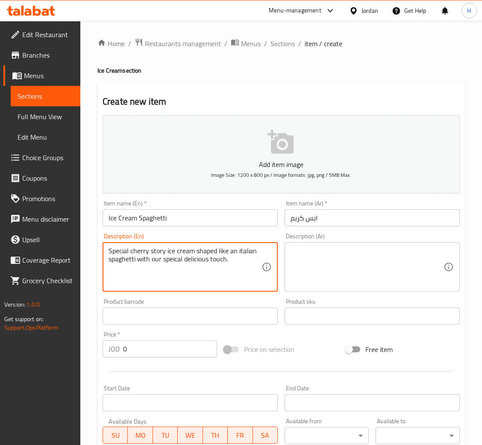
click at [177, 258] on textarea "Special cherry story ice cream shaped like an italian spaghetti with our speica…" at bounding box center [184, 267] width 153 height 41
type textarea "Special cherry story ice cream shaped like an italian spaghetti with our specia…"
click at [312, 263] on textarea at bounding box center [366, 267] width 153 height 41
click at [390, 248] on textarea at bounding box center [366, 267] width 153 height 41
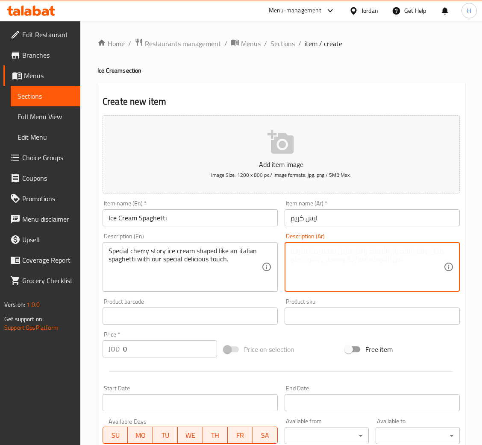
paste textarea "آيس كريم قصة الكرز المميزة على شكل سباغيتي إيطالية بلمستنا اللذيذة المميزة."
drag, startPoint x: 398, startPoint y: 248, endPoint x: 370, endPoint y: 253, distance: 28.6
click at [370, 253] on textarea "آيس كريم قصة الكرز المميزة على شكل سباغيتي إيطالية بلمستنا اللذيذة المميزة." at bounding box center [366, 267] width 153 height 41
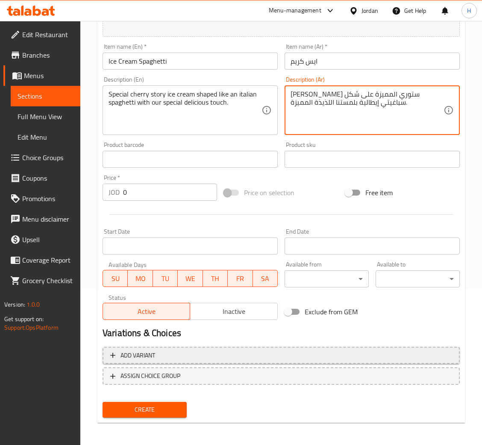
type textarea "آيس كريم شيري ستوري المميزة على شكل سباغيتي إيطالية بلمستنا اللذيذة المميزة."
click at [141, 357] on span "Add variant" at bounding box center [137, 355] width 35 height 11
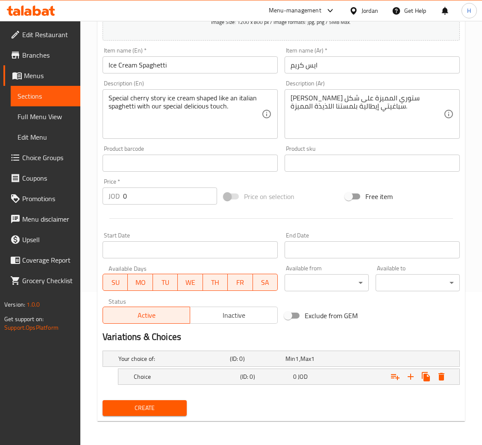
scroll to position [152, 0]
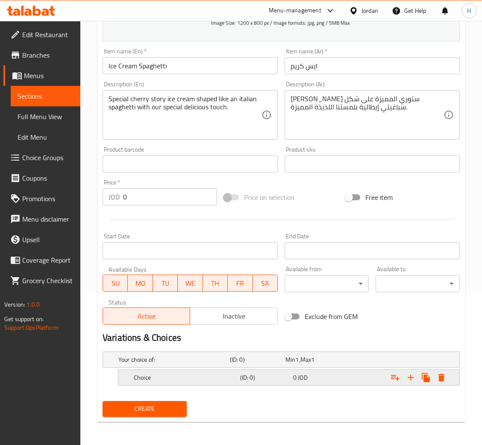
click at [181, 365] on div "Choice" at bounding box center [172, 360] width 111 height 12
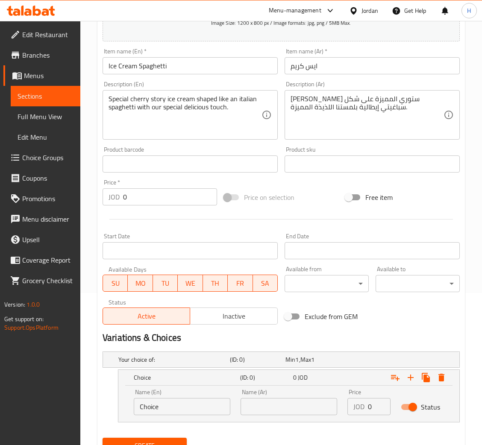
click at [189, 404] on input "Choice" at bounding box center [182, 406] width 96 height 17
click at [189, 406] on input "Choice" at bounding box center [182, 406] width 96 height 17
type input "Plain " 160 ml ""
type input "بدون اضافات "160 مل ""
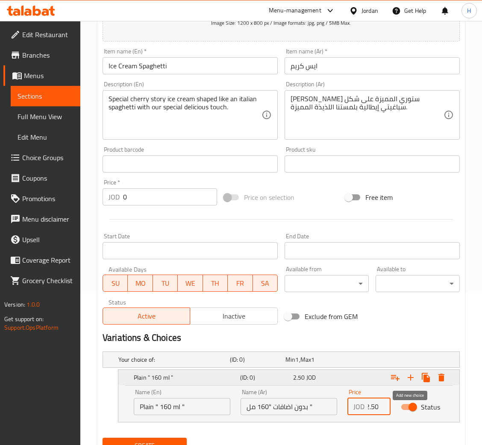
type input "2.50"
click at [411, 378] on icon "Expand" at bounding box center [410, 377] width 10 height 10
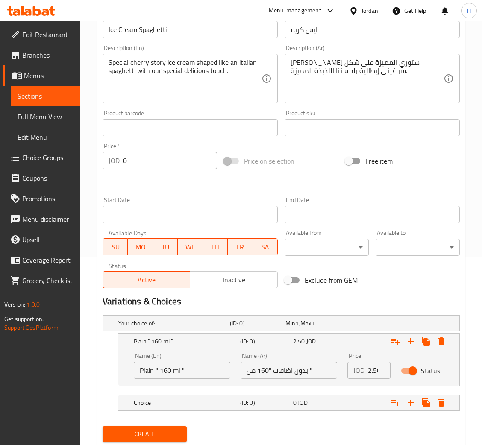
scroll to position [214, 0]
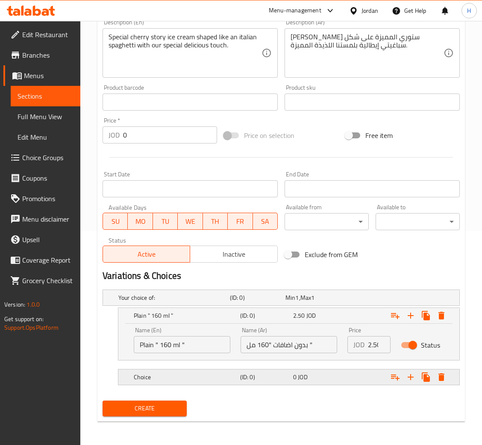
click at [191, 302] on h5 "Choice" at bounding box center [172, 297] width 108 height 9
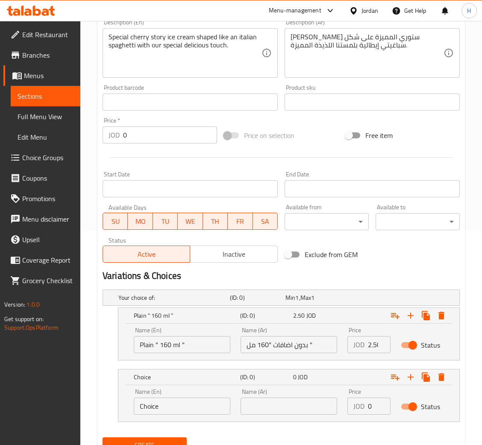
click at [188, 407] on input "Choice" at bounding box center [182, 405] width 96 height 17
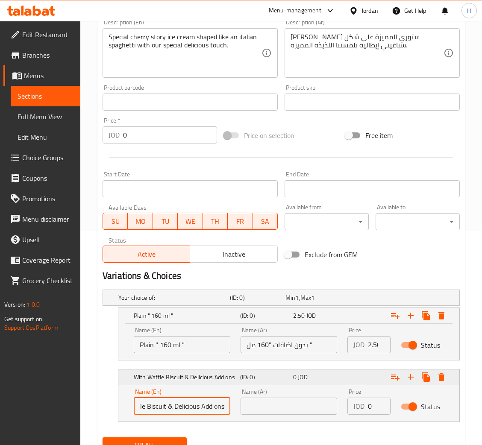
scroll to position [0, 0]
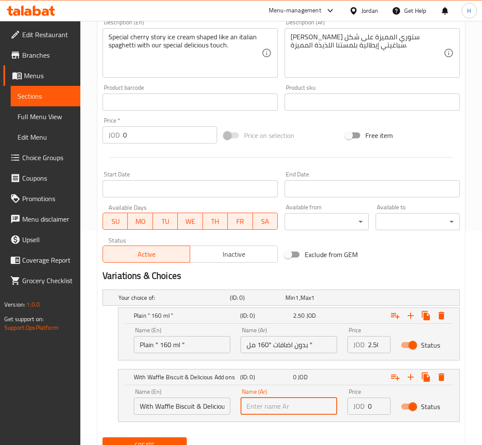
click at [181, 406] on input "With Waffle Biscuit & Delicious Add ons" at bounding box center [182, 405] width 96 height 17
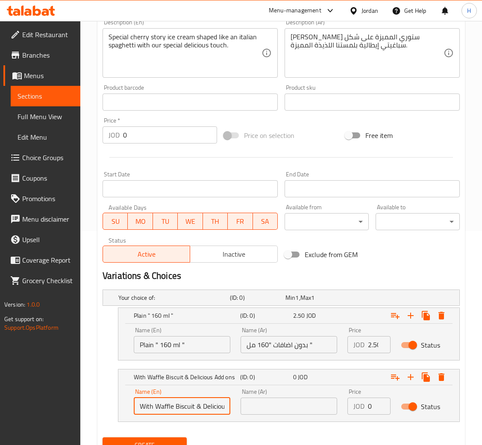
scroll to position [0, 29]
drag, startPoint x: 178, startPoint y: 398, endPoint x: 257, endPoint y: 393, distance: 79.2
click at [257, 393] on div "Name (En) With Waffle Biscuit & Delicious Add ons Name (En) Name (Ar) Name (Ar)…" at bounding box center [289, 401] width 320 height 36
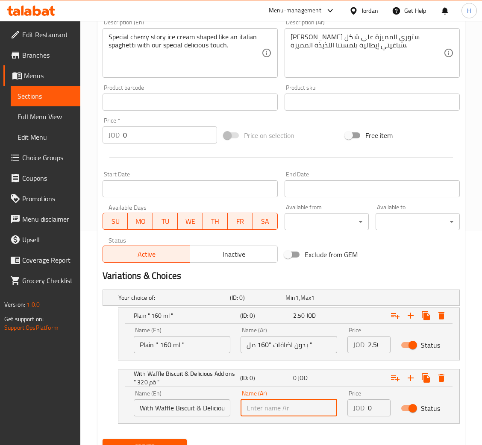
scroll to position [0, 61]
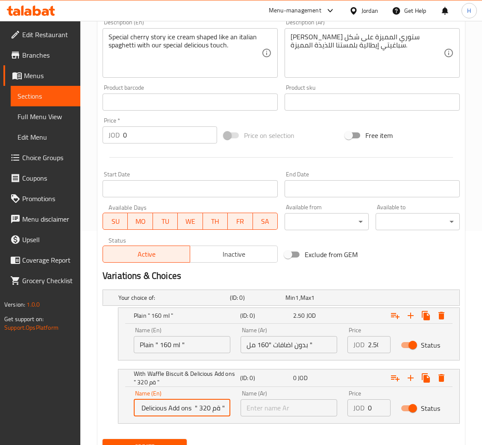
drag, startPoint x: 207, startPoint y: 412, endPoint x: 254, endPoint y: 414, distance: 47.4
click at [254, 414] on div "Name (En) With Waffle Biscuit & Delicious Add ons " 320 ةم " Name (En) Name (Ar…" at bounding box center [289, 403] width 320 height 36
click at [217, 412] on input "With Waffle Biscuit & Delicious Add ons " 320 ةم "" at bounding box center [182, 407] width 96 height 17
click at [221, 409] on input "With Waffle Biscuit & Delicious Add ons " 320 ةم "" at bounding box center [182, 407] width 96 height 17
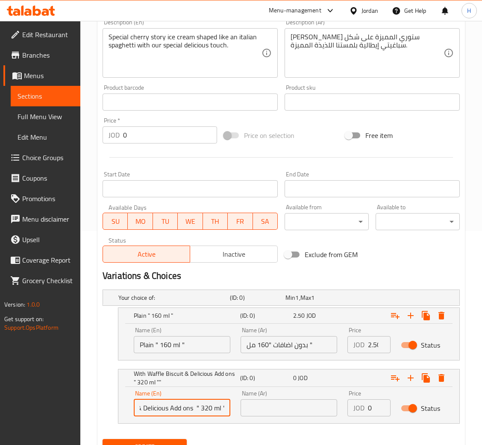
type input "With Waffle Biscuit & Delicious Add ons " 320 ml """
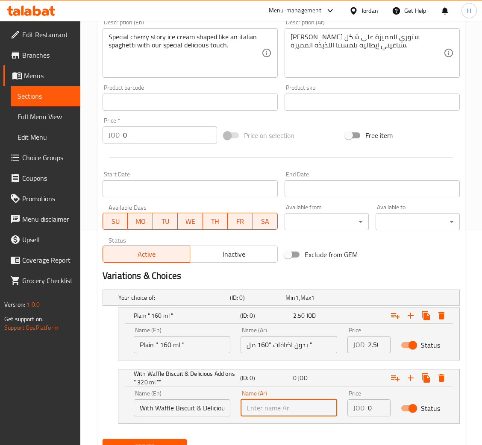
click at [292, 414] on input "text" at bounding box center [288, 407] width 96 height 17
paste input "مع بسكويت الوافل وإضافات لذيذة " 320 مل """
type input "مع بسكويت الوافل وإضافات لذيذة " 320 مل """
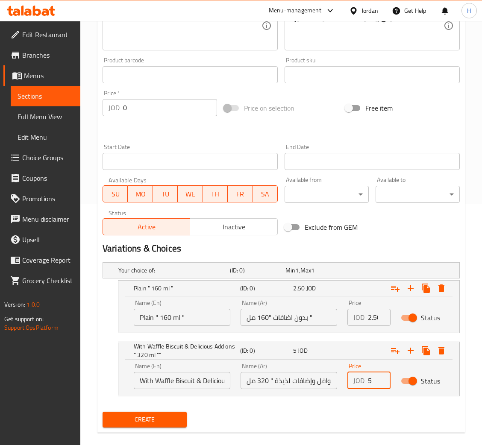
scroll to position [252, 0]
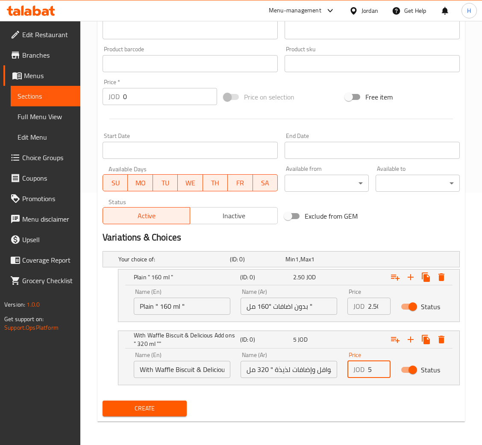
type input "5"
click at [167, 404] on span "Create" at bounding box center [144, 408] width 70 height 11
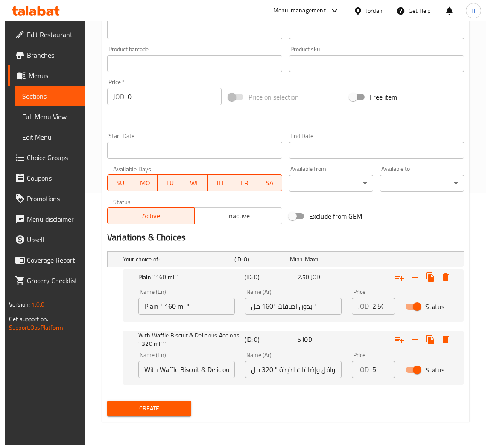
scroll to position [0, 0]
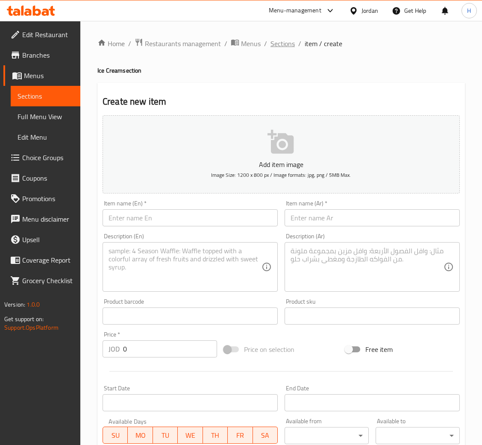
click at [284, 43] on span "Sections" at bounding box center [282, 43] width 24 height 10
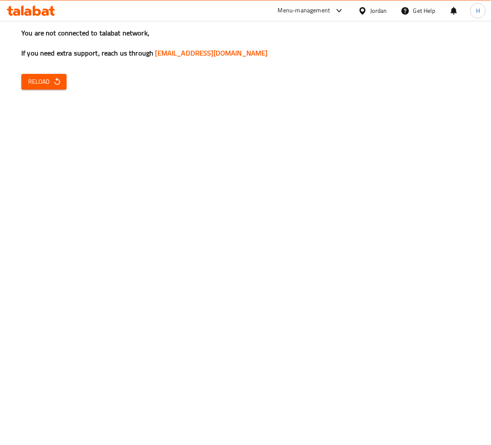
click at [53, 85] on icon "button" at bounding box center [57, 81] width 9 height 9
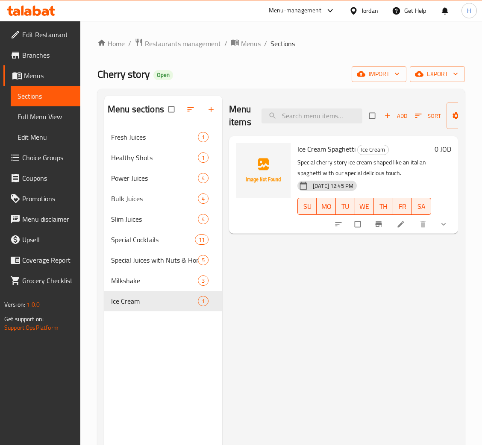
click at [292, 277] on div "Menu items Add Sort Manage items Ice Cream Spaghetti Ice Cream Special cherry s…" at bounding box center [340, 318] width 236 height 445
click at [210, 112] on icon "button" at bounding box center [211, 109] width 9 height 9
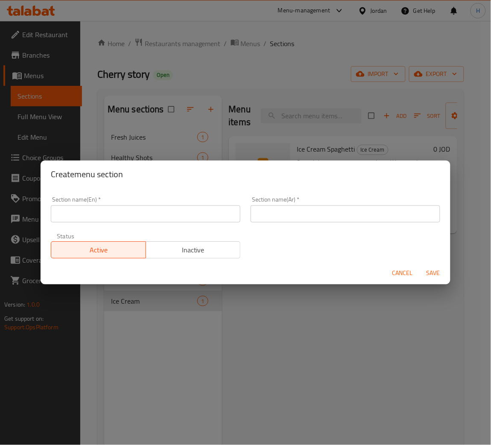
click at [187, 218] on input "text" at bounding box center [146, 213] width 190 height 17
type input "Mini Pancake"
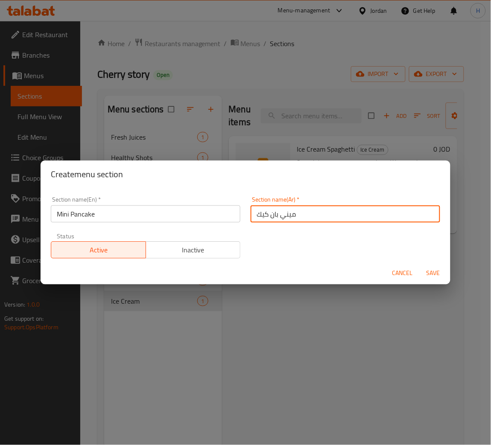
type input "ميني بان كيك"
type button "0"
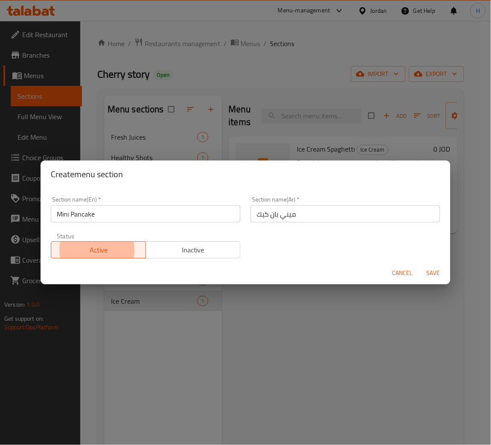
type button "1"
click at [420, 265] on button "Save" at bounding box center [433, 273] width 27 height 16
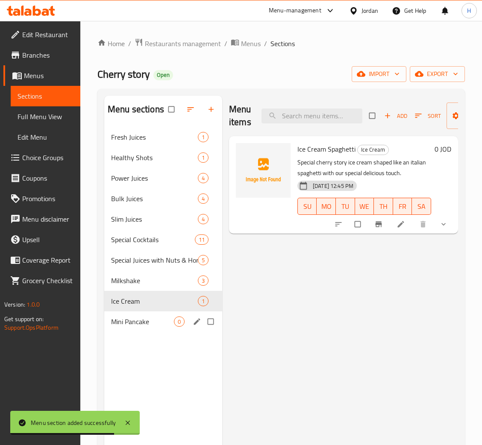
click at [136, 322] on span "Mini Pancake" at bounding box center [142, 321] width 63 height 10
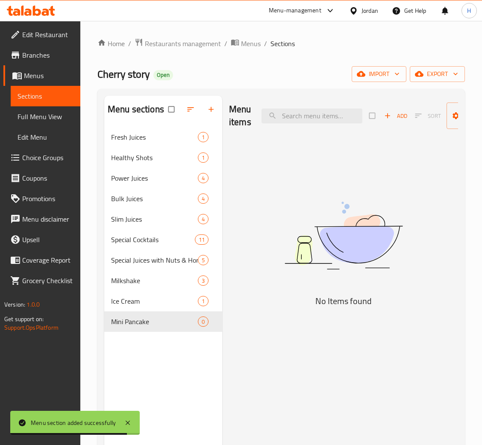
click at [394, 122] on button "Add" at bounding box center [395, 115] width 27 height 13
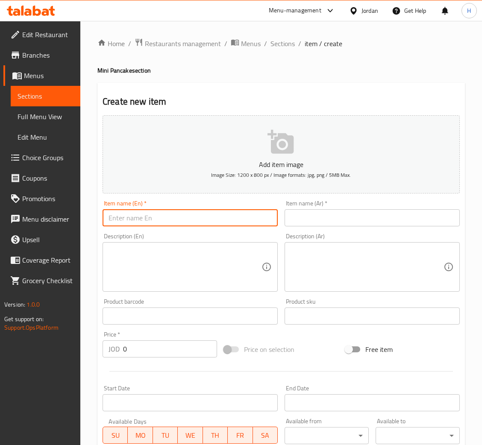
click at [208, 220] on input "text" at bounding box center [189, 217] width 175 height 17
type input "Mini Pancakes Chocolate"
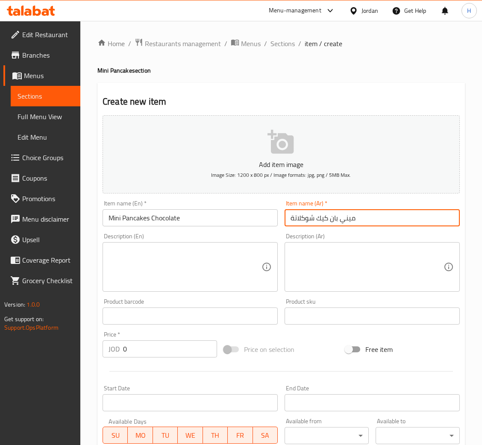
type input "ميني بان كيك شوكلاتة"
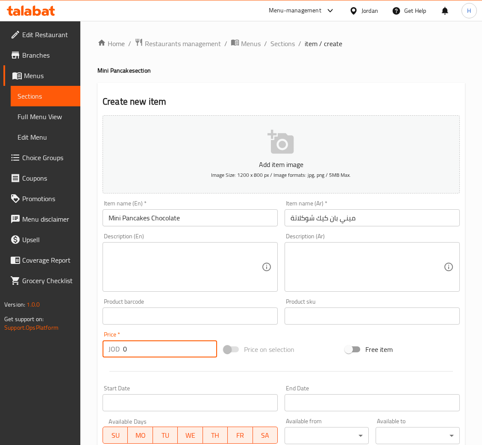
click at [154, 350] on input "0" at bounding box center [170, 348] width 94 height 17
type input "4"
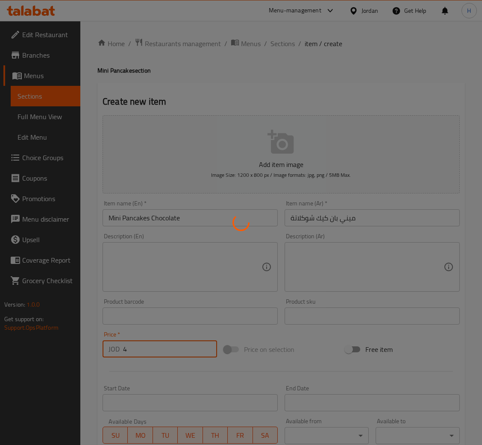
type input "0"
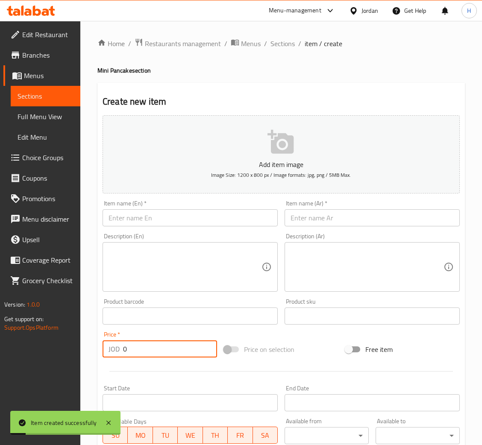
click at [184, 217] on input "text" at bounding box center [189, 217] width 175 height 17
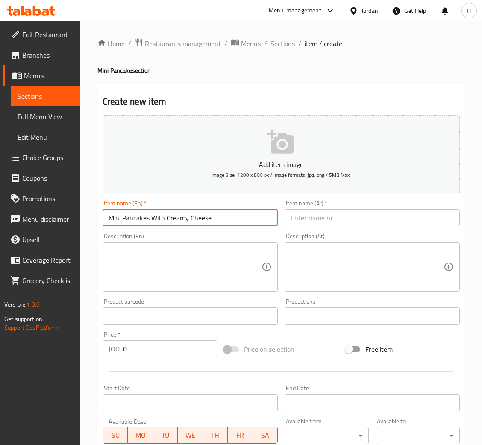
type input "Mini Pancakes With Creamy Cheese"
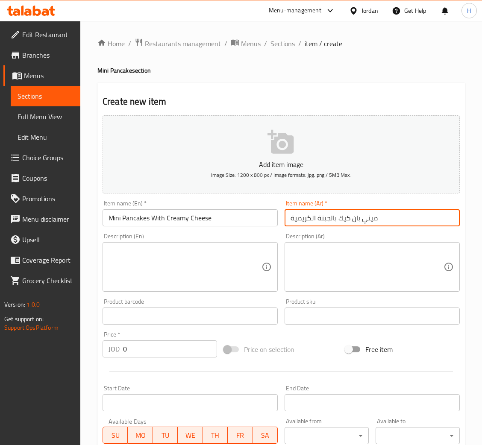
type input "ميني بان كيك بالجبنة الكريمية"
click at [144, 350] on input "0" at bounding box center [170, 348] width 94 height 17
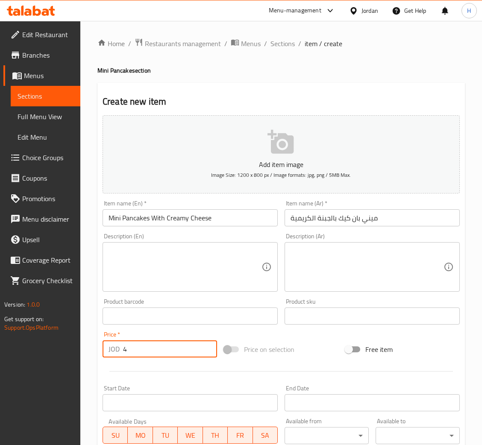
type input "4"
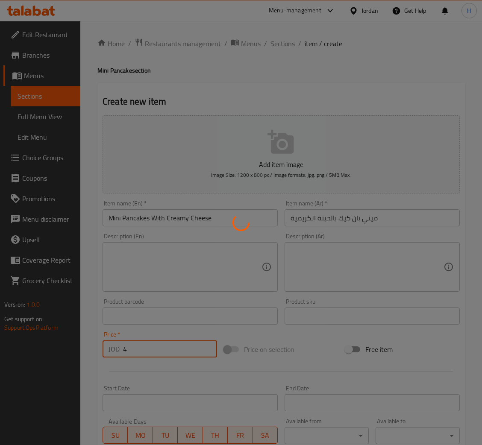
type input "0"
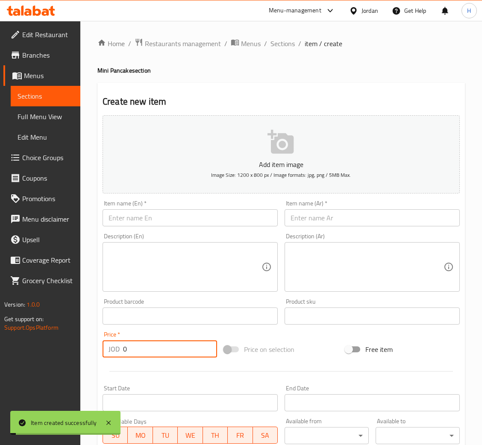
click at [207, 216] on input "text" at bounding box center [189, 217] width 175 height 17
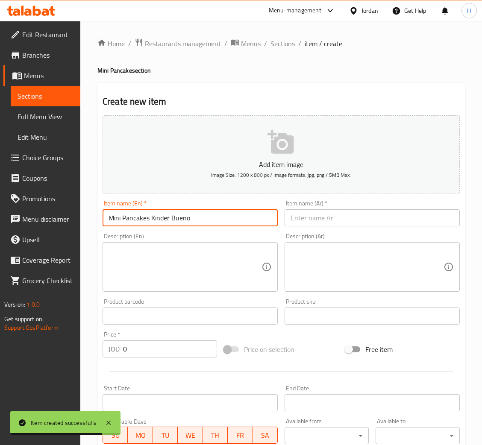
type input "Mini Pancakes Kinder Bueno"
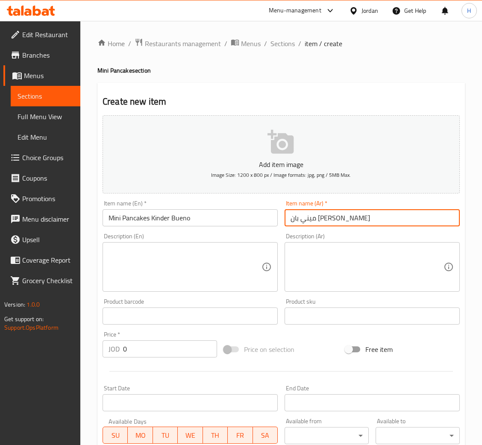
type input "ميني بان كيك كندر بوينو"
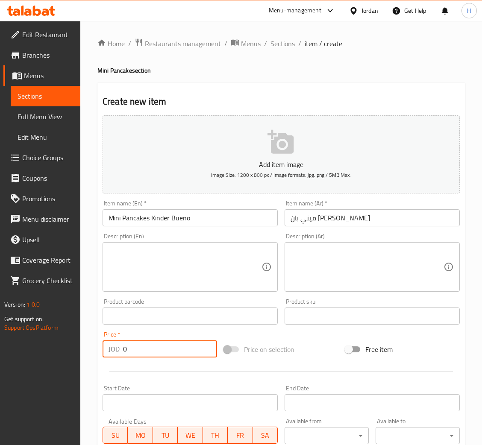
click at [175, 353] on input "0" at bounding box center [170, 348] width 94 height 17
type input "4"
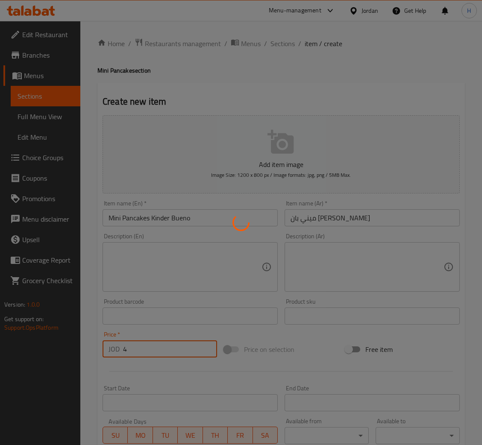
type input "0"
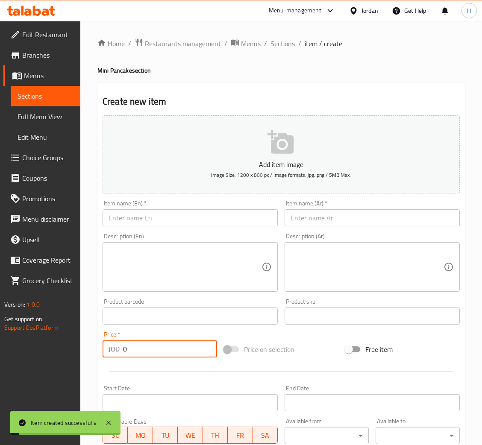
click at [230, 219] on input "text" at bounding box center [189, 217] width 175 height 17
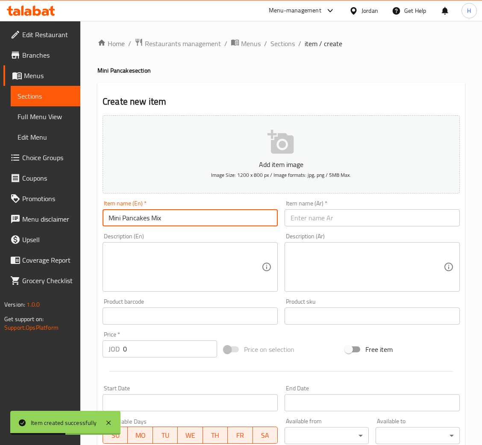
type input "Mini Pancakes Mix"
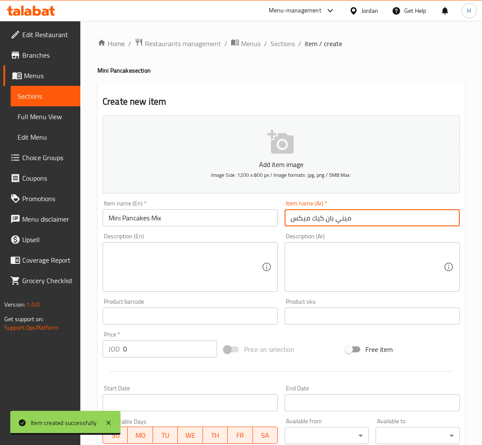
type input "ميني بان كيك ميكس"
click at [169, 343] on input "0" at bounding box center [170, 348] width 94 height 17
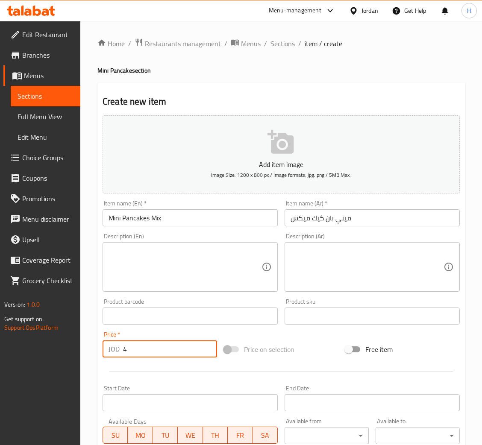
type input "4"
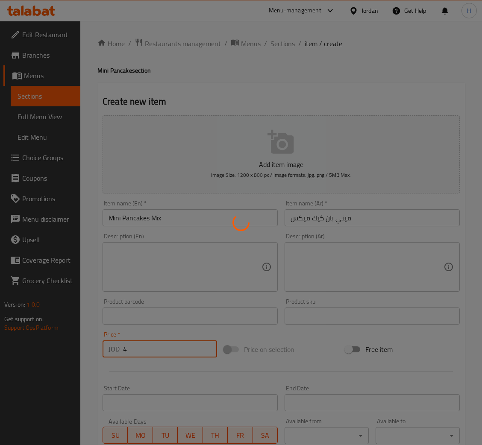
type input "0"
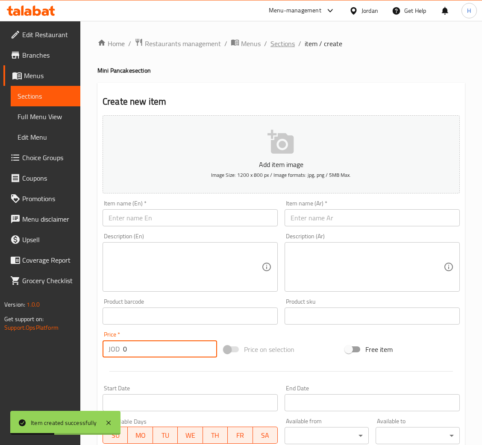
click at [281, 44] on span "Sections" at bounding box center [282, 43] width 24 height 10
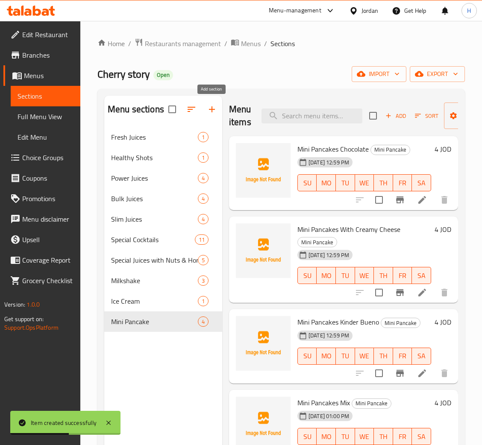
click at [209, 107] on icon "button" at bounding box center [212, 109] width 10 height 10
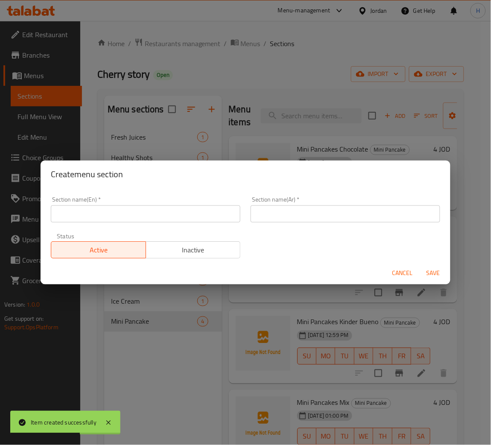
click at [186, 216] on input "text" at bounding box center [146, 213] width 190 height 17
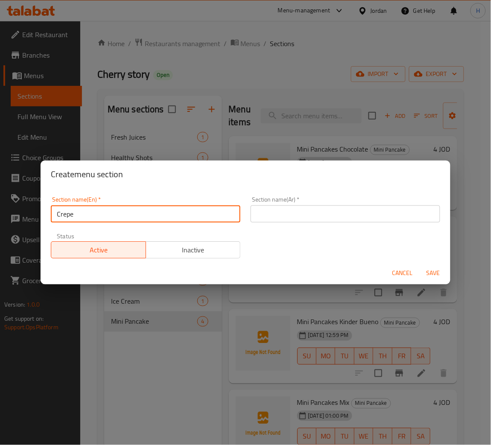
type input "Crepe"
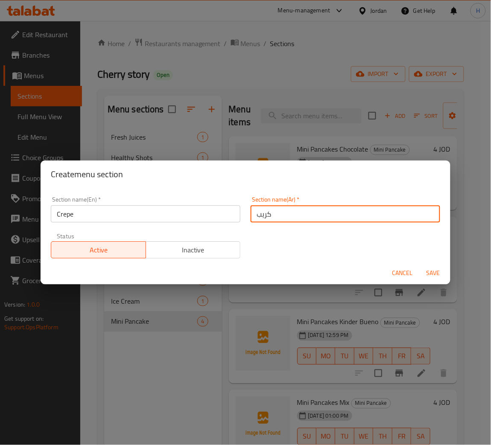
type input "كريب"
type button "0"
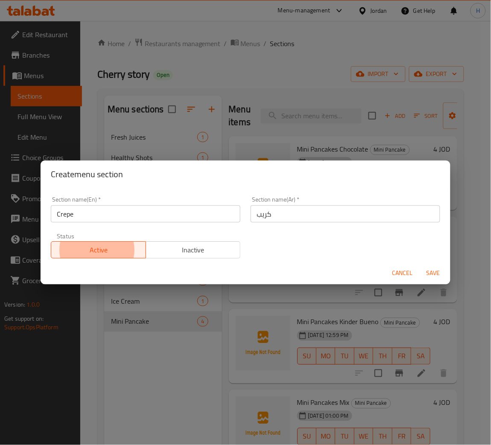
type button "1"
click at [420, 265] on button "Save" at bounding box center [433, 273] width 27 height 16
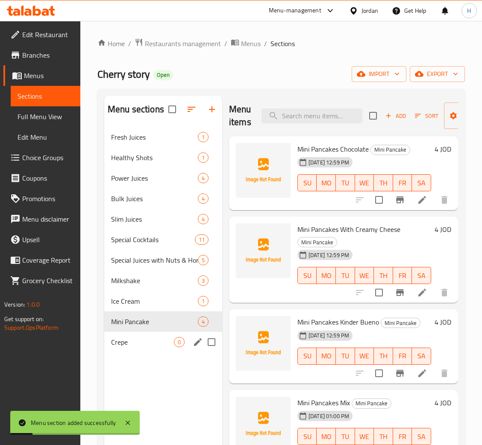
click at [142, 336] on div "Crepe 0" at bounding box center [163, 342] width 118 height 20
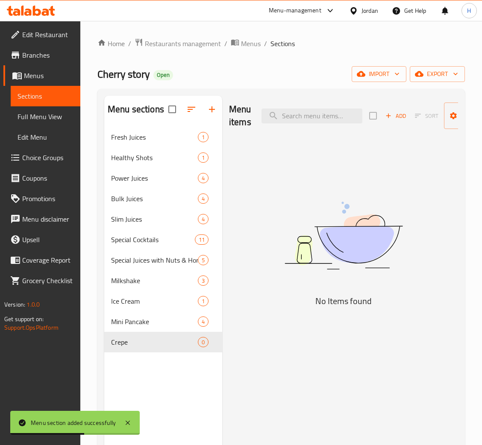
click at [306, 343] on div "Menu items Add Sort Manage items No Items found" at bounding box center [340, 318] width 236 height 445
click at [395, 116] on span "Add" at bounding box center [395, 116] width 23 height 10
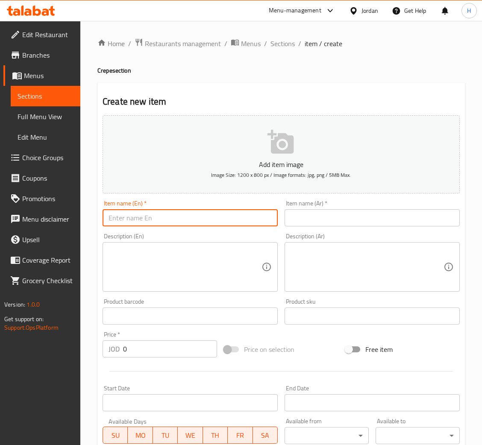
click at [250, 222] on input "text" at bounding box center [189, 217] width 175 height 17
type input "Crepe Kinder Bueno"
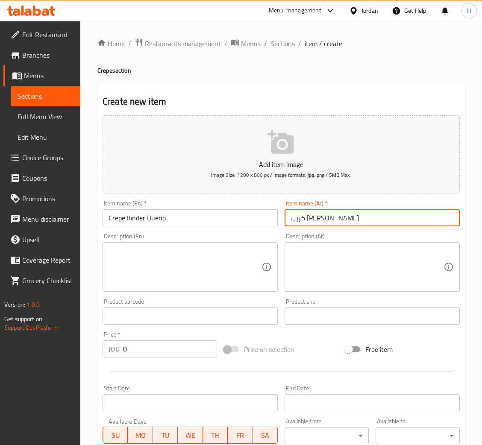
type input "كريب كيندر بوينو"
click at [161, 346] on input "0" at bounding box center [170, 348] width 94 height 17
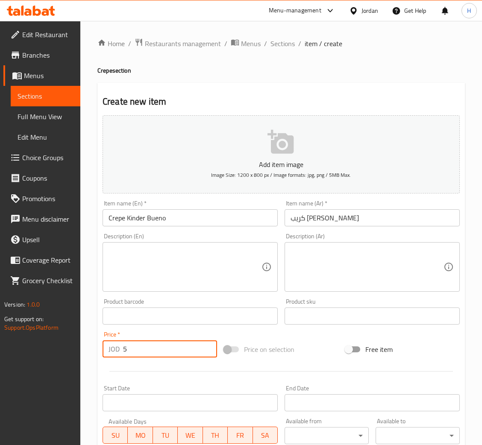
type input "5"
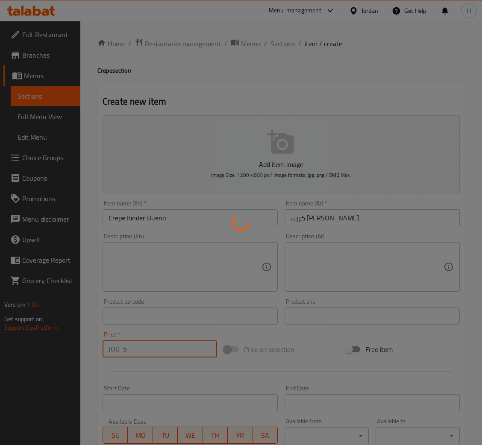
type input "0"
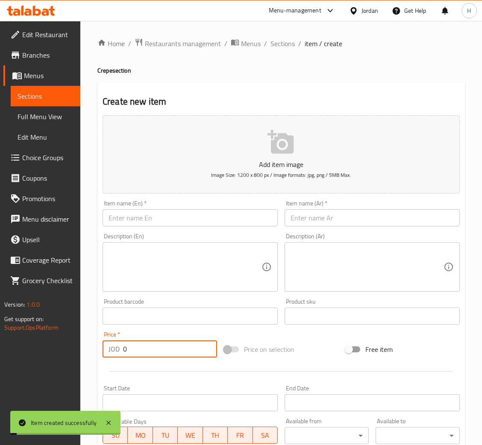
drag, startPoint x: 163, startPoint y: 222, endPoint x: 181, endPoint y: 210, distance: 21.7
click at [166, 219] on input "text" at bounding box center [189, 217] width 175 height 17
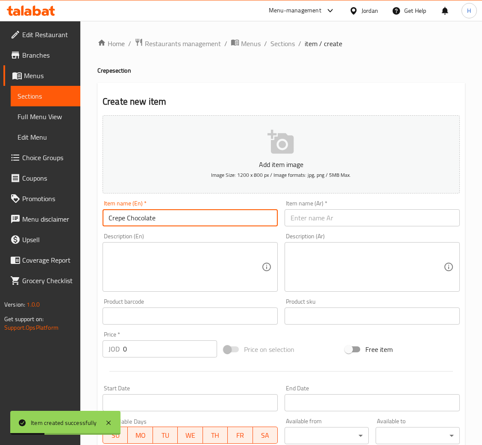
type input "Crepe Chocolate"
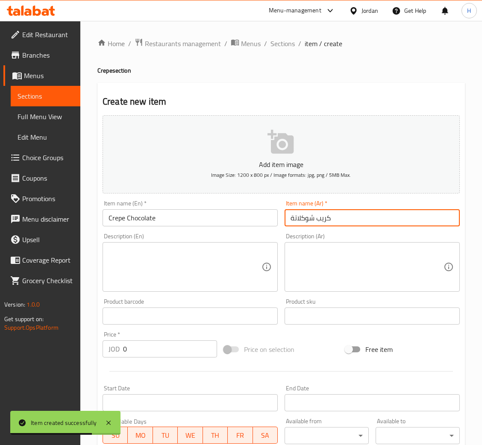
type input "كريب شوكلاتة"
click at [157, 342] on input "0" at bounding box center [170, 348] width 94 height 17
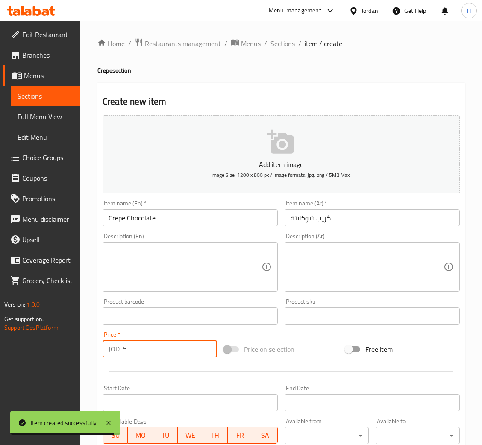
type input "5"
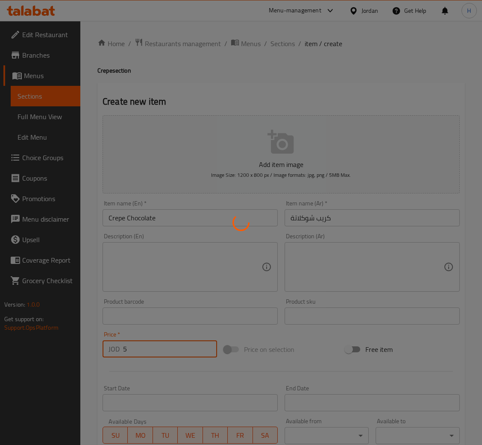
type input "0"
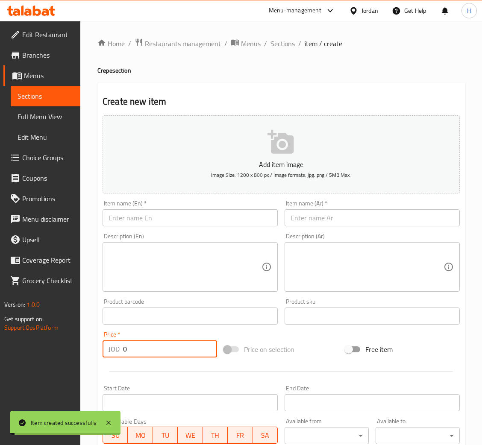
drag, startPoint x: 208, startPoint y: 210, endPoint x: 214, endPoint y: 216, distance: 8.8
click at [207, 210] on input "text" at bounding box center [189, 217] width 175 height 17
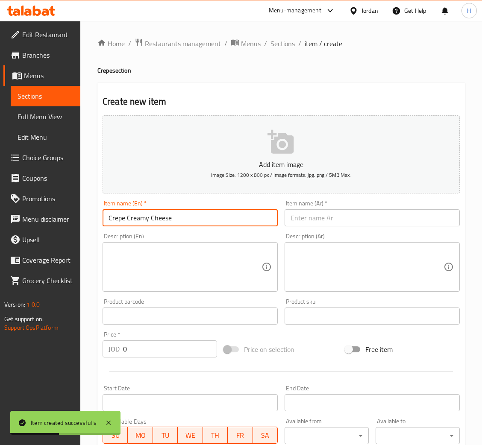
type input "Crepe Creamy Cheese"
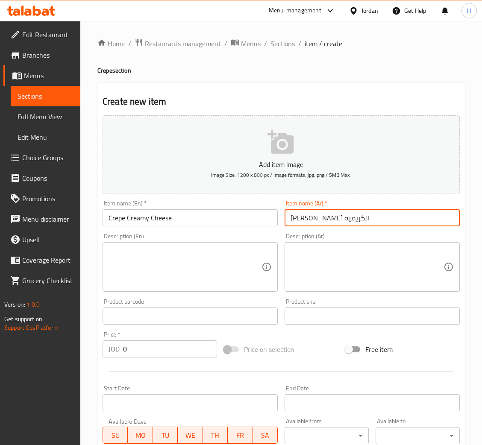
type input "كريب الجبنة الكريمية"
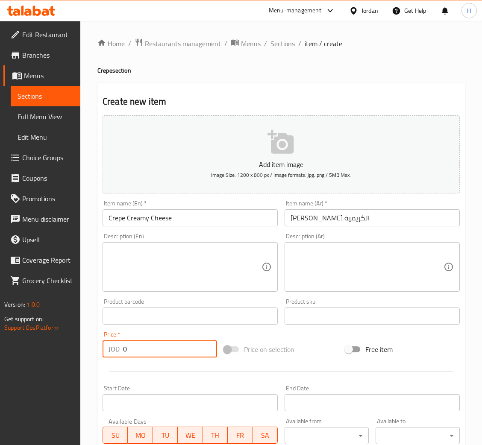
click at [168, 340] on input "0" at bounding box center [170, 348] width 94 height 17
type input "5"
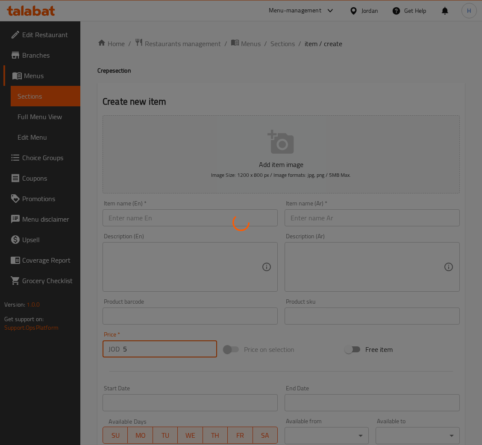
type input "0"
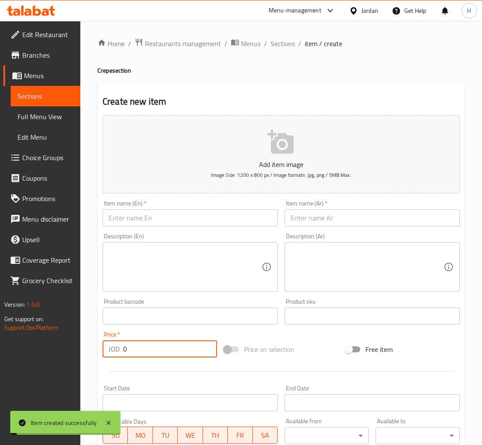
click at [199, 217] on input "text" at bounding box center [189, 217] width 175 height 17
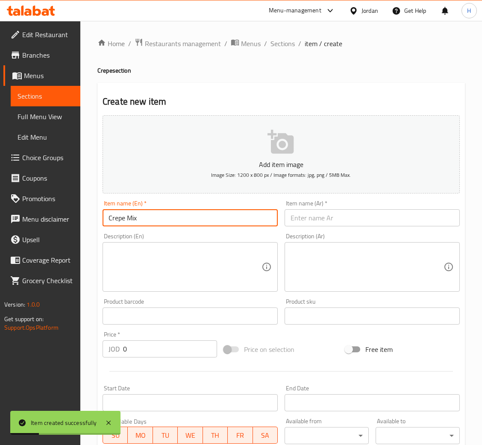
type input "Crepe Mix"
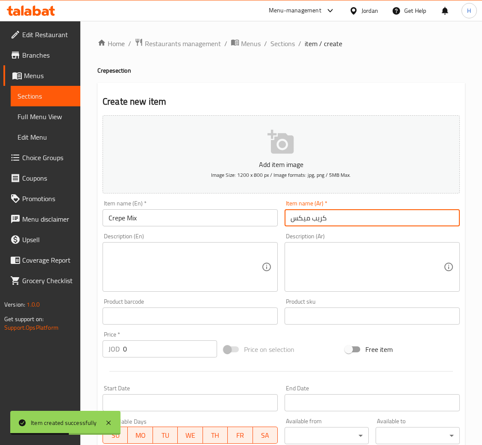
type input "كريب ميكس"
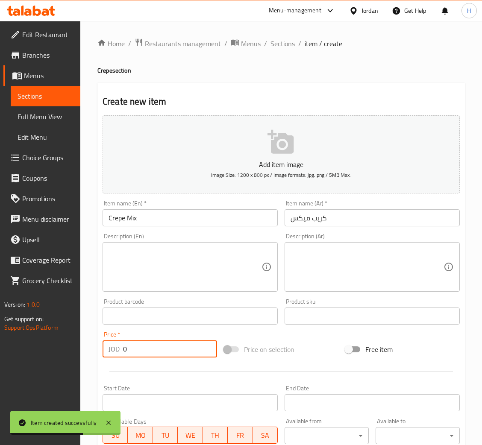
click at [170, 343] on input "0" at bounding box center [170, 348] width 94 height 17
type input "5.25"
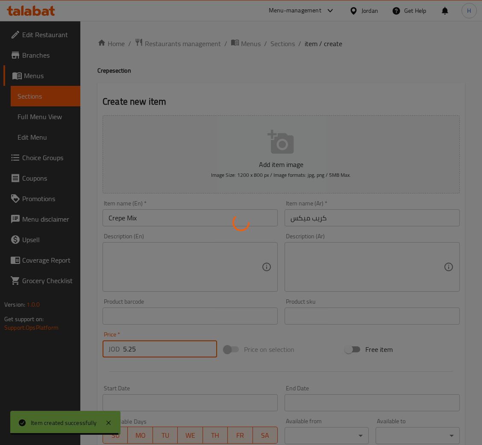
type input "0"
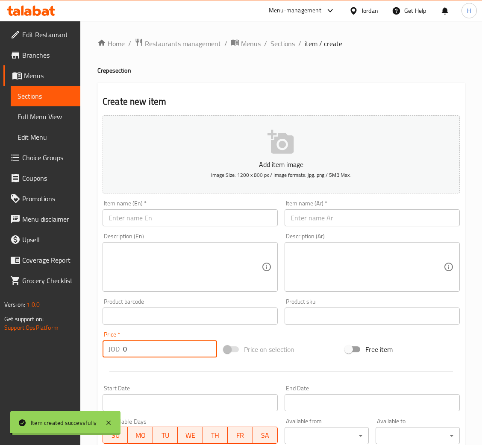
drag, startPoint x: 183, startPoint y: 216, endPoint x: 183, endPoint y: 210, distance: 6.0
click at [183, 216] on input "text" at bounding box center [189, 217] width 175 height 17
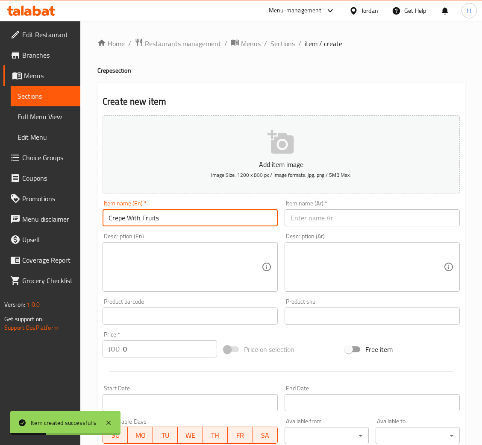
type input "Crepe With Fruits"
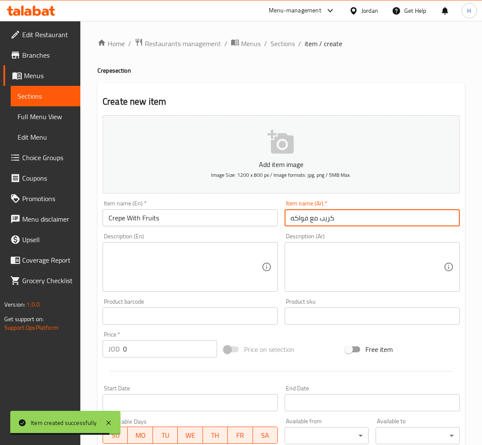
type input "كريب مع فواكه"
click at [149, 349] on input "0" at bounding box center [170, 348] width 94 height 17
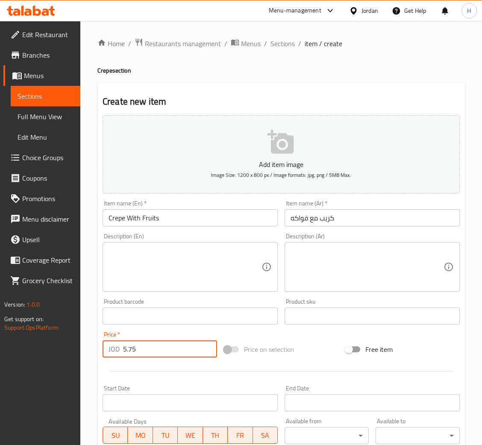
type input "5.75"
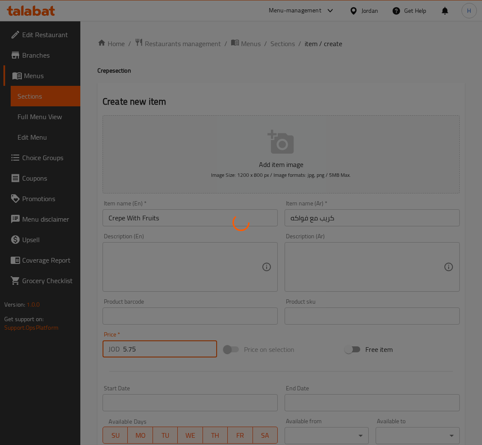
type input "0"
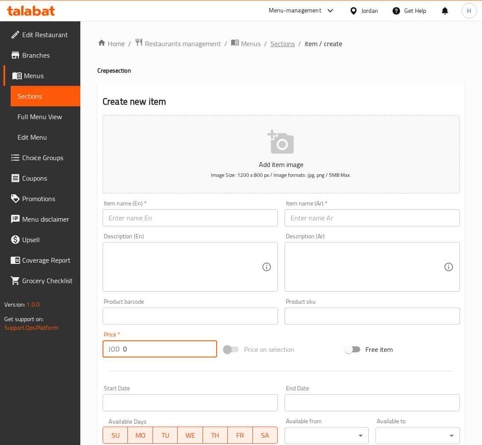
click at [282, 41] on span "Sections" at bounding box center [282, 43] width 24 height 10
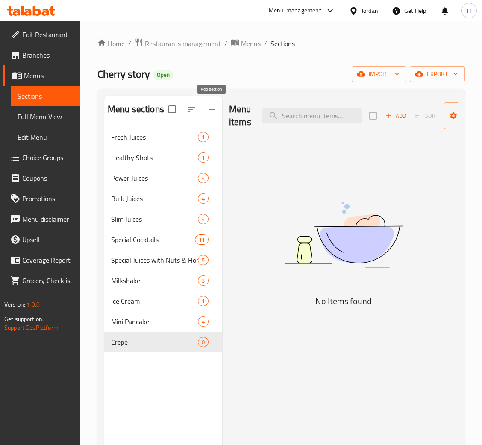
click at [216, 112] on icon "button" at bounding box center [212, 109] width 10 height 10
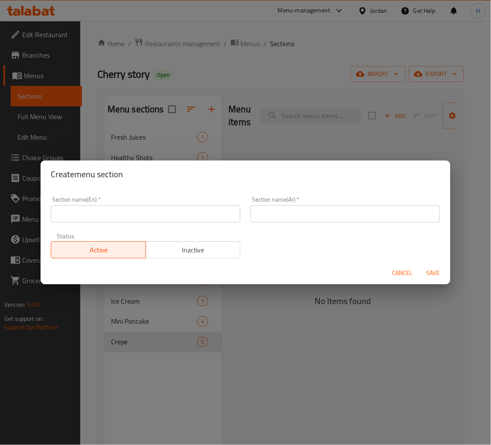
click at [400, 270] on span "Cancel" at bounding box center [402, 273] width 20 height 11
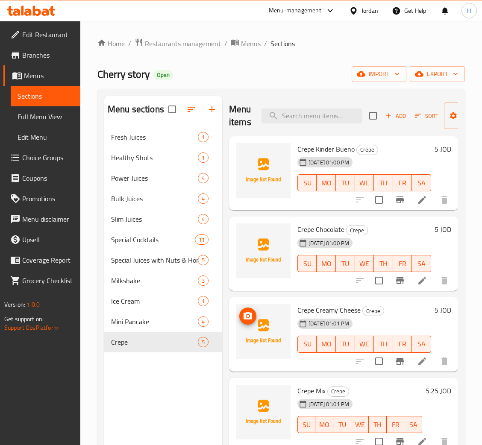
click at [250, 349] on img at bounding box center [263, 331] width 55 height 55
click at [220, 115] on div at bounding box center [195, 109] width 54 height 20
click at [208, 110] on icon "button" at bounding box center [212, 109] width 10 height 10
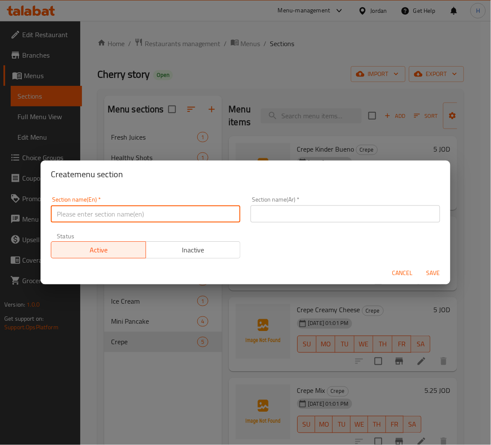
click at [166, 208] on input "text" at bounding box center [146, 213] width 190 height 17
type input "Watermelon Burger"
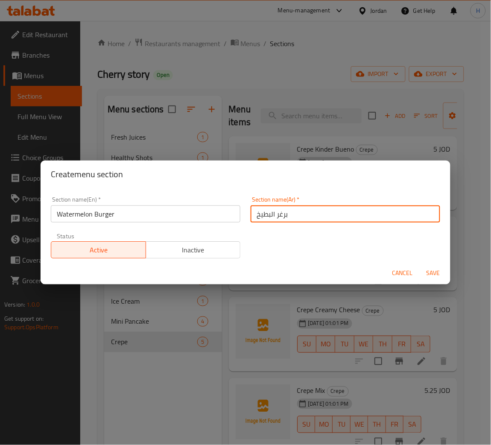
type input "برغر البطيخ"
type button "0"
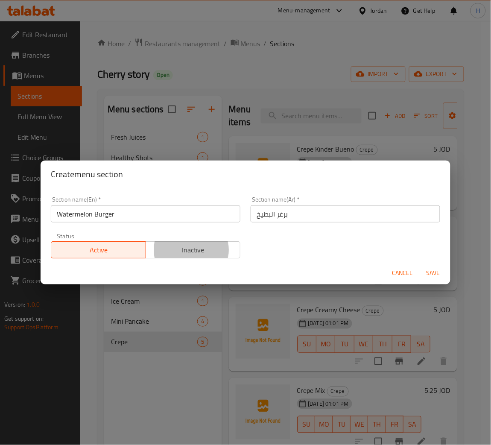
type button "1"
click at [438, 272] on span "Save" at bounding box center [433, 273] width 20 height 11
click at [438, 272] on div at bounding box center [245, 222] width 491 height 445
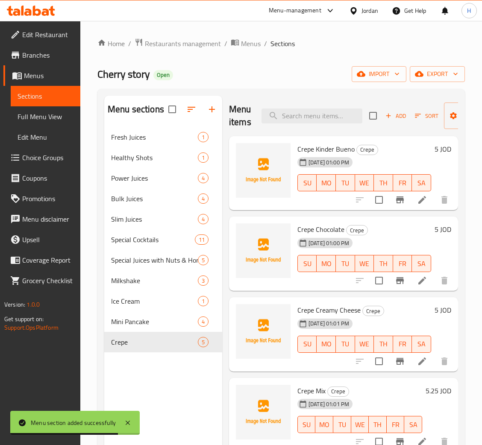
click at [193, 371] on div "Menu sections Fresh Juices 1 Healthy Shots 1 Power Juices 4 Bulk Juices 4 Slim …" at bounding box center [163, 318] width 118 height 445
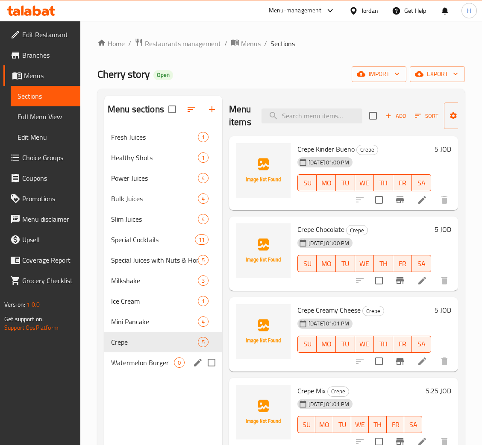
click at [138, 357] on span "Watermelon Burger" at bounding box center [142, 362] width 63 height 10
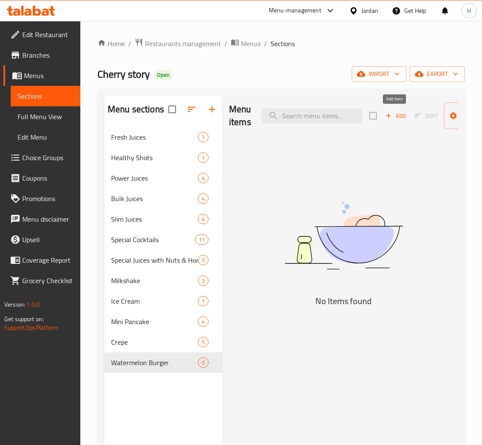
click at [405, 120] on button "Add" at bounding box center [395, 115] width 27 height 13
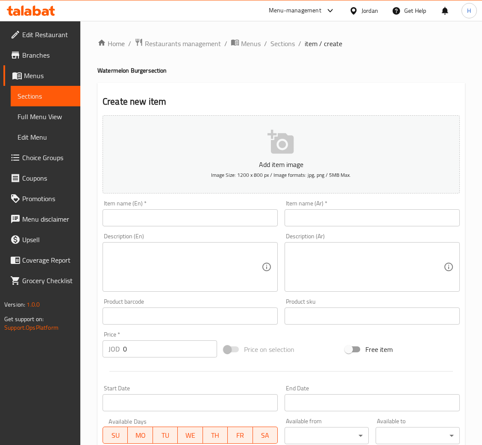
click at [249, 211] on input "text" at bounding box center [189, 217] width 175 height 17
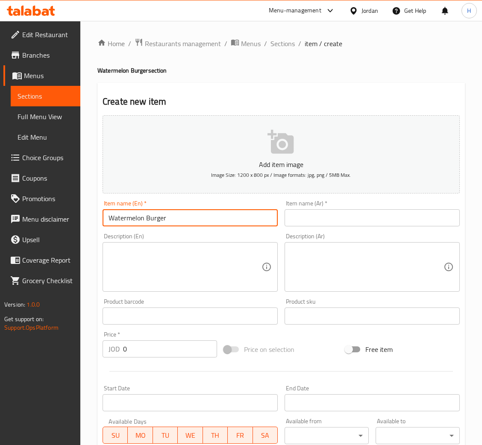
type input "Watermelon Burger"
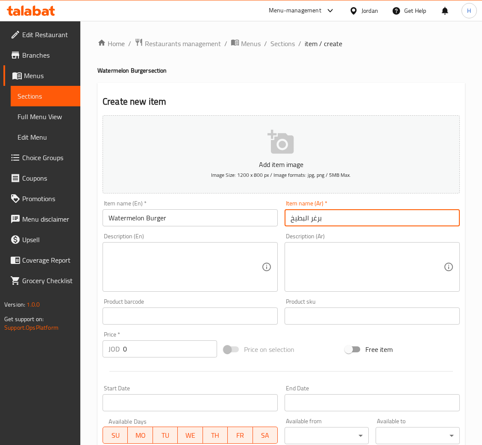
type input "برغر البطيخ"
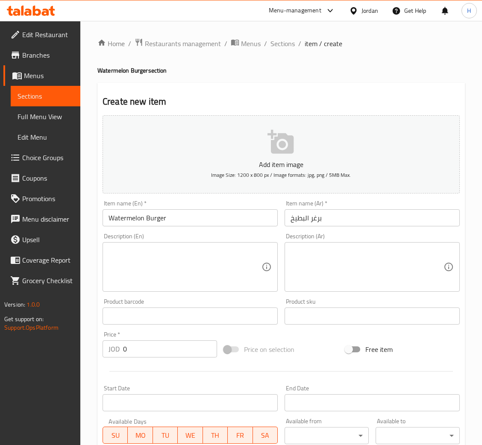
click at [318, 256] on textarea at bounding box center [366, 267] width 153 height 41
paste textarea "قالب بطيخ على شكل شطيرة البرغر محشو بجبن الماعز التقليدي، مرفقة بمكملاتها اللذي…"
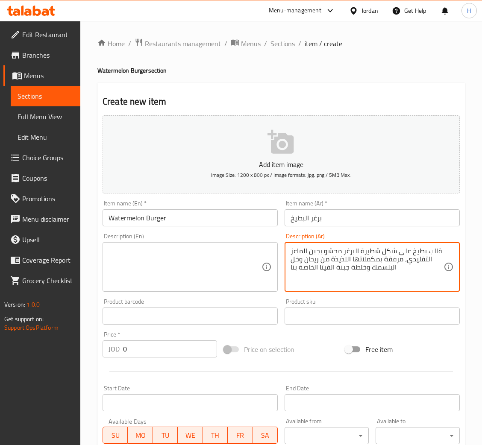
type textarea "قالب بطيخ على شكل شطيرة البرغر محشو بجبن الماعز التقليدي، مرفقة بمكملاتها اللذي…"
click at [170, 270] on textarea at bounding box center [184, 267] width 153 height 41
paste textarea "A watermelon burger patty filled with traditional goat cheese, topped with deli…"
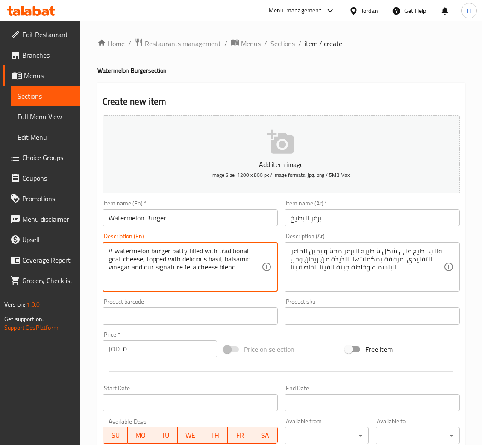
type textarea "A watermelon burger patty filled with traditional goat cheese, topped with deli…"
click at [162, 350] on input "0" at bounding box center [170, 348] width 94 height 17
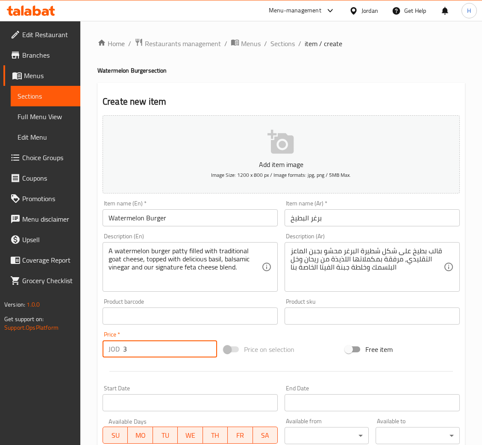
type input "3"
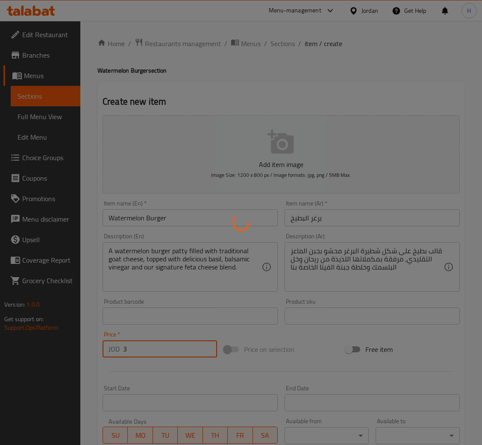
type input "0"
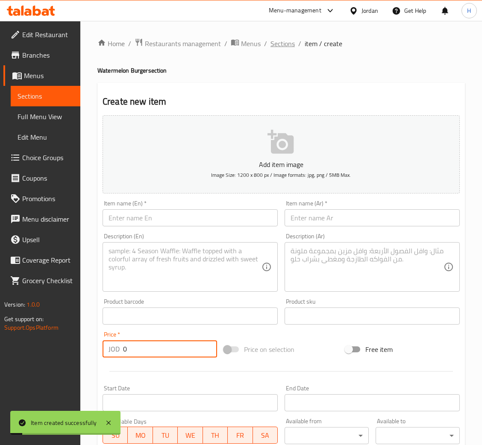
click at [280, 40] on span "Sections" at bounding box center [282, 43] width 24 height 10
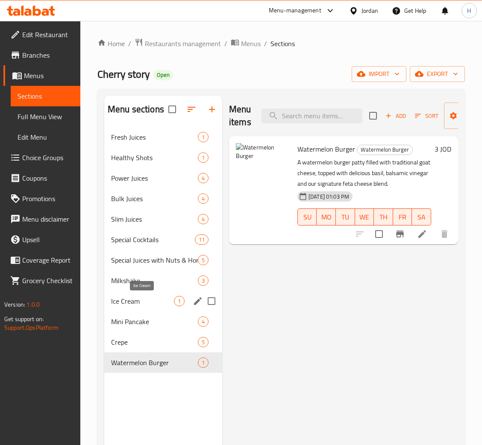
click at [149, 293] on div "Ice Cream 1" at bounding box center [163, 301] width 118 height 20
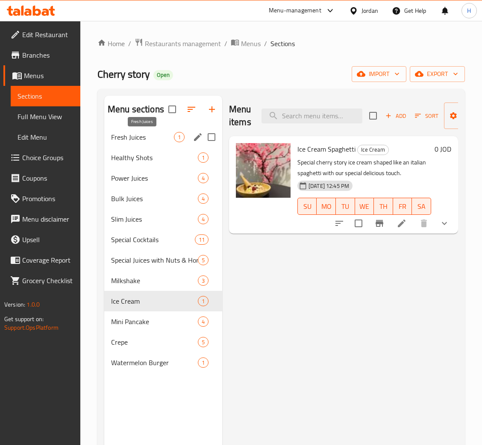
click at [126, 137] on span "Fresh Juices" at bounding box center [142, 137] width 63 height 10
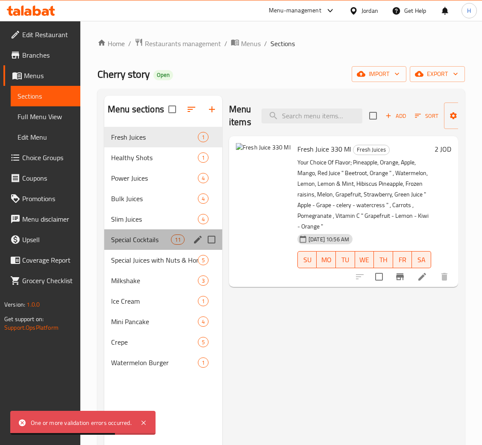
click at [154, 244] on span "Special Cocktails" at bounding box center [141, 239] width 60 height 10
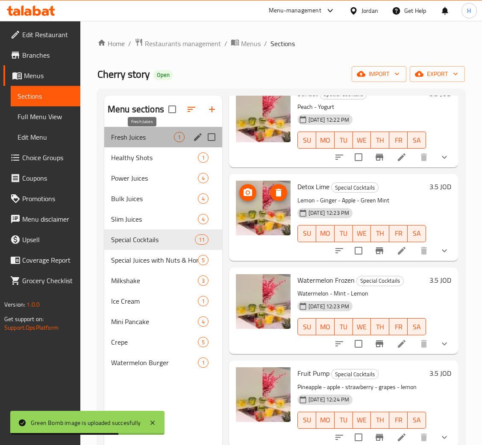
click at [158, 132] on span "Fresh Juices" at bounding box center [142, 137] width 63 height 10
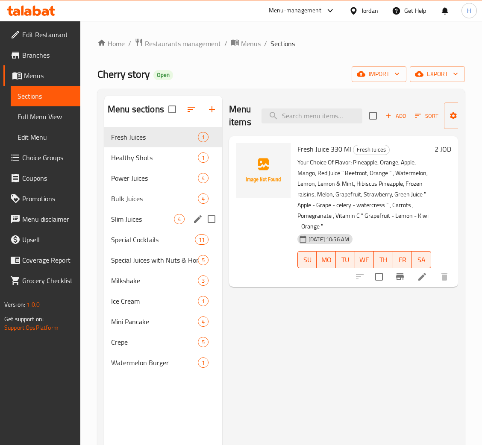
click at [155, 216] on span "Slim Juices" at bounding box center [142, 219] width 63 height 10
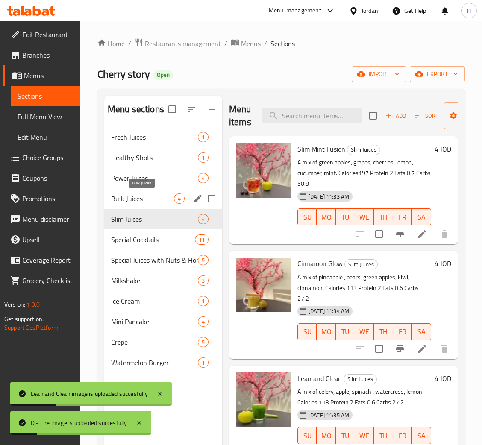
drag, startPoint x: 163, startPoint y: 196, endPoint x: 169, endPoint y: 189, distance: 9.5
click at [167, 190] on div "Bulk Juices 4" at bounding box center [163, 198] width 118 height 20
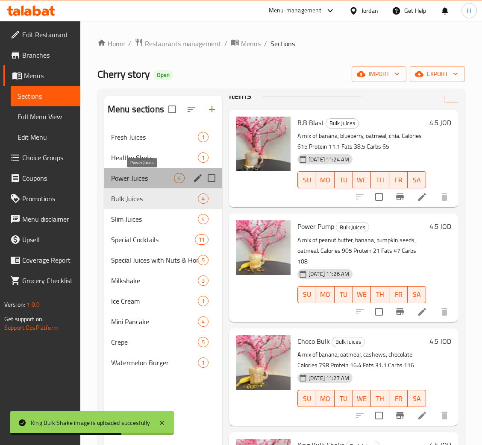
drag, startPoint x: 158, startPoint y: 175, endPoint x: 218, endPoint y: 184, distance: 61.2
click at [158, 175] on span "Power Juices" at bounding box center [142, 178] width 63 height 10
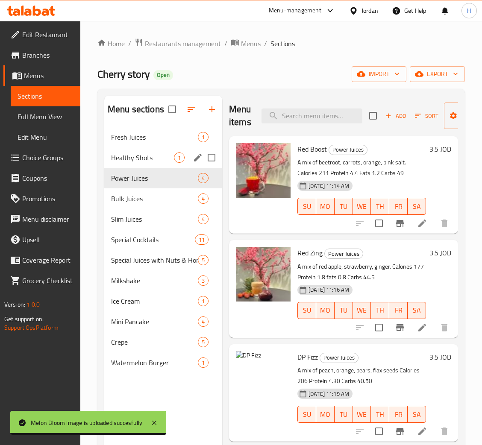
click at [127, 163] on span "Healthy Shots" at bounding box center [142, 157] width 63 height 10
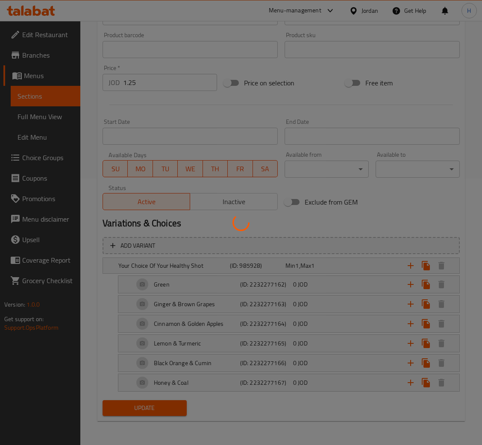
scroll to position [182, 0]
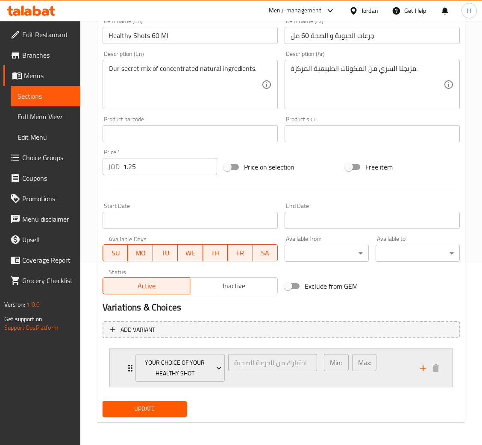
click at [112, 352] on div "Your Choice Of Your Healthy Shot اختيارك من الجرعة الصحية ​ Min: 1 ​ Max: 1 ​" at bounding box center [281, 368] width 342 height 38
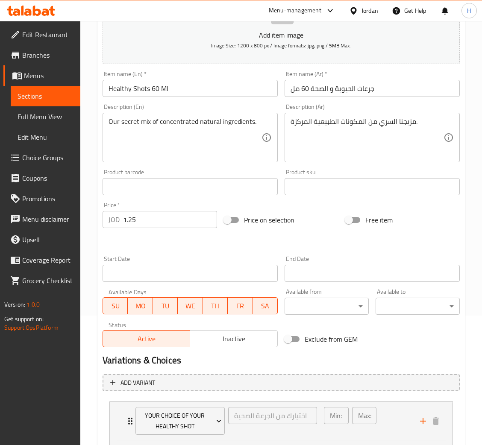
scroll to position [10, 0]
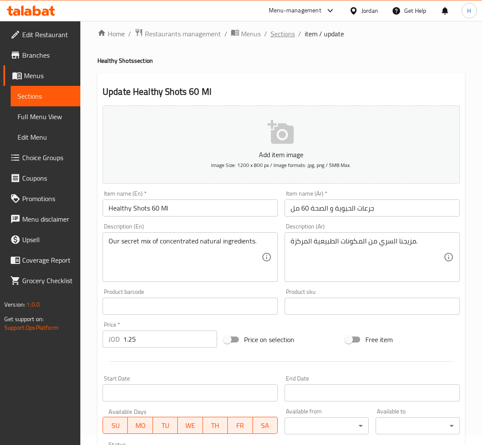
click at [288, 37] on span "Sections" at bounding box center [282, 34] width 24 height 10
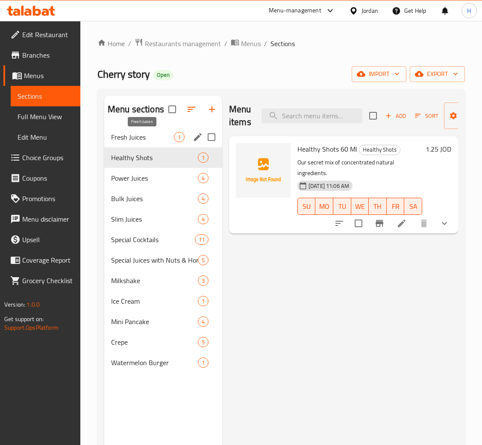
click at [132, 138] on span "Fresh Juices" at bounding box center [142, 137] width 63 height 10
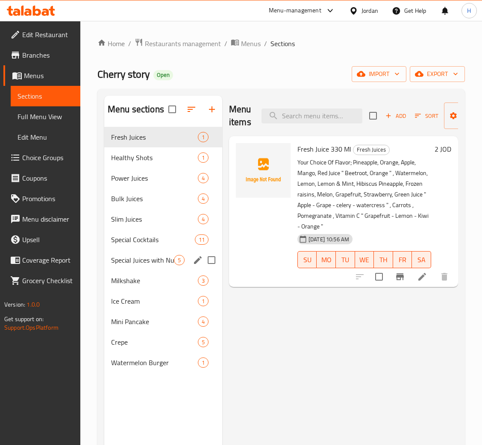
click at [157, 266] on div "Special Juices with Nuts & Honey 5" at bounding box center [163, 260] width 118 height 20
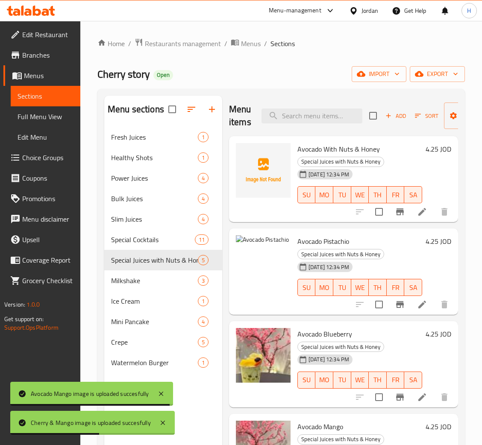
scroll to position [60, 0]
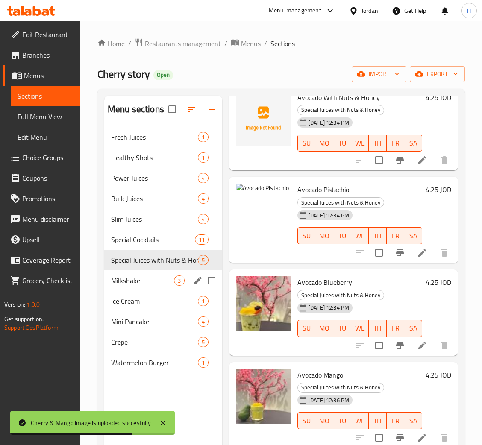
click at [153, 278] on span "Milkshake" at bounding box center [142, 280] width 63 height 10
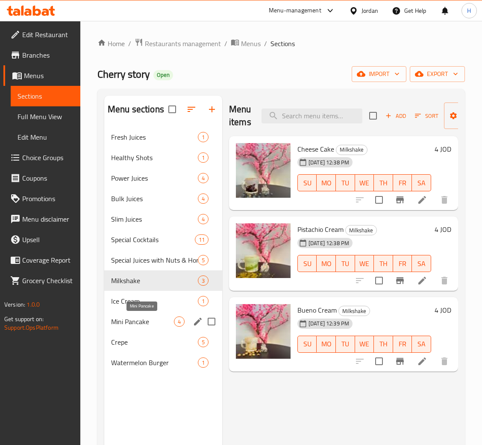
click at [148, 324] on span "Mini Pancake" at bounding box center [142, 321] width 63 height 10
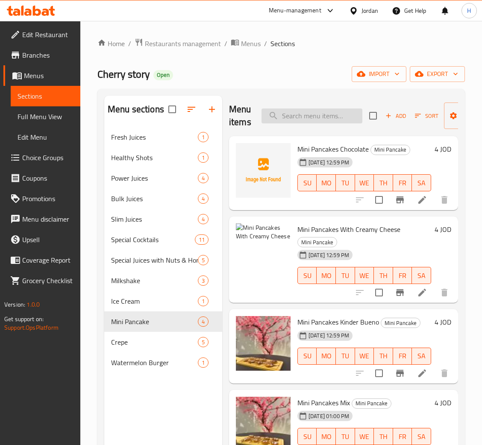
click at [339, 119] on input "search" at bounding box center [311, 115] width 101 height 15
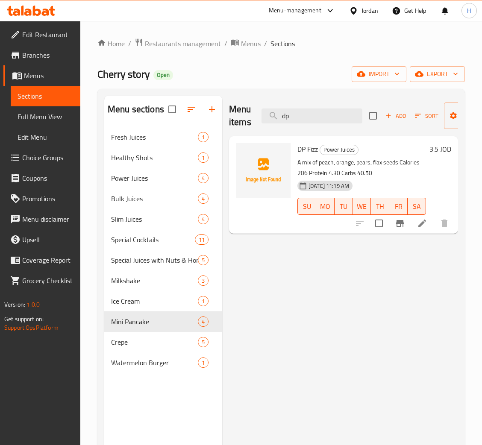
type input "dp"
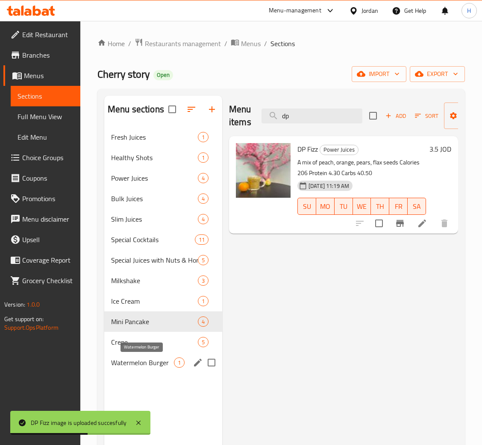
click at [149, 363] on span "Watermelon Burger" at bounding box center [142, 362] width 63 height 10
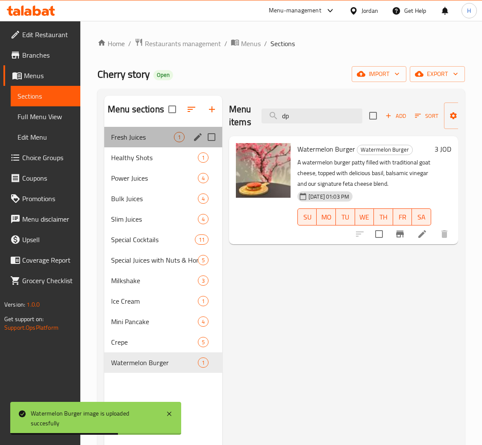
click at [147, 143] on div "Fresh Juices 1" at bounding box center [163, 137] width 118 height 20
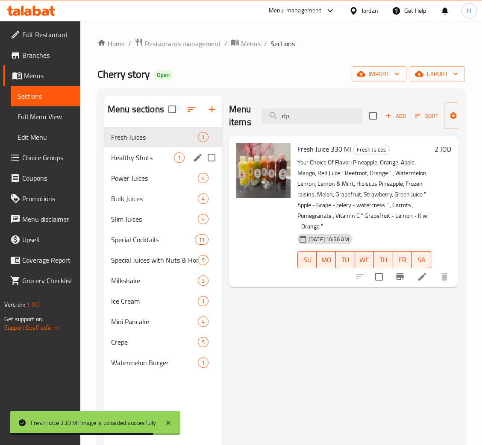
click at [155, 165] on div "Healthy Shots 1" at bounding box center [163, 157] width 118 height 20
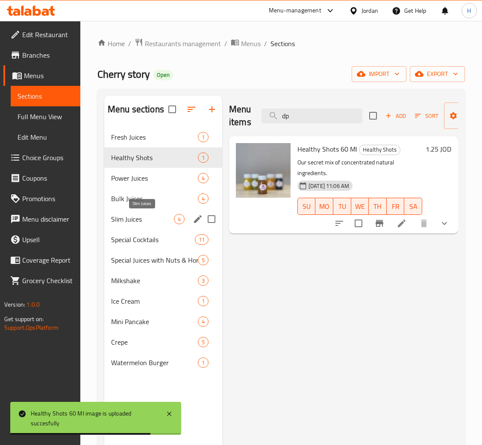
click at [149, 219] on span "Slim Juices" at bounding box center [142, 219] width 63 height 10
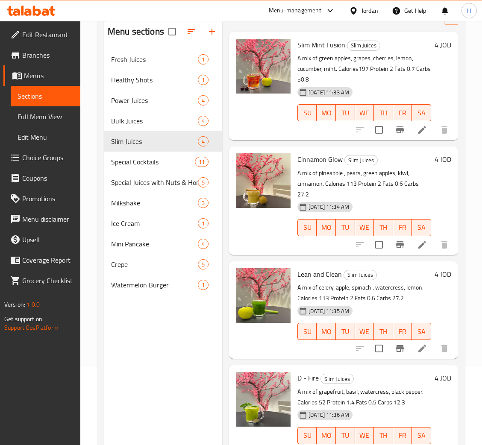
scroll to position [120, 0]
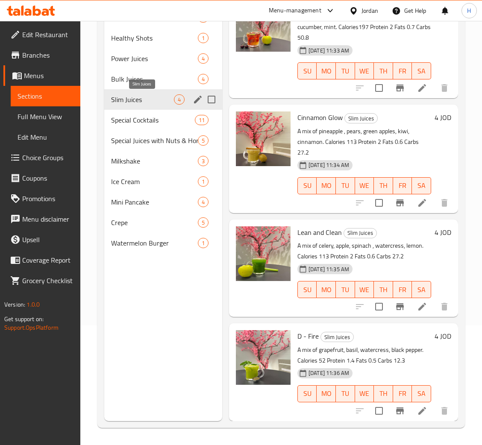
click at [144, 111] on div "Special Cocktails 11" at bounding box center [163, 120] width 118 height 20
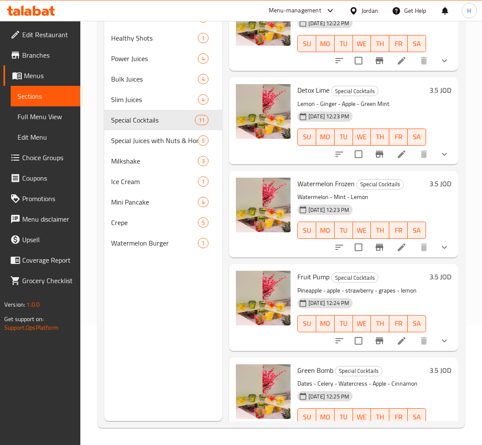
scroll to position [656, 0]
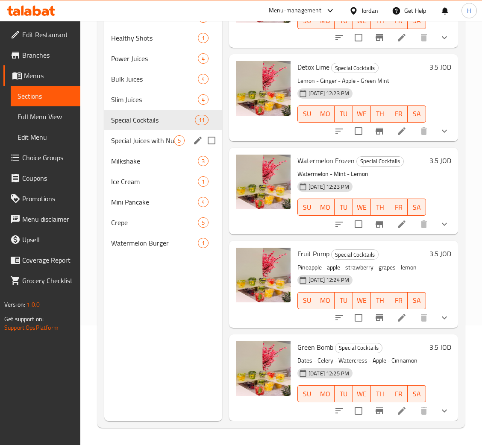
click at [149, 132] on div "Special Juices with Nuts & Honey 5" at bounding box center [163, 140] width 118 height 20
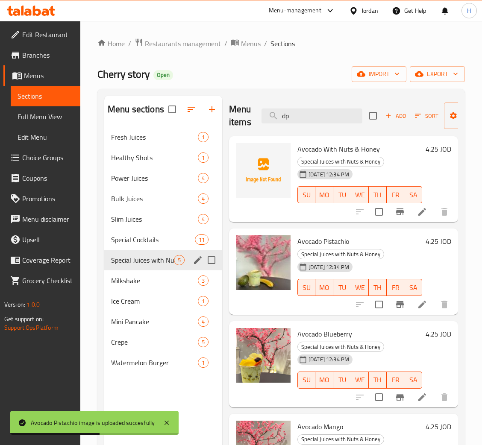
click at [155, 277] on span "Milkshake" at bounding box center [154, 280] width 87 height 10
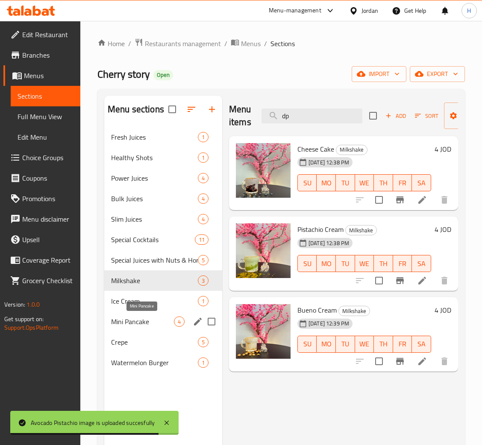
click at [158, 315] on div "Mini Pancake 4" at bounding box center [163, 321] width 118 height 20
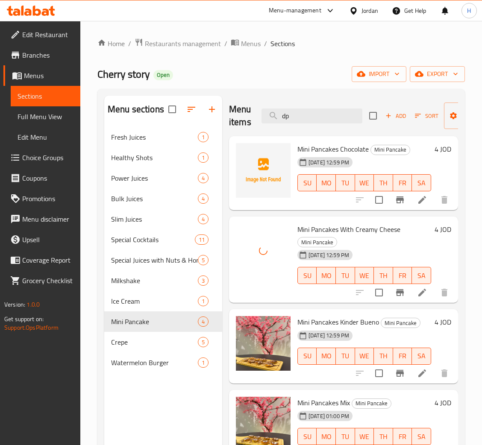
scroll to position [120, 0]
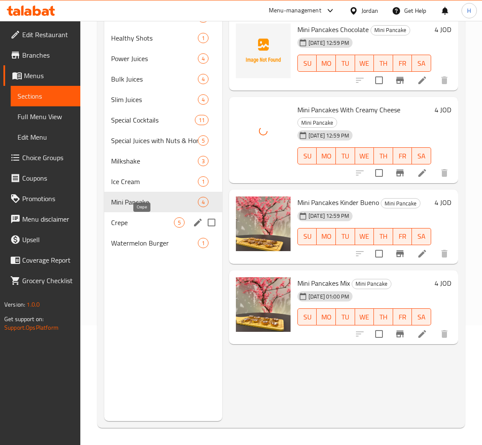
click at [153, 225] on span "Crepe" at bounding box center [142, 222] width 63 height 10
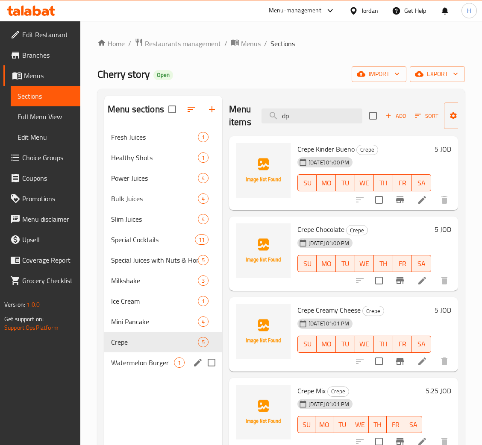
click at [143, 371] on div "Watermelon Burger 1" at bounding box center [163, 362] width 118 height 20
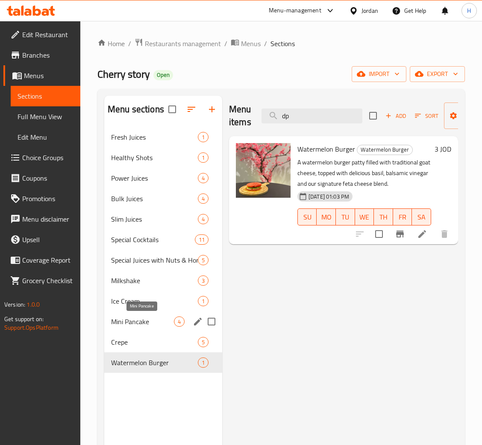
click at [162, 320] on span "Mini Pancake" at bounding box center [142, 321] width 63 height 10
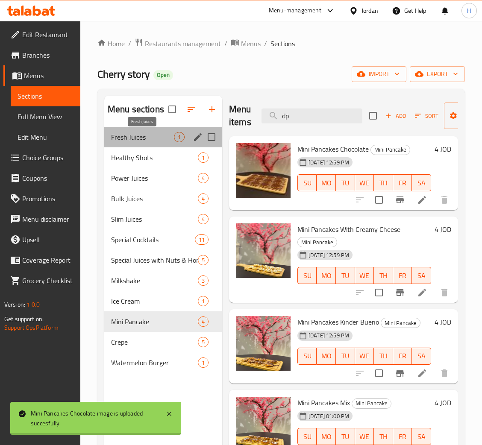
click at [153, 138] on span "Fresh Juices" at bounding box center [142, 137] width 63 height 10
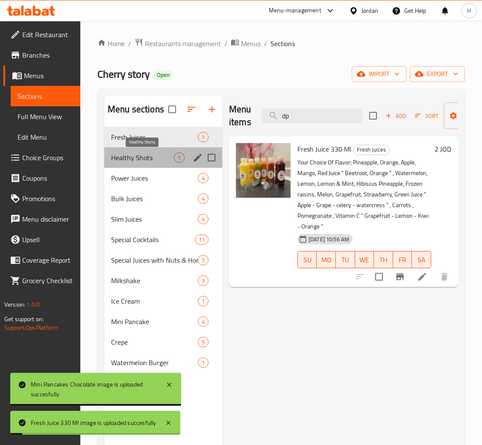
click at [164, 160] on span "Healthy Shots" at bounding box center [142, 157] width 63 height 10
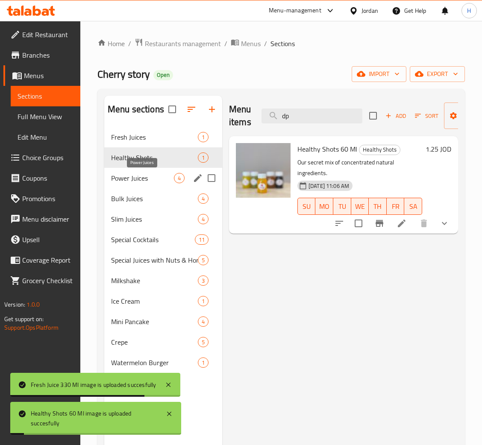
click at [155, 183] on span "Power Juices" at bounding box center [142, 178] width 63 height 10
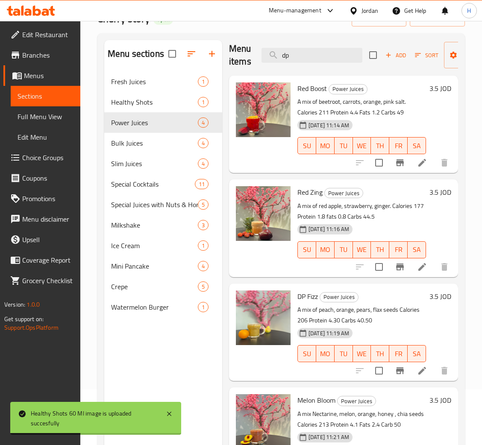
scroll to position [120, 0]
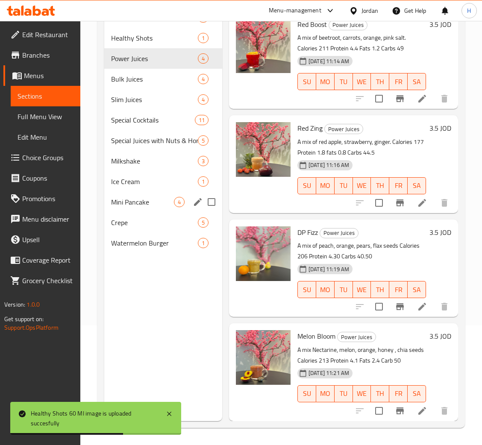
click at [155, 196] on div "Mini Pancake 4" at bounding box center [163, 202] width 118 height 20
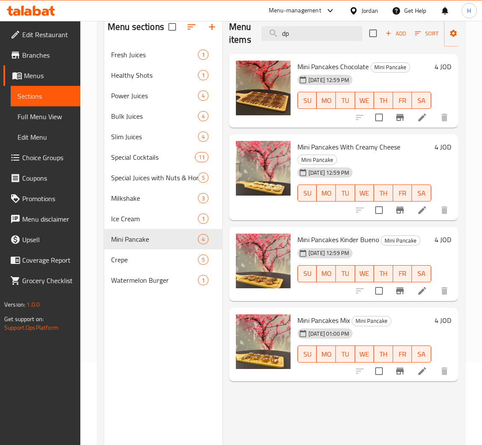
scroll to position [56, 0]
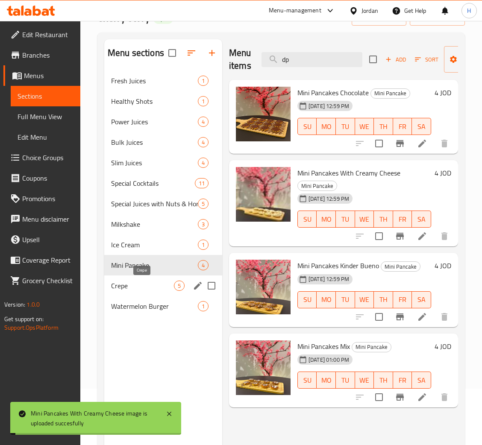
click at [156, 290] on span "Crepe" at bounding box center [142, 286] width 63 height 10
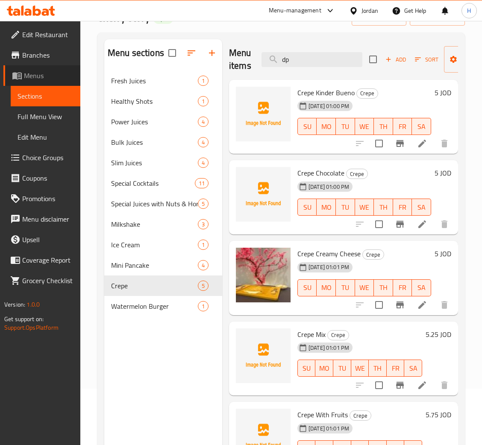
click at [53, 70] on span "Menus" at bounding box center [49, 75] width 50 height 10
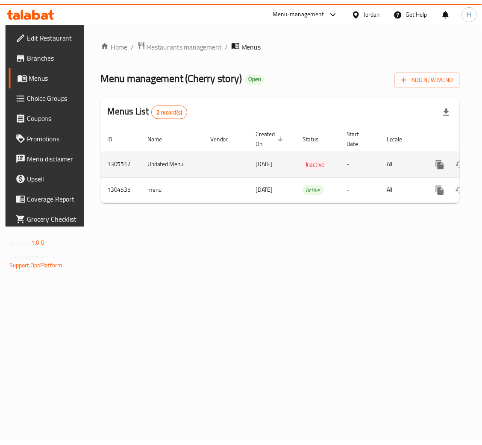
scroll to position [0, 48]
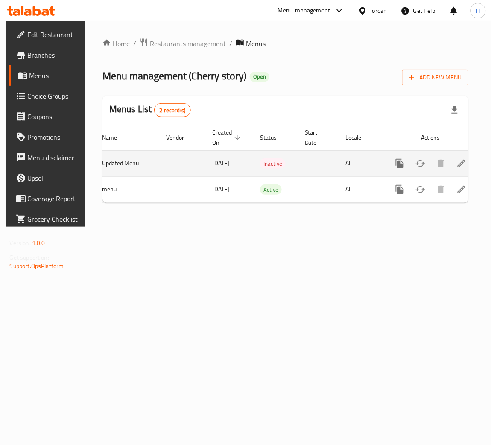
click at [424, 161] on button "enhanced table" at bounding box center [420, 163] width 20 height 20
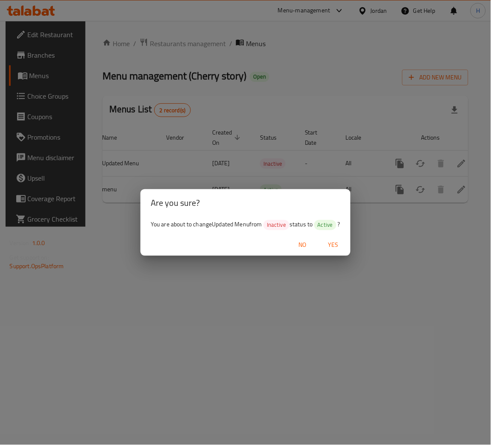
click at [340, 243] on span "Yes" at bounding box center [333, 245] width 20 height 11
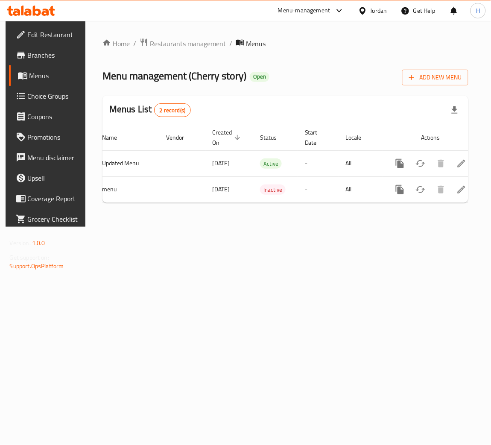
drag, startPoint x: 216, startPoint y: 312, endPoint x: 242, endPoint y: 309, distance: 25.8
click at [219, 227] on div "Home / Restaurants management / Menus Menu management ( Cherry story ) Open Add…" at bounding box center [285, 124] width 400 height 206
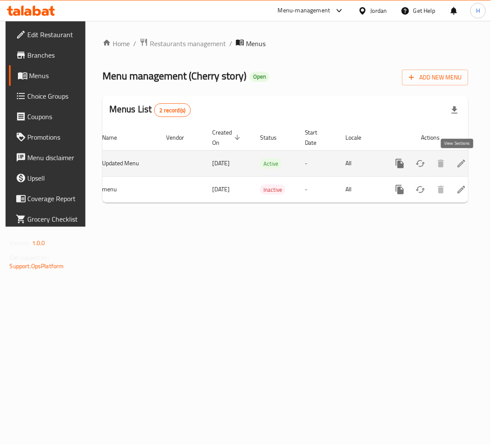
click at [452, 172] on link "enhanced table" at bounding box center [461, 163] width 20 height 20
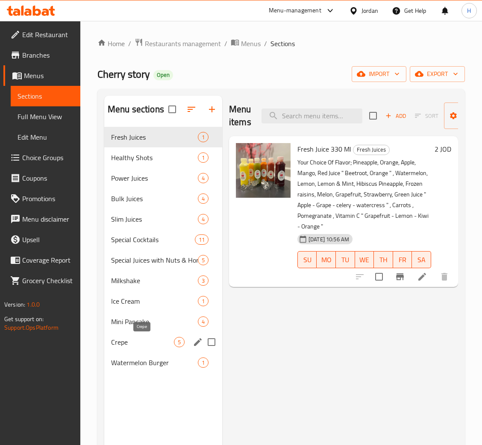
click at [129, 343] on span "Crepe" at bounding box center [142, 342] width 63 height 10
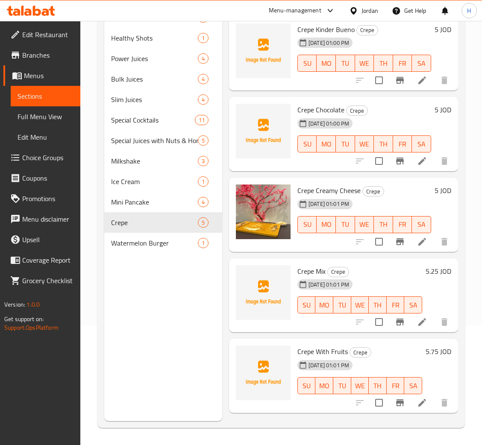
scroll to position [120, 0]
click at [44, 77] on span "Menus" at bounding box center [49, 75] width 50 height 10
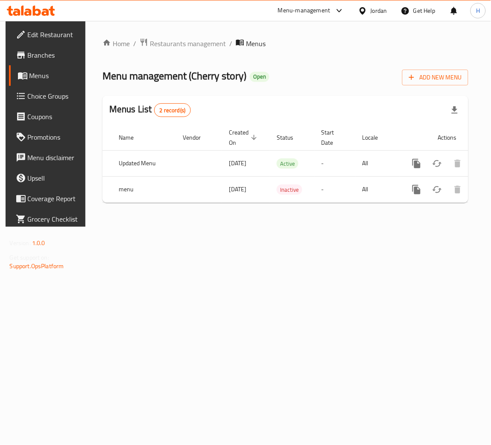
scroll to position [0, 48]
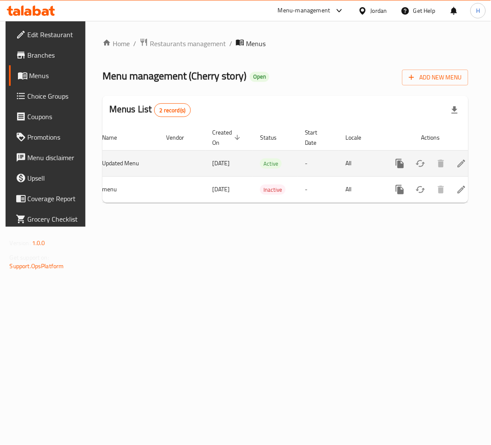
click at [451, 165] on link "enhanced table" at bounding box center [461, 163] width 20 height 20
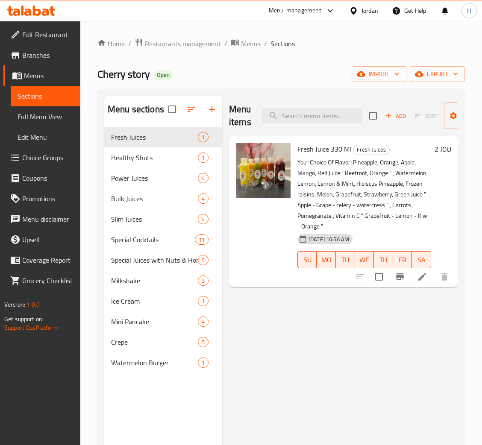
click at [278, 309] on div "Menu items Add Sort Manage items Fresh Juice 330 Ml Fresh Juices Your Choice Of…" at bounding box center [340, 318] width 236 height 445
click at [308, 332] on div "Menu items Add Sort Manage items Fresh Juice 330 Ml Fresh Juices Your Choice Of…" at bounding box center [340, 318] width 236 height 445
click at [292, 307] on div "Menu items Add Sort Manage items Fresh Juice 330 Ml Fresh Juices Your Choice Of…" at bounding box center [340, 318] width 236 height 445
click at [50, 71] on span "Menus" at bounding box center [49, 75] width 50 height 10
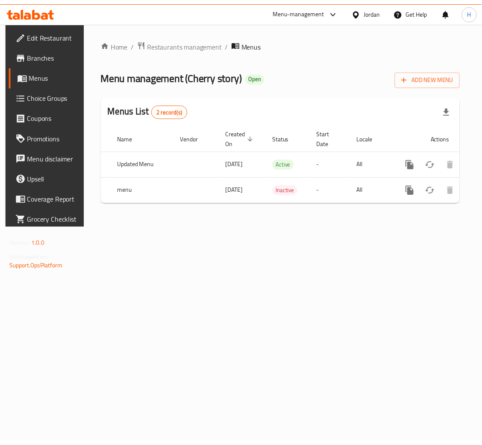
scroll to position [0, 48]
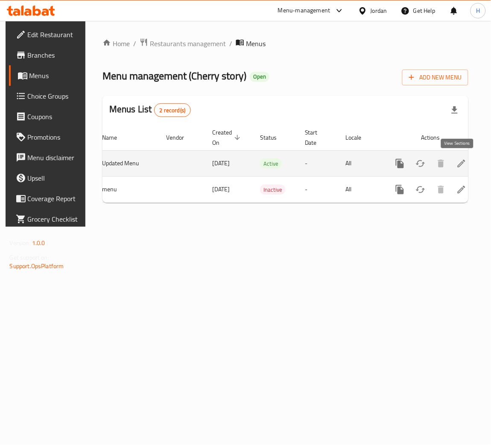
click at [456, 168] on icon "enhanced table" at bounding box center [461, 163] width 10 height 10
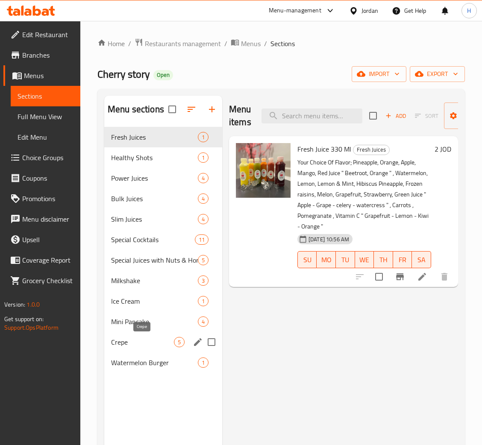
click at [147, 339] on span "Crepe" at bounding box center [142, 342] width 63 height 10
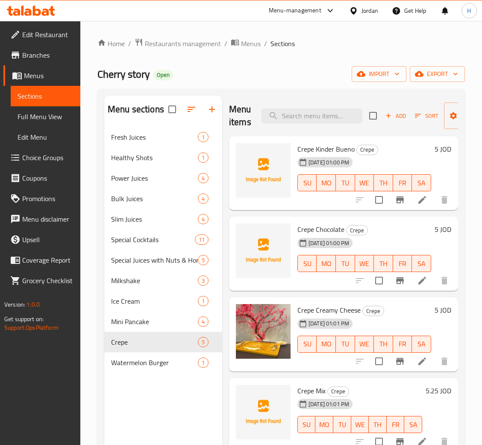
click at [393, 113] on span "Add" at bounding box center [395, 116] width 23 height 10
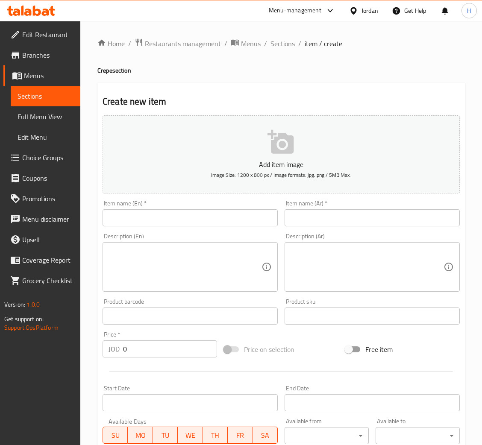
click at [231, 212] on input "text" at bounding box center [189, 217] width 175 height 17
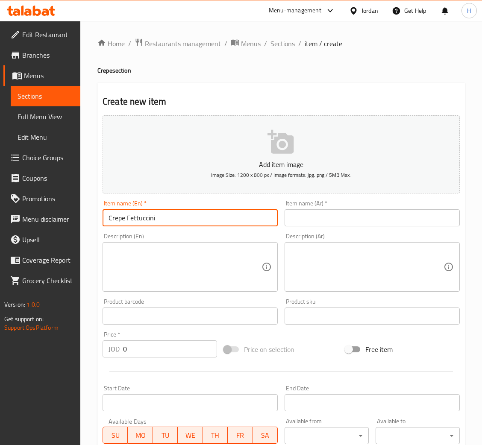
type input "Crepe Fettuccini"
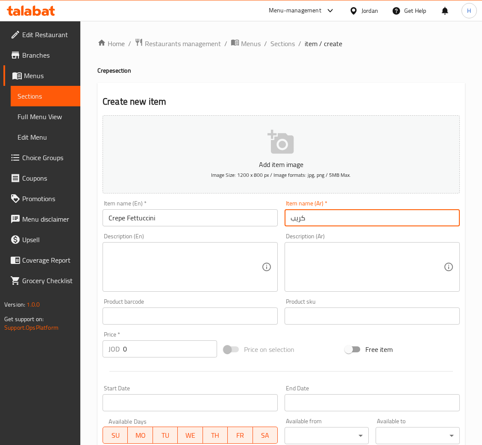
type input "كريب فيتوتشيني"
click at [145, 356] on input "0" at bounding box center [170, 348] width 94 height 17
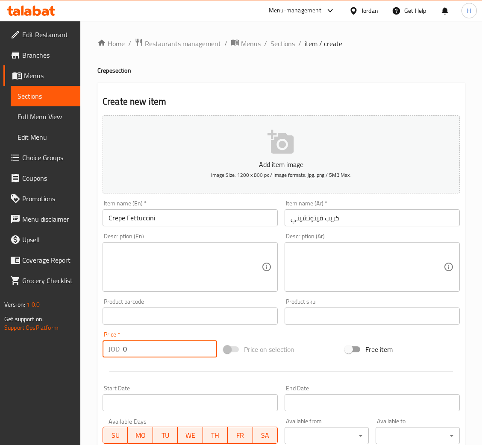
click at [299, 74] on div "Home / Restaurants management / Menus / Sections / item / create Crepe section …" at bounding box center [280, 312] width 367 height 548
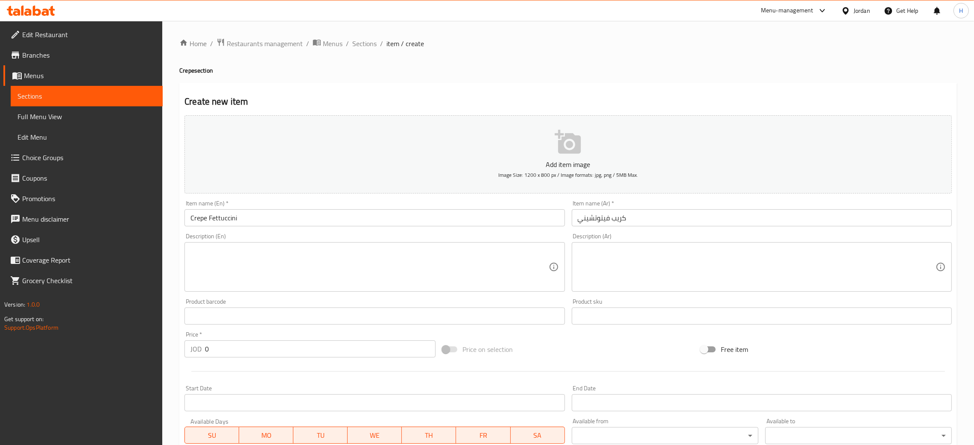
click at [301, 346] on input "0" at bounding box center [320, 348] width 231 height 17
type input "5.50"
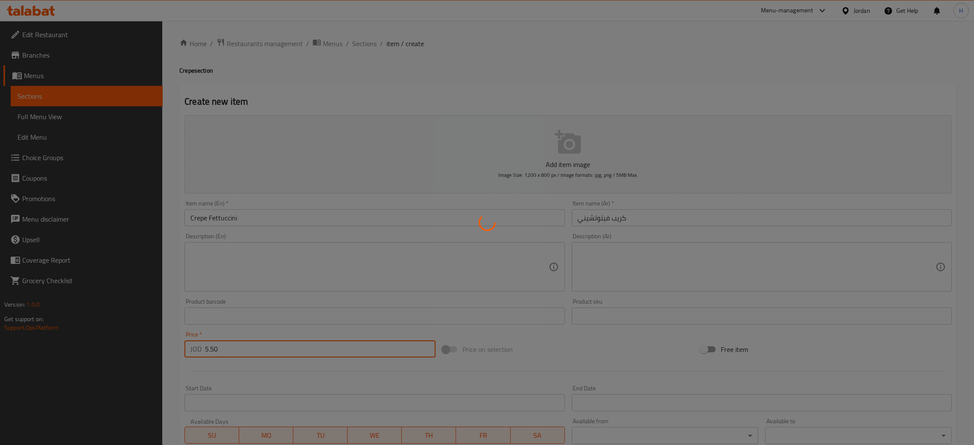
type input "0"
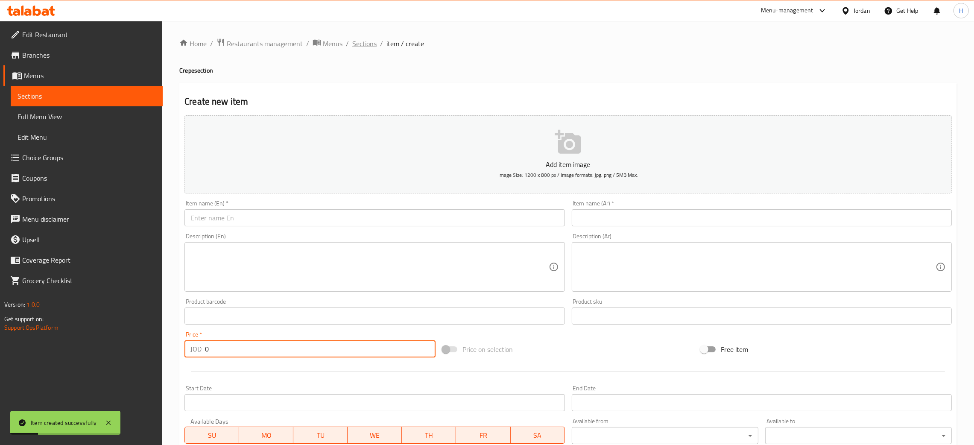
click at [367, 41] on span "Sections" at bounding box center [364, 43] width 24 height 10
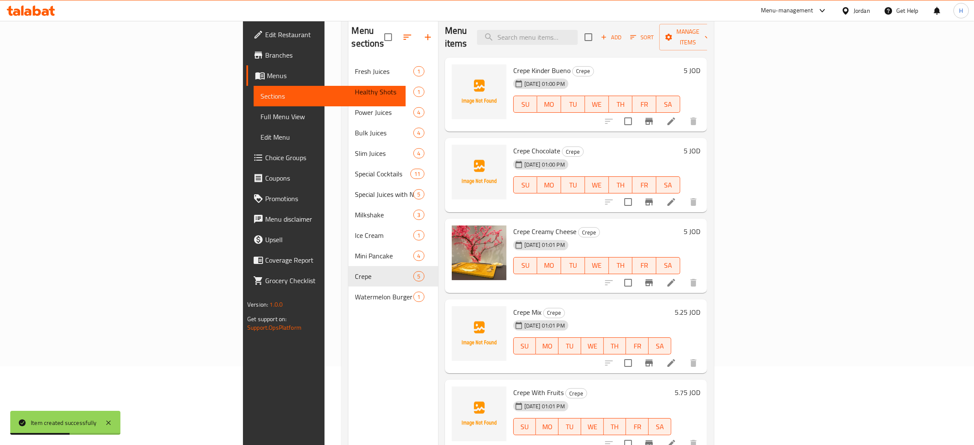
scroll to position [120, 0]
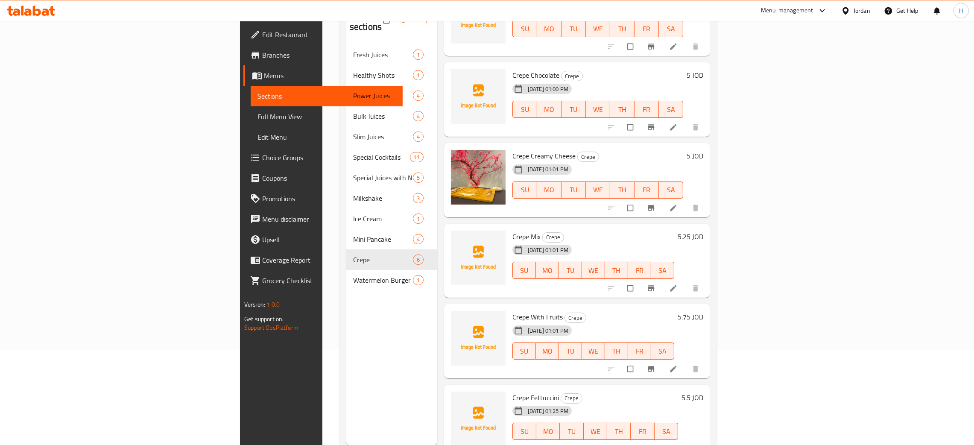
scroll to position [120, 0]
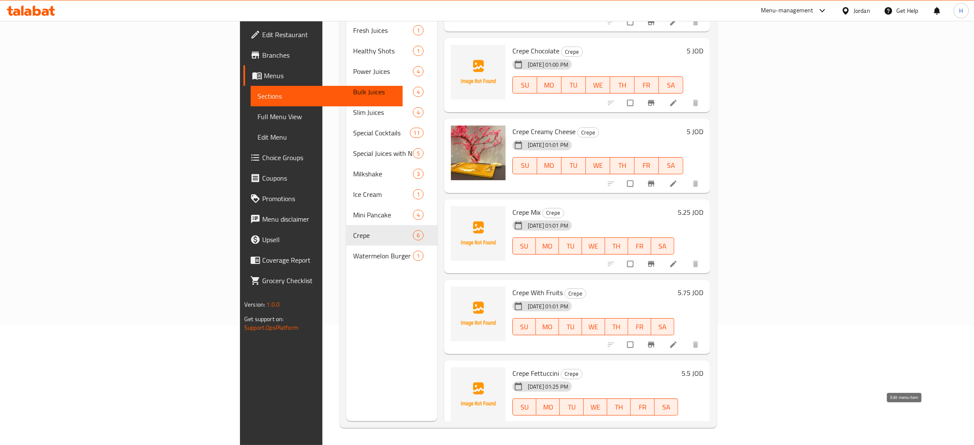
click at [678, 421] on icon at bounding box center [673, 425] width 9 height 9
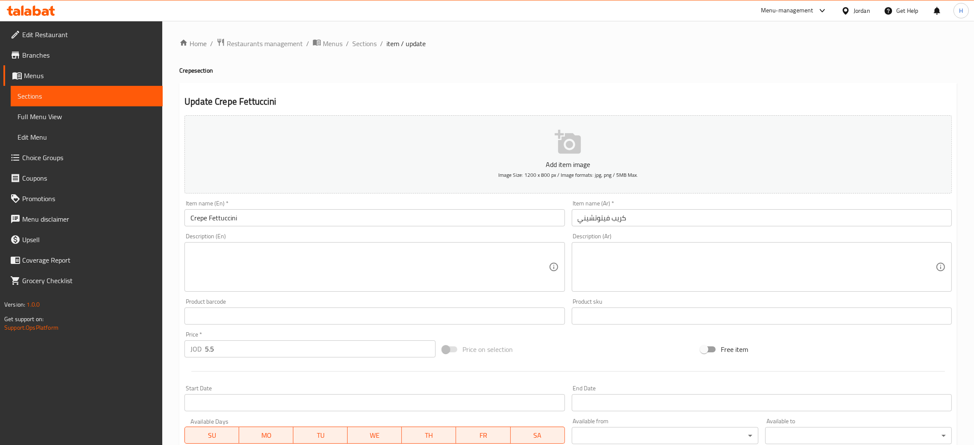
click at [335, 218] on input "Crepe Fettuccini" at bounding box center [374, 217] width 380 height 17
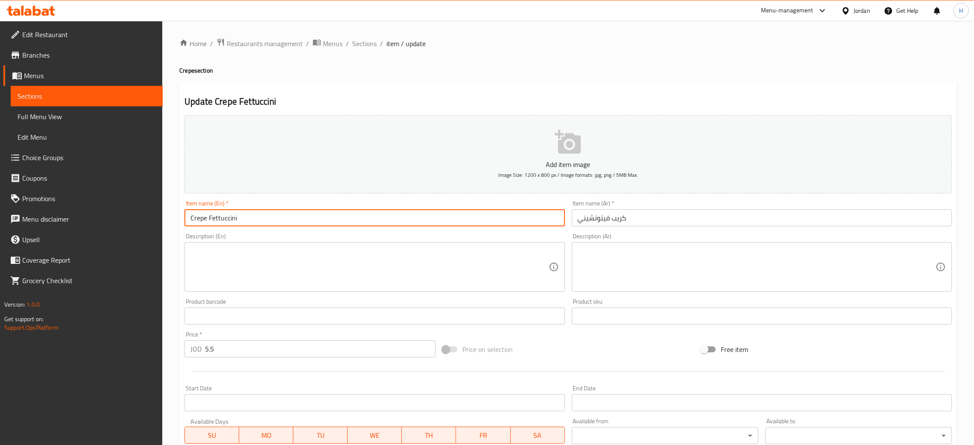
paste input "fettuccine"
type input "Fettuccine Crepe"
click at [358, 42] on span "Sections" at bounding box center [364, 43] width 24 height 10
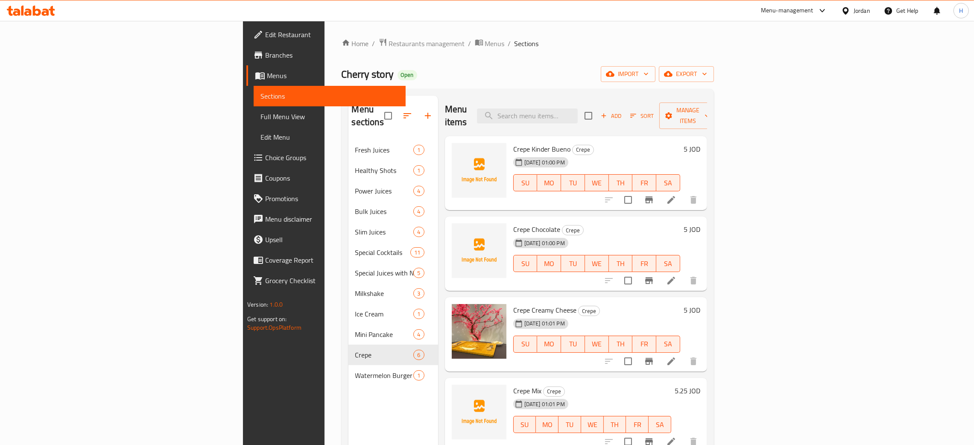
click at [246, 43] on link "Edit Restaurant" at bounding box center [325, 34] width 159 height 20
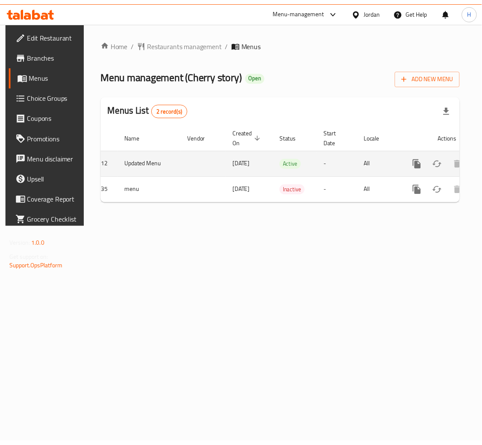
scroll to position [0, 48]
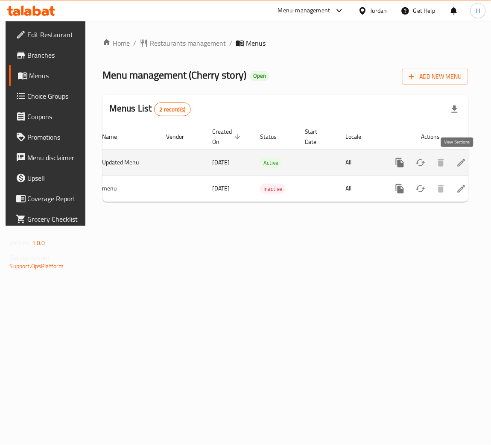
click at [457, 165] on icon "enhanced table" at bounding box center [461, 163] width 10 height 10
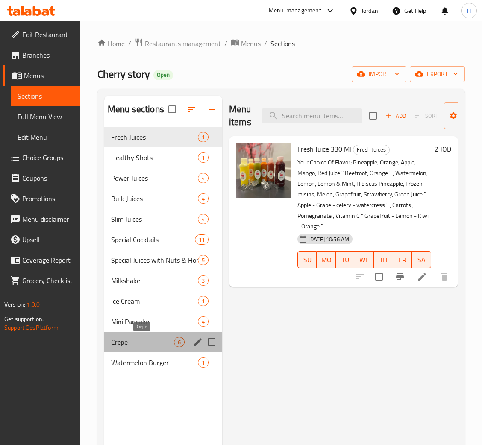
click at [145, 345] on span "Crepe" at bounding box center [142, 342] width 63 height 10
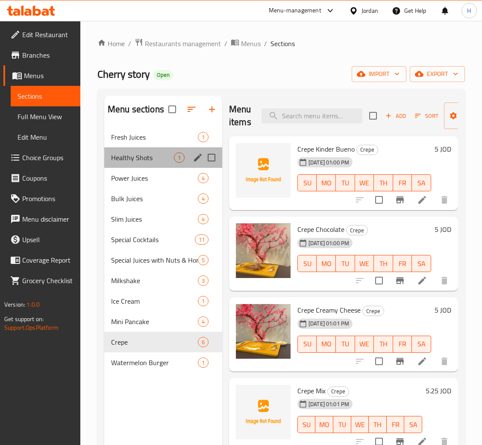
click at [185, 150] on div "Healthy Shots 1" at bounding box center [163, 157] width 118 height 20
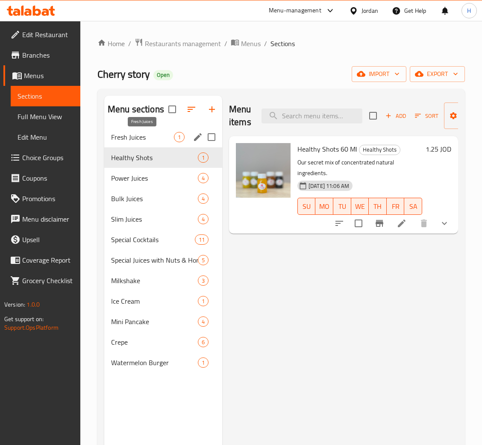
click at [147, 137] on span "Fresh Juices" at bounding box center [142, 137] width 63 height 10
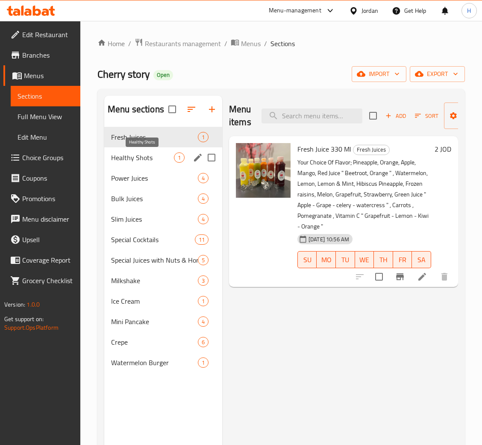
click at [146, 158] on span "Healthy Shots" at bounding box center [142, 157] width 63 height 10
